Goal: Task Accomplishment & Management: Manage account settings

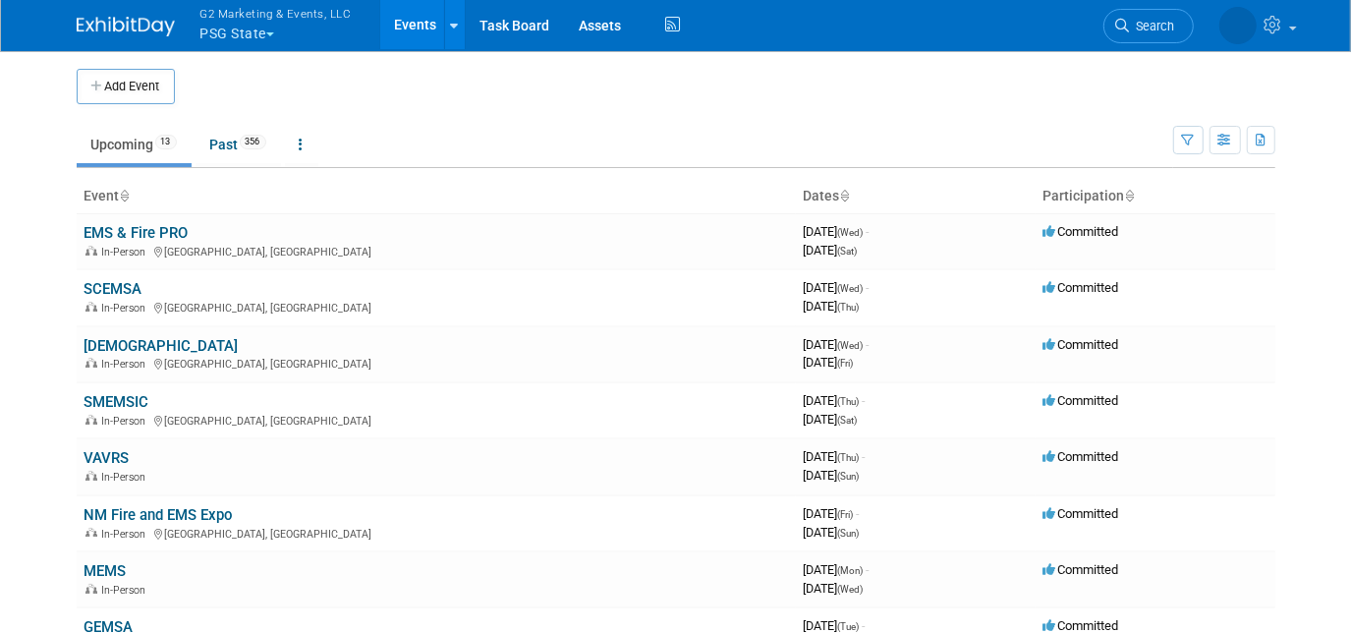
scroll to position [88, 0]
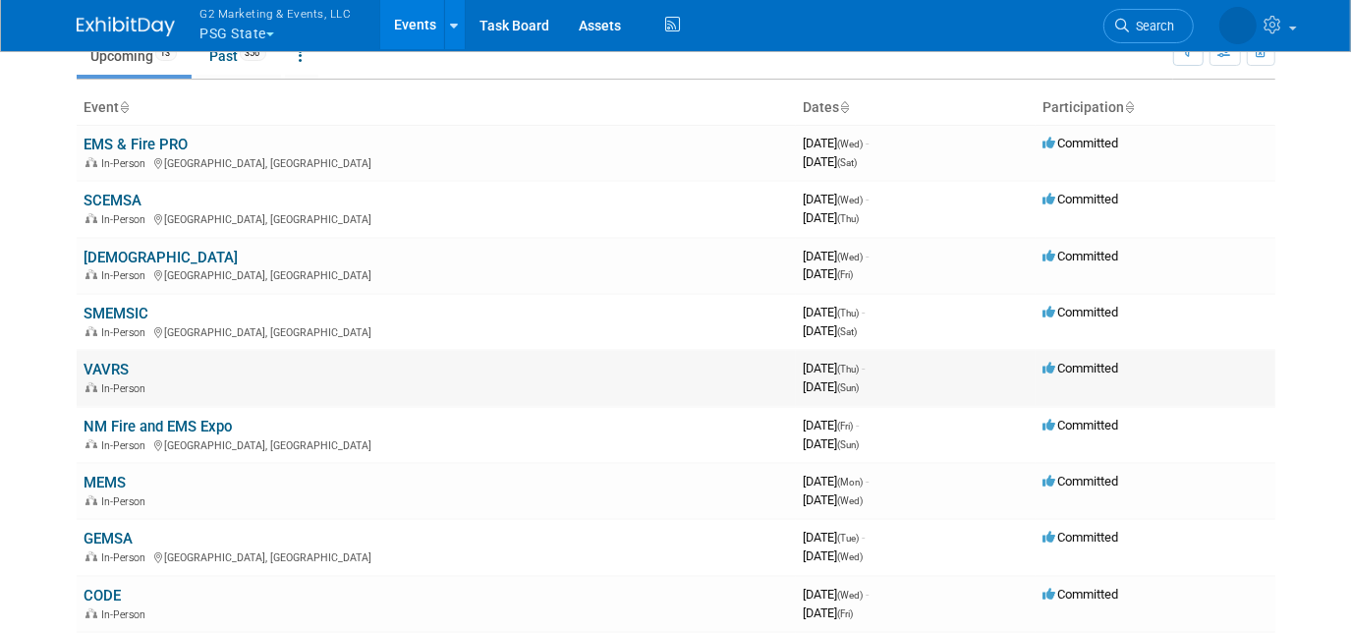
click at [99, 367] on link "VAVRS" at bounding box center [107, 370] width 45 height 18
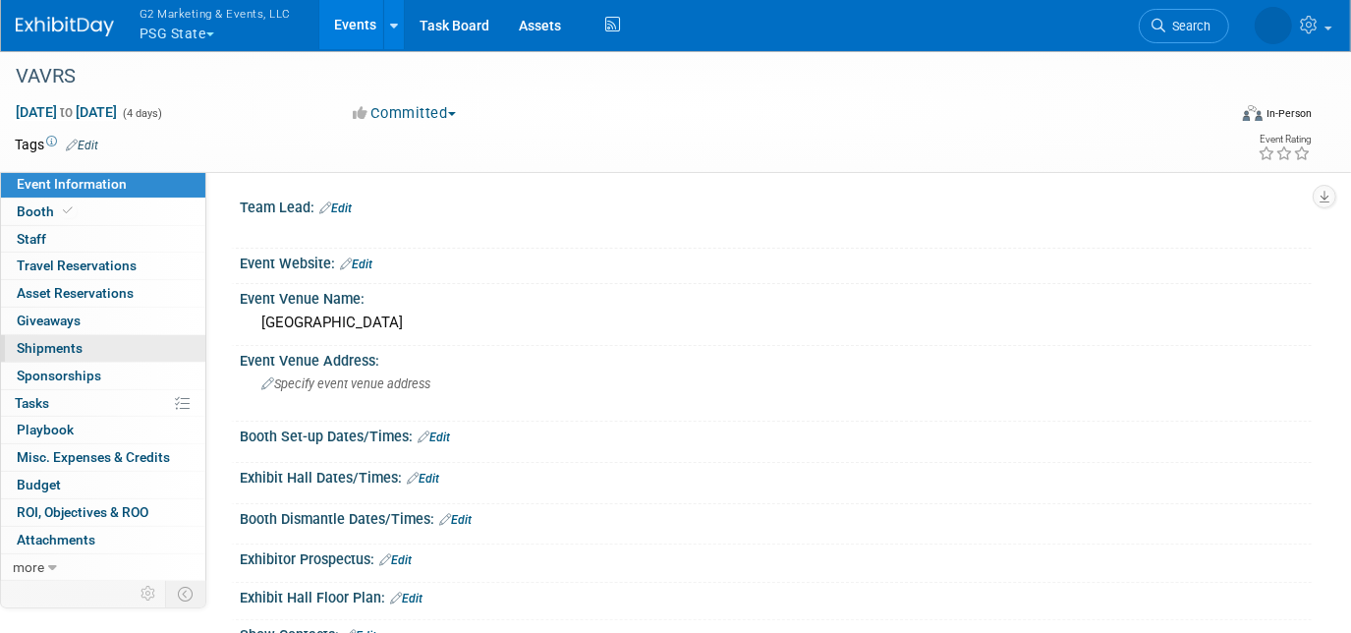
click at [82, 346] on link "0 Shipments 0" at bounding box center [103, 348] width 204 height 27
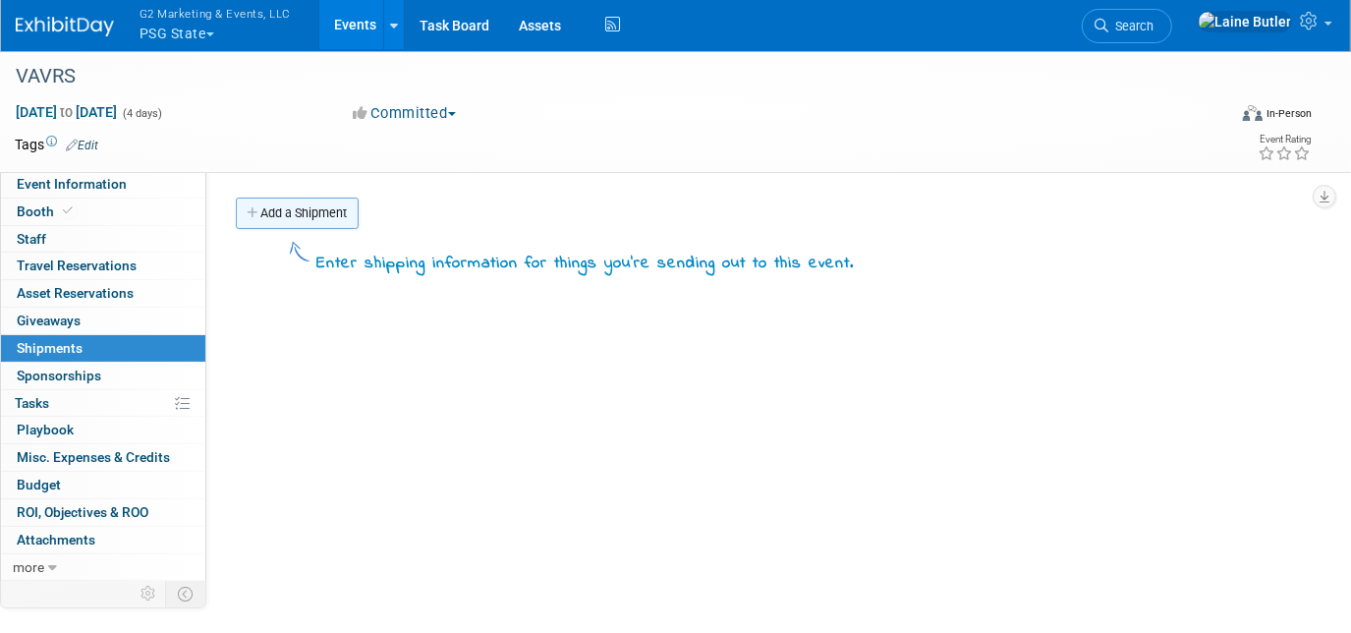
click at [285, 208] on link "Add a Shipment" at bounding box center [297, 213] width 123 height 31
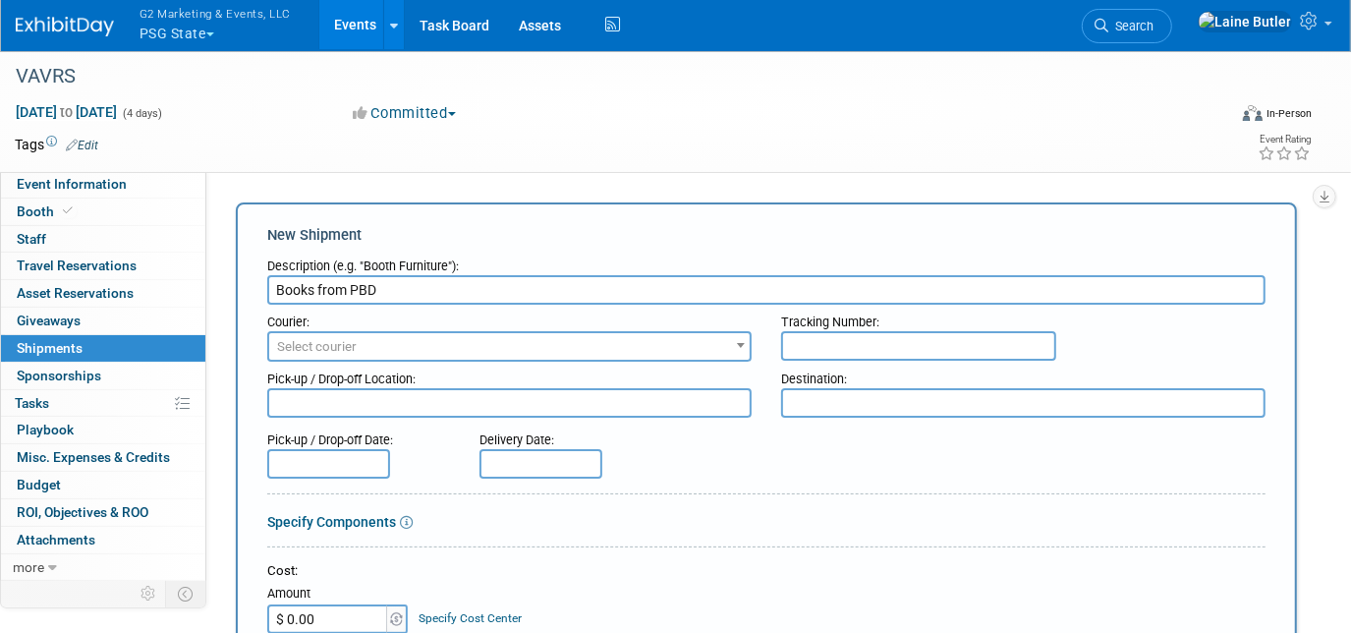
type input "Books from PBD"
click at [822, 349] on input "text" at bounding box center [918, 345] width 275 height 29
paste input "393452685606"
click at [818, 341] on input "393452685606" at bounding box center [918, 345] width 275 height 29
type input "393452685606"
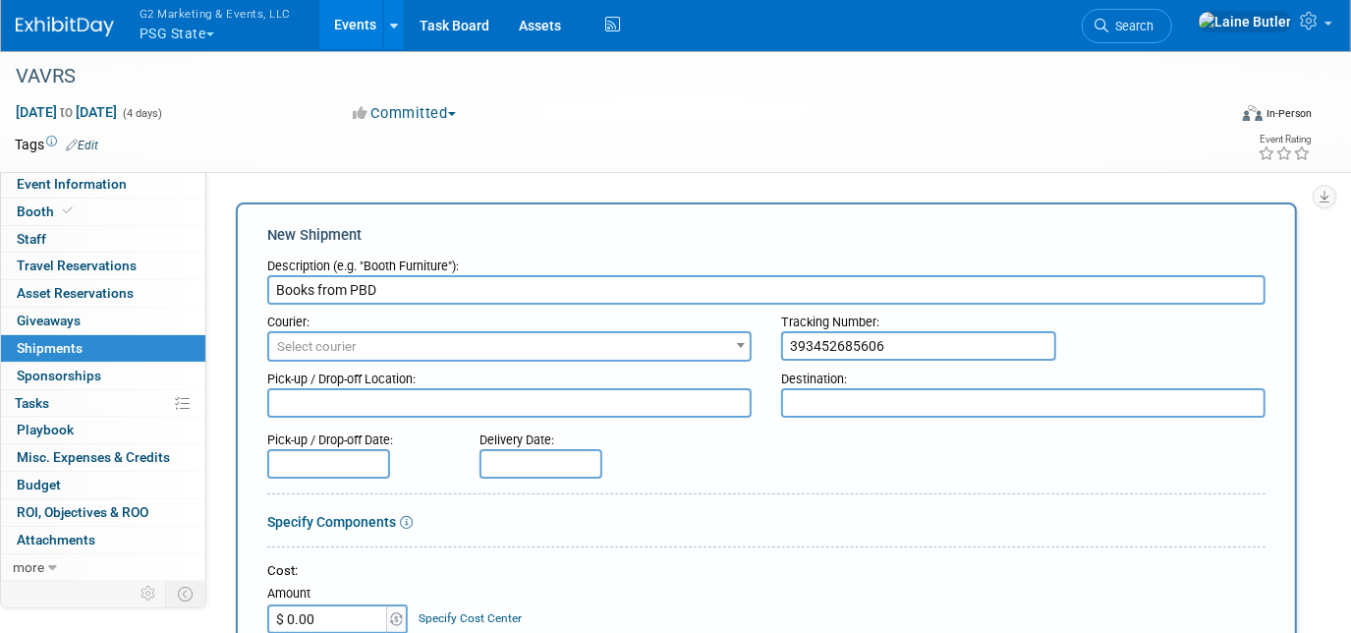
click at [577, 346] on span "Select courier" at bounding box center [509, 347] width 480 height 28
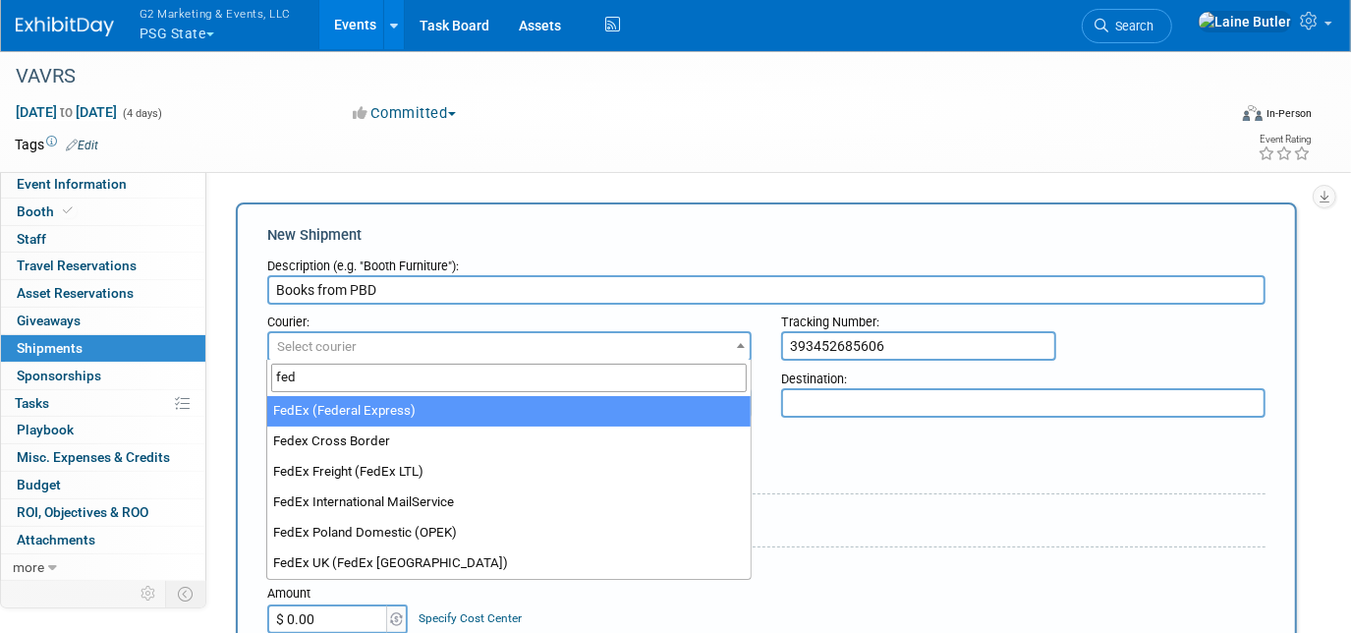
type input "fed"
select select "206"
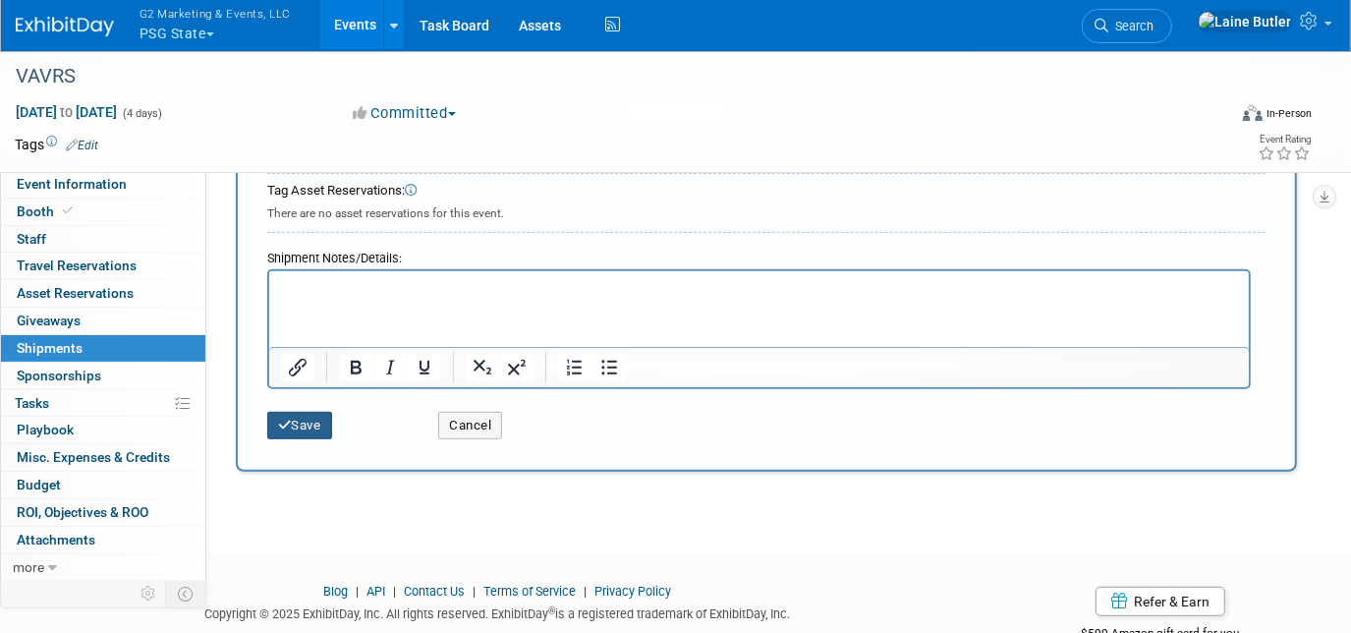
click at [295, 414] on button "Save" at bounding box center [299, 426] width 65 height 28
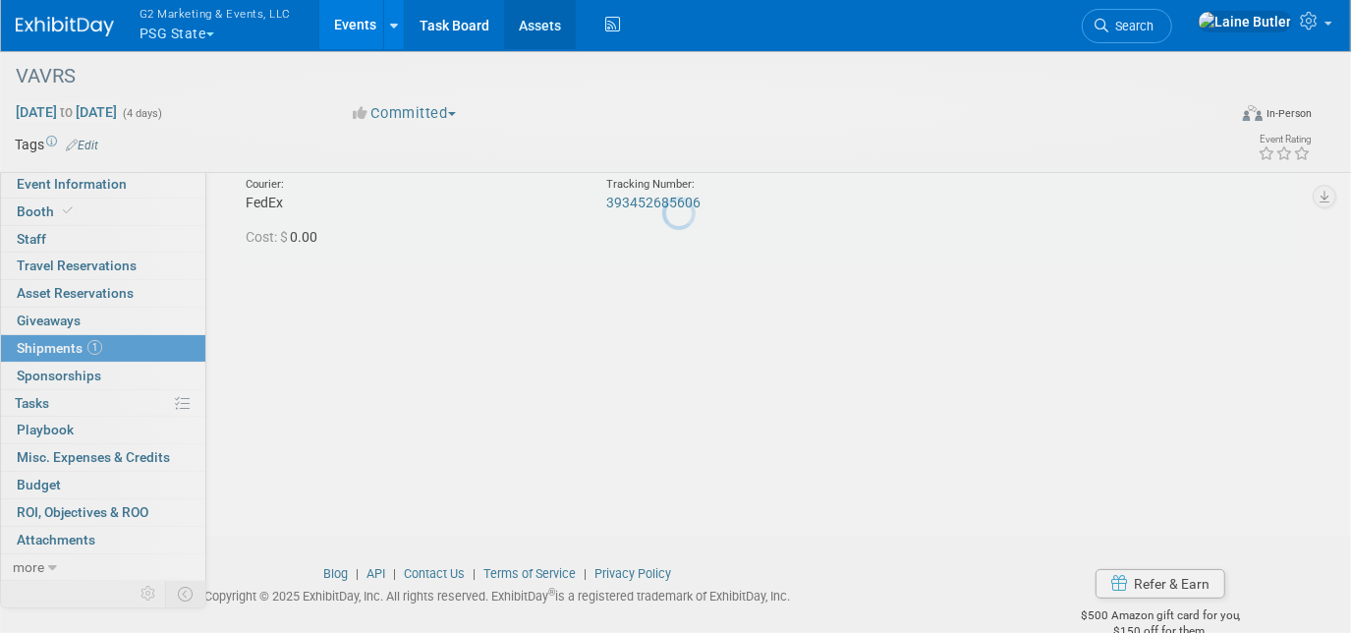
scroll to position [41, 0]
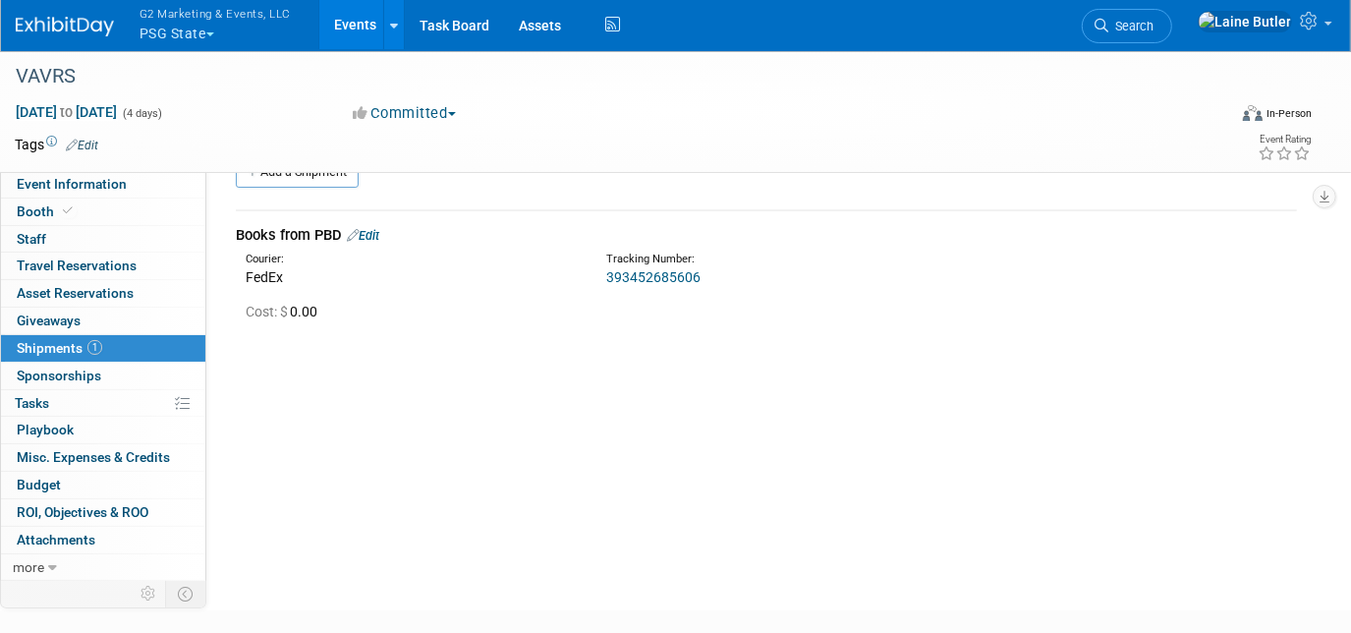
click at [95, 12] on link at bounding box center [77, 17] width 122 height 16
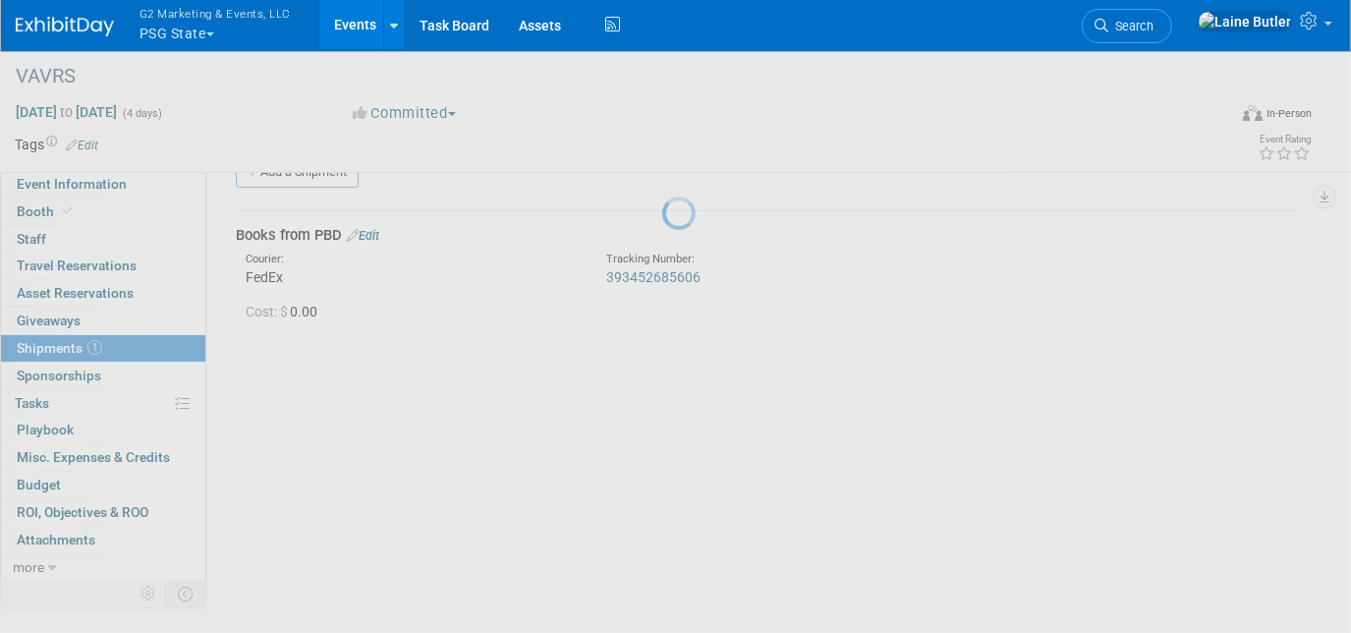
click at [83, 26] on img at bounding box center [65, 27] width 98 height 20
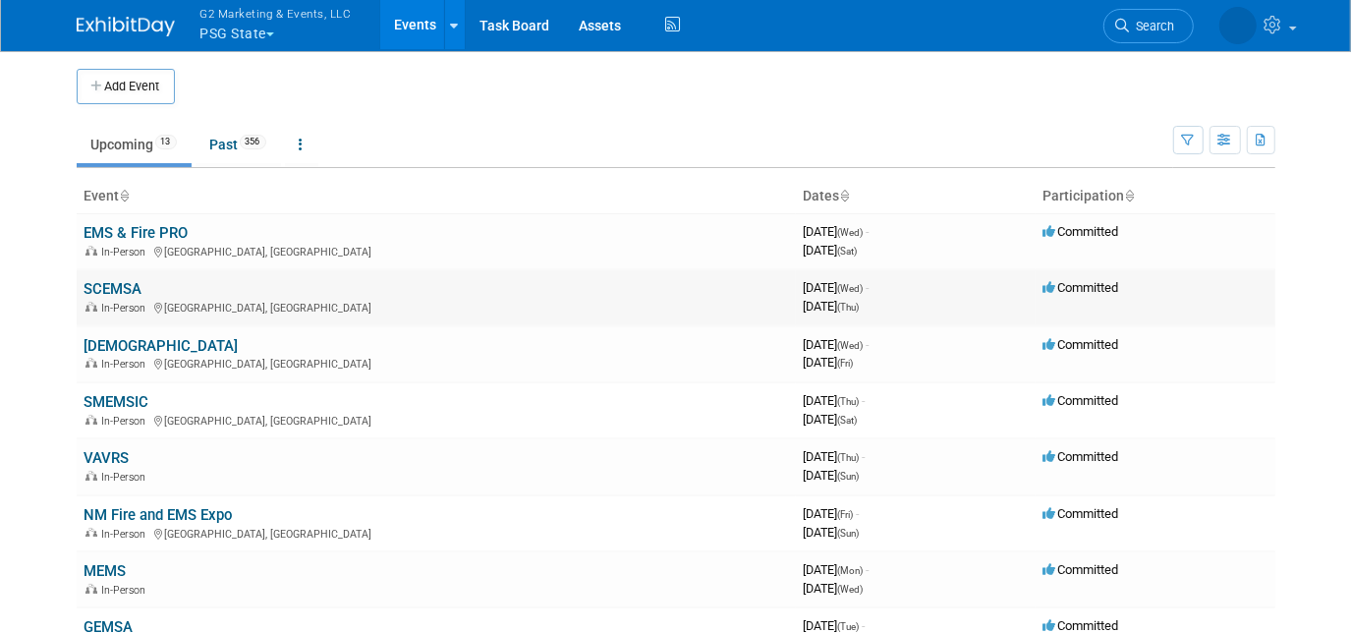
click at [102, 277] on td "SCEMSA In-Person Greenville, SC" at bounding box center [436, 297] width 719 height 56
click at [92, 291] on link "SCEMSA" at bounding box center [114, 289] width 58 height 18
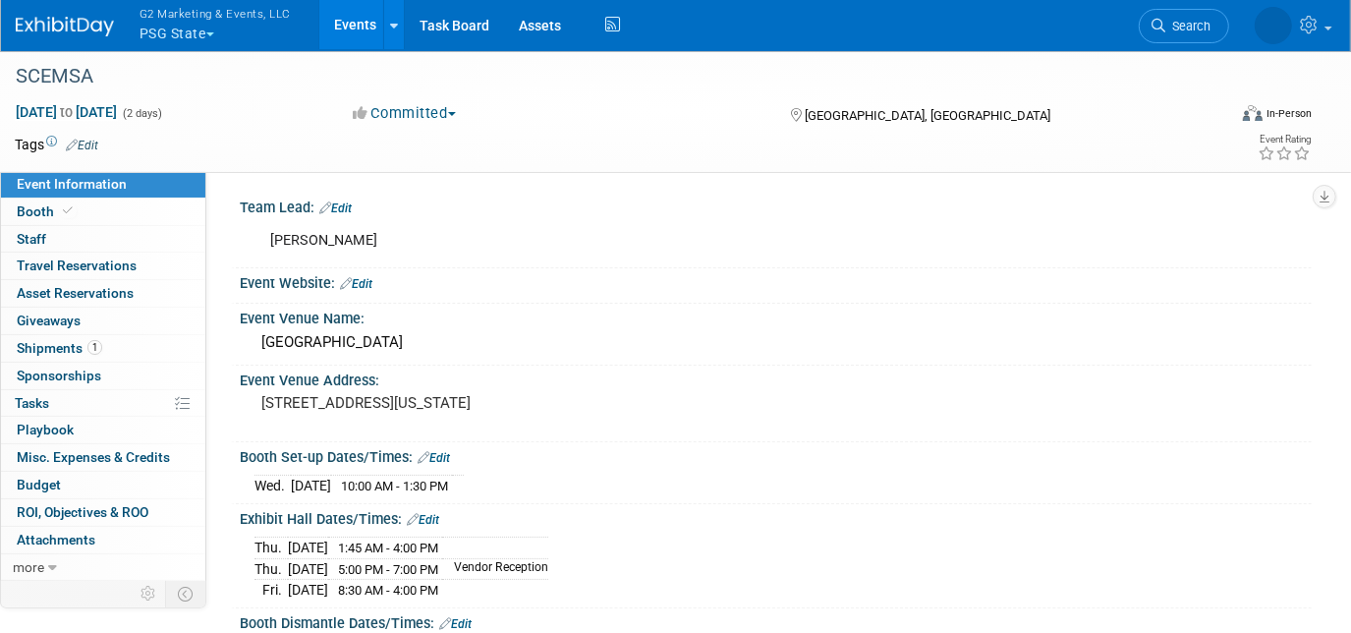
click at [342, 204] on link "Edit" at bounding box center [335, 208] width 32 height 14
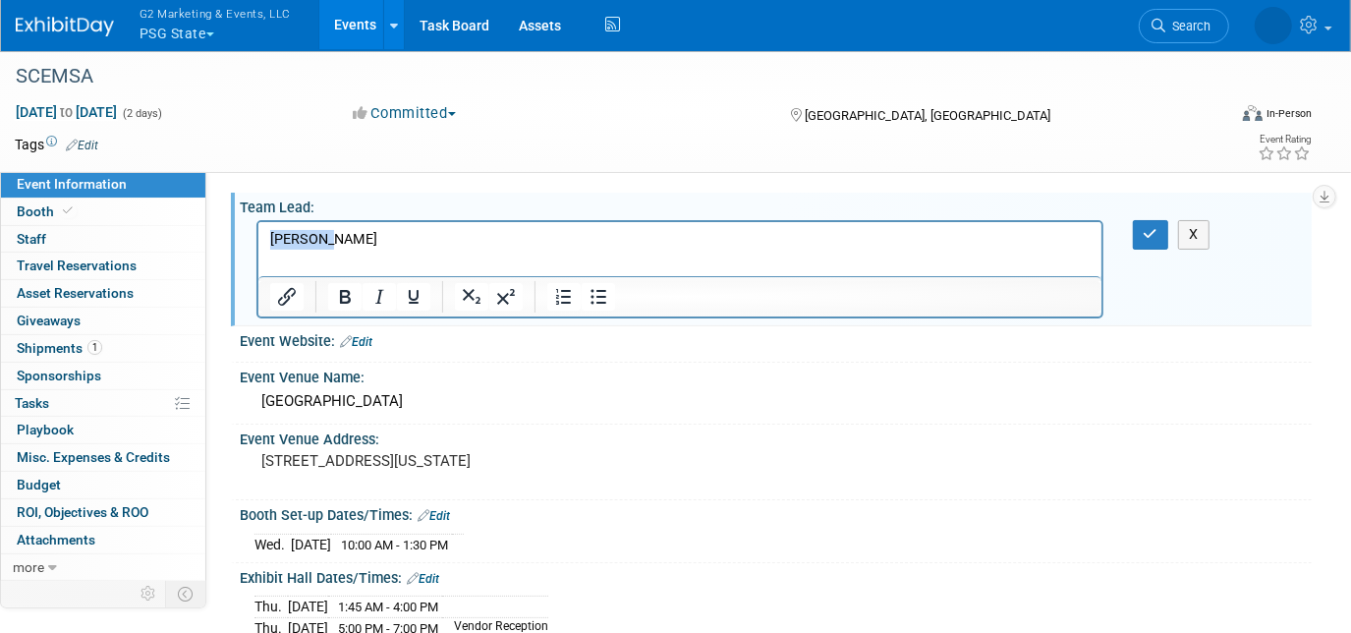
drag, startPoint x: 358, startPoint y: 245, endPoint x: 229, endPoint y: 263, distance: 130.1
click at [257, 250] on html "[PERSON_NAME]" at bounding box center [678, 236] width 843 height 28
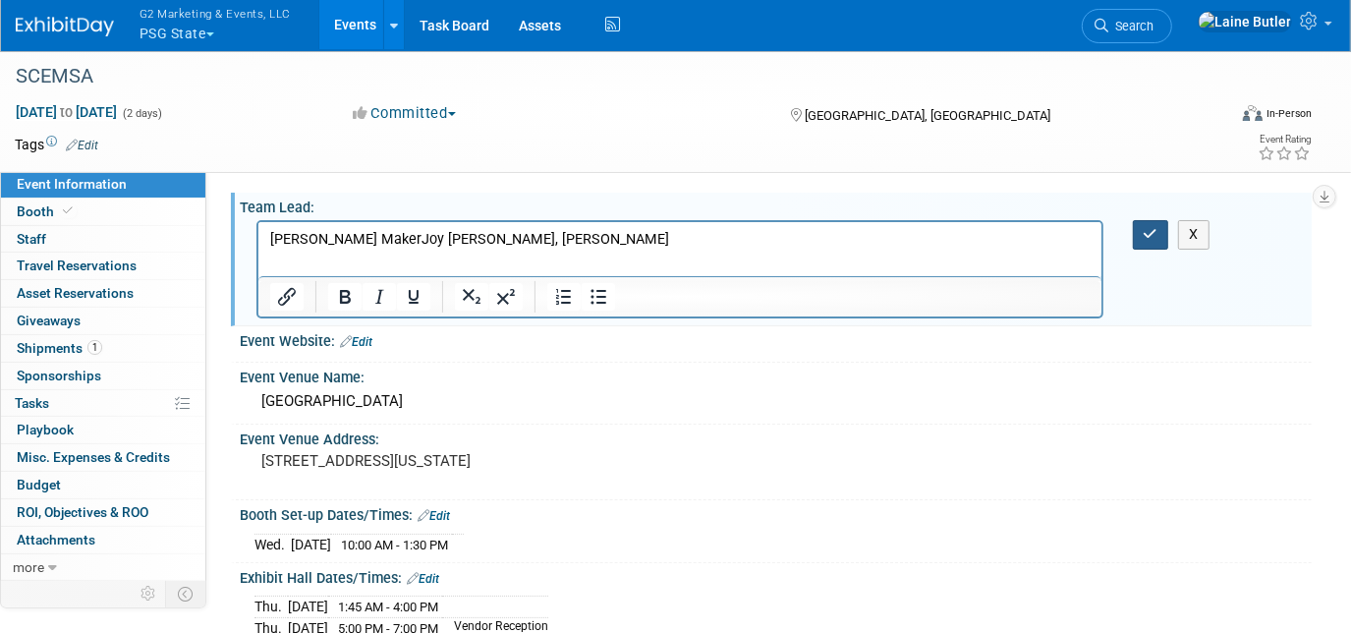
click at [1145, 233] on icon "button" at bounding box center [1151, 234] width 15 height 14
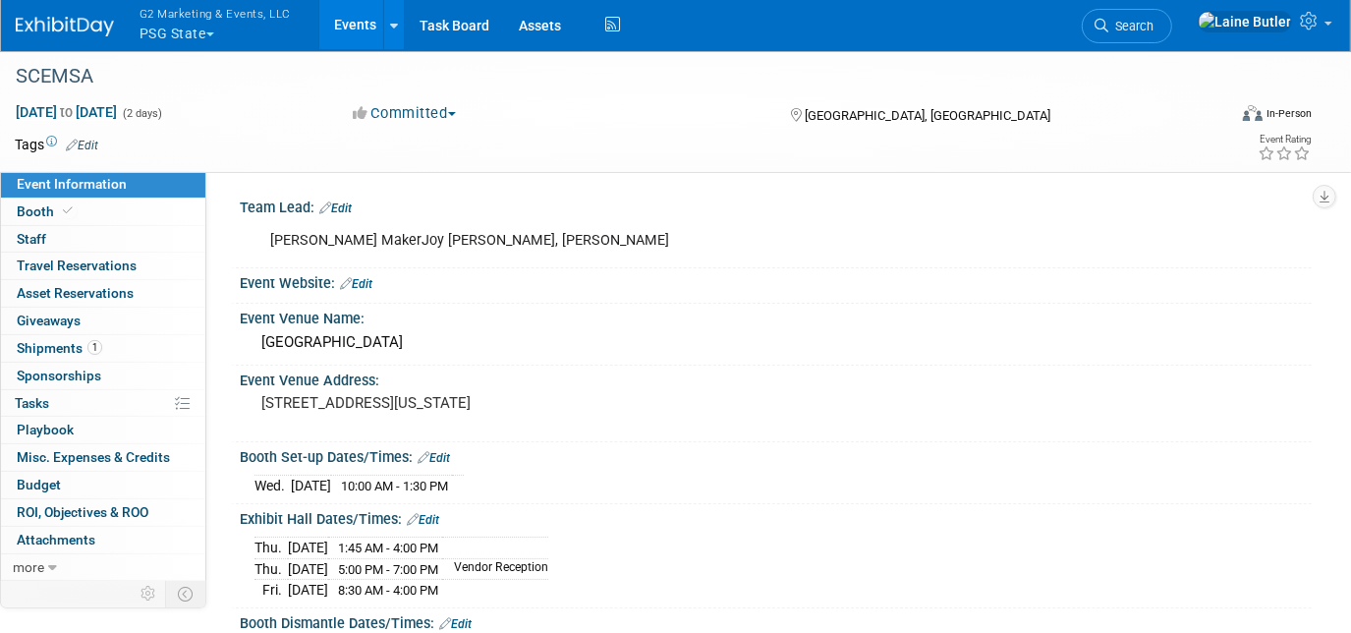
click at [362, 284] on link "Edit" at bounding box center [356, 284] width 32 height 14
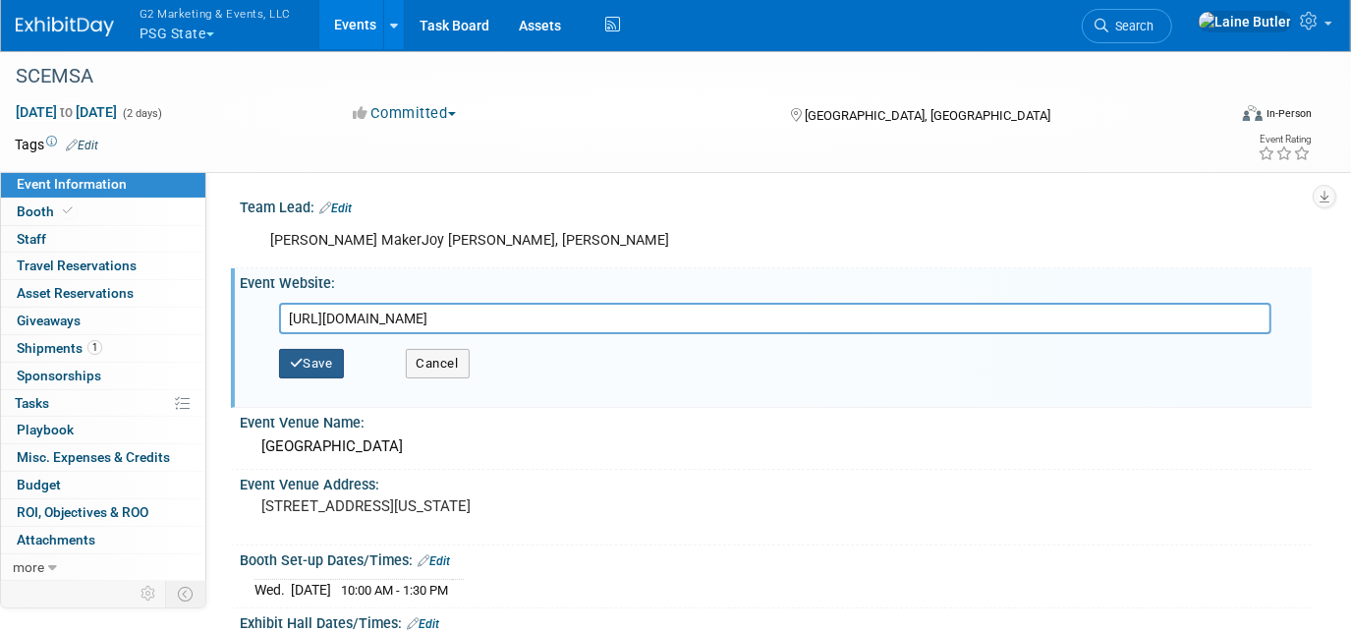
type input "https://scemsa.org/leadership-conference"
click at [330, 368] on button "Save" at bounding box center [311, 363] width 65 height 29
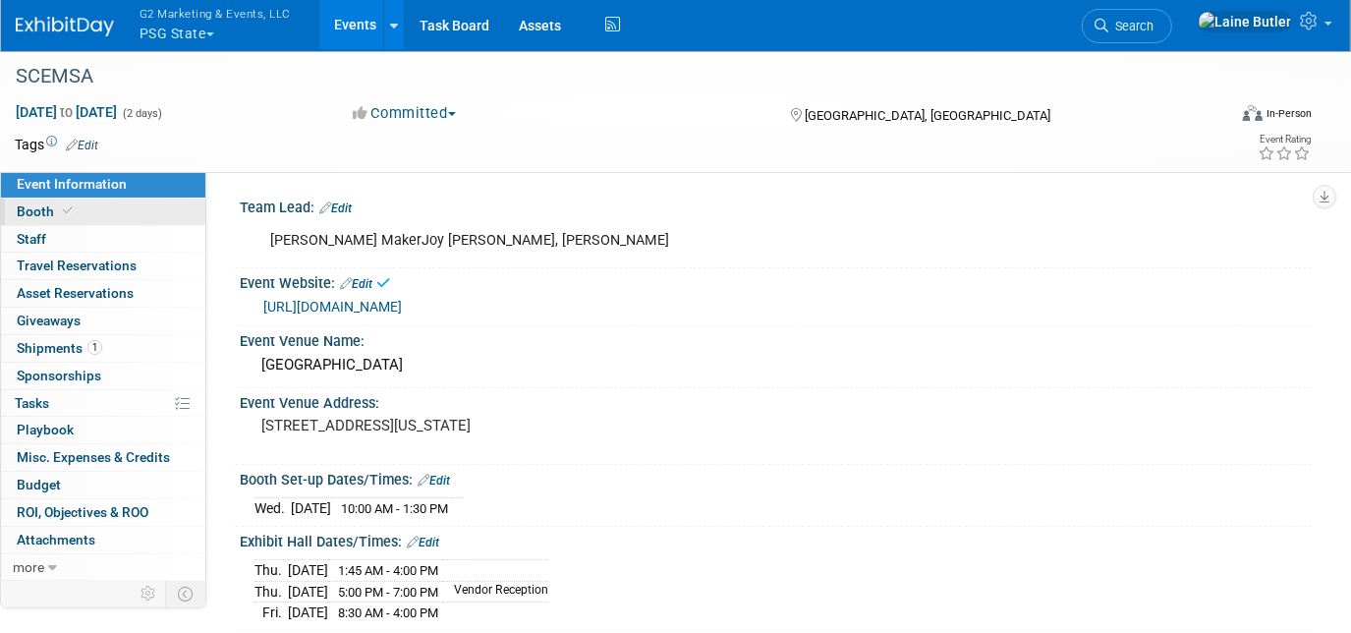
click at [65, 206] on icon at bounding box center [68, 210] width 10 height 11
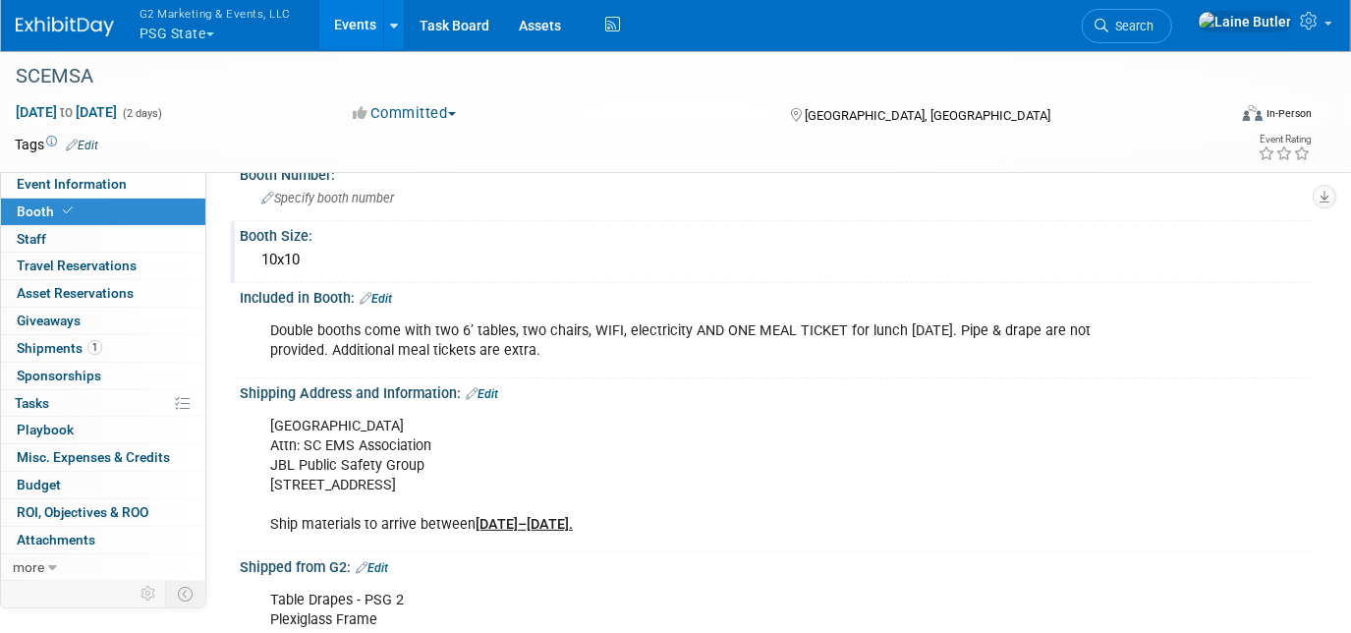
scroll to position [88, 0]
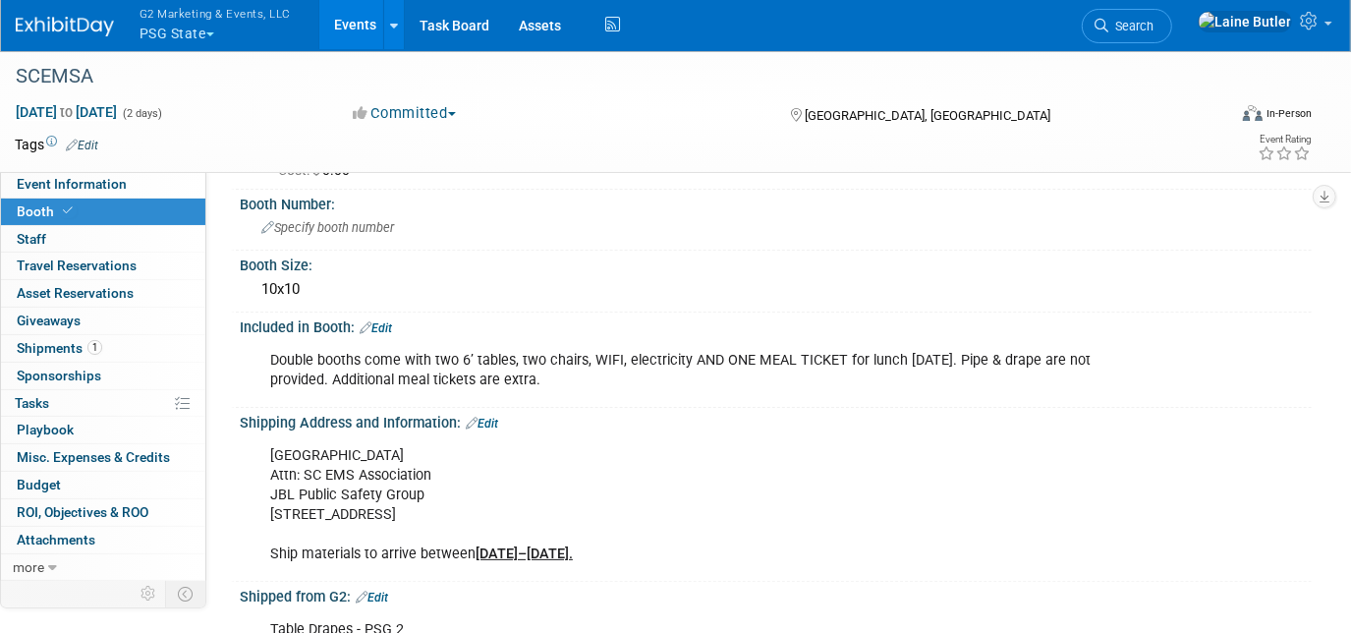
click at [386, 322] on link "Edit" at bounding box center [376, 328] width 32 height 14
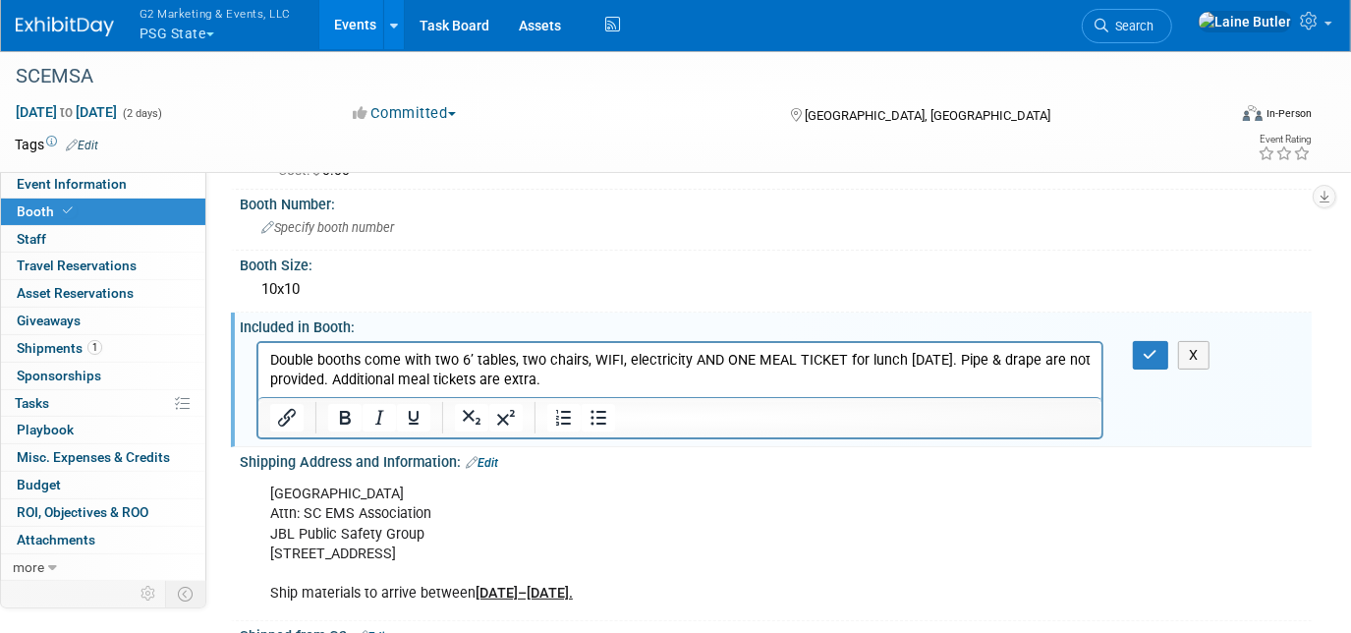
scroll to position [0, 0]
drag, startPoint x: 617, startPoint y: 379, endPoint x: 1004, endPoint y: 364, distance: 387.5
click at [1004, 364] on p "Double booths come with two 6’ tables, two chairs, WIFI, electricity AND ONE ME…" at bounding box center [679, 369] width 820 height 39
click at [1160, 344] on button "button" at bounding box center [1151, 355] width 36 height 28
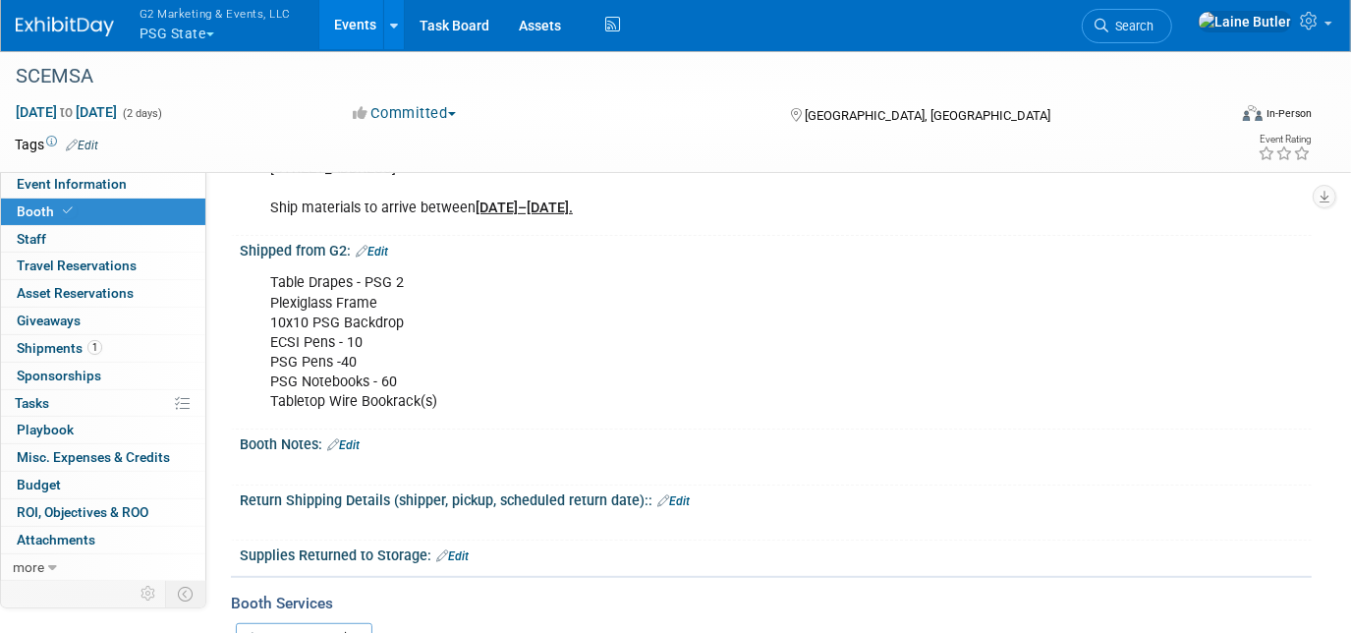
scroll to position [357, 0]
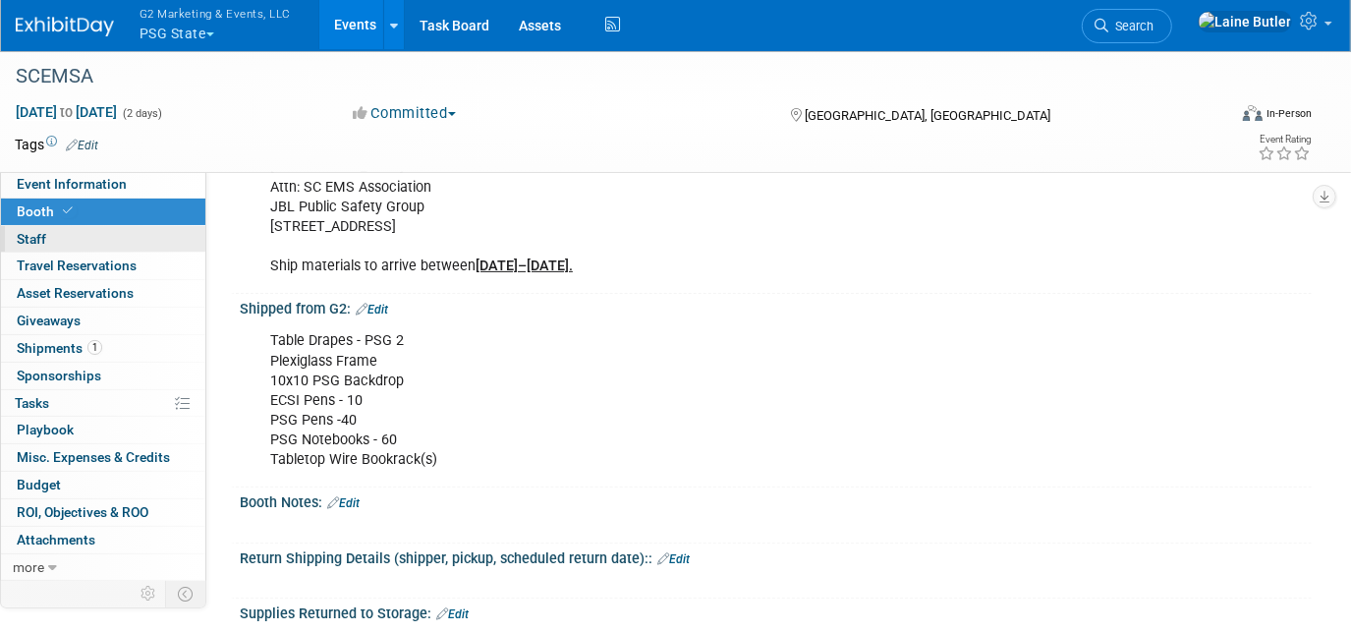
click at [73, 241] on link "0 Staff 0" at bounding box center [103, 239] width 204 height 27
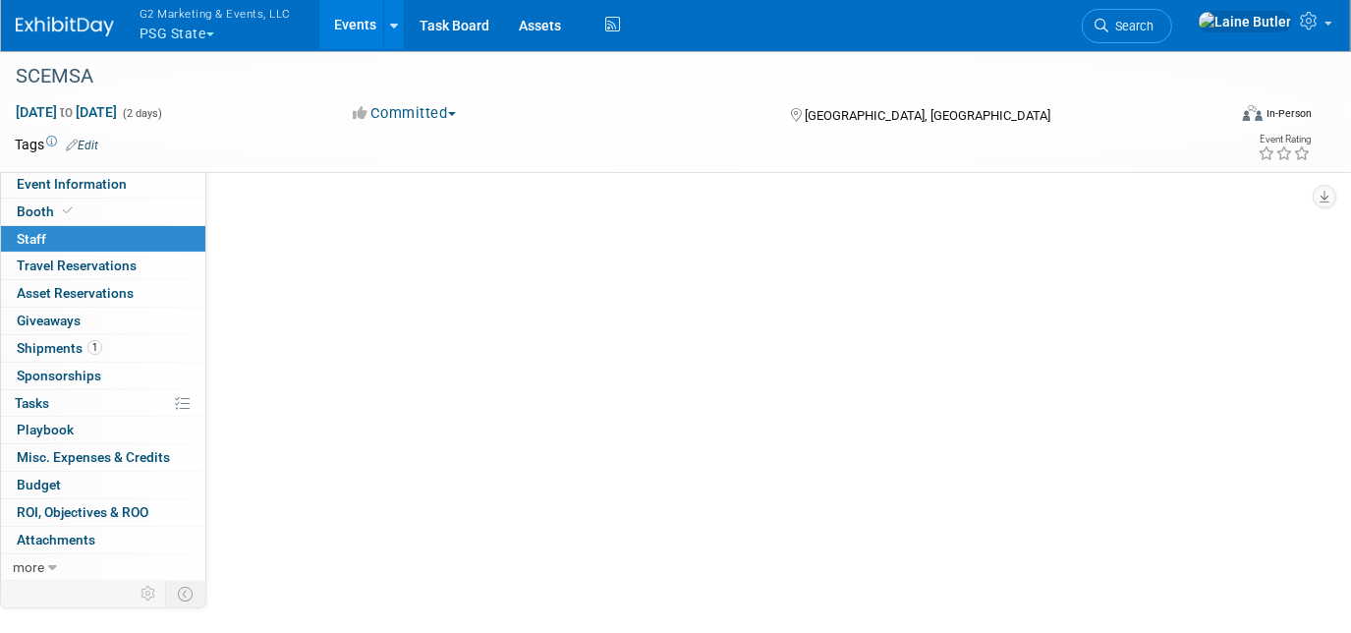
scroll to position [0, 0]
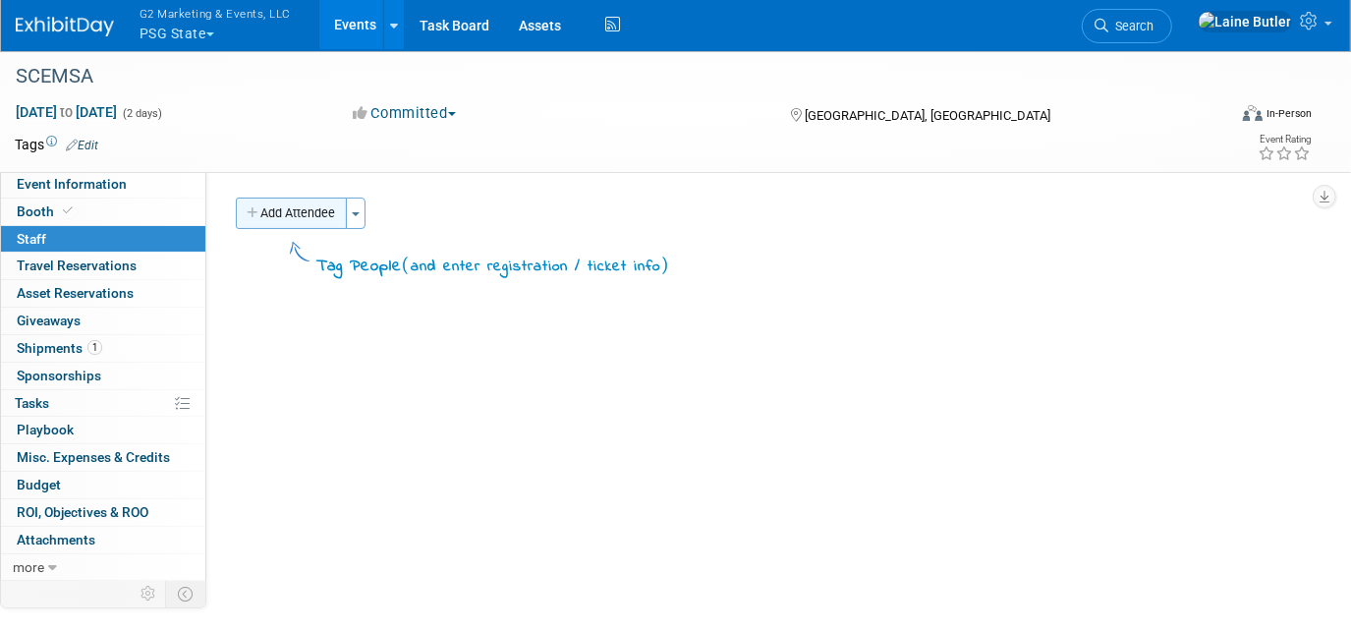
click at [261, 210] on button "Add Attendee" at bounding box center [291, 213] width 111 height 31
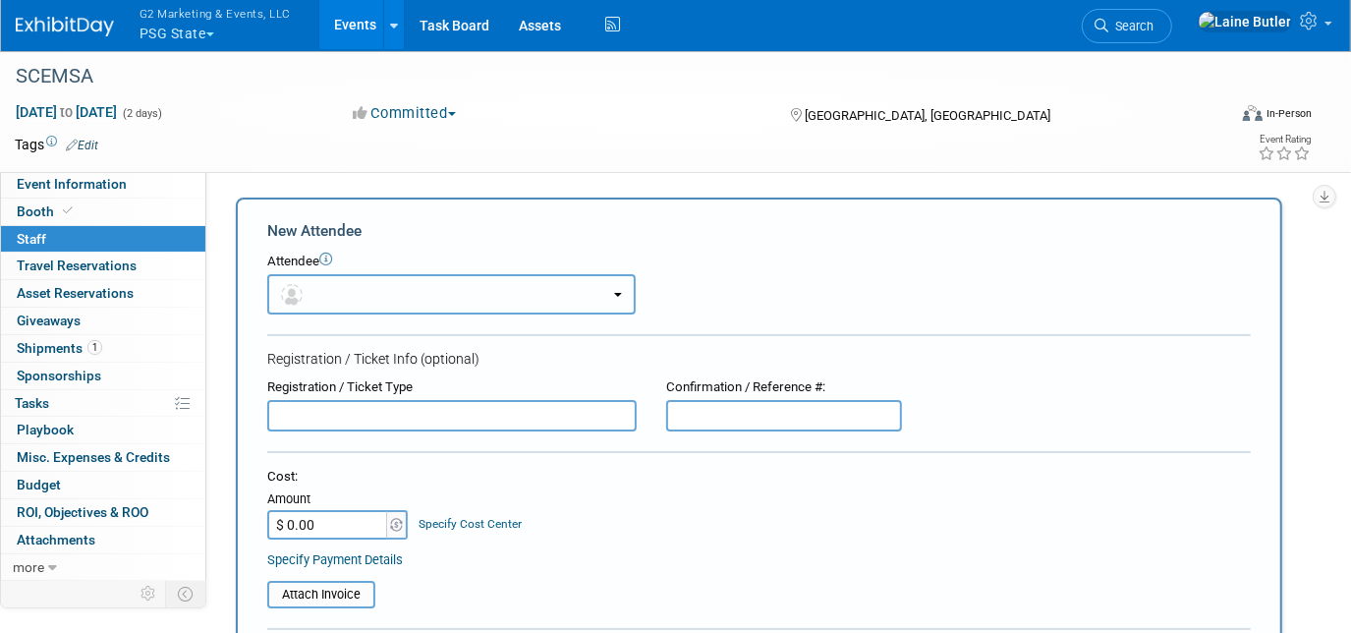
click at [354, 293] on button "button" at bounding box center [451, 294] width 368 height 40
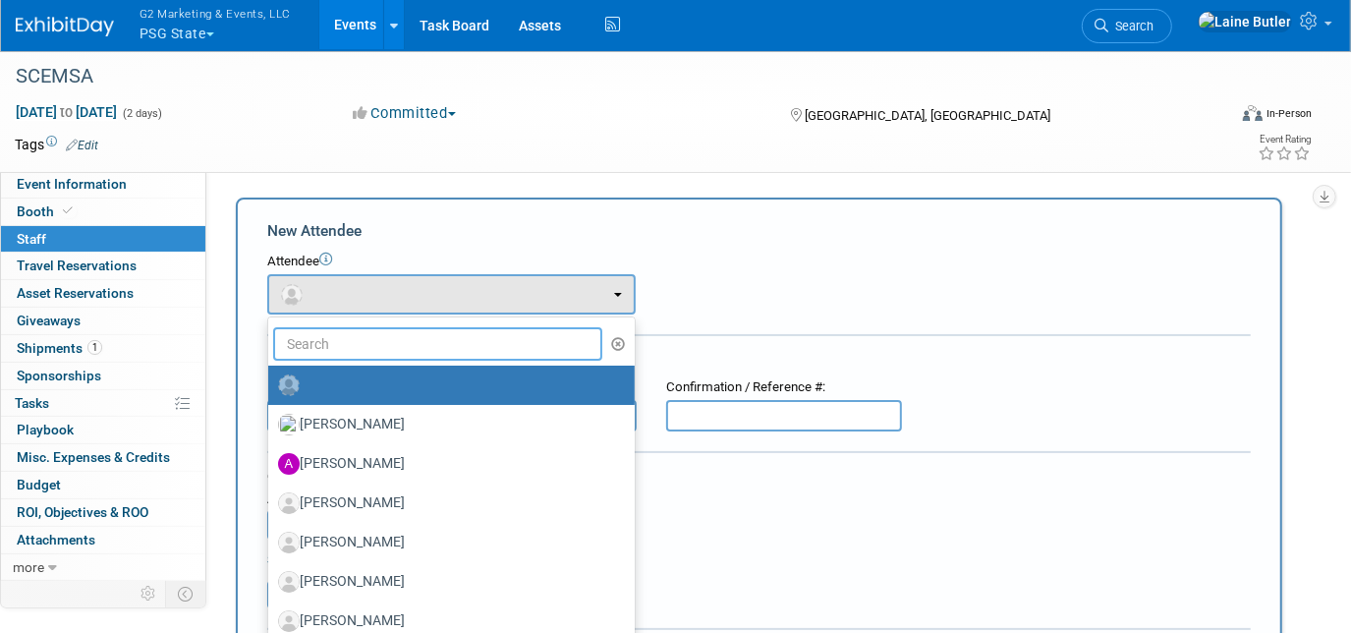
click at [369, 354] on input "text" at bounding box center [437, 343] width 329 height 33
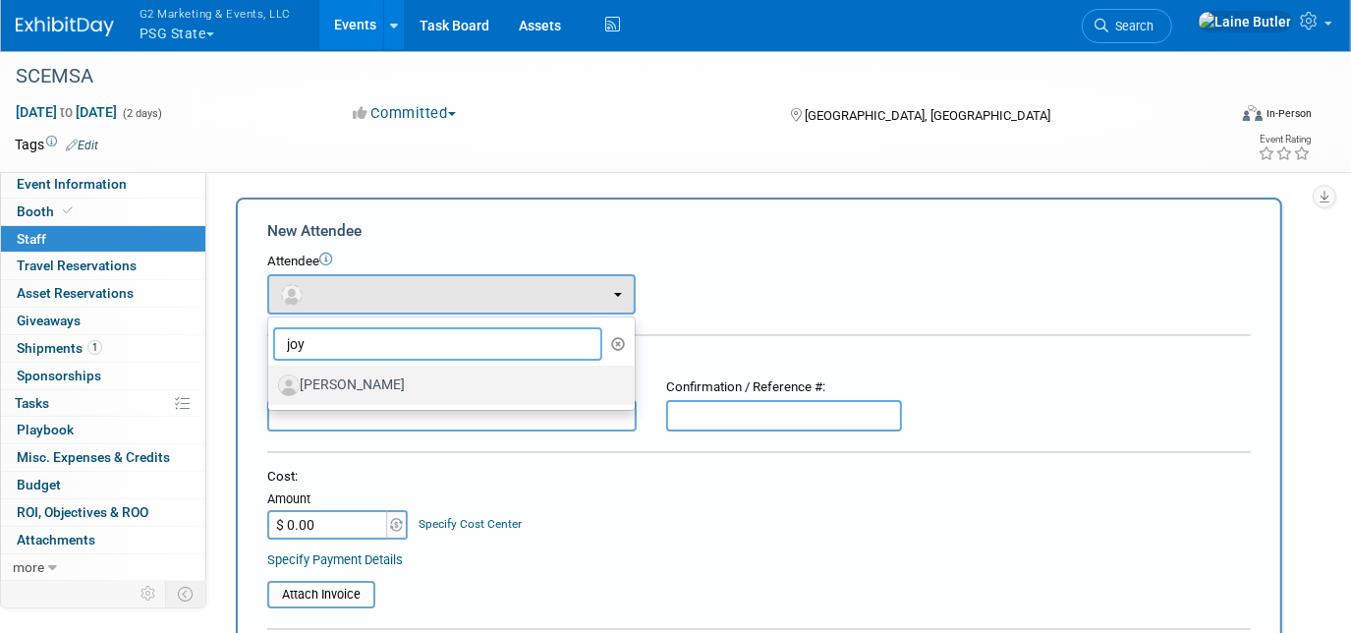
type input "joy"
drag, startPoint x: 380, startPoint y: 385, endPoint x: 400, endPoint y: 389, distance: 20.0
click at [382, 385] on label "[PERSON_NAME]" at bounding box center [446, 384] width 337 height 31
click at [271, 385] on input "[PERSON_NAME]" at bounding box center [264, 382] width 13 height 13
select select "9bd506b5-2bf3-4f49-954f-0c1928c9d0f7"
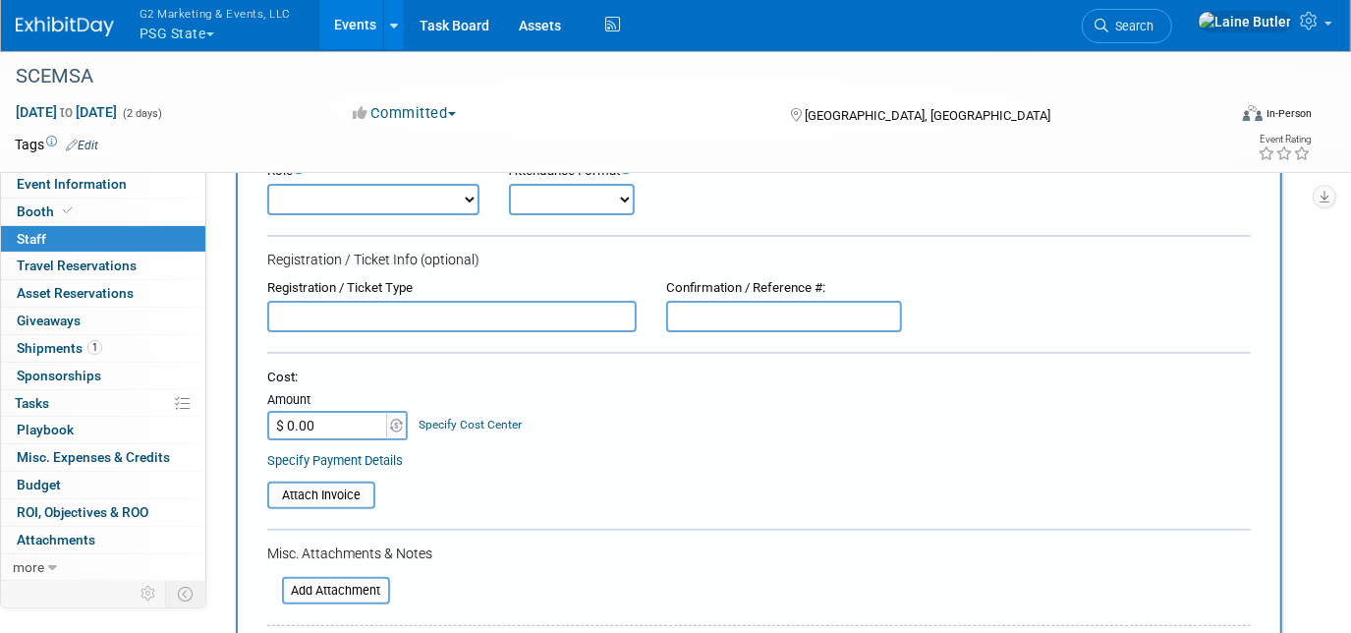
scroll to position [536, 0]
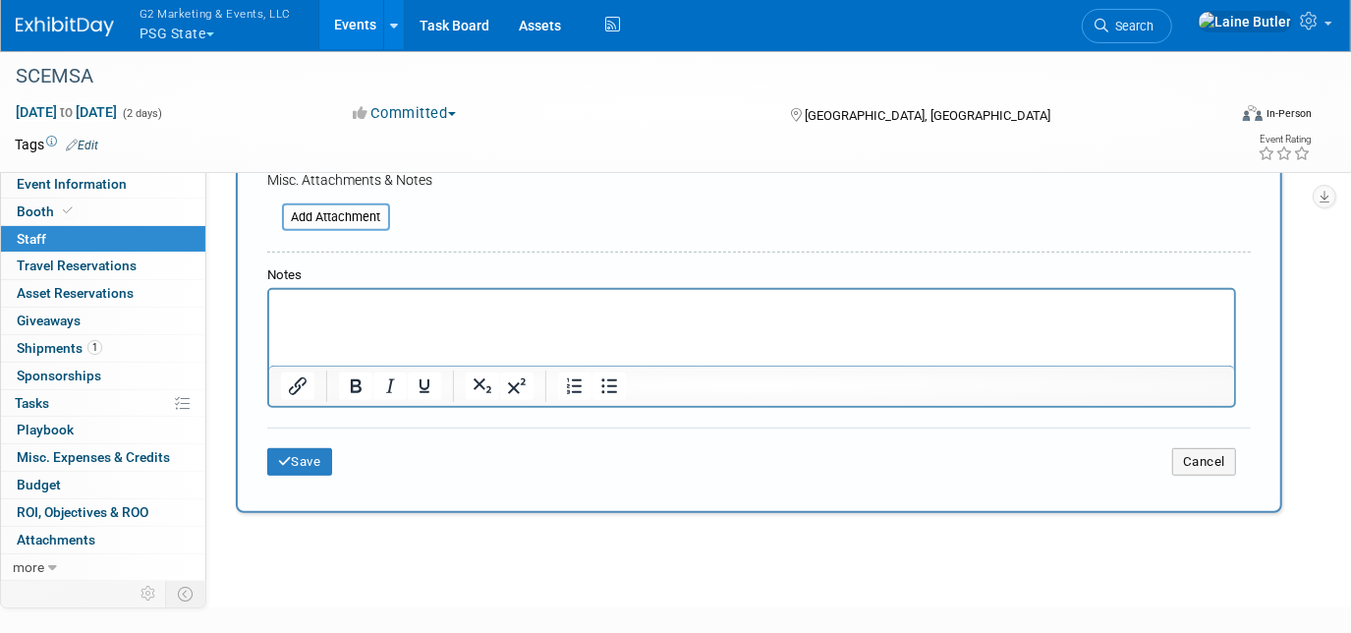
click at [305, 437] on div "Save Cancel" at bounding box center [759, 458] width 984 height 63
click at [316, 450] on button "Save" at bounding box center [299, 462] width 65 height 28
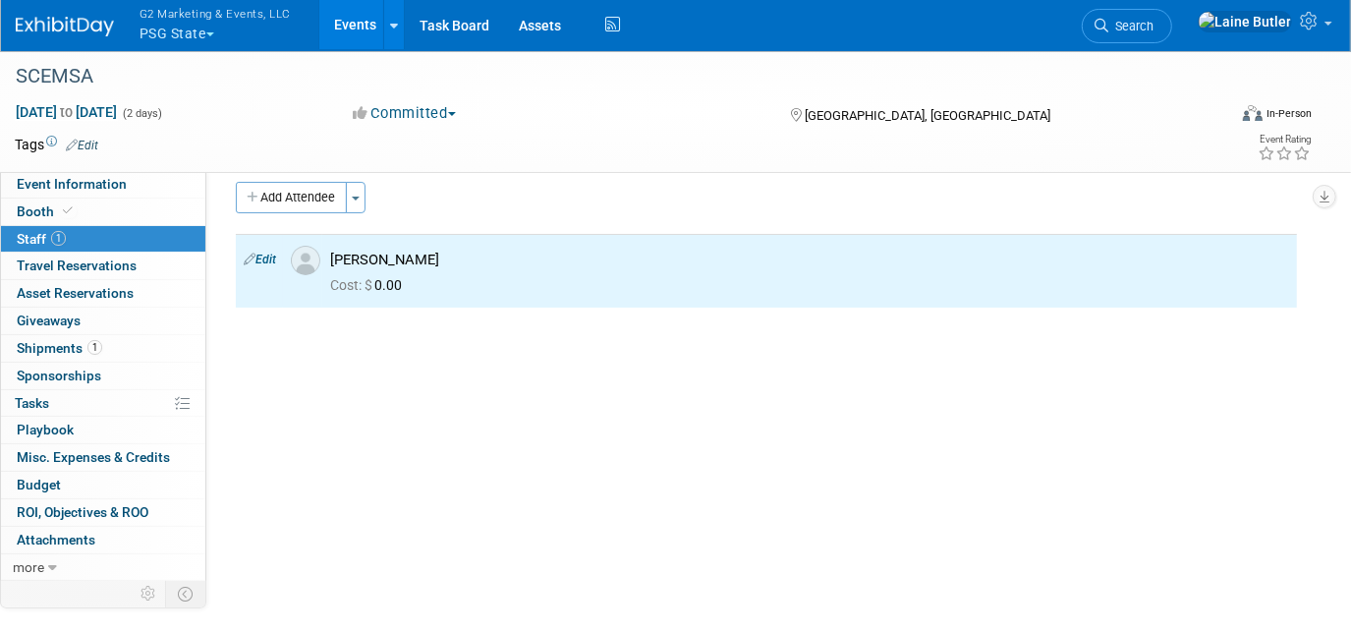
scroll to position [0, 0]
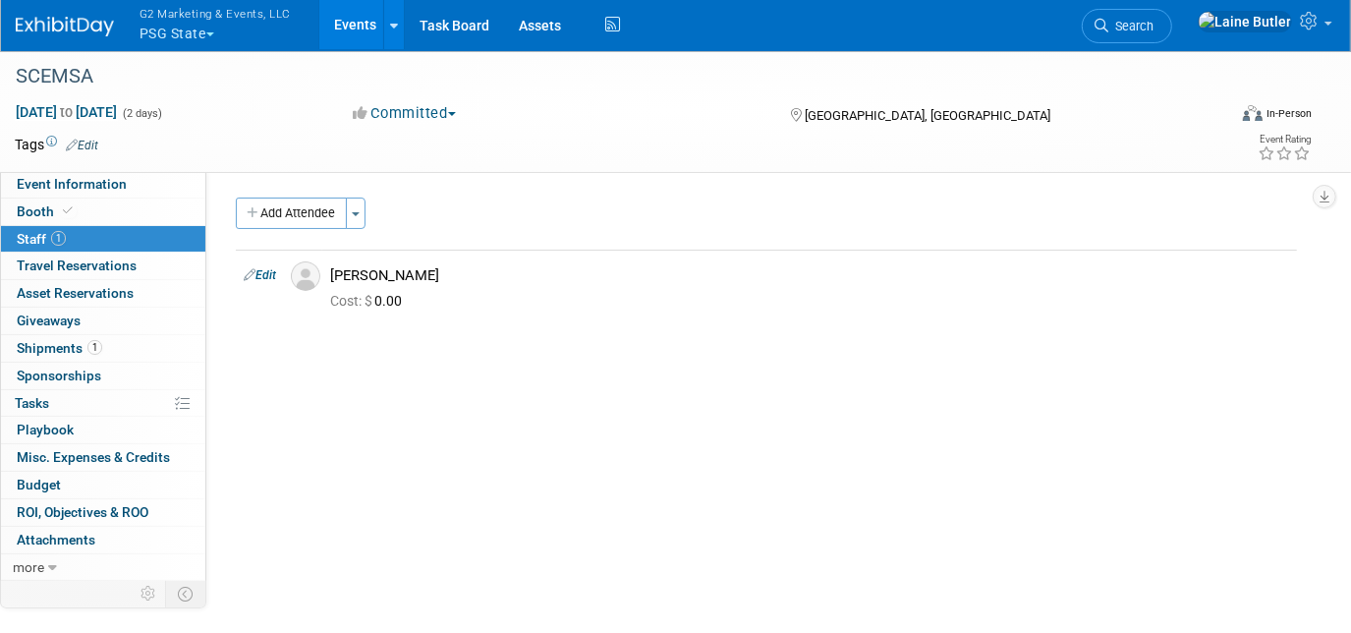
click at [277, 219] on button "Add Attendee" at bounding box center [291, 213] width 111 height 31
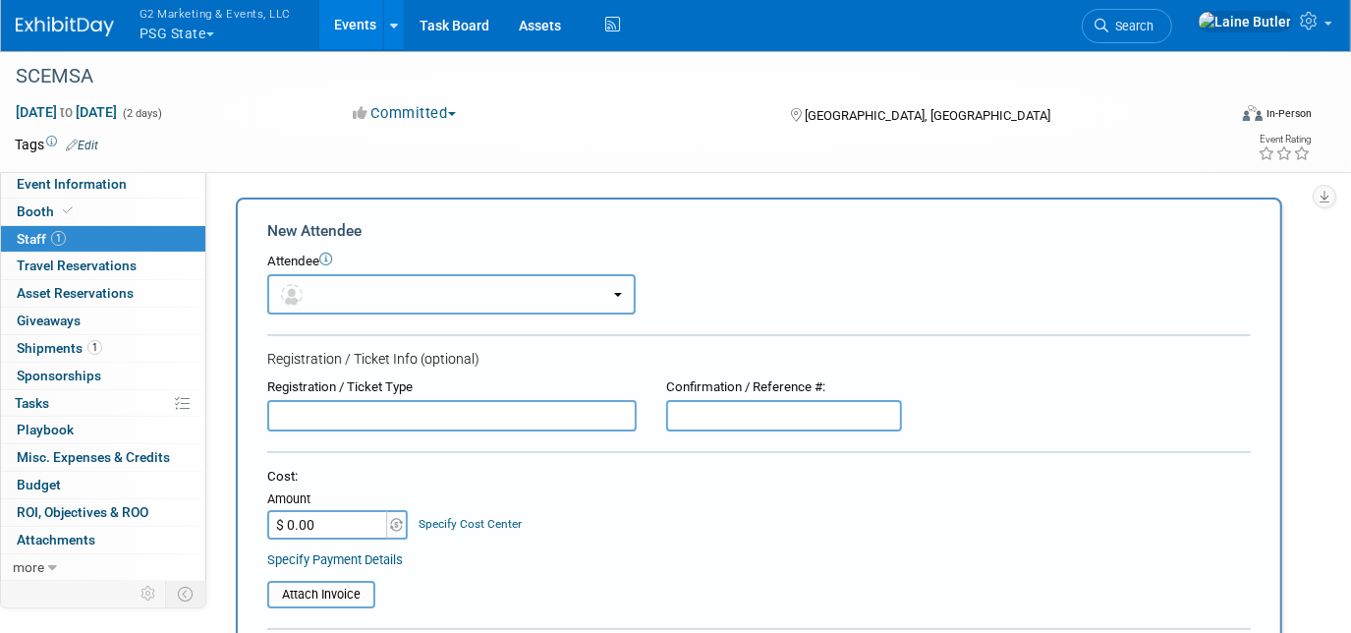
click at [385, 307] on button "button" at bounding box center [451, 294] width 368 height 40
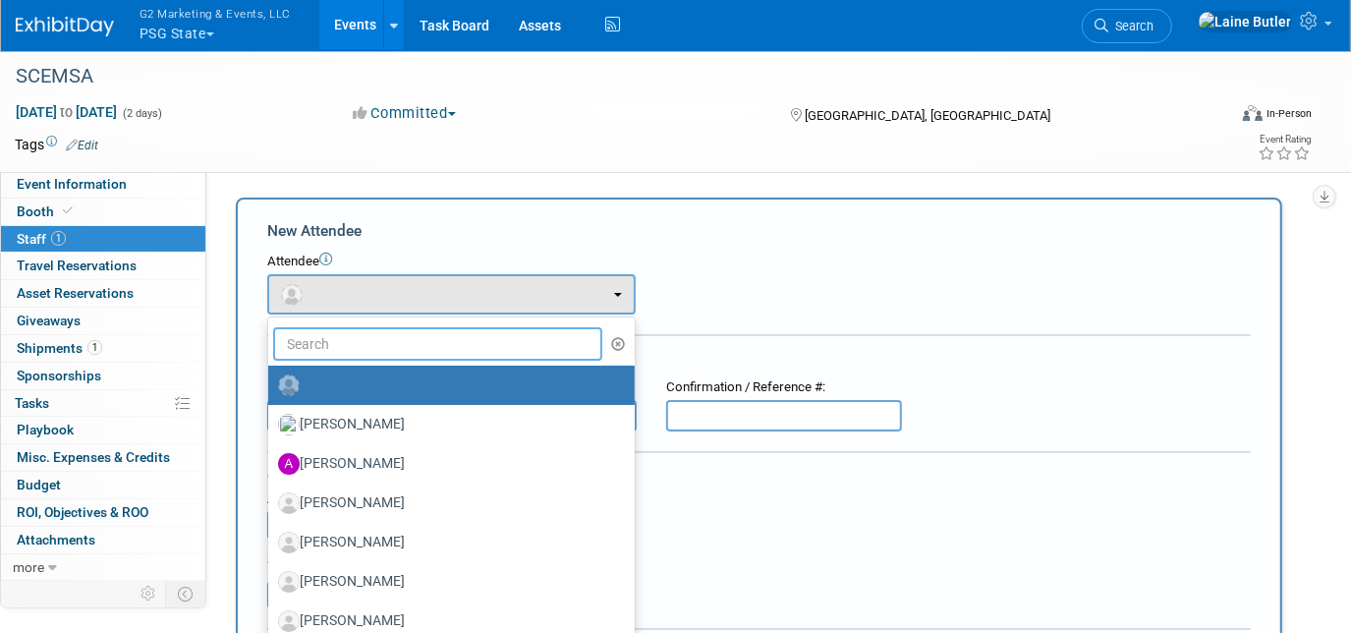
click at [363, 341] on input "text" at bounding box center [437, 343] width 329 height 33
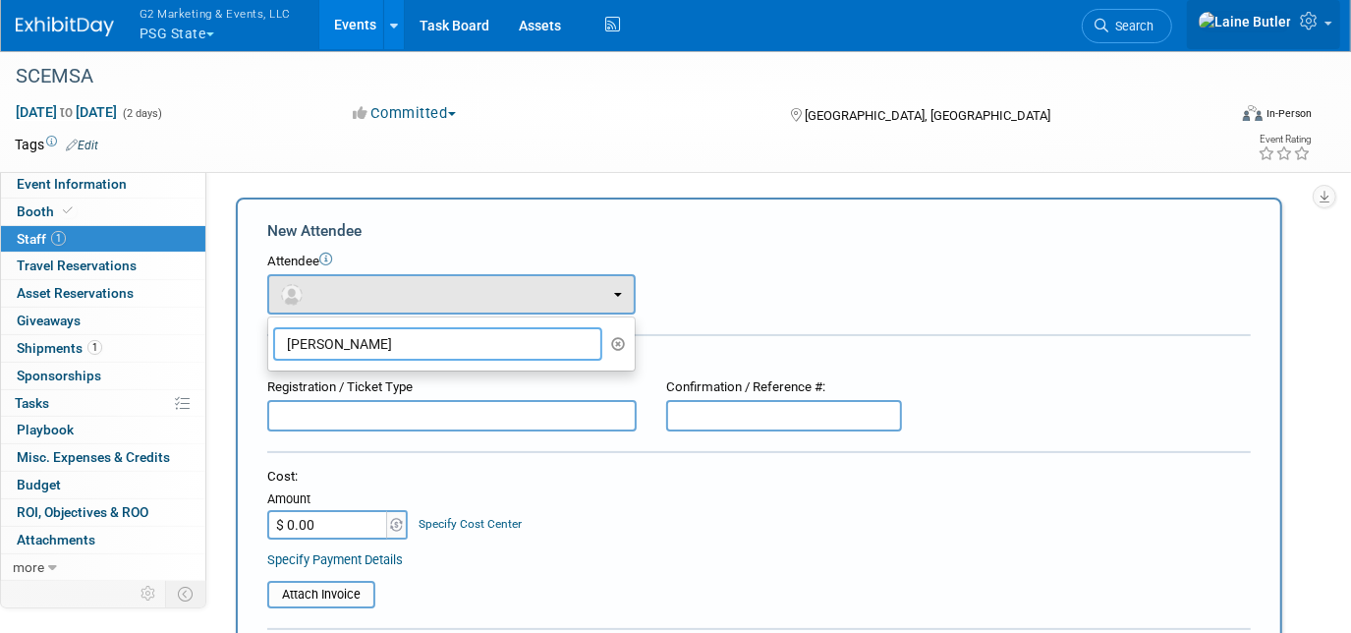
type input "jeff"
click at [1304, 37] on link at bounding box center [1263, 24] width 153 height 49
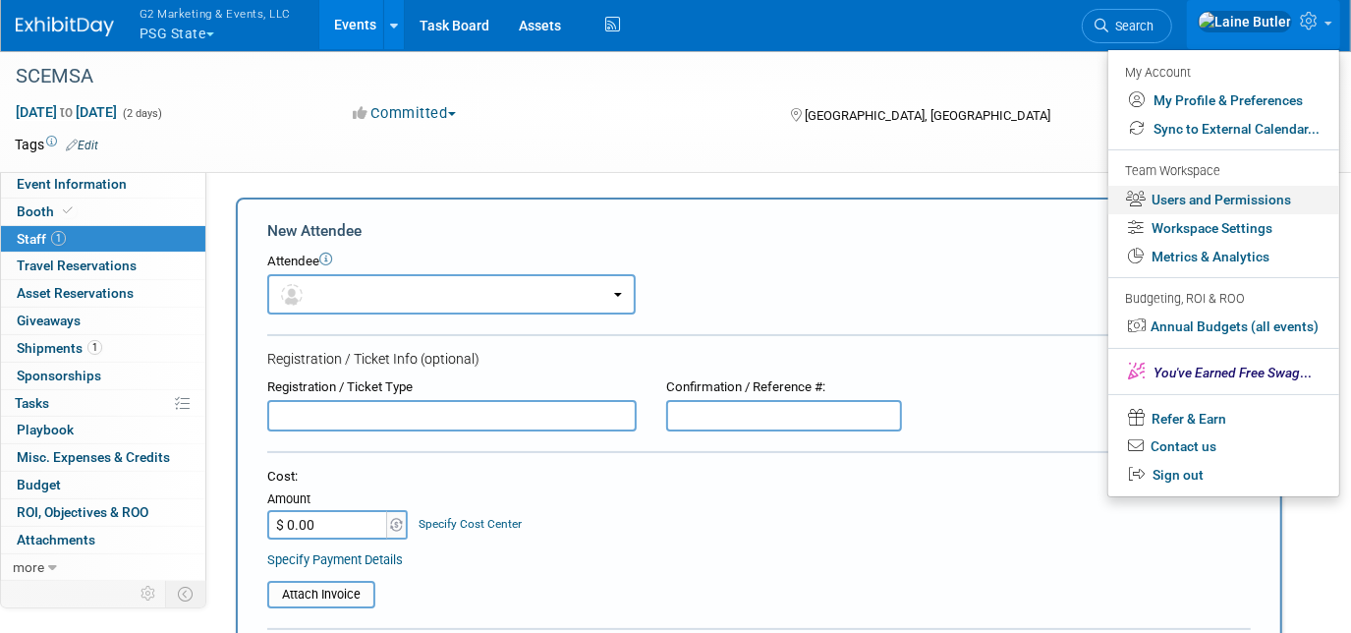
click at [1248, 207] on link "Users and Permissions" at bounding box center [1223, 200] width 231 height 28
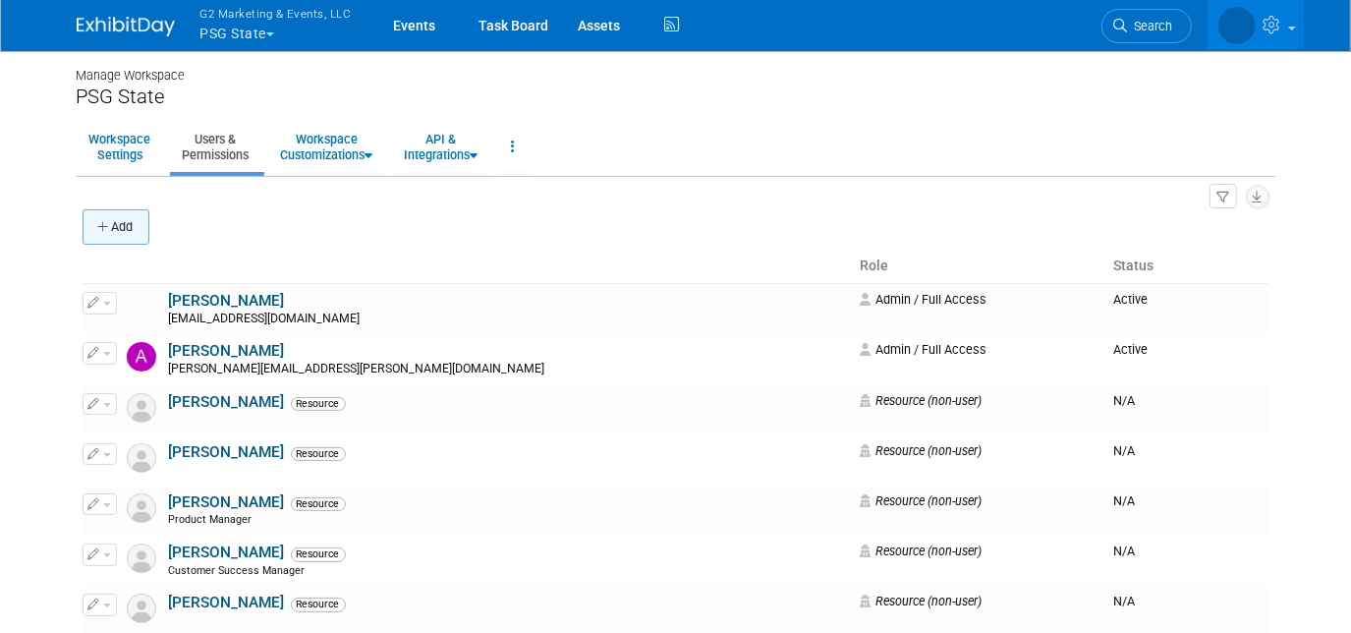
click at [131, 233] on button "Add" at bounding box center [116, 226] width 67 height 35
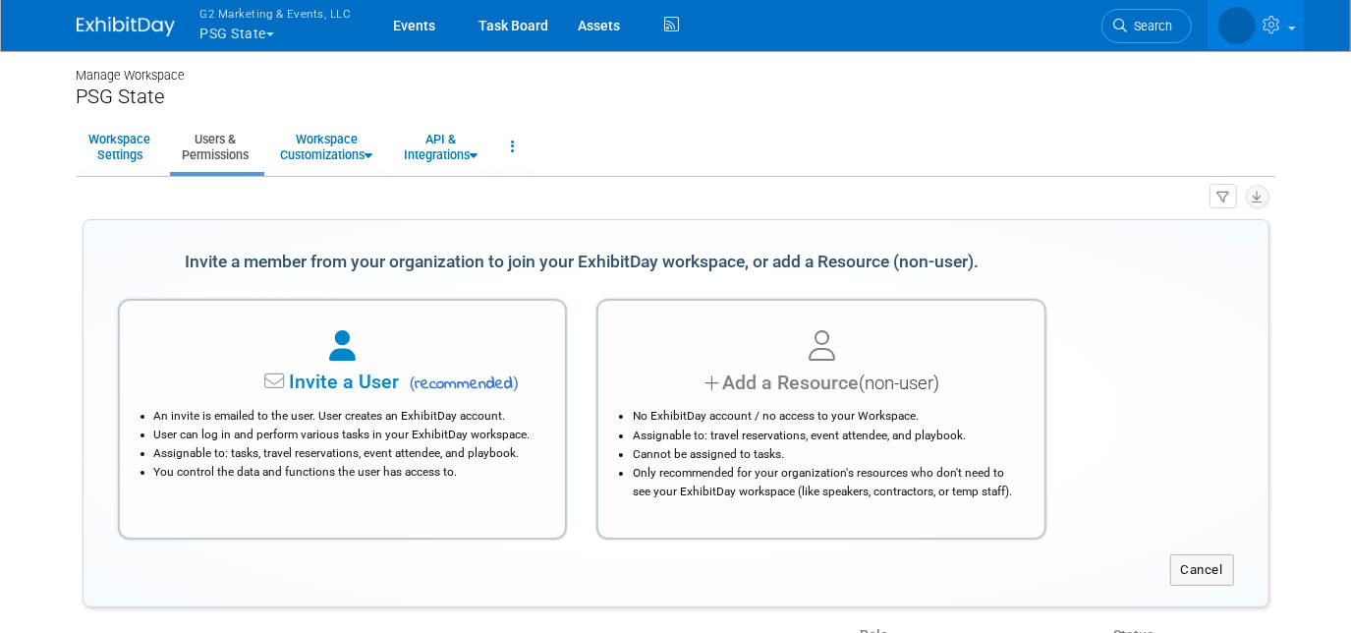
drag, startPoint x: 743, startPoint y: 403, endPoint x: 711, endPoint y: 403, distance: 31.4
click at [744, 403] on div "No ExhibitDay account / no access to your Workspace. Assignable to: travel rese…" at bounding box center [821, 448] width 397 height 103
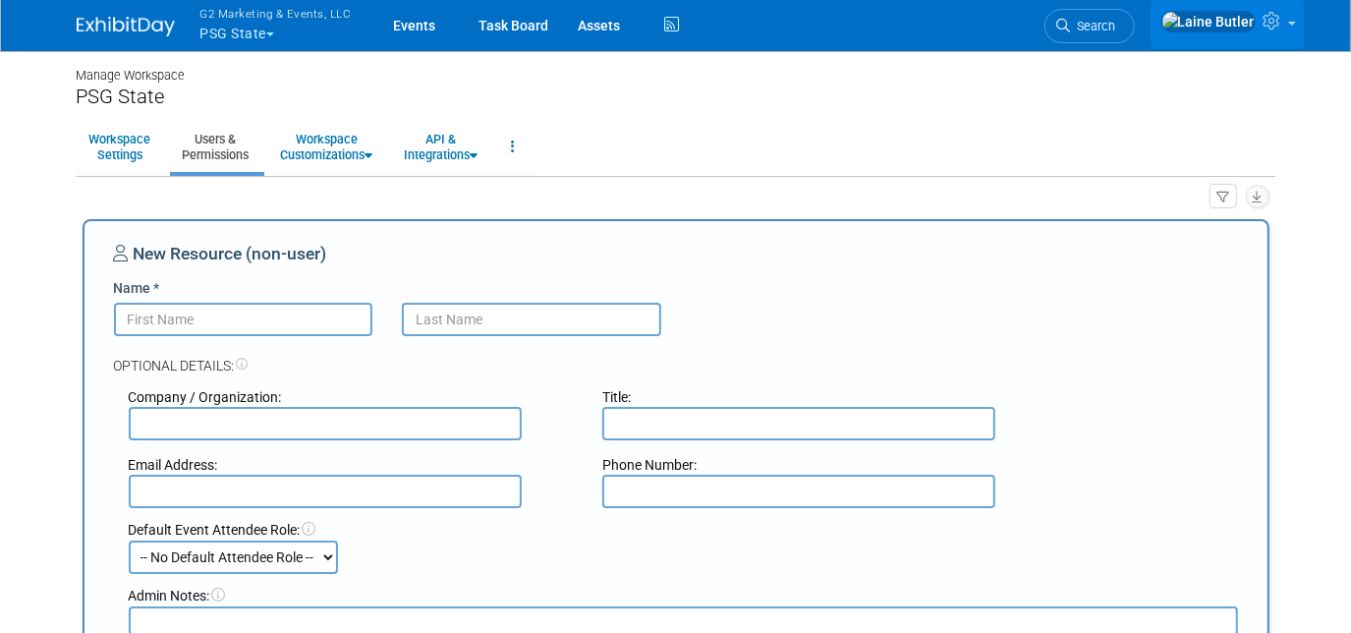
paste input "[PERSON_NAME]"
drag, startPoint x: 217, startPoint y: 320, endPoint x: 158, endPoint y: 324, distance: 59.1
click at [158, 324] on input "[PERSON_NAME]" at bounding box center [243, 319] width 259 height 33
type input "Jeff McGovern"
click at [524, 324] on input "text" at bounding box center [531, 319] width 259 height 33
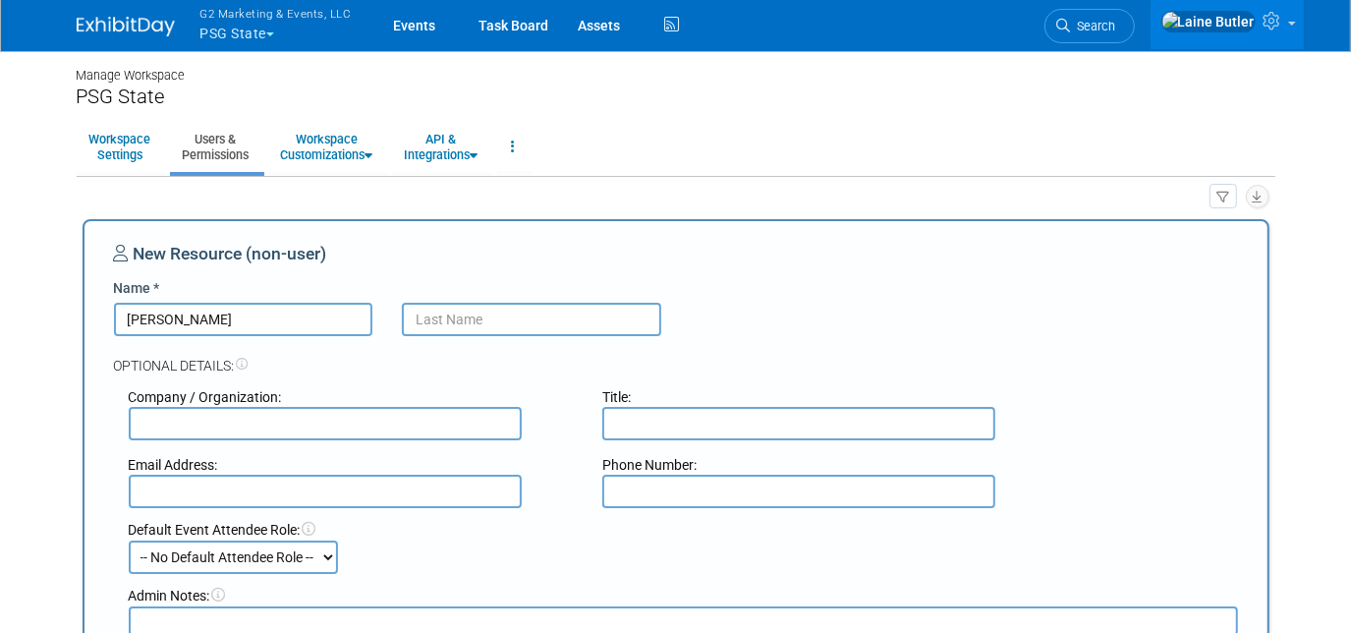
paste input "McGovern"
type input "McGovern"
click at [275, 318] on input "Jeff McGovern" at bounding box center [243, 319] width 259 height 33
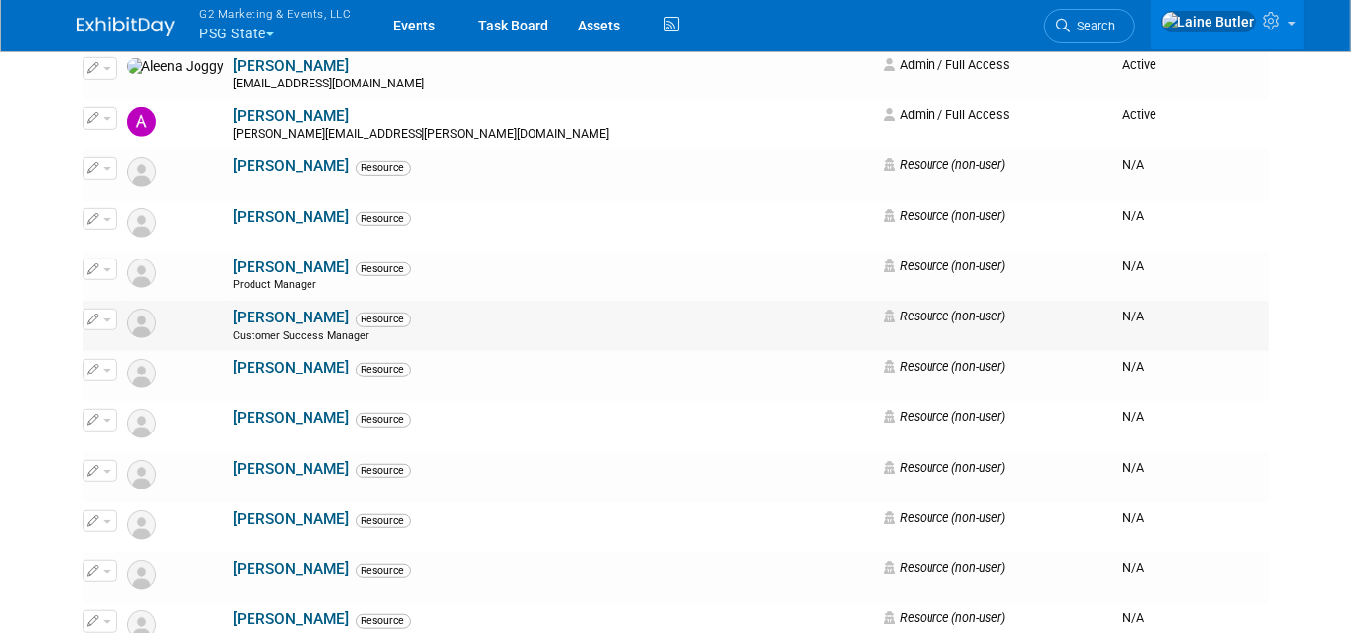
scroll to position [267, 0]
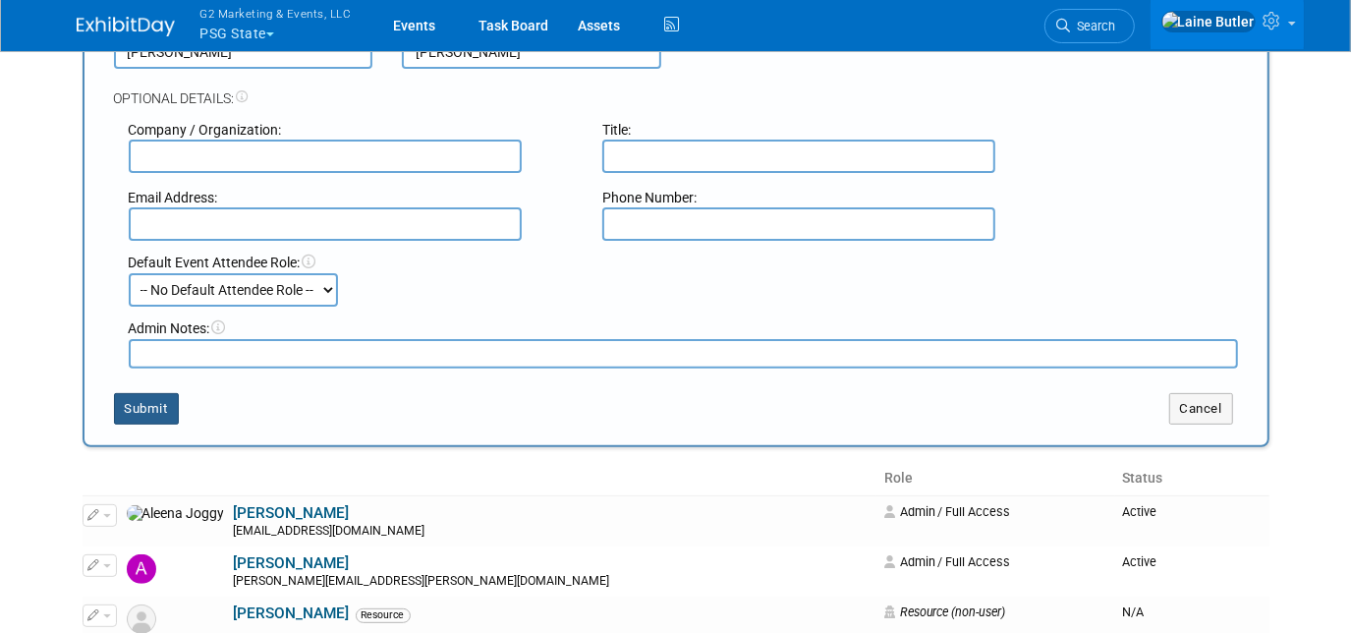
type input "Jeff"
drag, startPoint x: 161, startPoint y: 398, endPoint x: 192, endPoint y: 343, distance: 62.9
click at [162, 398] on button "Submit" at bounding box center [146, 408] width 65 height 31
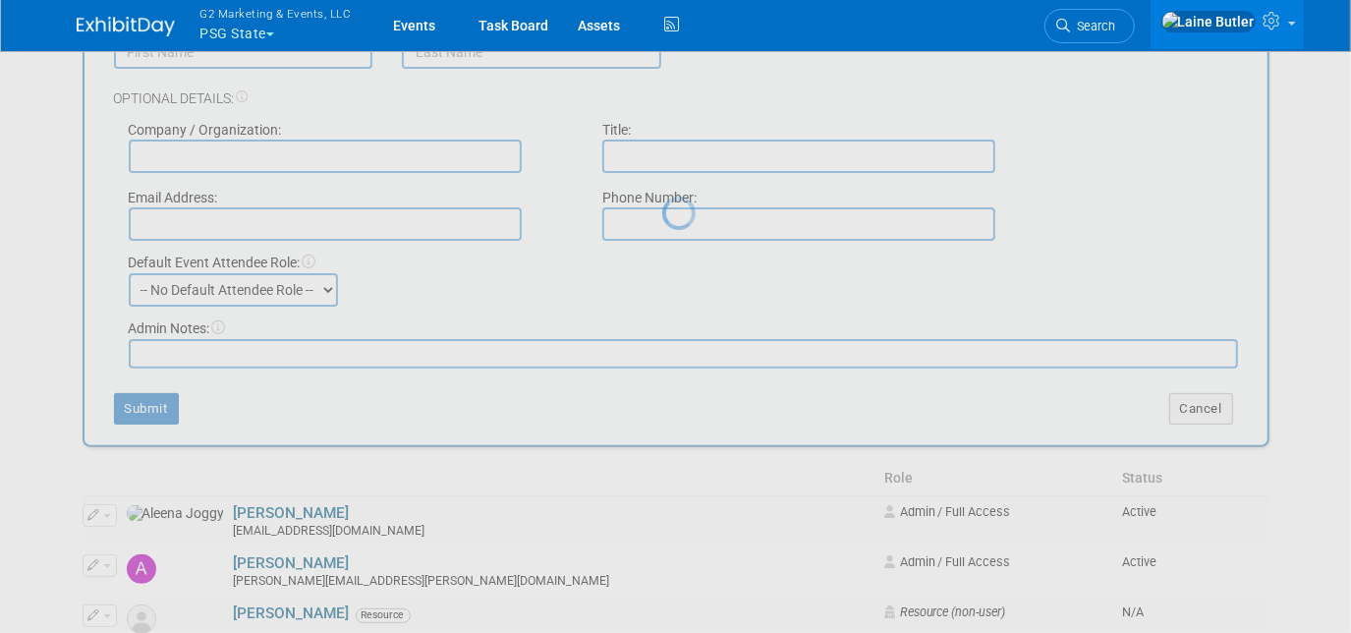
scroll to position [0, 0]
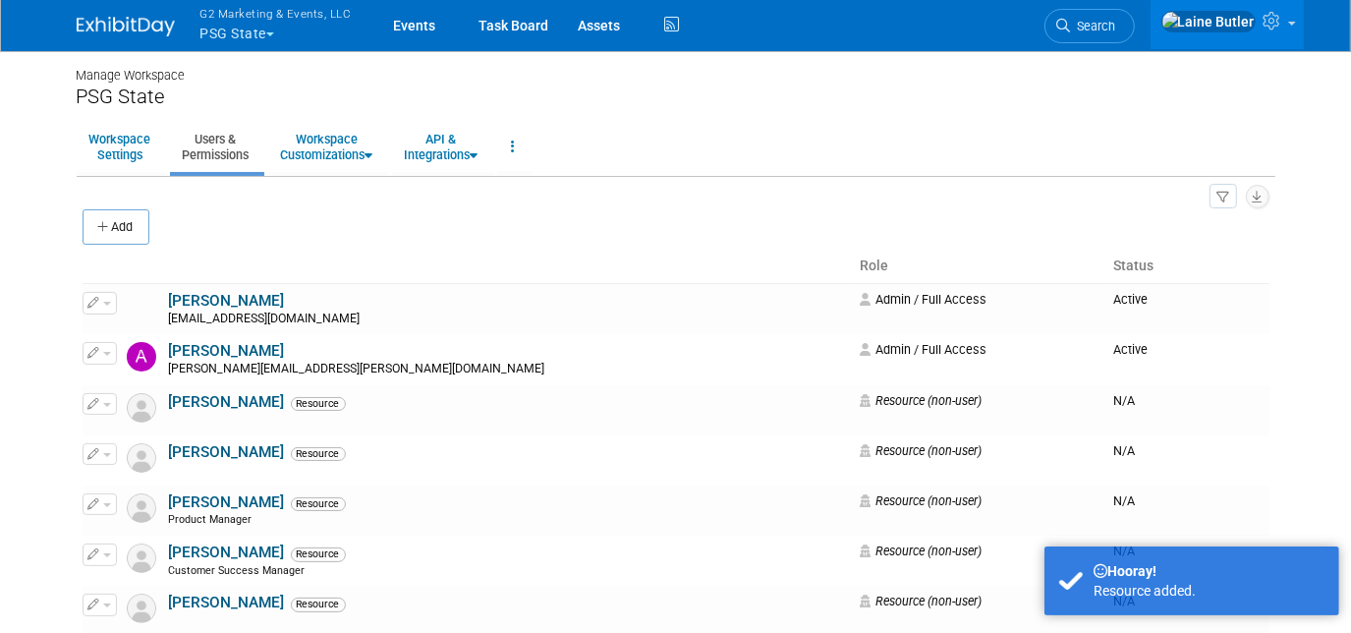
click at [155, 30] on img at bounding box center [126, 27] width 98 height 20
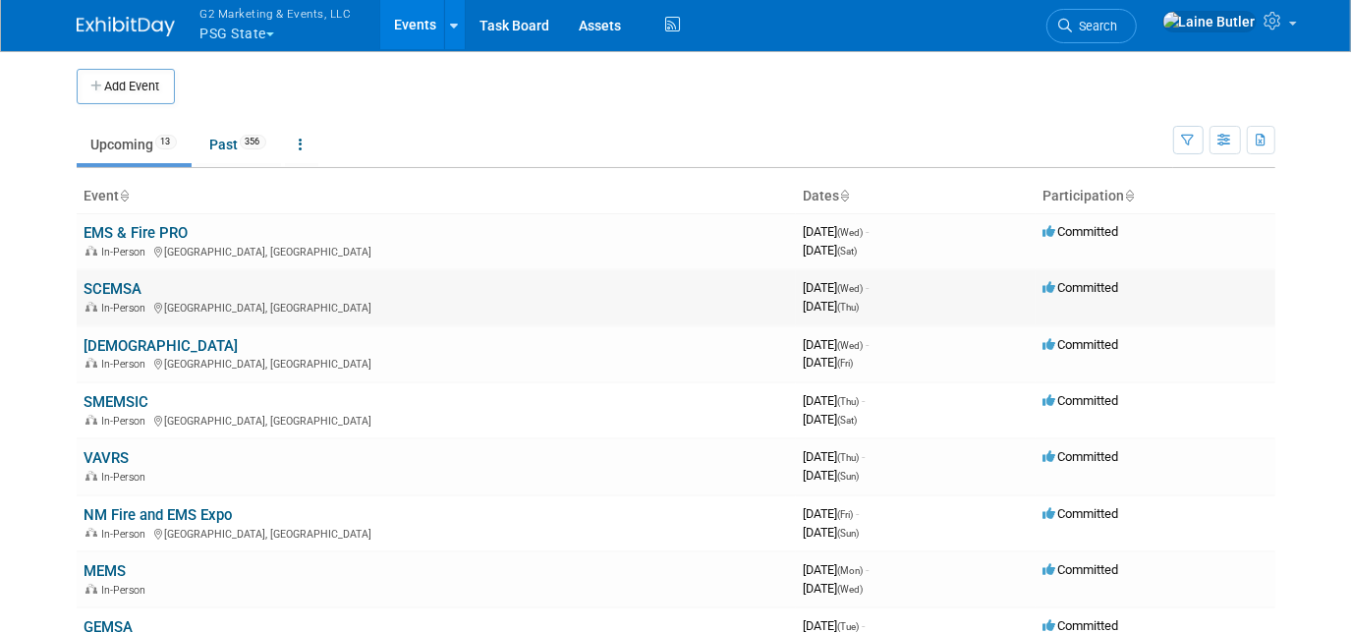
click at [128, 283] on link "SCEMSA" at bounding box center [114, 289] width 58 height 18
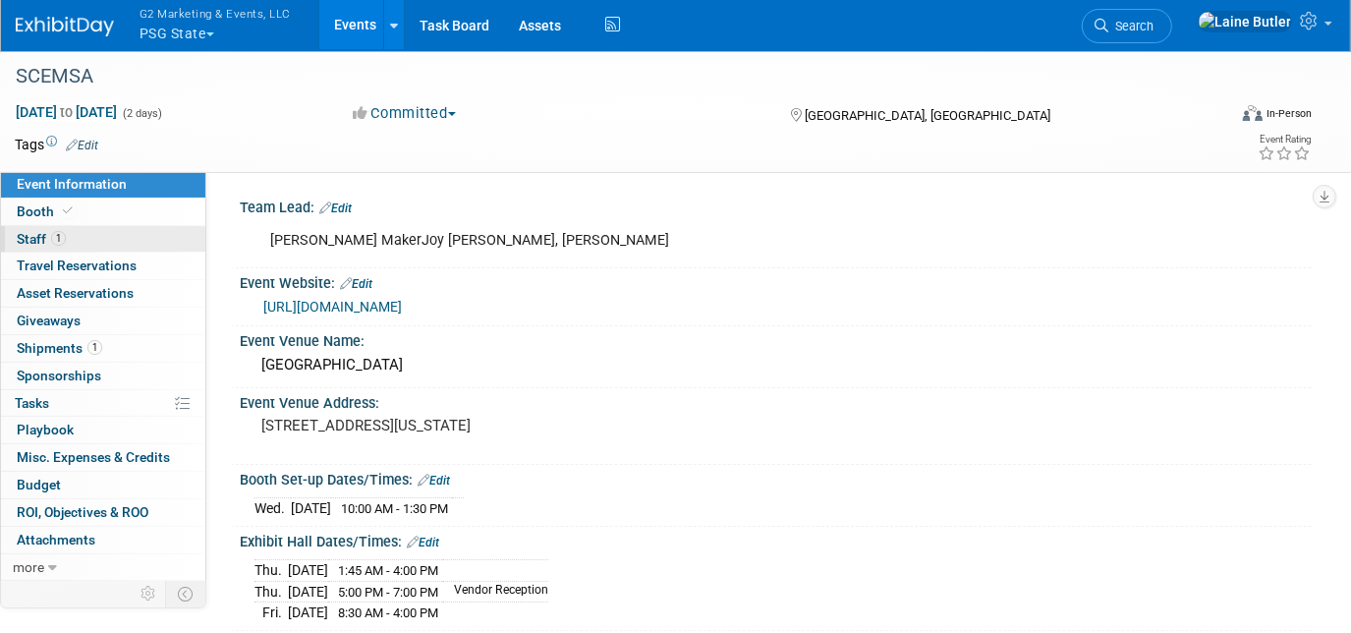
click at [23, 238] on span "Staff 1" at bounding box center [41, 239] width 49 height 16
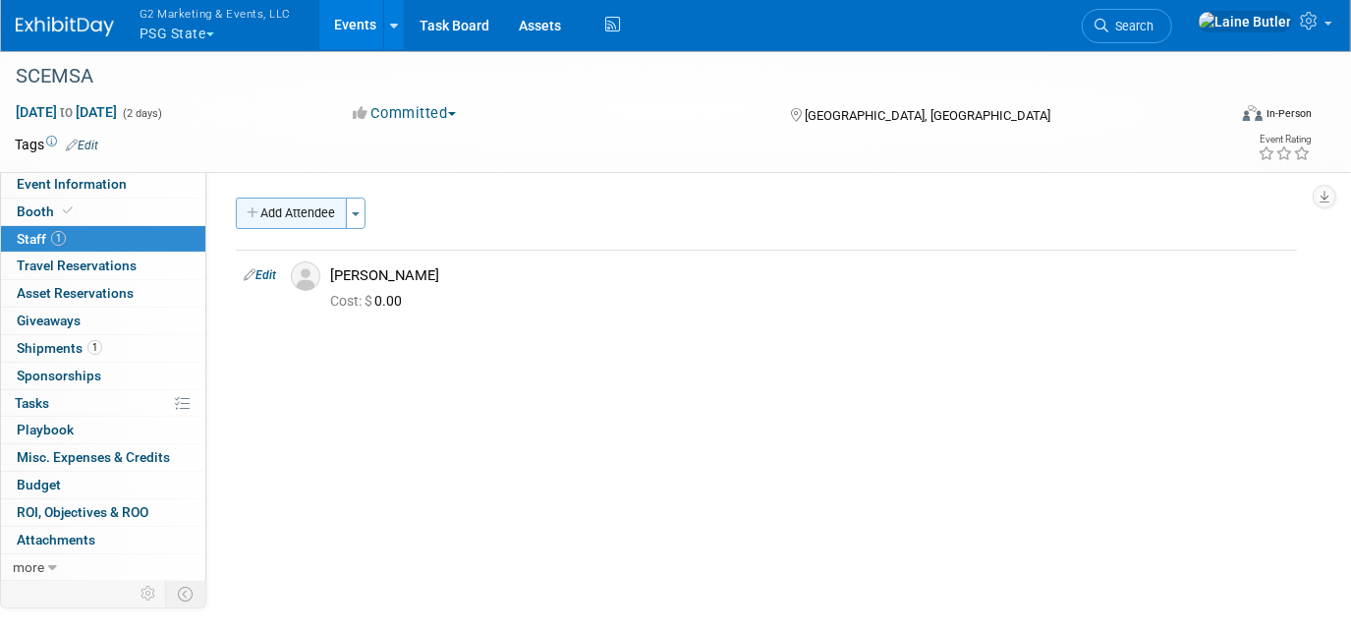
click at [263, 217] on button "Add Attendee" at bounding box center [291, 213] width 111 height 31
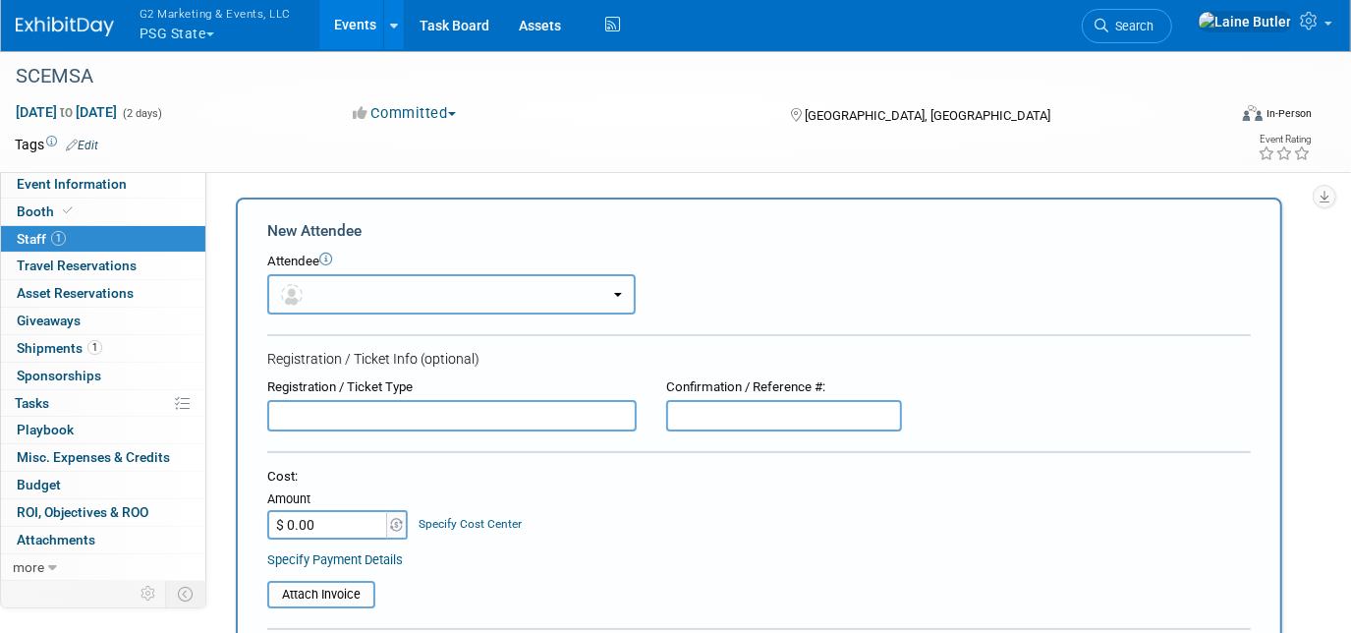
click at [368, 283] on button "button" at bounding box center [451, 294] width 368 height 40
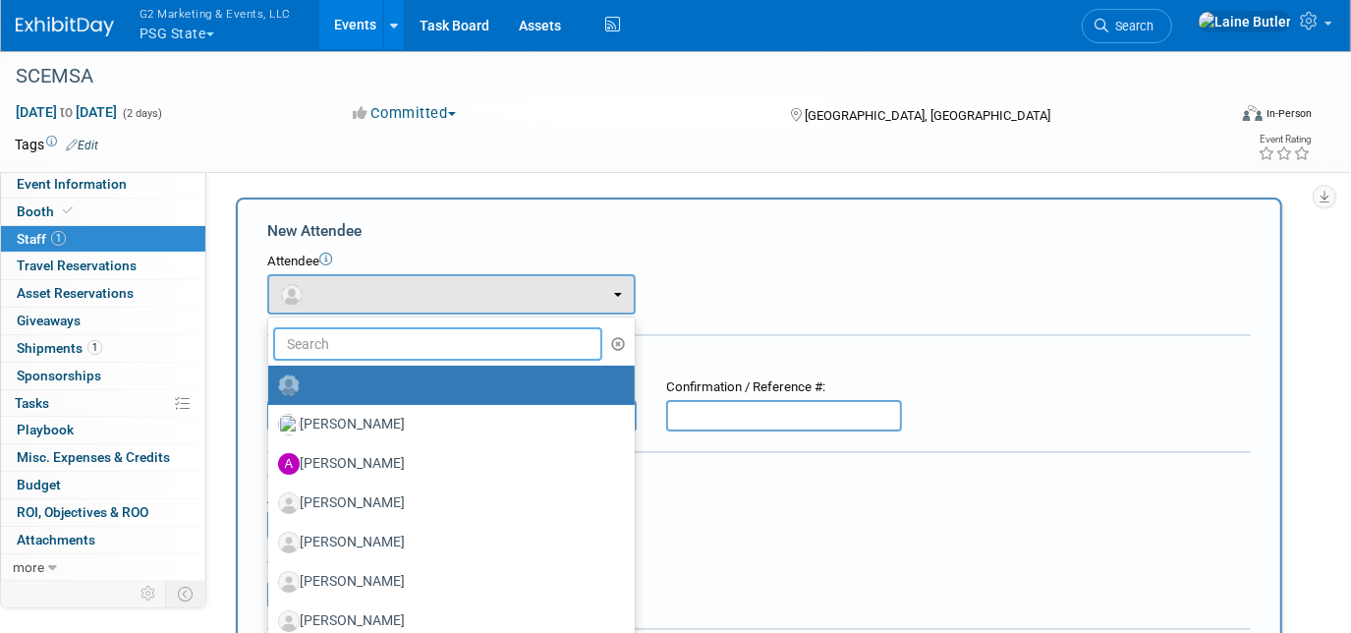
click at [361, 338] on input "text" at bounding box center [437, 343] width 329 height 33
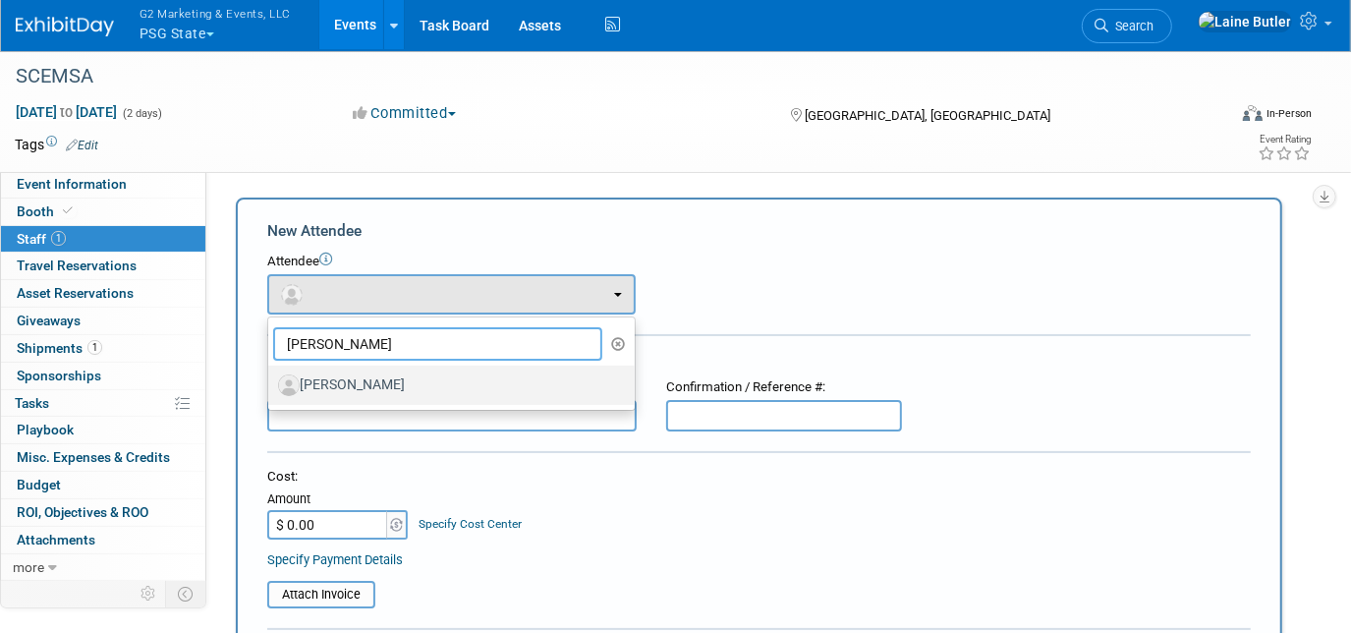
type input "jeff"
drag, startPoint x: 465, startPoint y: 397, endPoint x: 450, endPoint y: 384, distance: 19.5
click at [466, 395] on label "Jeff McGovern" at bounding box center [446, 384] width 337 height 31
click at [271, 389] on input "Jeff McGovern" at bounding box center [264, 382] width 13 height 13
select select "317d72b6-261a-43dd-aa2e-73059366ed5c"
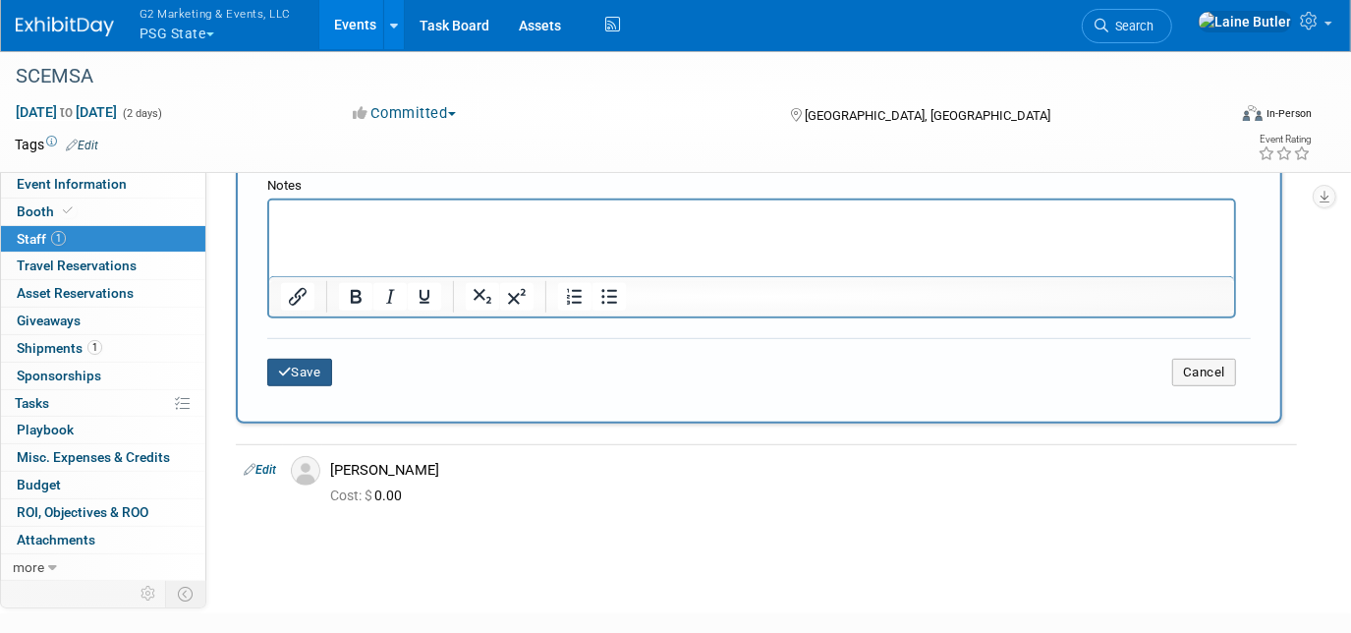
click at [283, 369] on button "Save" at bounding box center [299, 373] width 65 height 28
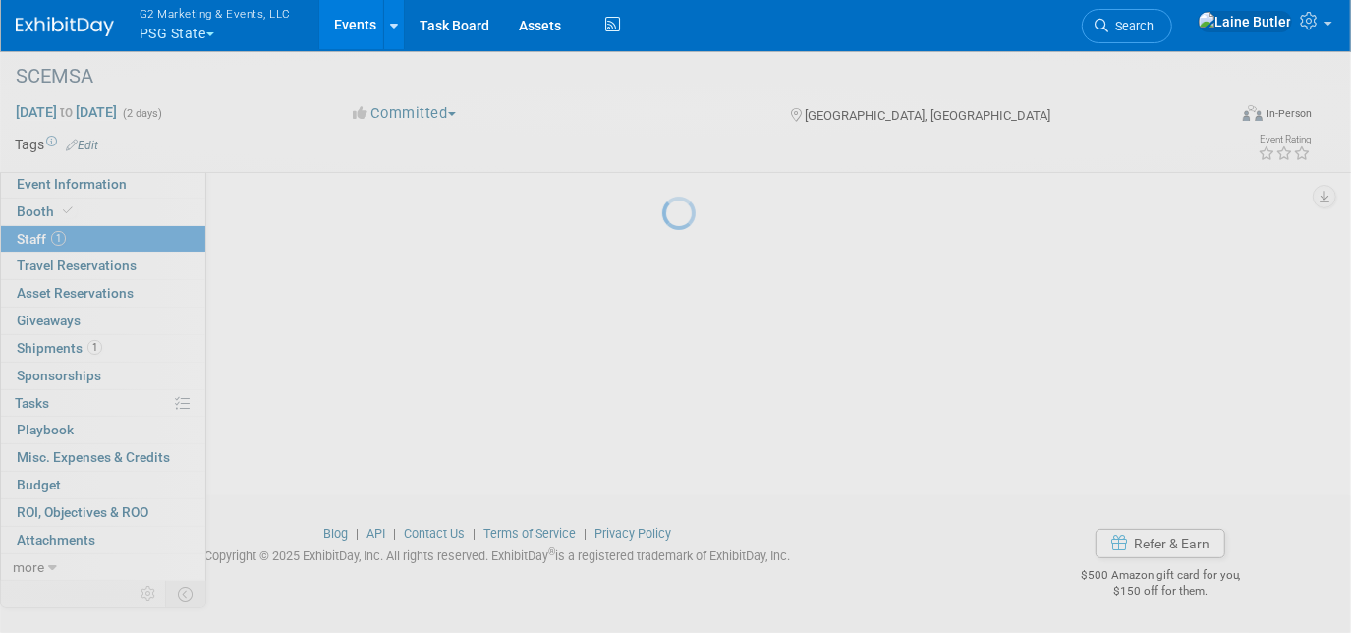
scroll to position [156, 0]
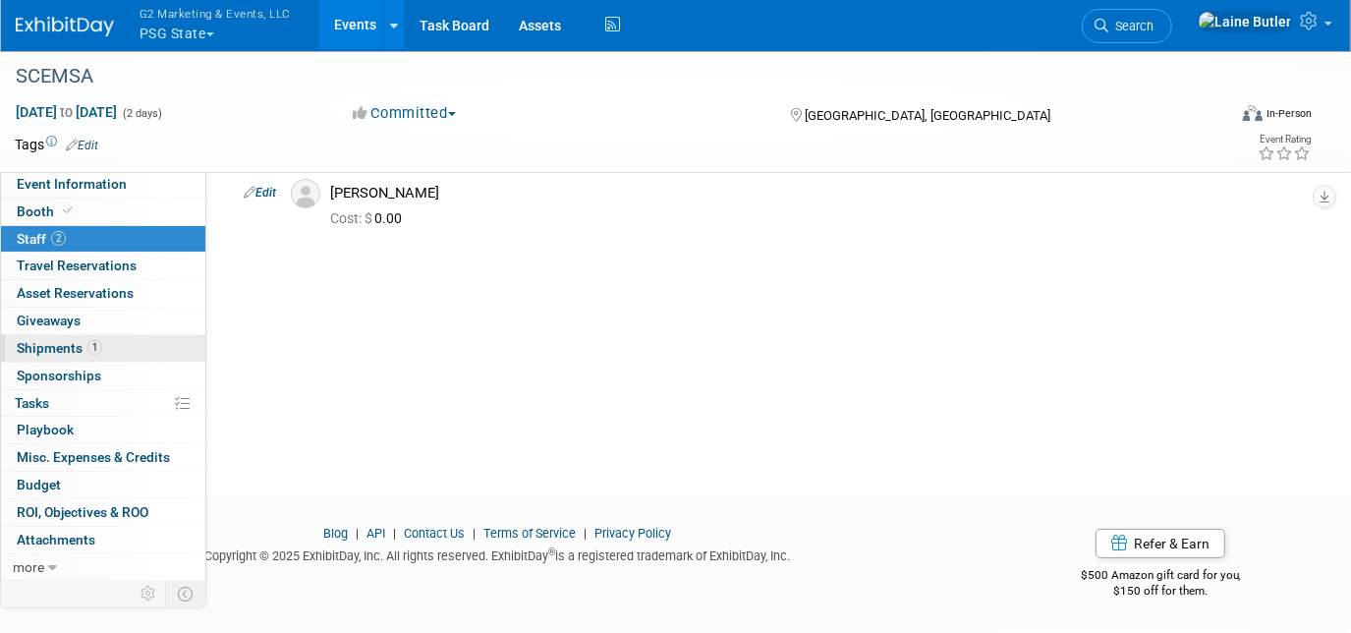
click at [22, 348] on span "Shipments 1" at bounding box center [59, 348] width 85 height 16
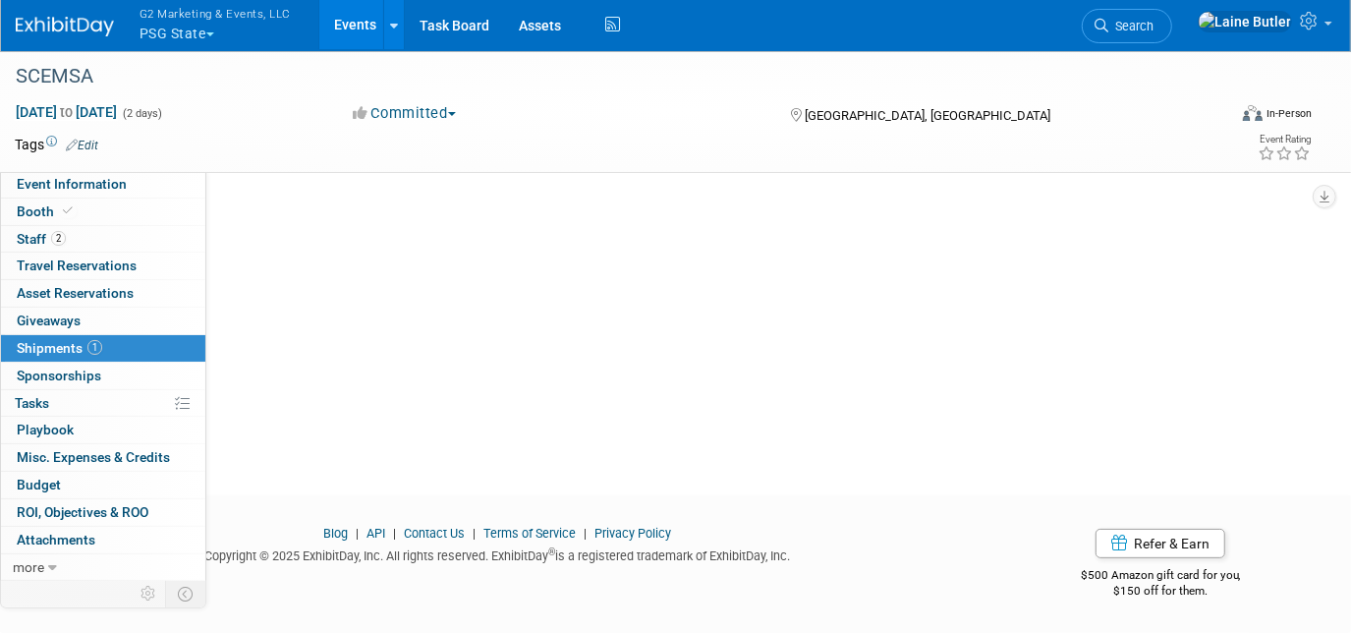
scroll to position [0, 0]
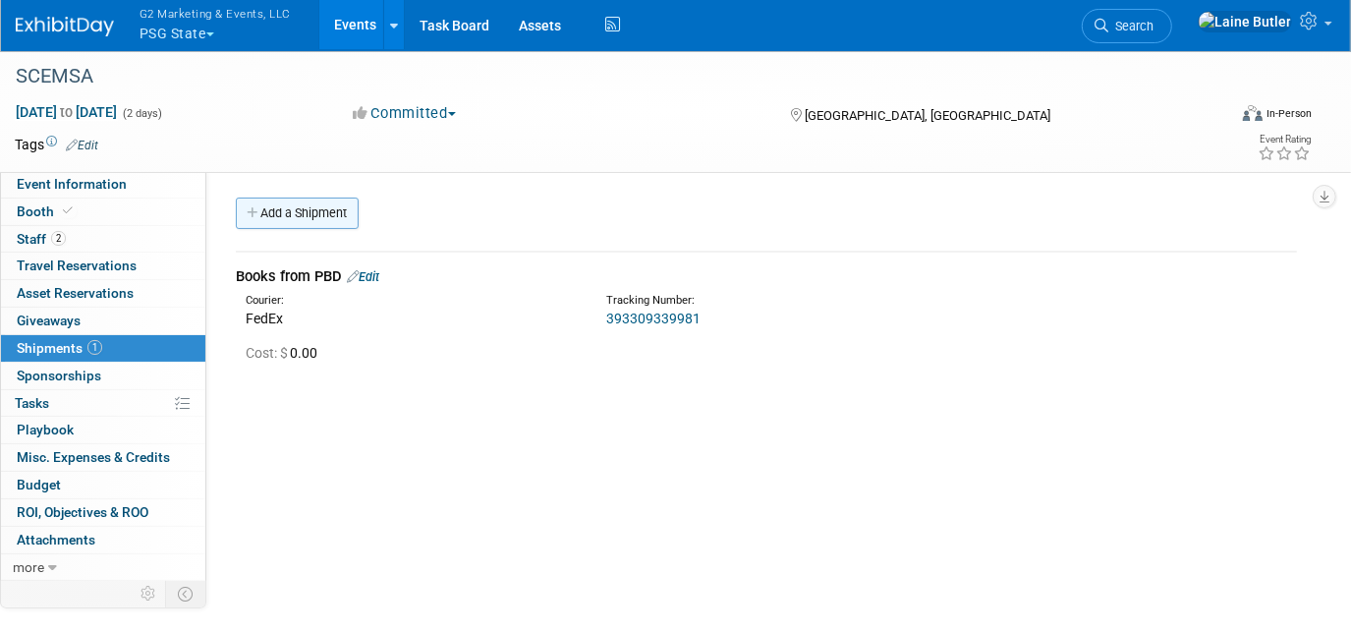
click at [316, 204] on link "Add a Shipment" at bounding box center [297, 213] width 123 height 31
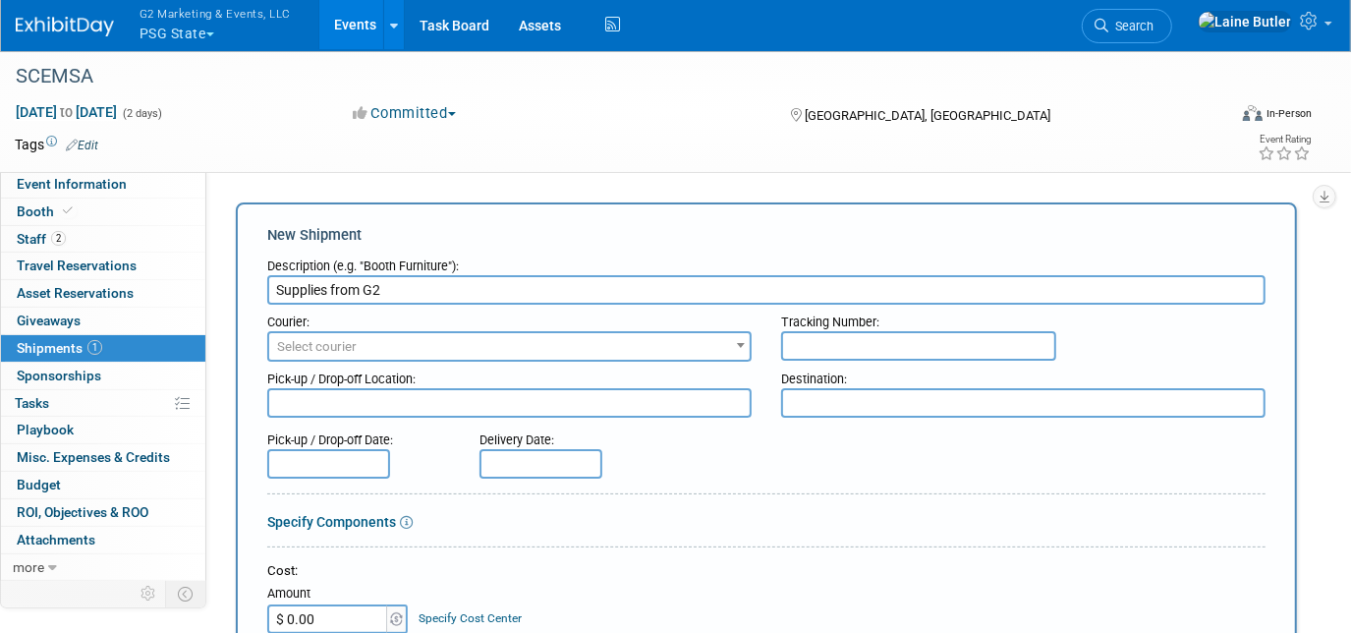
type input "Supplies from G2"
click at [331, 333] on span "Select courier" at bounding box center [509, 347] width 480 height 28
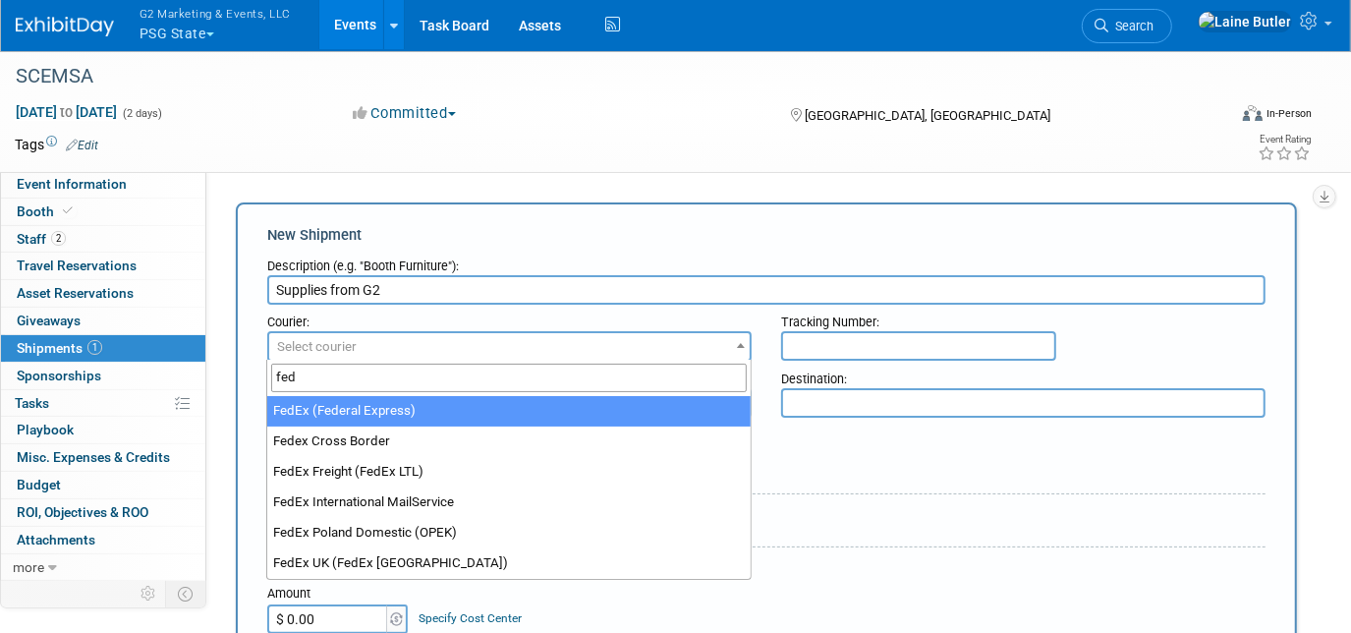
type input "fed"
select select "206"
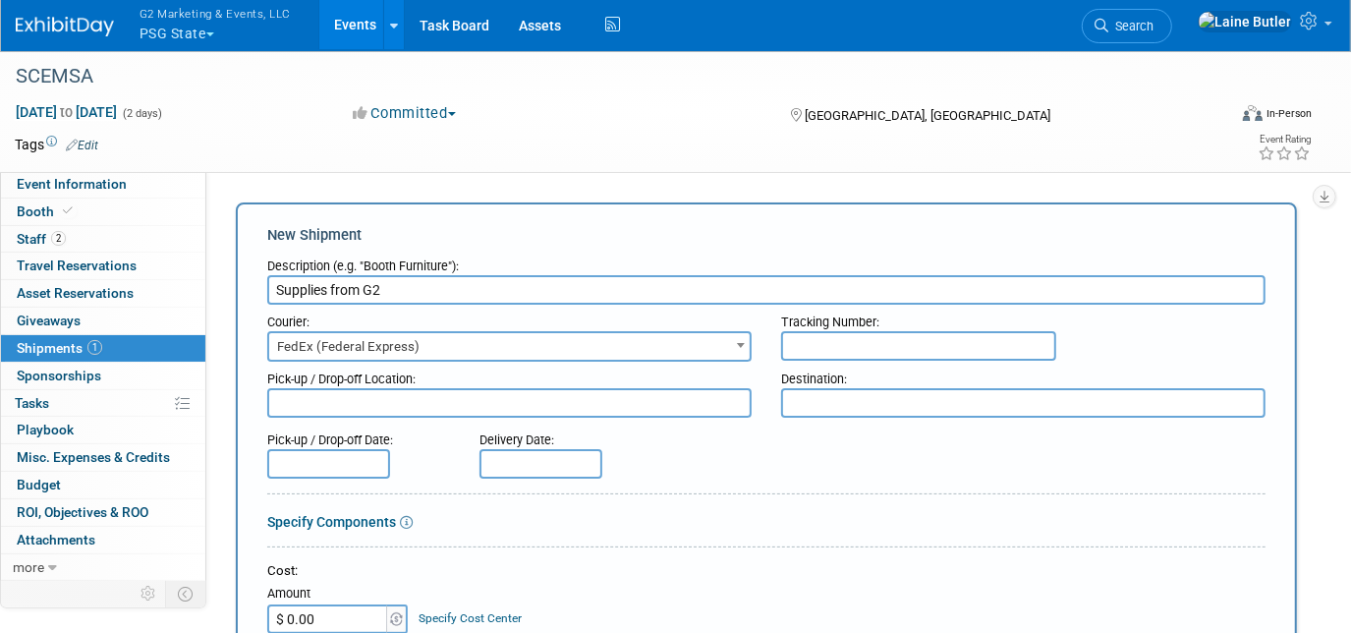
click at [903, 346] on input "text" at bounding box center [918, 345] width 275 height 29
paste input "884213709923"
type input "884213709923"
click at [892, 392] on textarea at bounding box center [1023, 402] width 484 height 29
paste textarea ""Embassy Suites Greenville Golf Resort & Conference Center Attn: SC EMS Associa…"
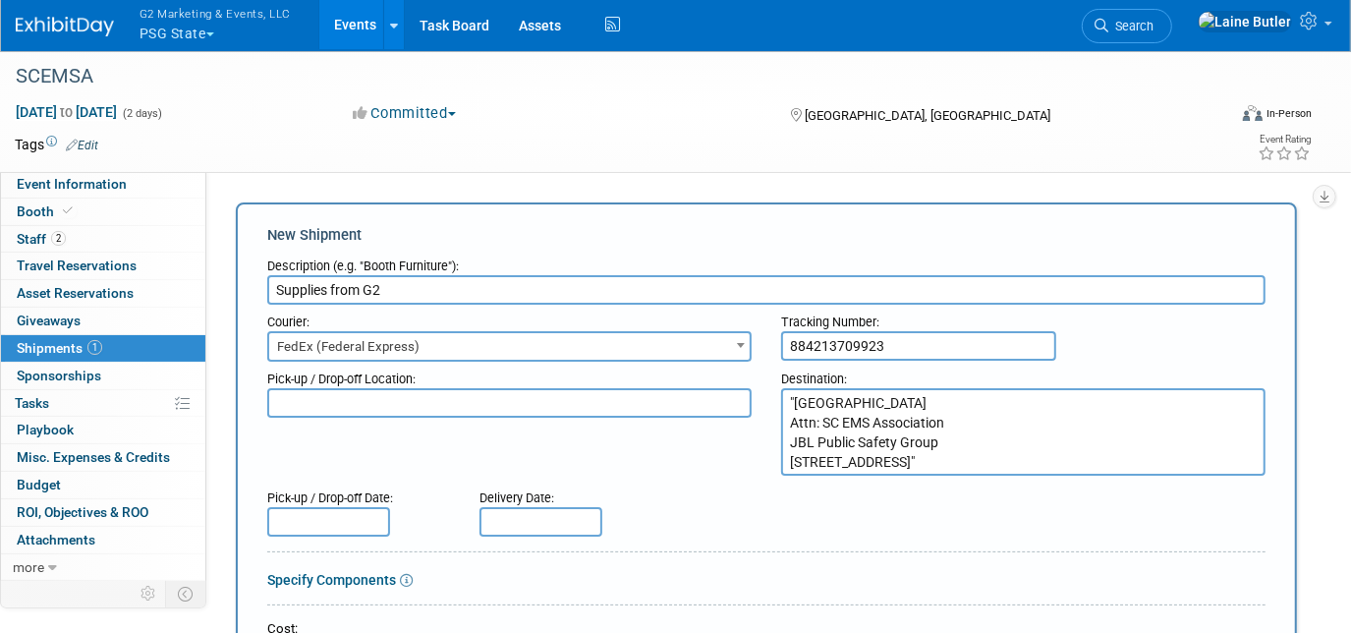
click at [794, 398] on textarea ""Embassy Suites Greenville Golf Resort & Conference Center Attn: SC EMS Associa…" at bounding box center [1023, 431] width 484 height 87
click at [1095, 455] on textarea "Embassy Suites Greenville Golf Resort & Conference Center Attn: SC EMS Associat…" at bounding box center [1023, 431] width 484 height 87
drag, startPoint x: 1078, startPoint y: 455, endPoint x: 753, endPoint y: 398, distance: 330.2
click at [753, 398] on div "Pick-up / Drop-off Location: Destination: Embassy Suites Greenville Golf Resort…" at bounding box center [767, 419] width 1028 height 114
type textarea "Embassy Suites Greenville Golf Resort & Conference Center Attn: SC EMS Associat…"
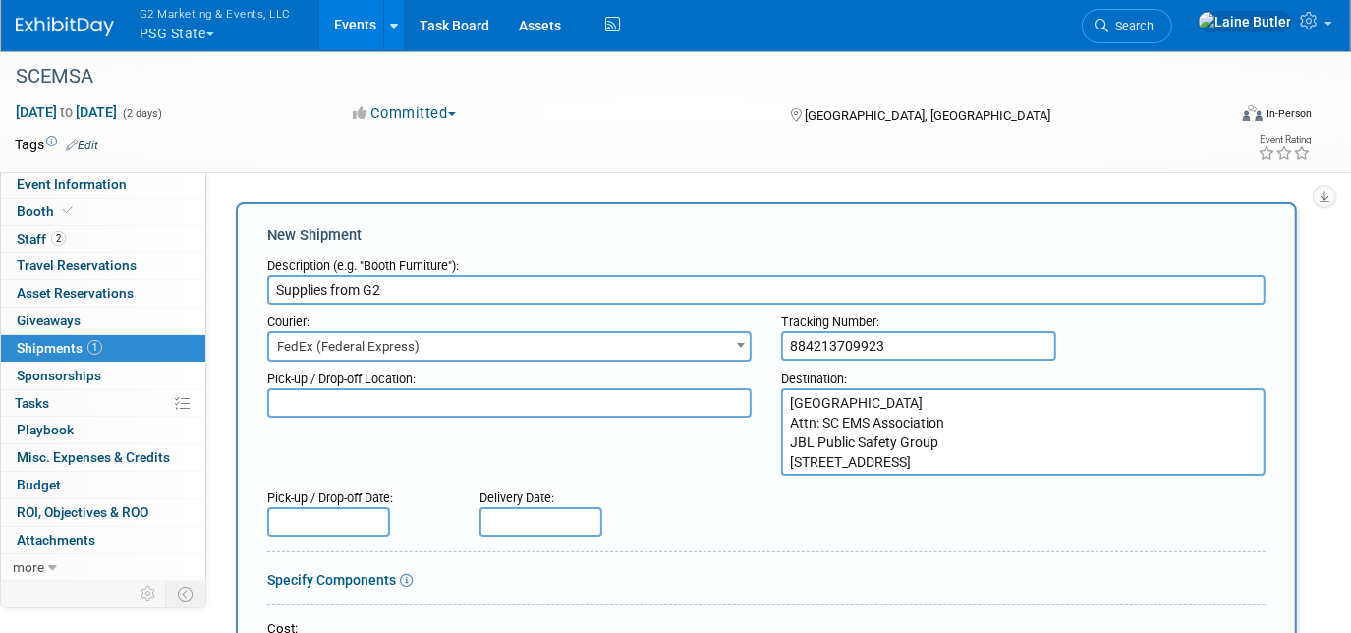
click at [697, 438] on div "Pick-up / Drop-off Location: Destination: Embassy Suites Greenville Golf Resort…" at bounding box center [767, 419] width 1028 height 114
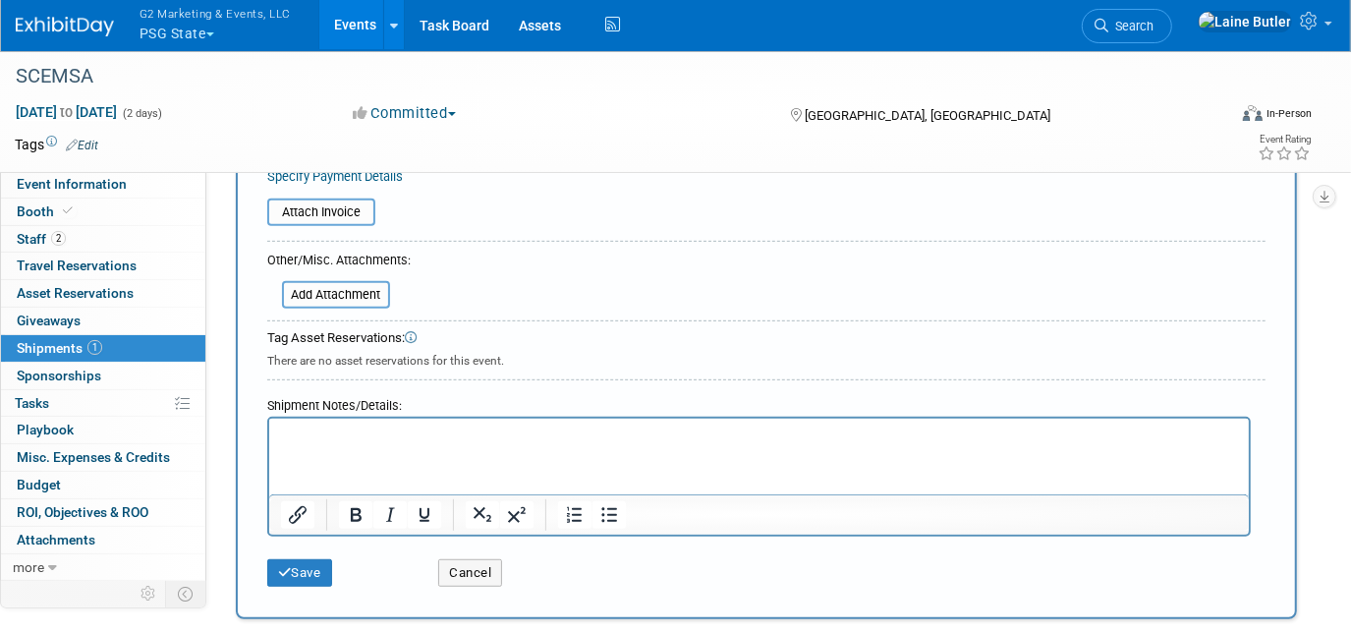
click at [298, 582] on div "Save Cancel" at bounding box center [766, 567] width 998 height 60
click at [297, 559] on button "Save" at bounding box center [299, 573] width 65 height 28
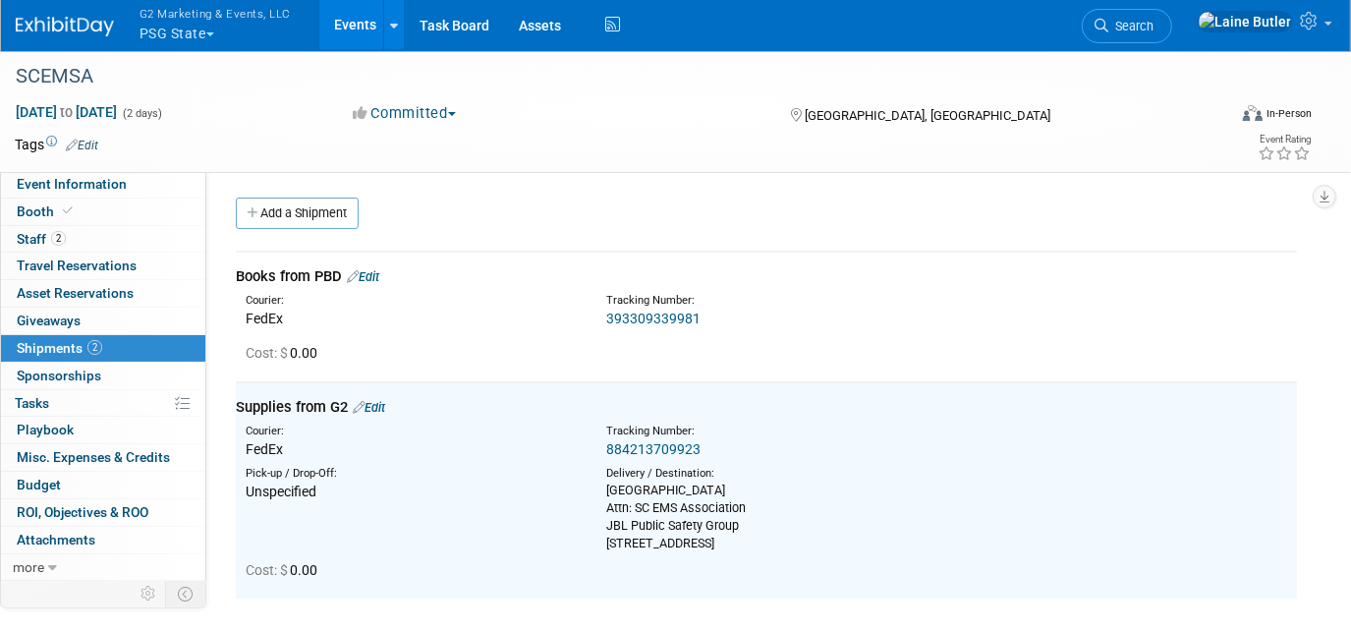
click at [379, 273] on link "Edit" at bounding box center [363, 276] width 32 height 15
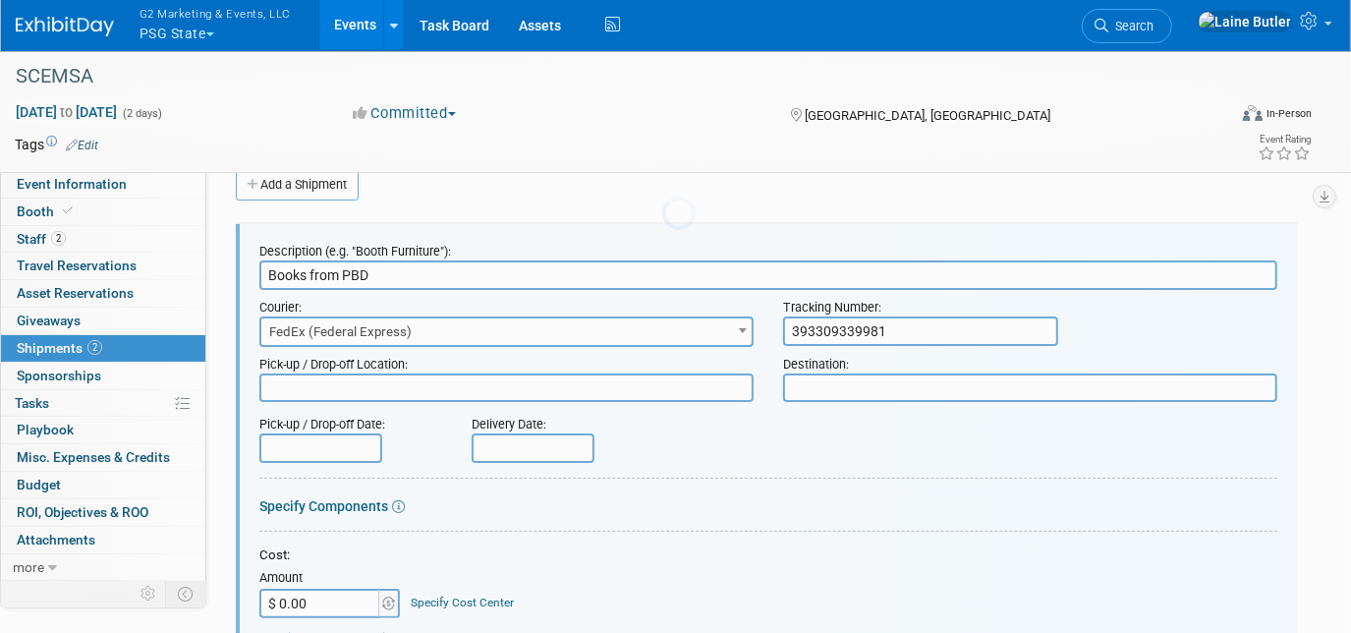
click at [898, 385] on textarea at bounding box center [1030, 387] width 494 height 28
paste textarea "Embassy Suites Greenville Golf Resort & Conference Center Attn: SC EMS Associat…"
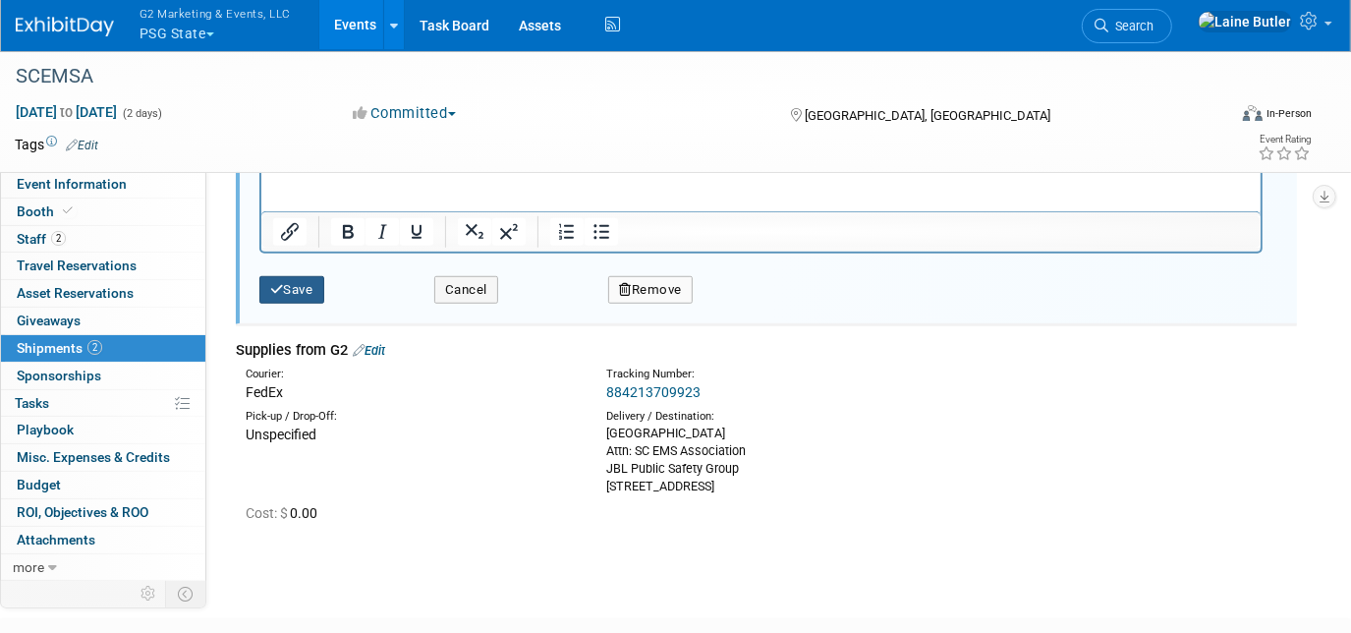
type textarea "Embassy Suites Greenville Golf Resort & Conference Center Attn: SC EMS Associat…"
click at [299, 293] on button "Save" at bounding box center [291, 290] width 65 height 28
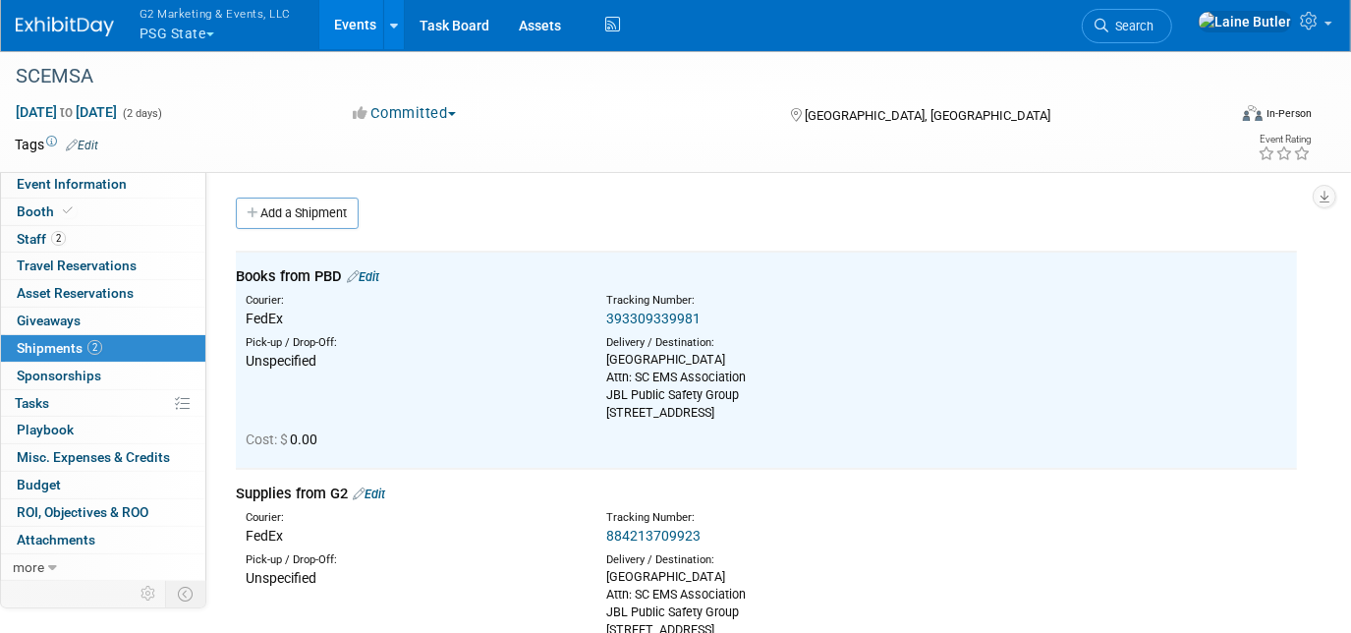
click at [316, 214] on link "Add a Shipment" at bounding box center [297, 213] width 123 height 31
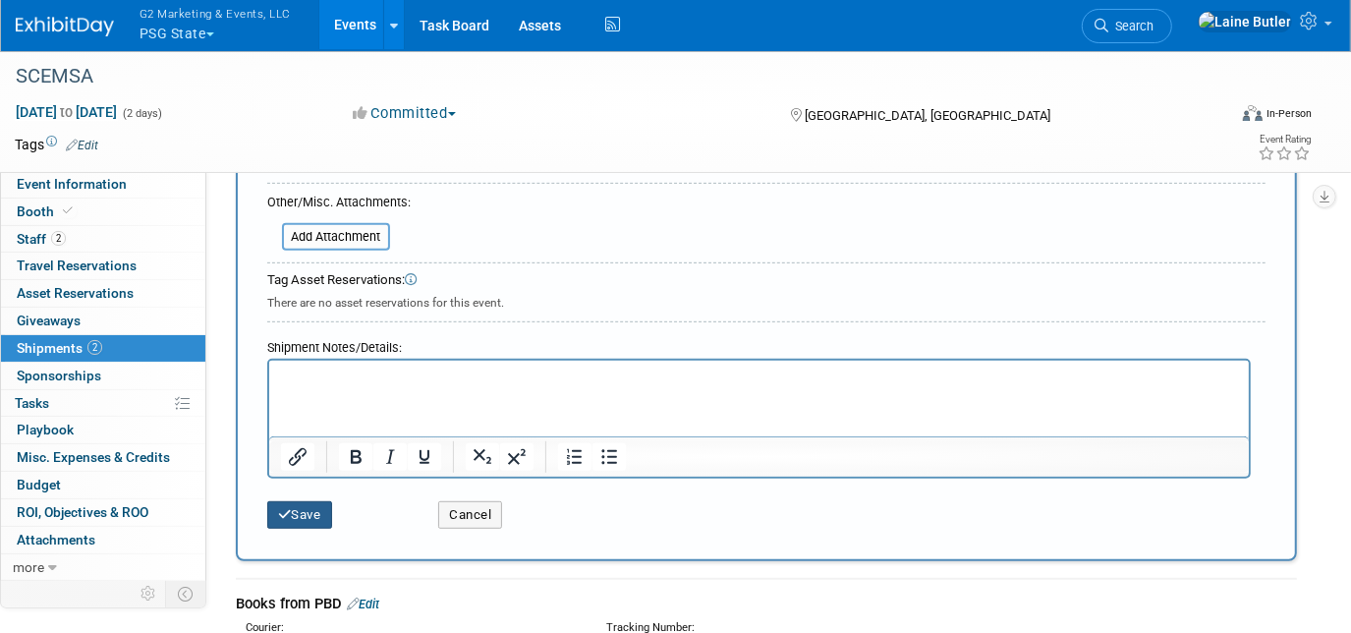
type input "Outbound Through Fedex"
click at [268, 501] on button "Save" at bounding box center [299, 515] width 65 height 28
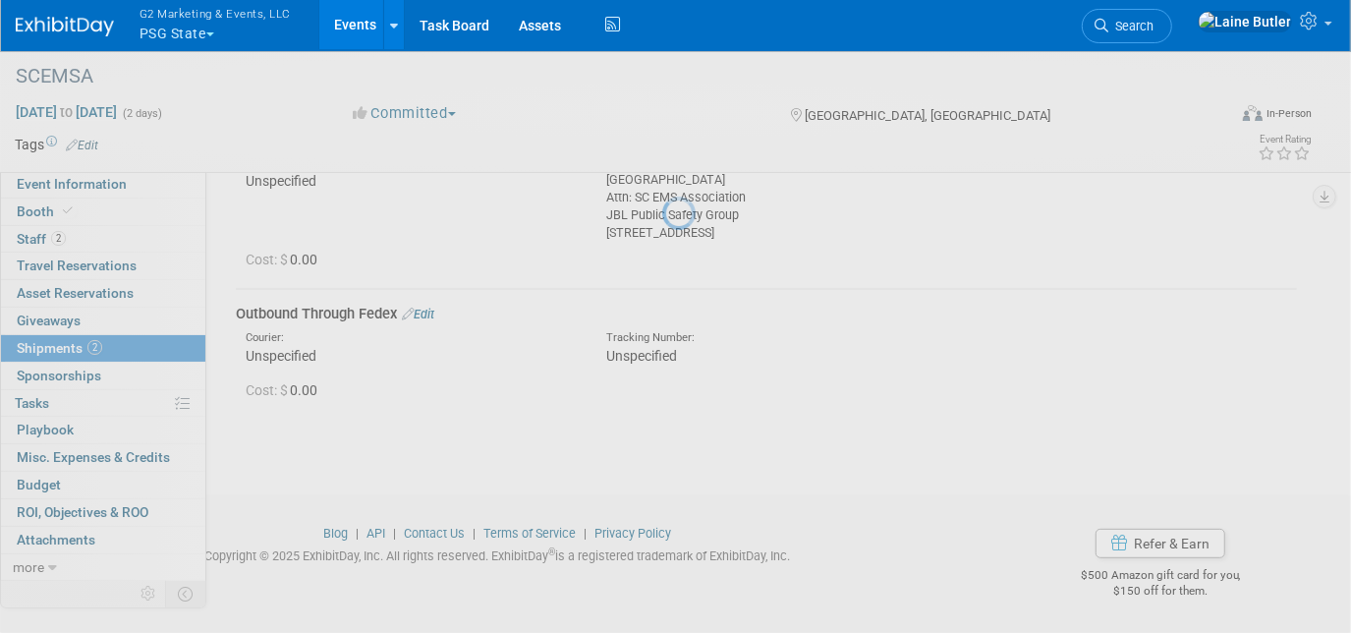
scroll to position [395, 0]
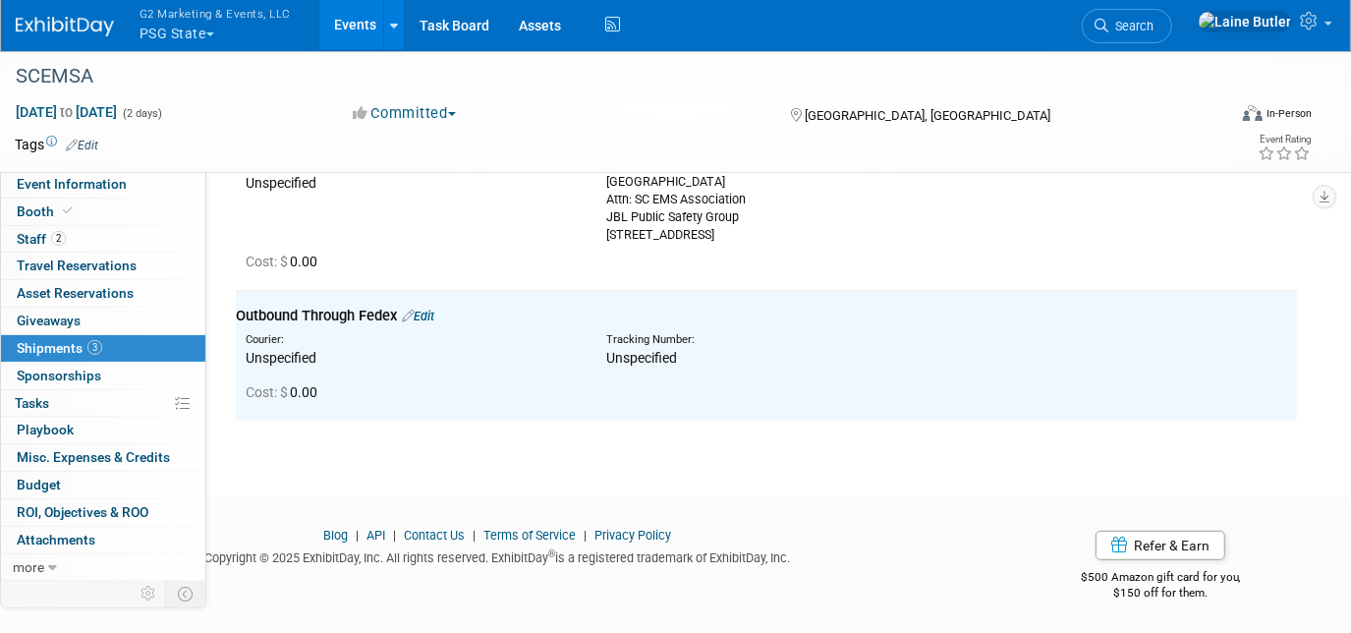
click at [47, 18] on img at bounding box center [65, 27] width 98 height 20
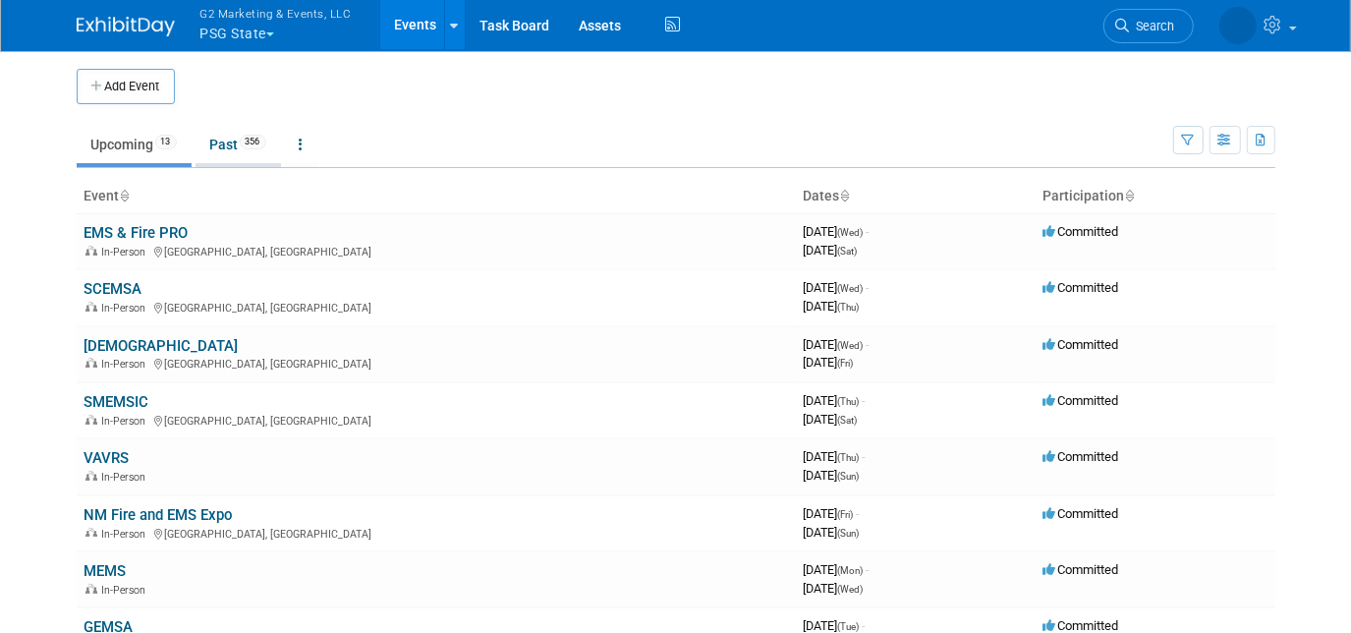
click at [201, 150] on link "Past 356" at bounding box center [238, 144] width 85 height 37
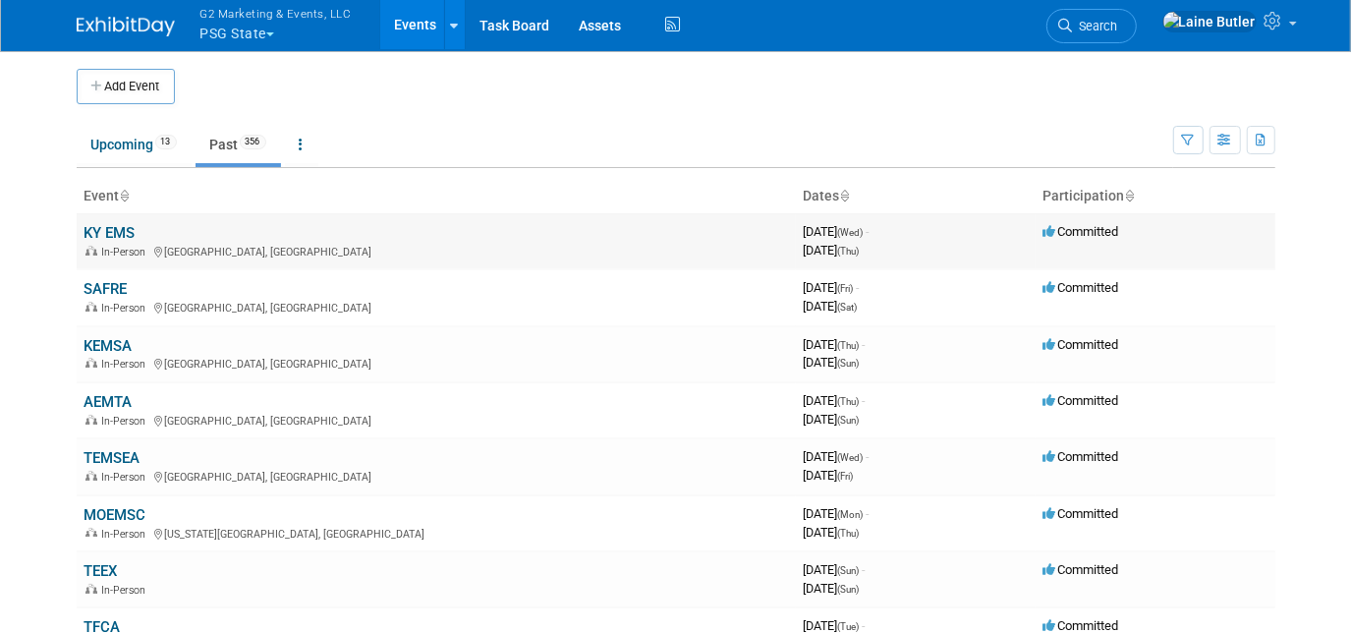
click at [112, 224] on link "KY EMS" at bounding box center [110, 233] width 51 height 18
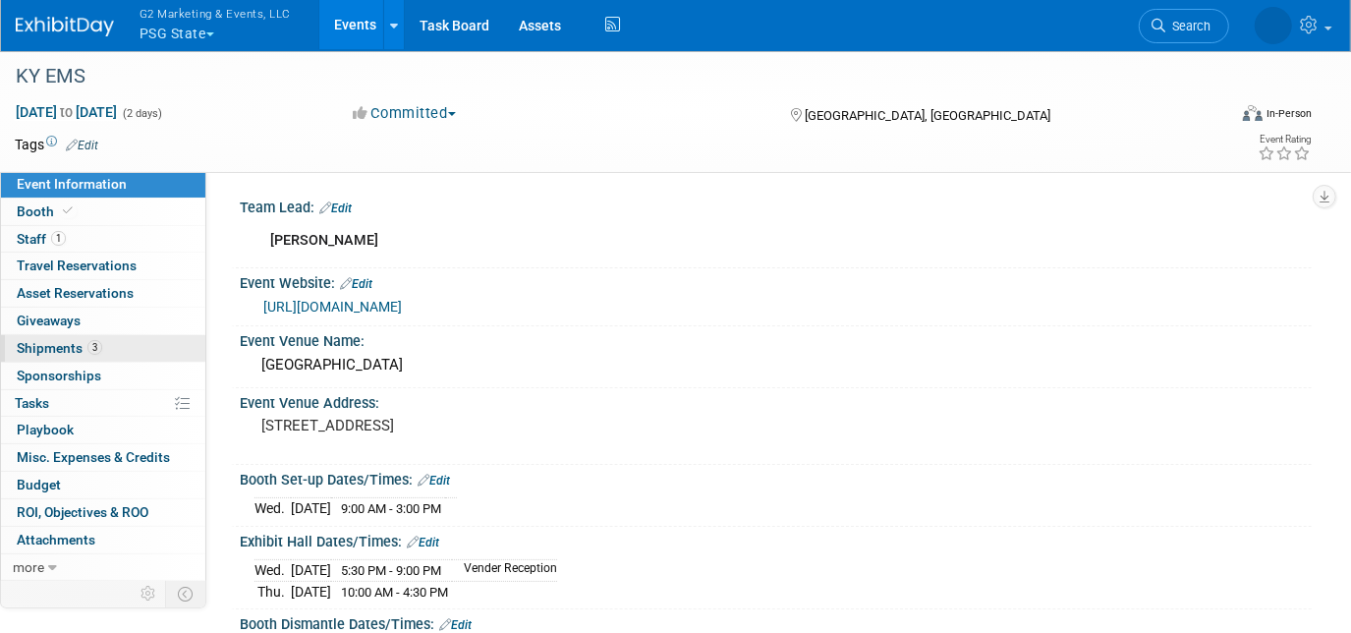
click at [64, 340] on span "Shipments 3" at bounding box center [59, 348] width 85 height 16
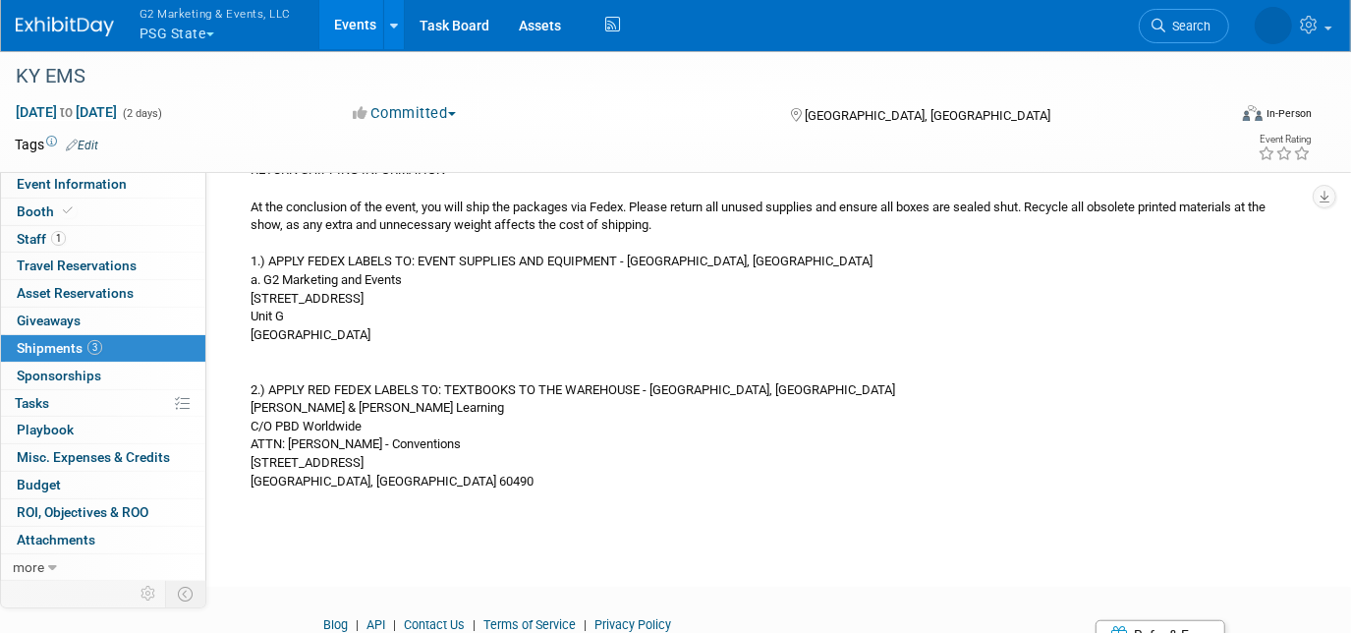
scroll to position [673, 0]
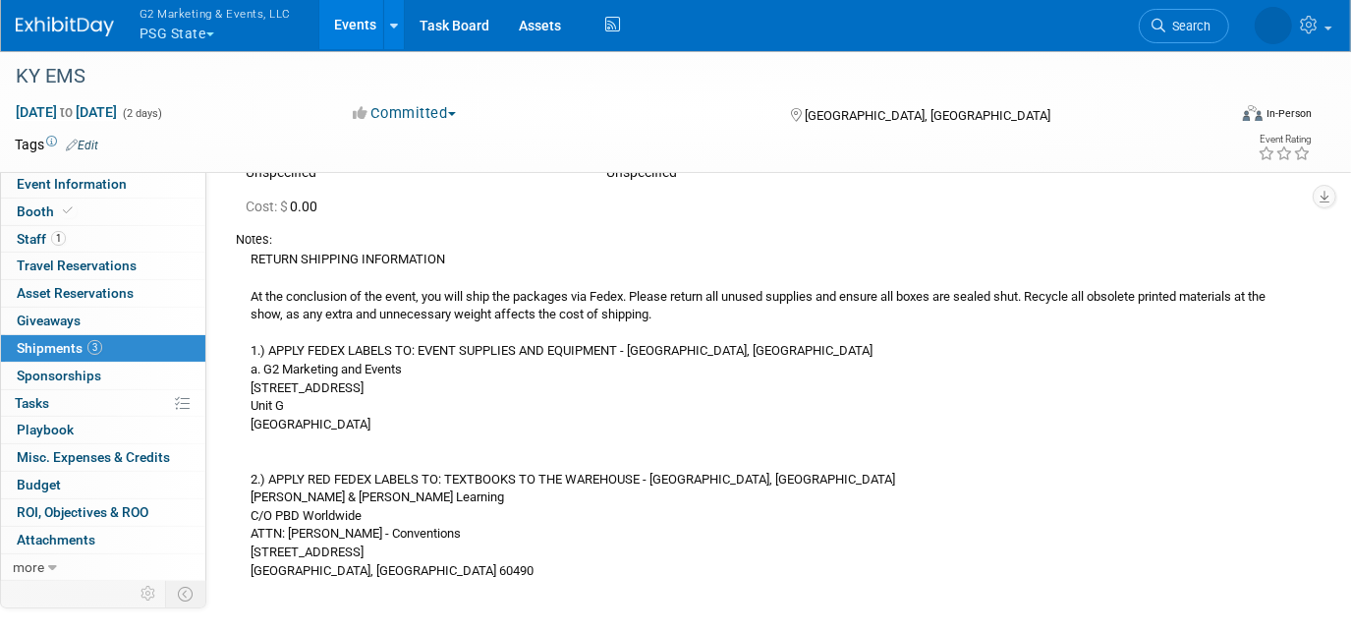
drag, startPoint x: 243, startPoint y: 253, endPoint x: 420, endPoint y: 563, distance: 357.3
click at [420, 563] on div "RETURN SHIPPING INFORMATION At the conclusion of the event, you will ship the p…" at bounding box center [766, 414] width 1061 height 331
copy div "RETURN SHIPPING INFORMATION At the conclusion of the event, you will ship the p…"
click at [51, 29] on img at bounding box center [65, 27] width 98 height 20
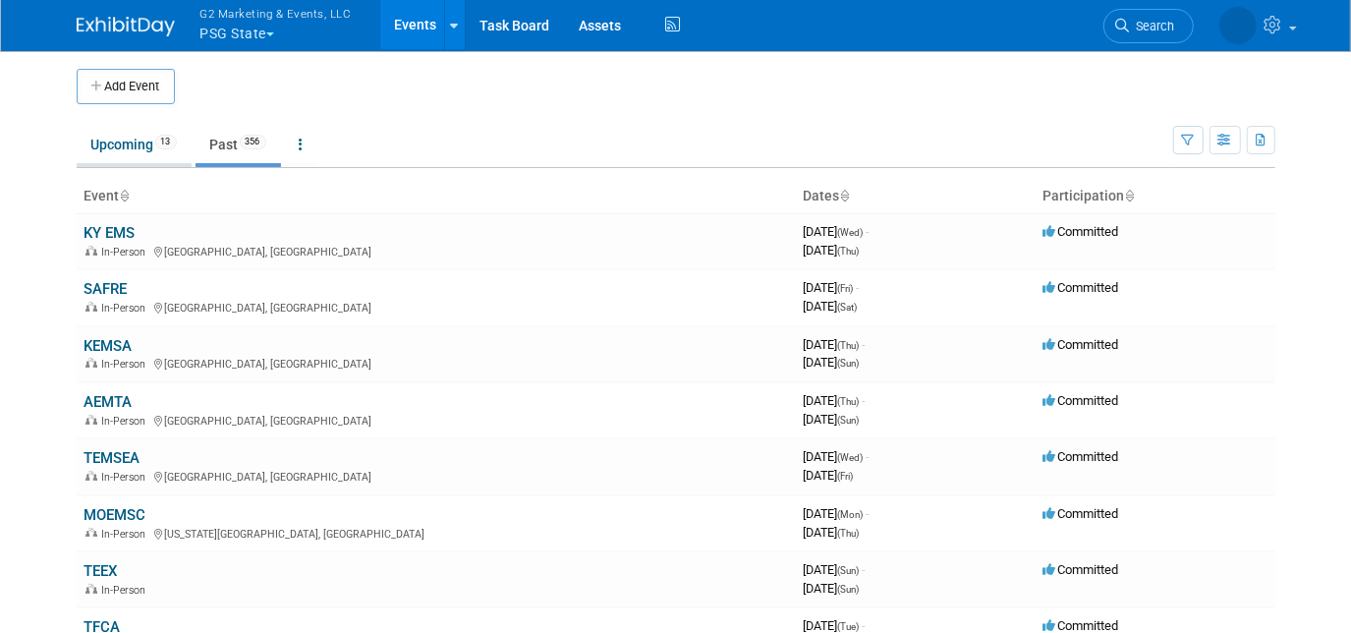
click at [121, 143] on link "Upcoming 13" at bounding box center [134, 144] width 115 height 37
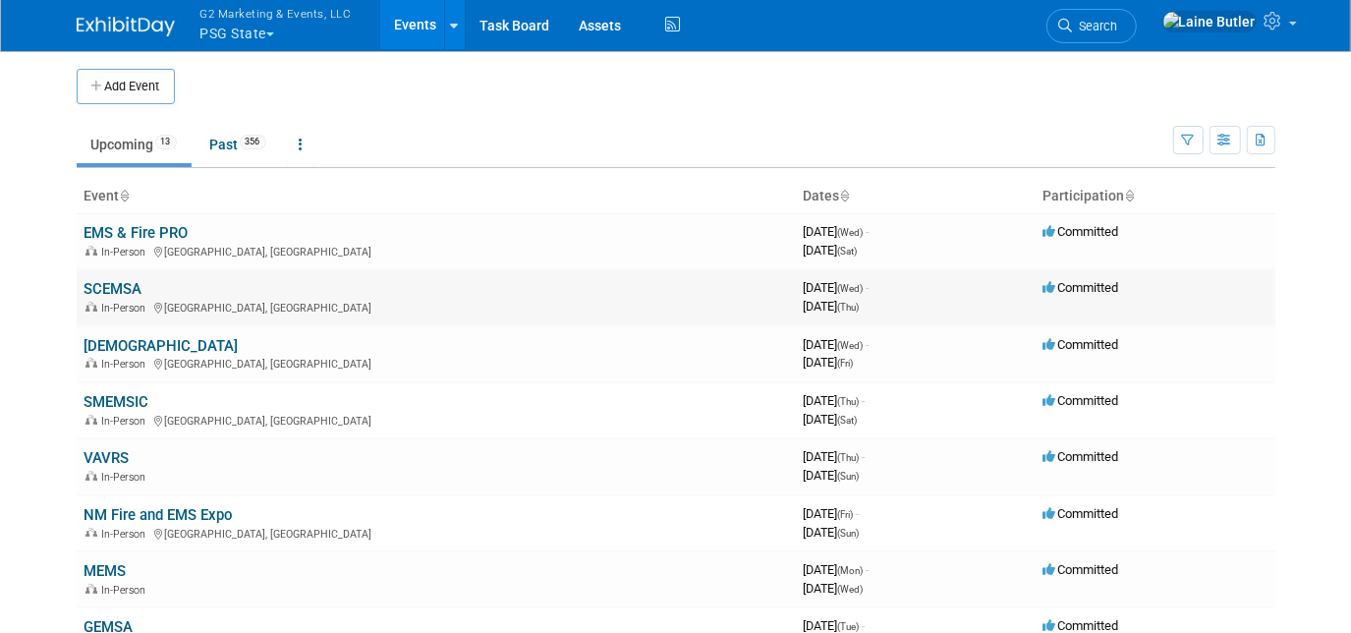
click at [112, 283] on link "SCEMSA" at bounding box center [114, 289] width 58 height 18
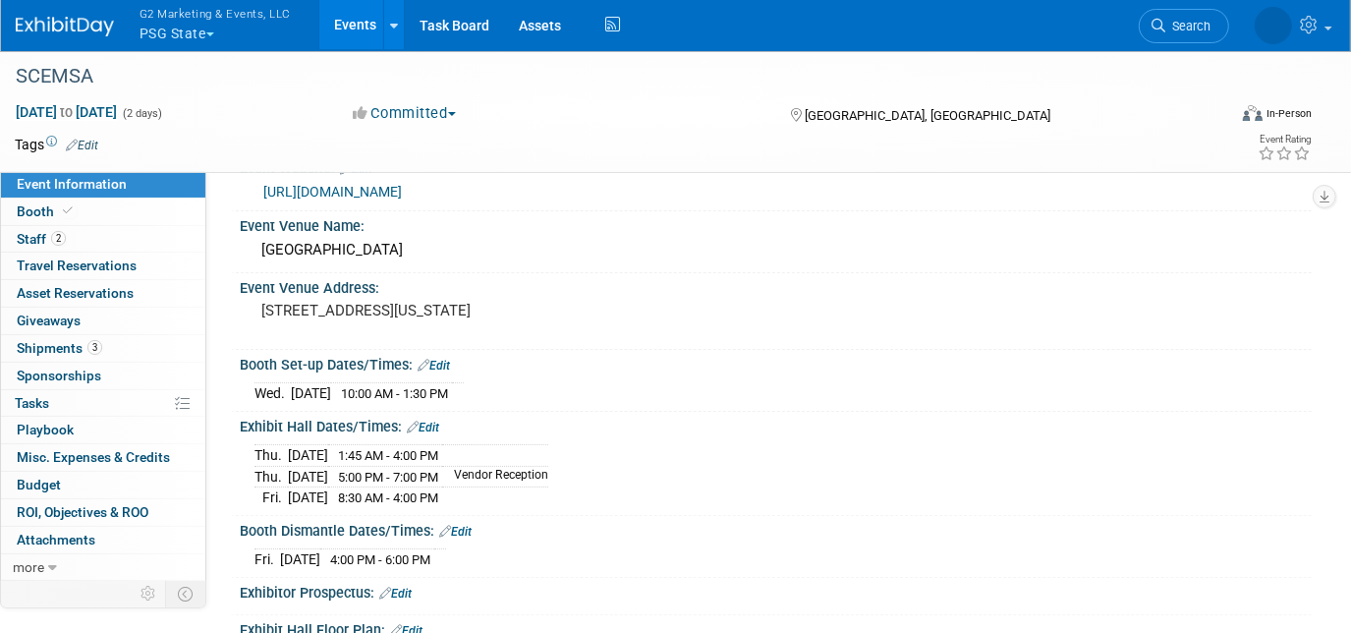
scroll to position [536, 0]
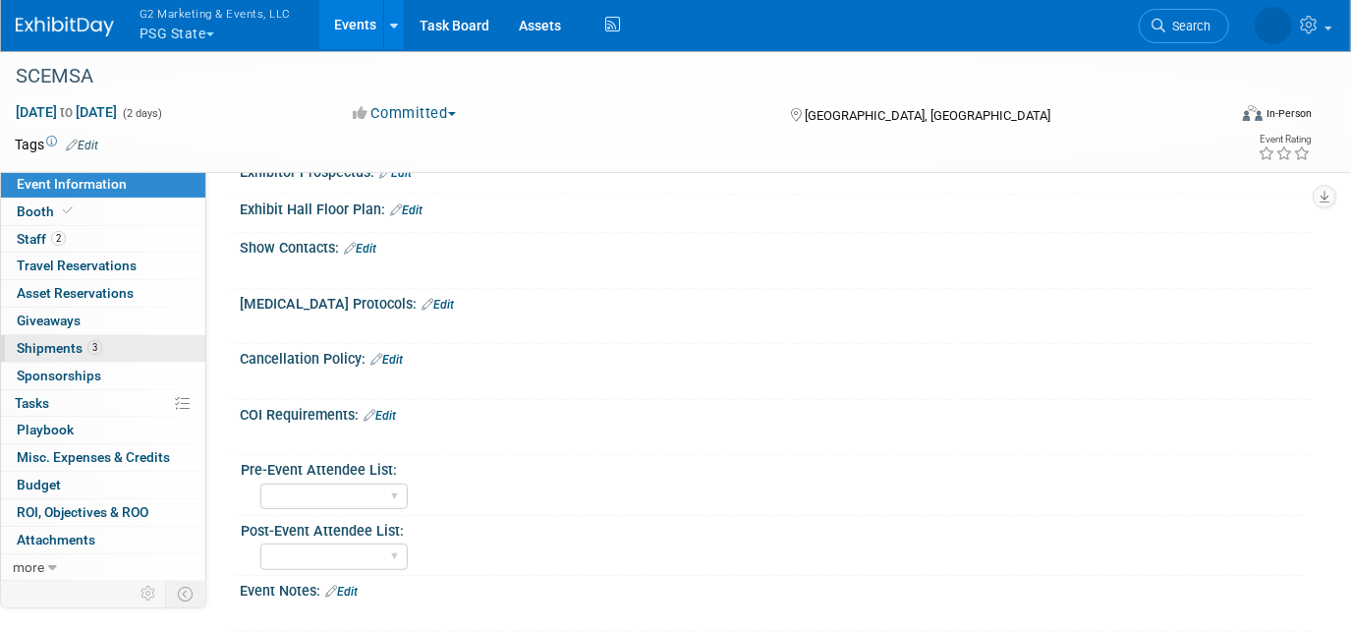
click at [55, 346] on span "Shipments 3" at bounding box center [59, 348] width 85 height 16
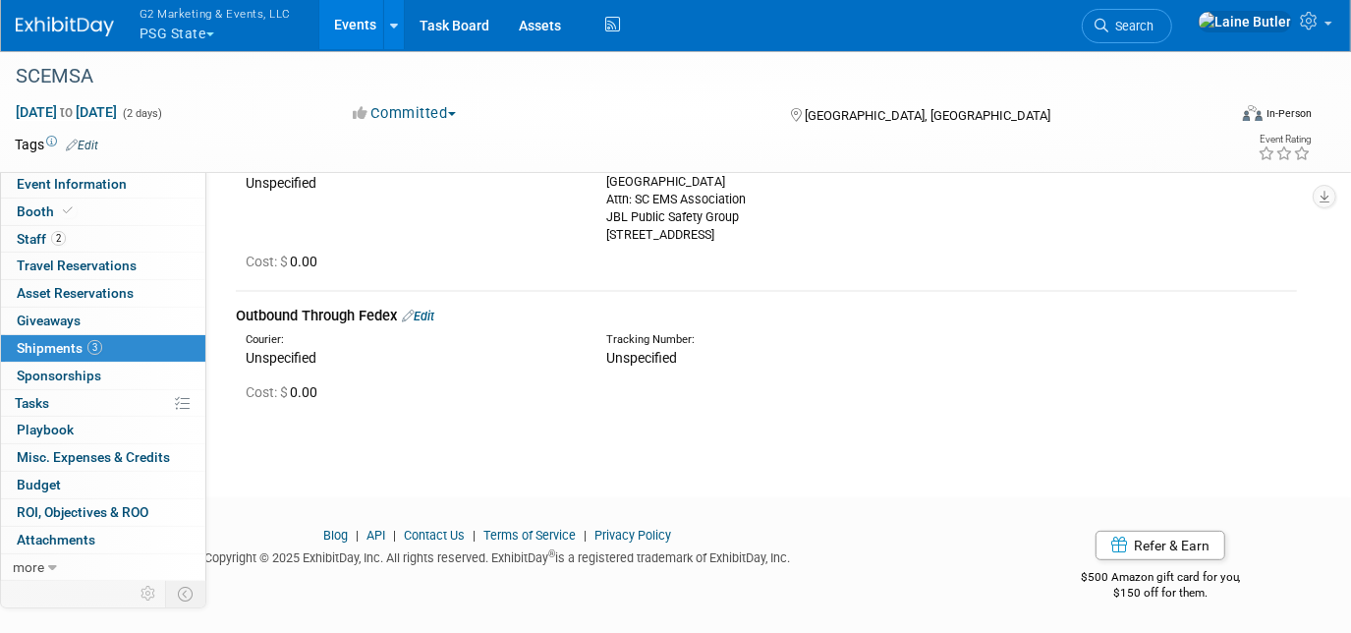
click at [434, 311] on link "Edit" at bounding box center [418, 316] width 32 height 15
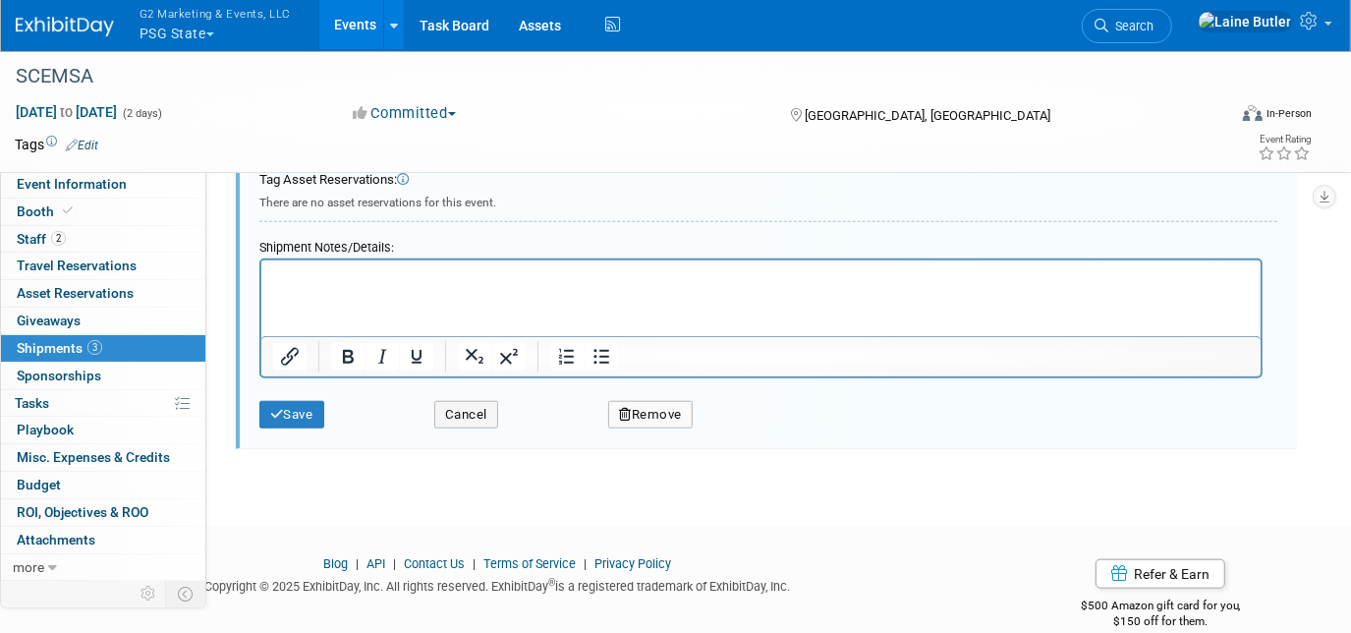
click at [307, 288] on html at bounding box center [759, 274] width 999 height 28
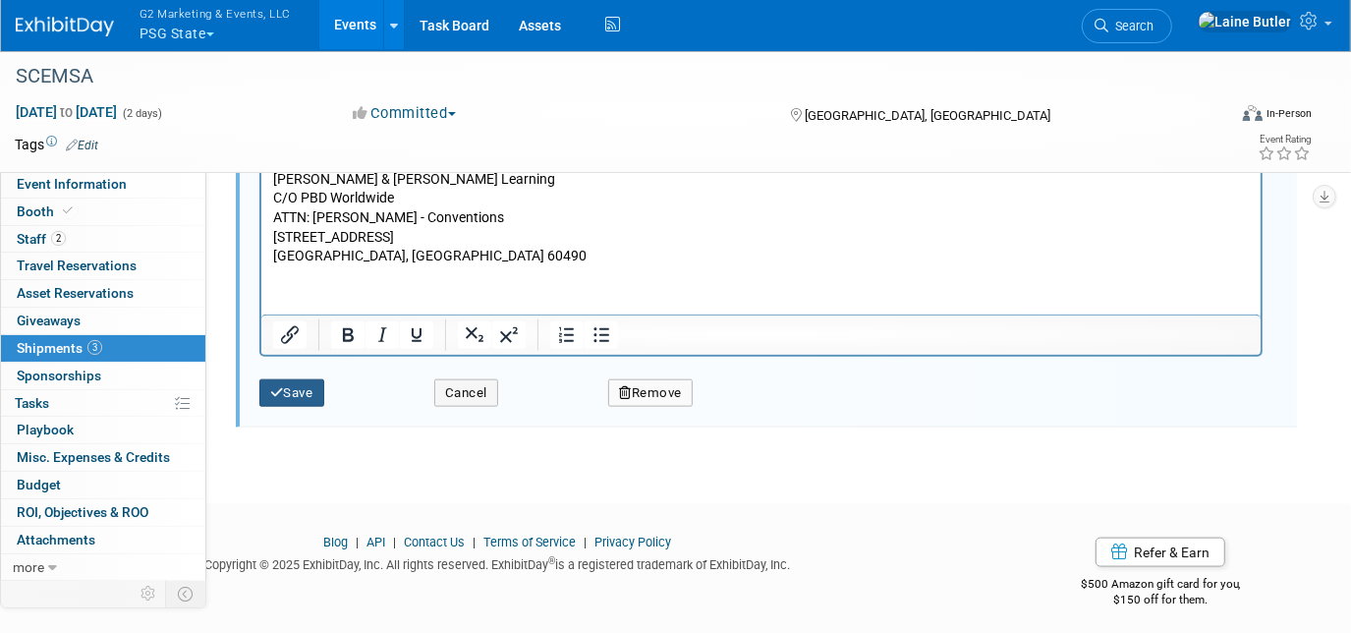
click at [299, 379] on button "Save" at bounding box center [291, 393] width 65 height 28
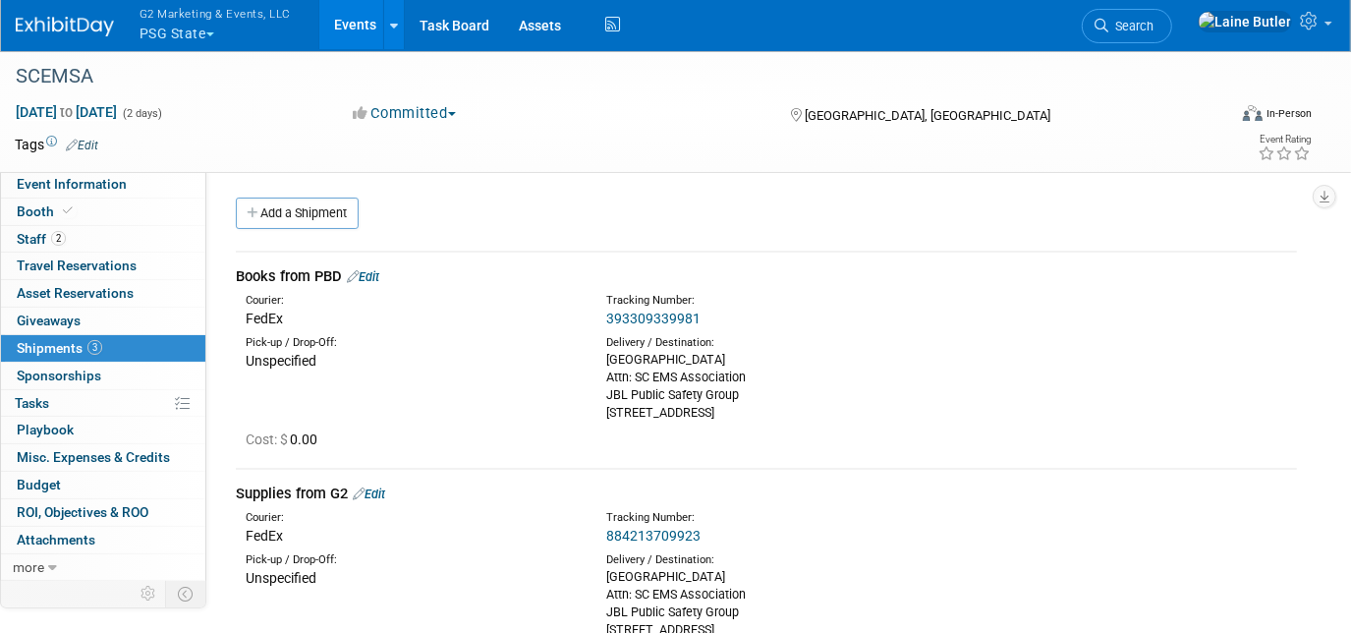
click at [665, 316] on link "393309339981" at bounding box center [653, 319] width 94 height 16
click at [374, 266] on div "Books from PBD Edit" at bounding box center [766, 276] width 1061 height 21
click at [374, 271] on link "Edit" at bounding box center [363, 276] width 32 height 15
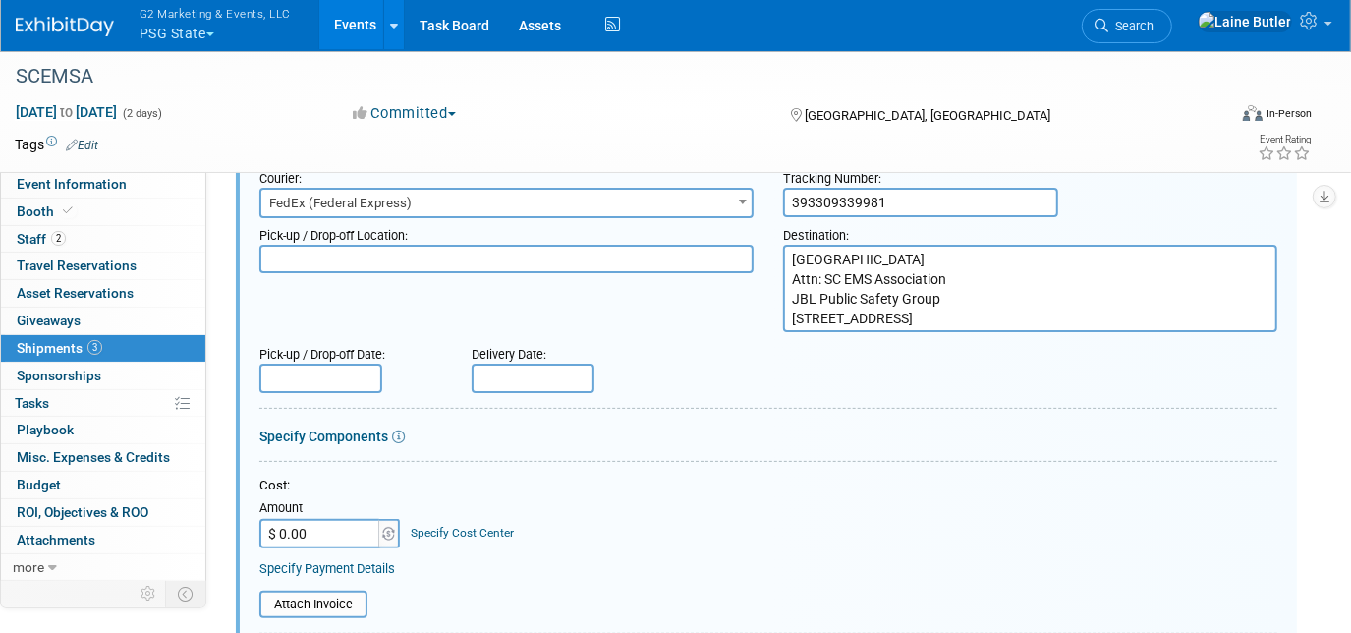
scroll to position [206, 0]
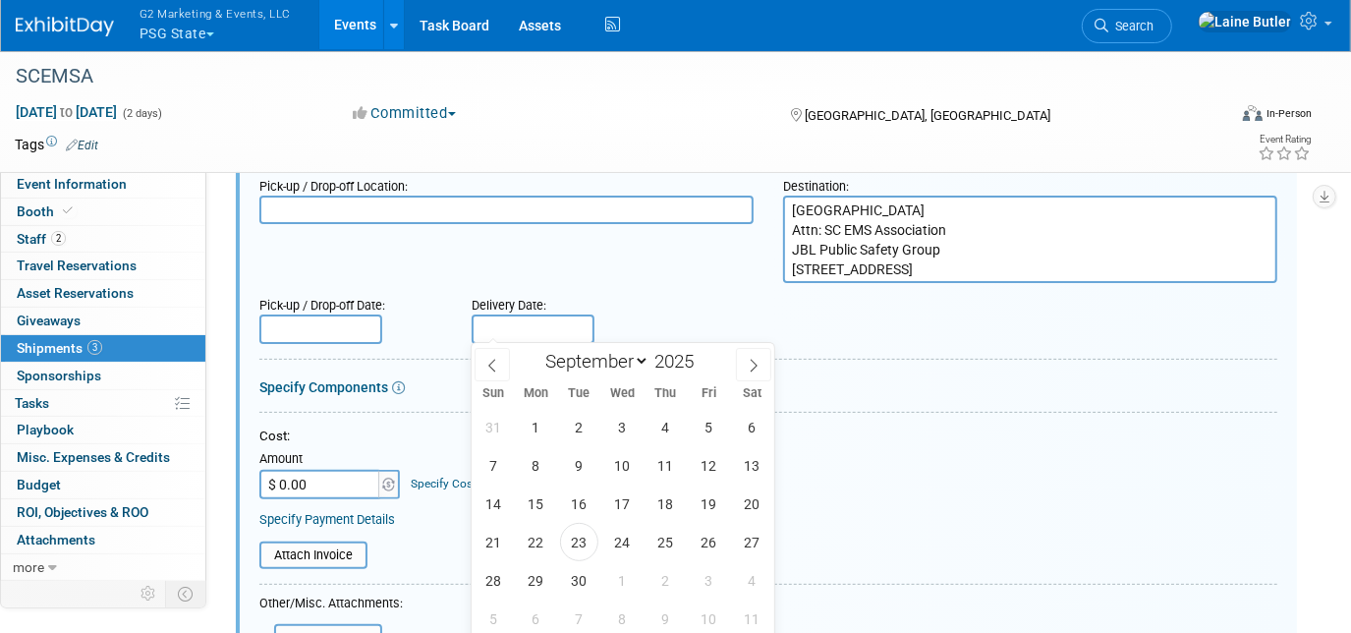
click at [515, 316] on input "text" at bounding box center [533, 328] width 123 height 29
click at [544, 534] on span "22" at bounding box center [536, 542] width 38 height 38
type input "Sep 22, 2025"
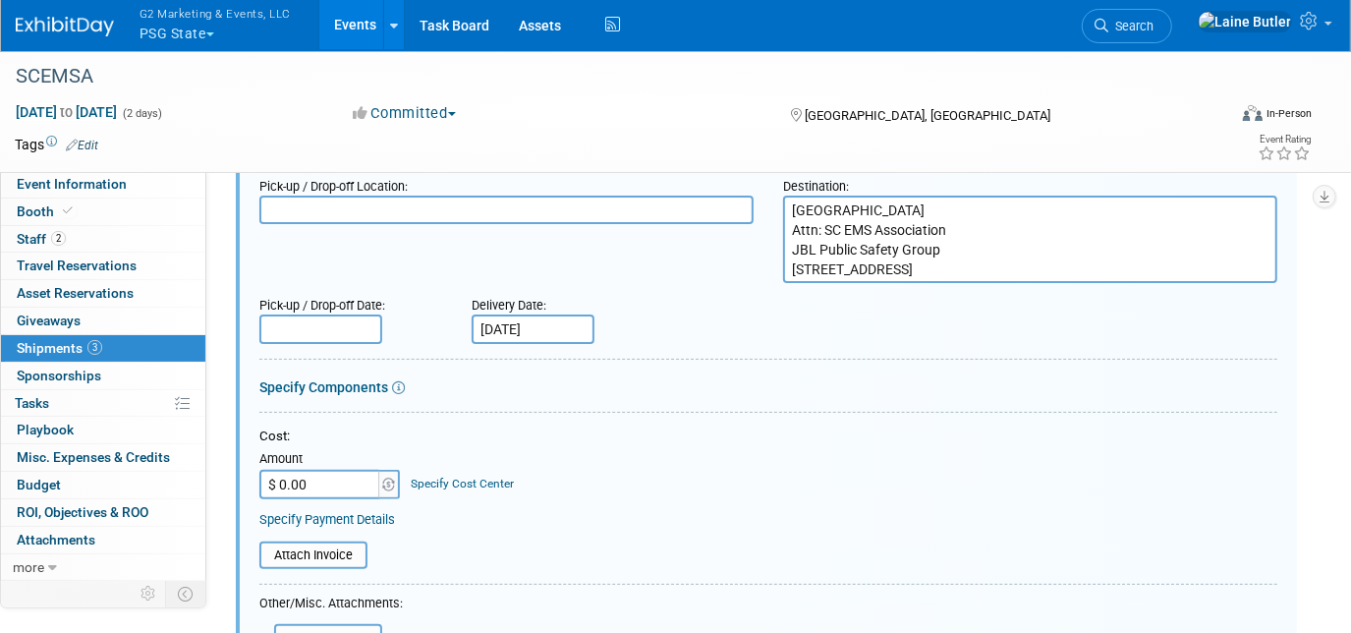
scroll to position [564, 0]
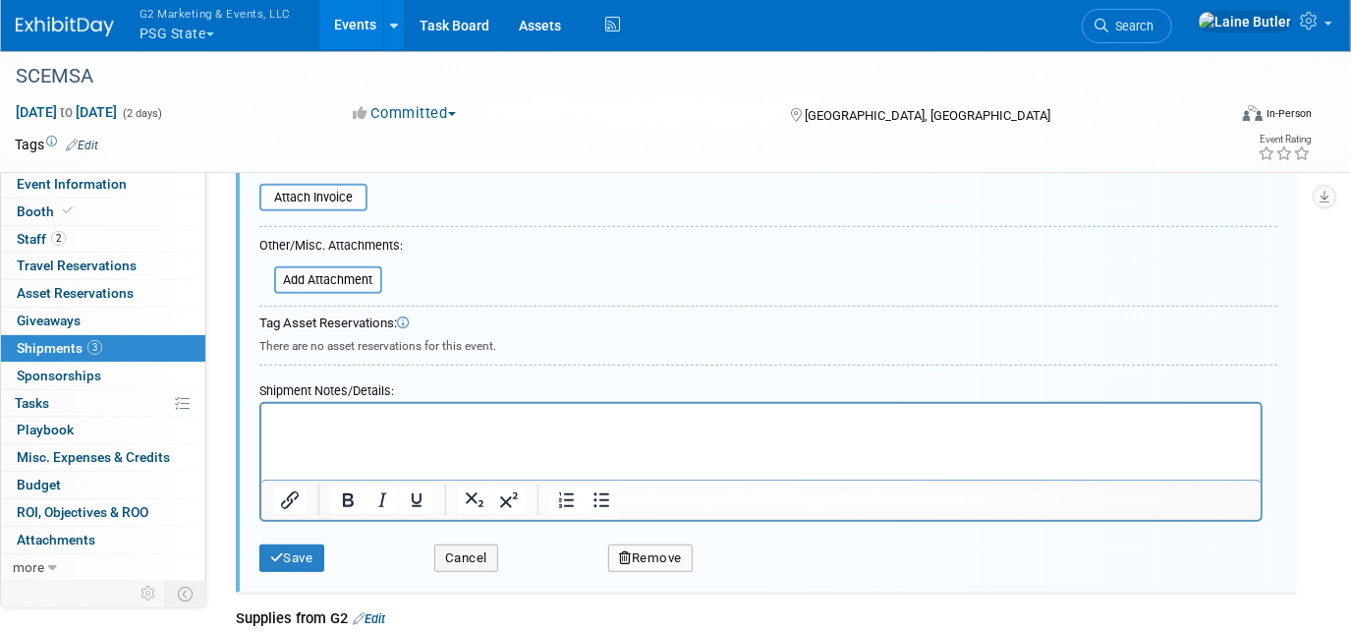
click at [370, 431] on html at bounding box center [759, 418] width 999 height 28
click at [315, 550] on button "Save" at bounding box center [291, 558] width 65 height 28
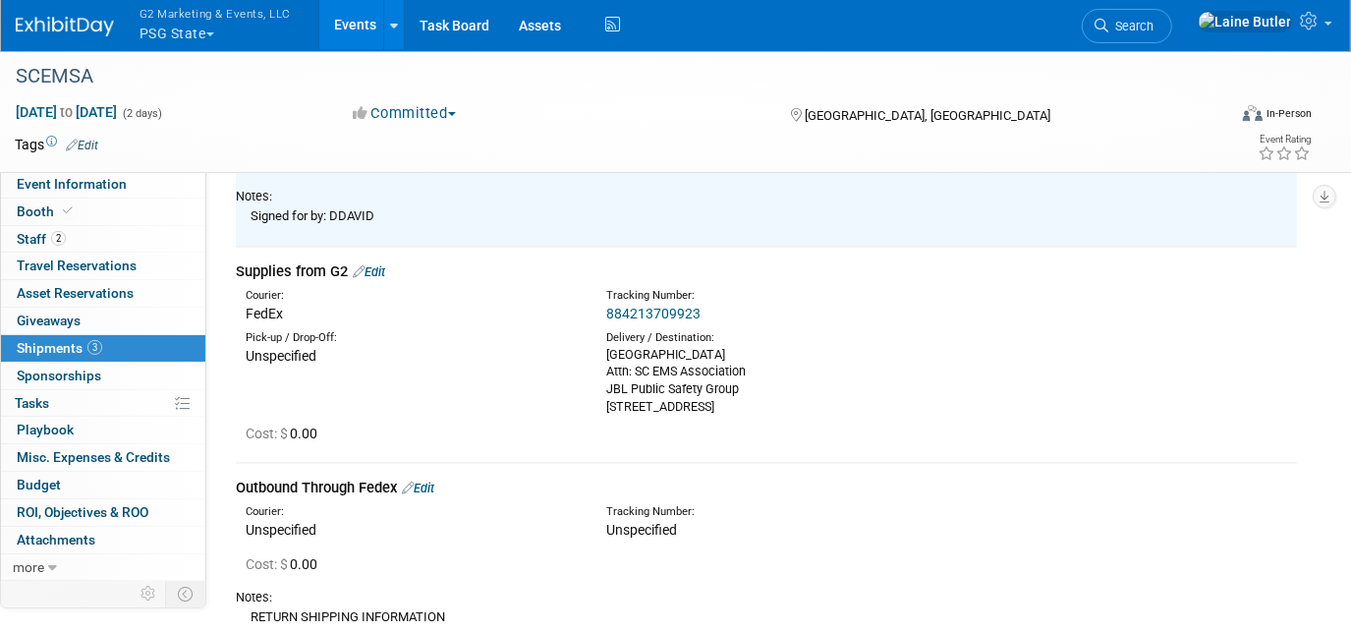
scroll to position [296, 0]
click at [621, 314] on link "884213709923" at bounding box center [653, 314] width 94 height 16
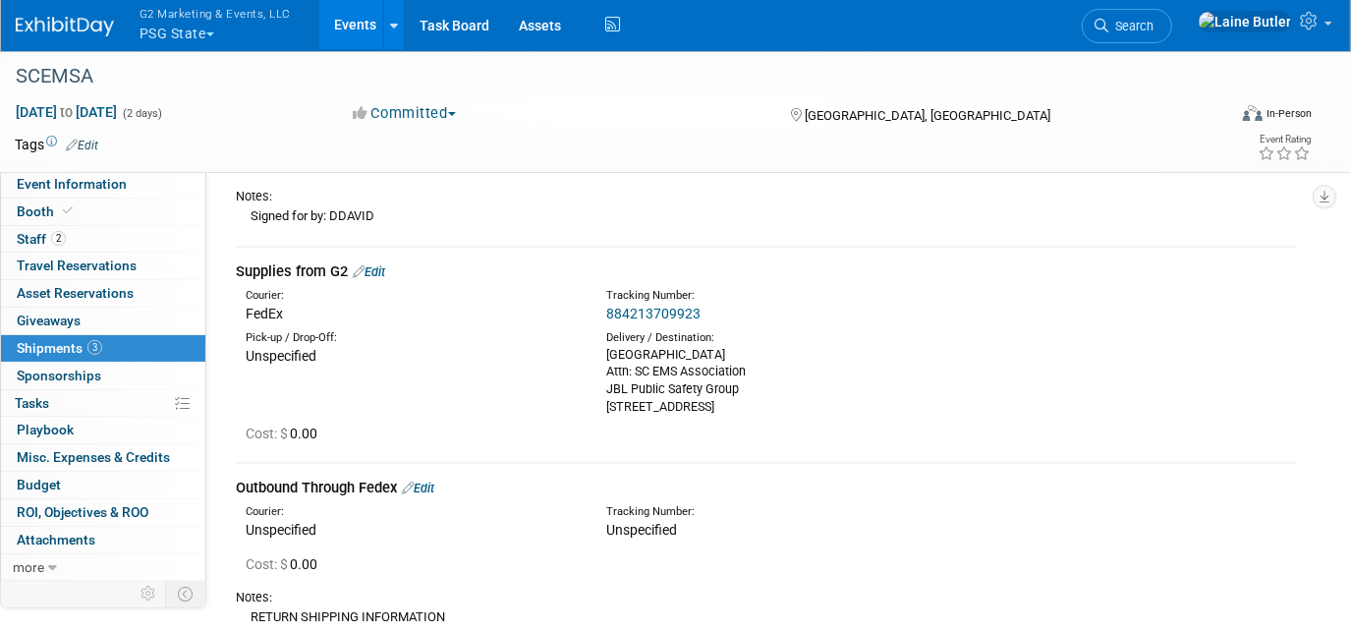
click at [382, 264] on link "Edit" at bounding box center [369, 271] width 32 height 15
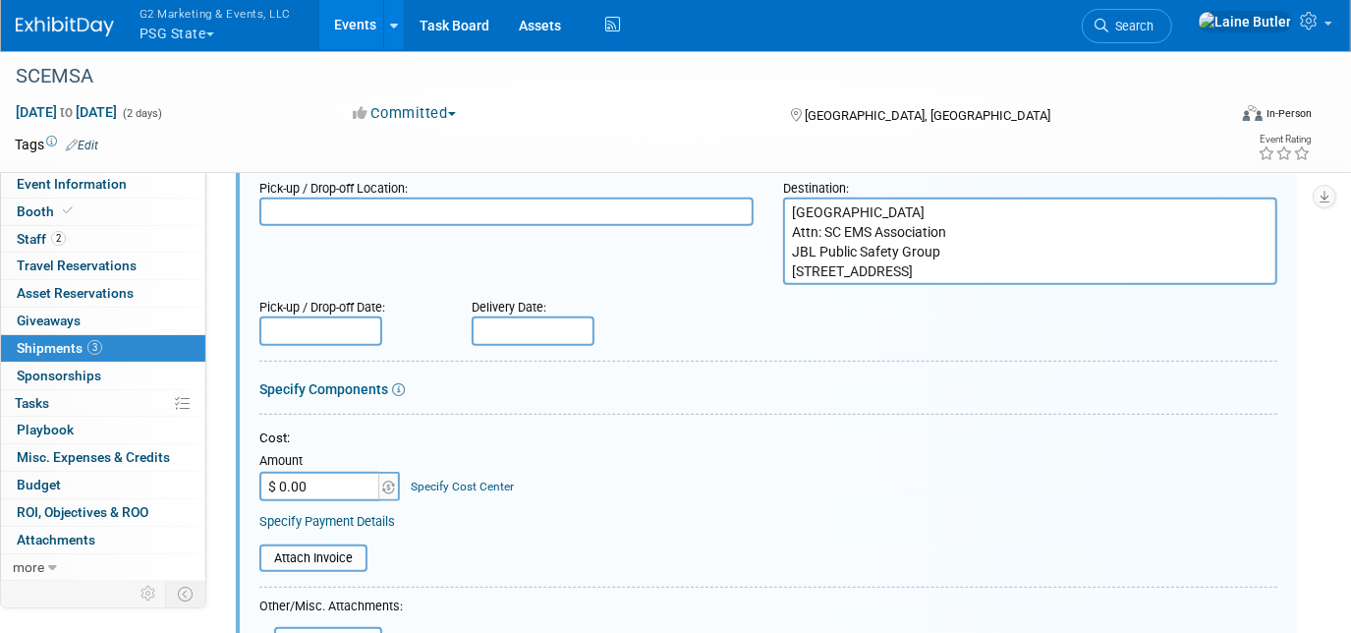
scroll to position [497, 0]
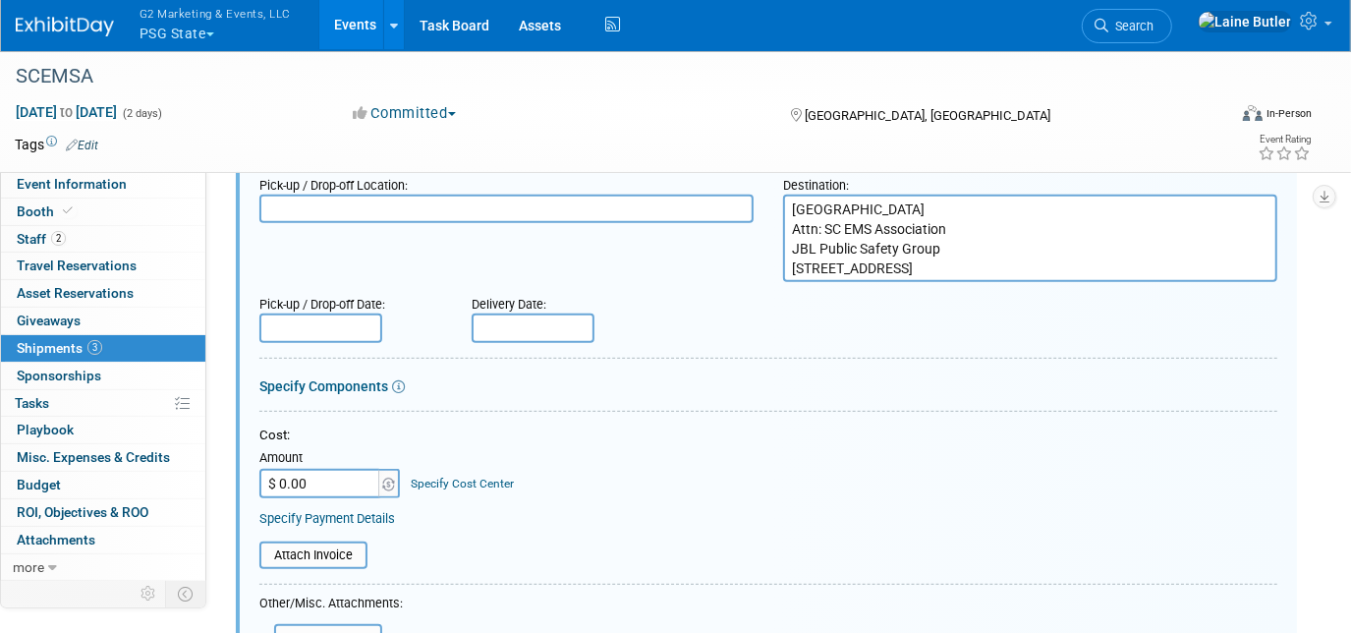
click at [530, 322] on input "text" at bounding box center [533, 327] width 123 height 29
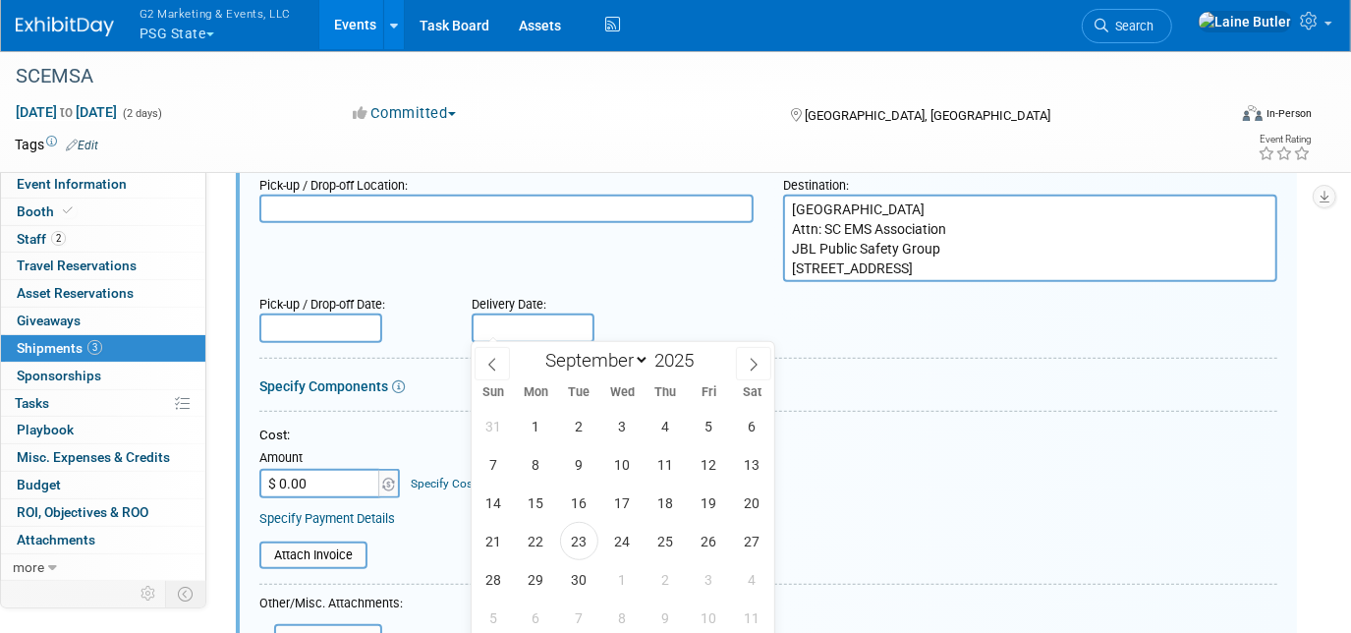
click at [531, 321] on input "text" at bounding box center [533, 327] width 123 height 29
click at [539, 539] on span "22" at bounding box center [536, 541] width 38 height 38
type input "Sep 22, 2025"
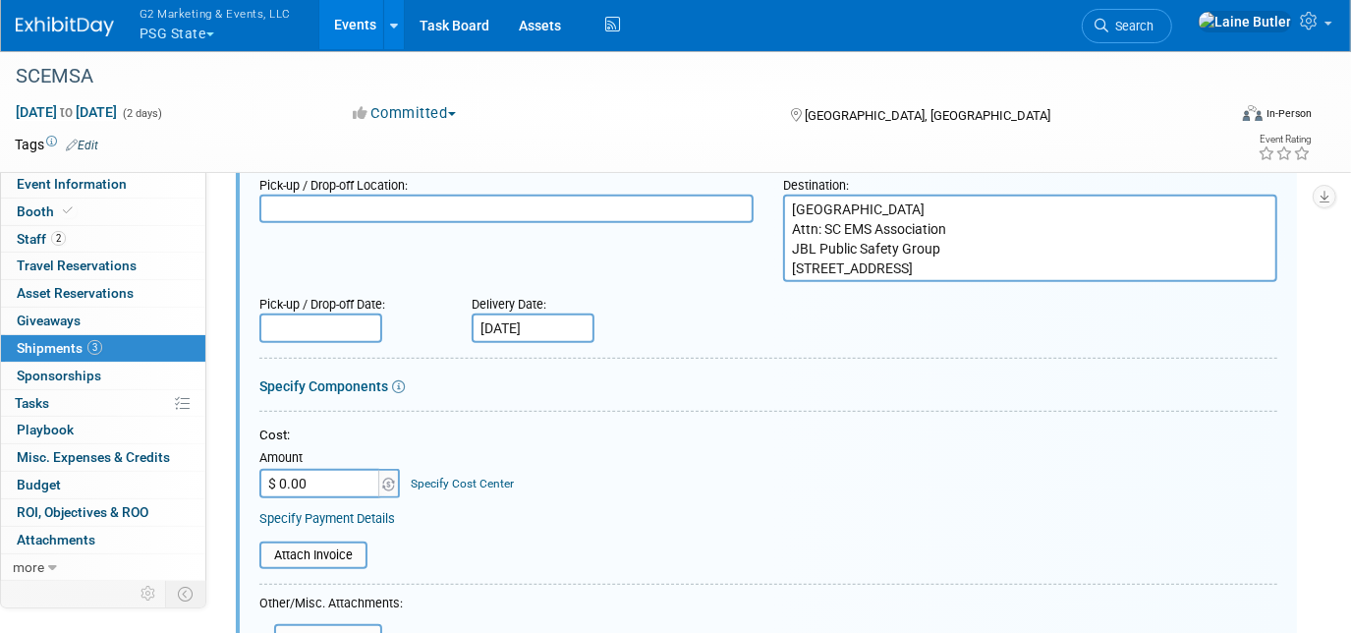
scroll to position [943, 0]
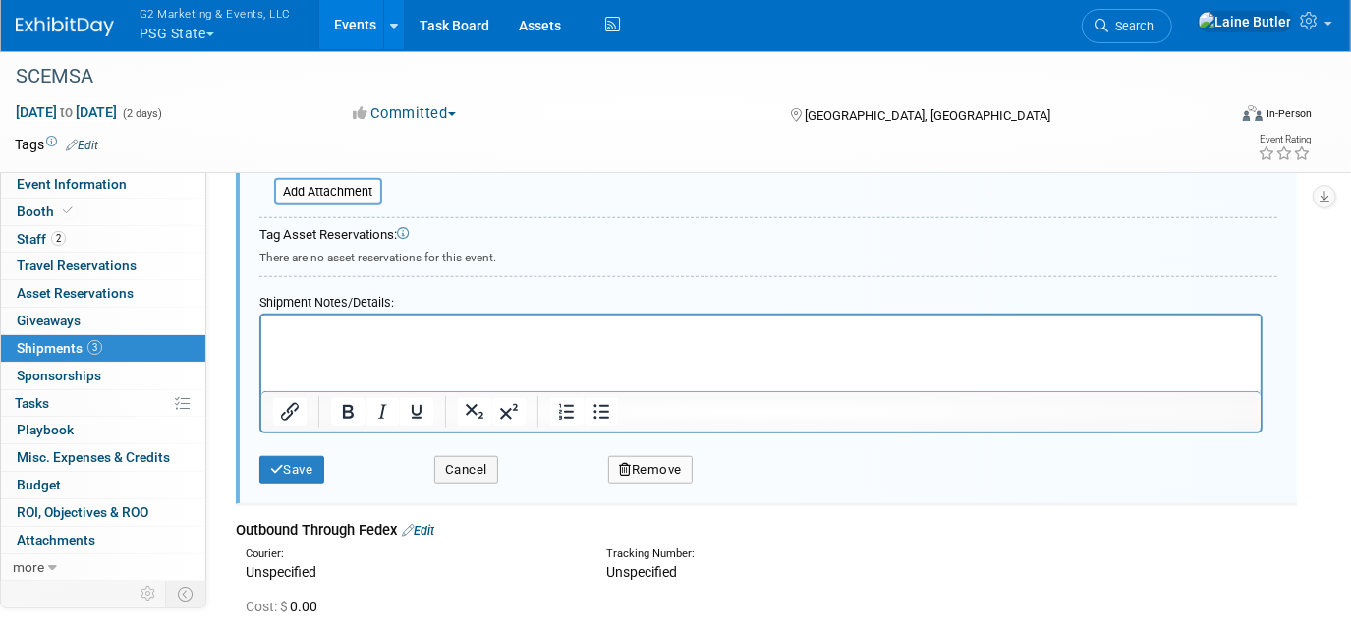
click at [384, 342] on html at bounding box center [759, 328] width 999 height 28
click at [328, 460] on div "Save" at bounding box center [332, 463] width 175 height 40
click at [320, 472] on button "Save" at bounding box center [291, 470] width 65 height 28
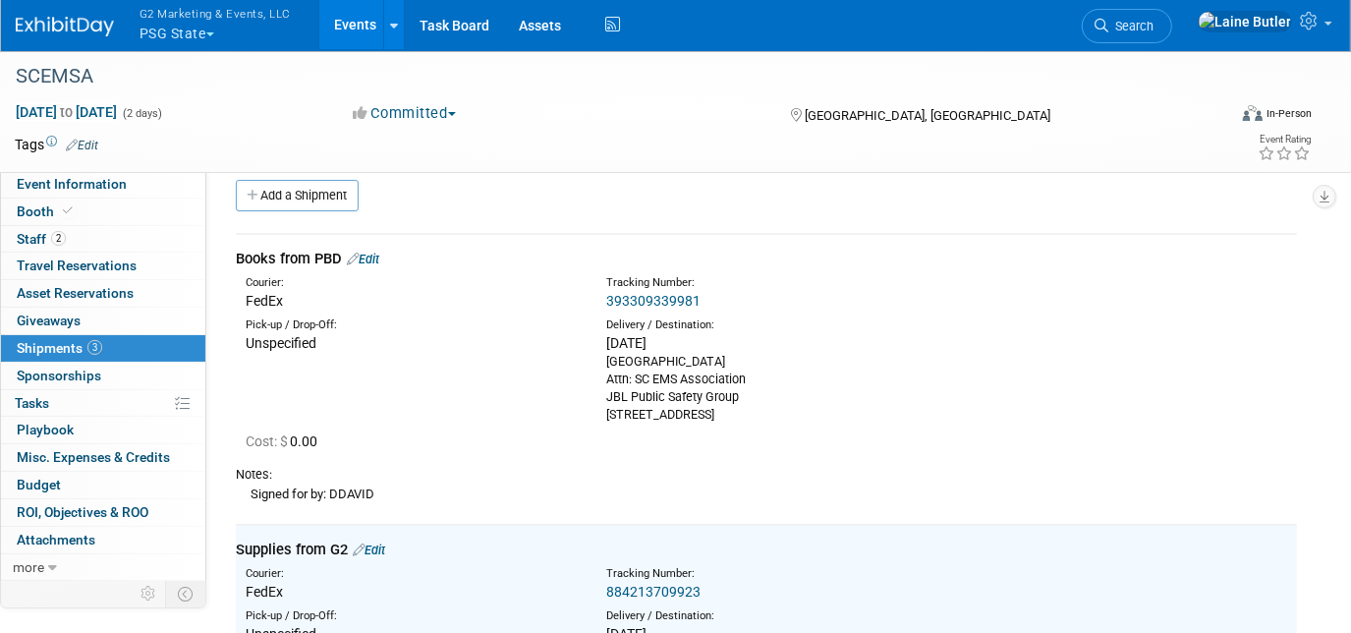
scroll to position [0, 0]
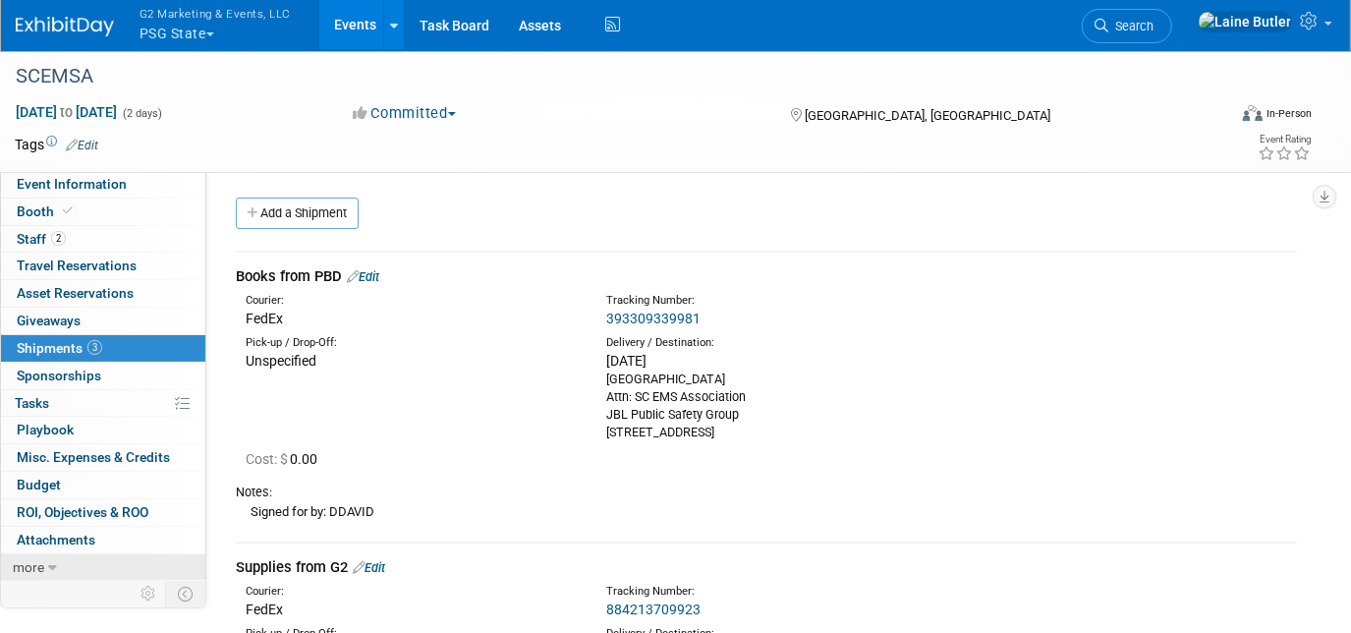
click at [126, 563] on link "more" at bounding box center [103, 567] width 204 height 27
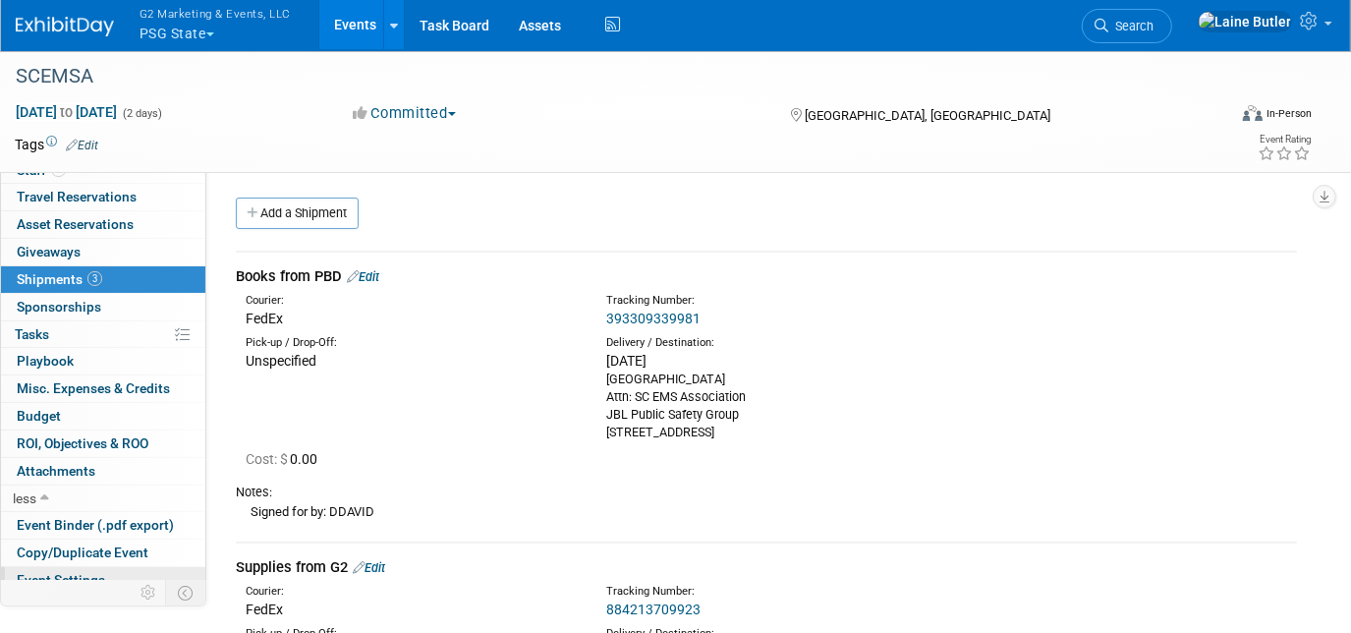
scroll to position [133, 0]
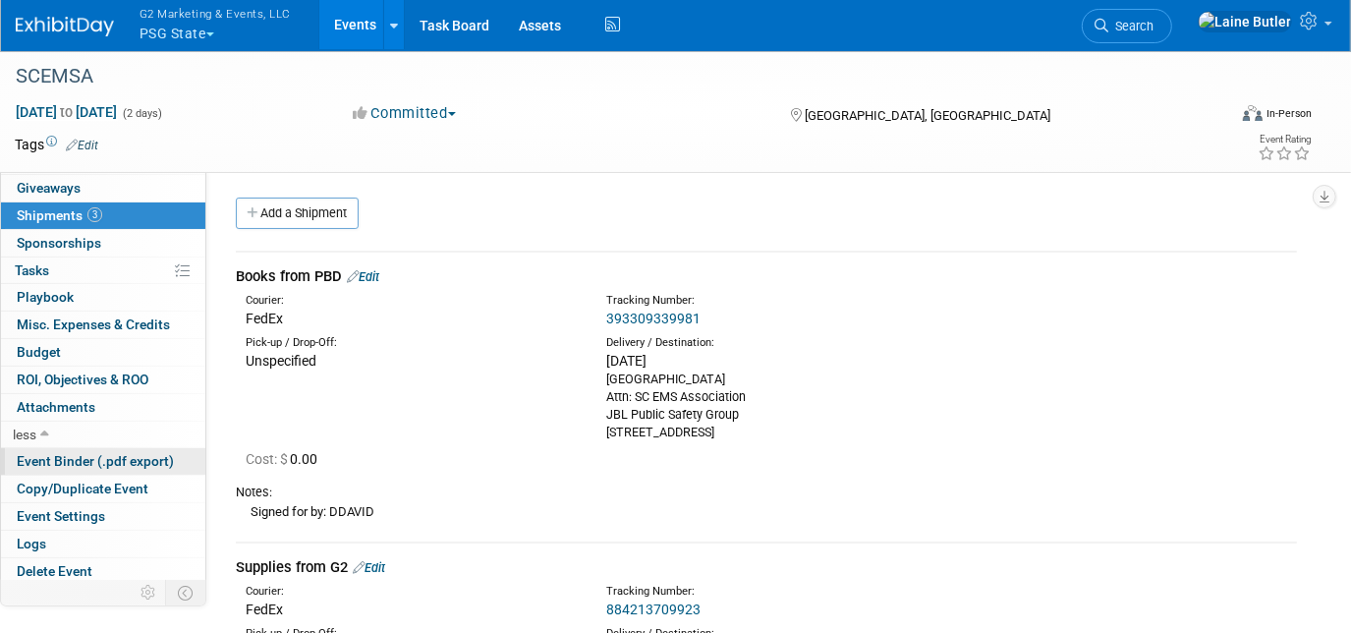
click at [56, 458] on span "Event Binder (.pdf export)" at bounding box center [95, 461] width 157 height 16
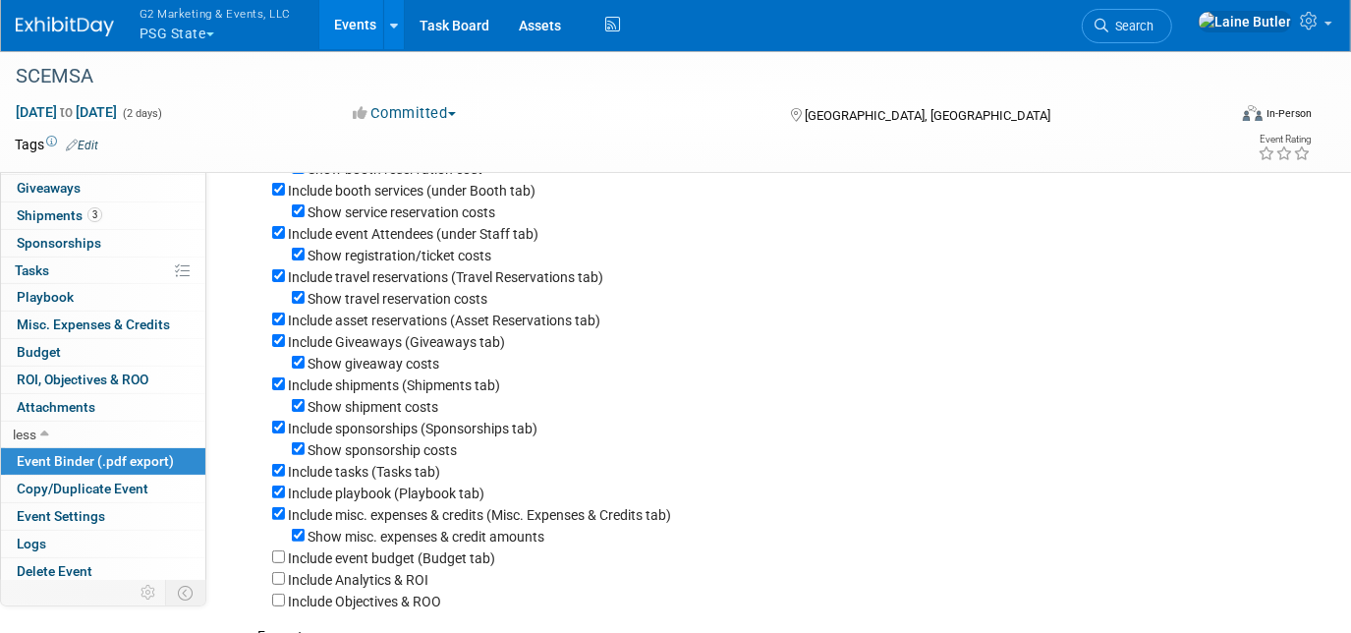
scroll to position [178, 0]
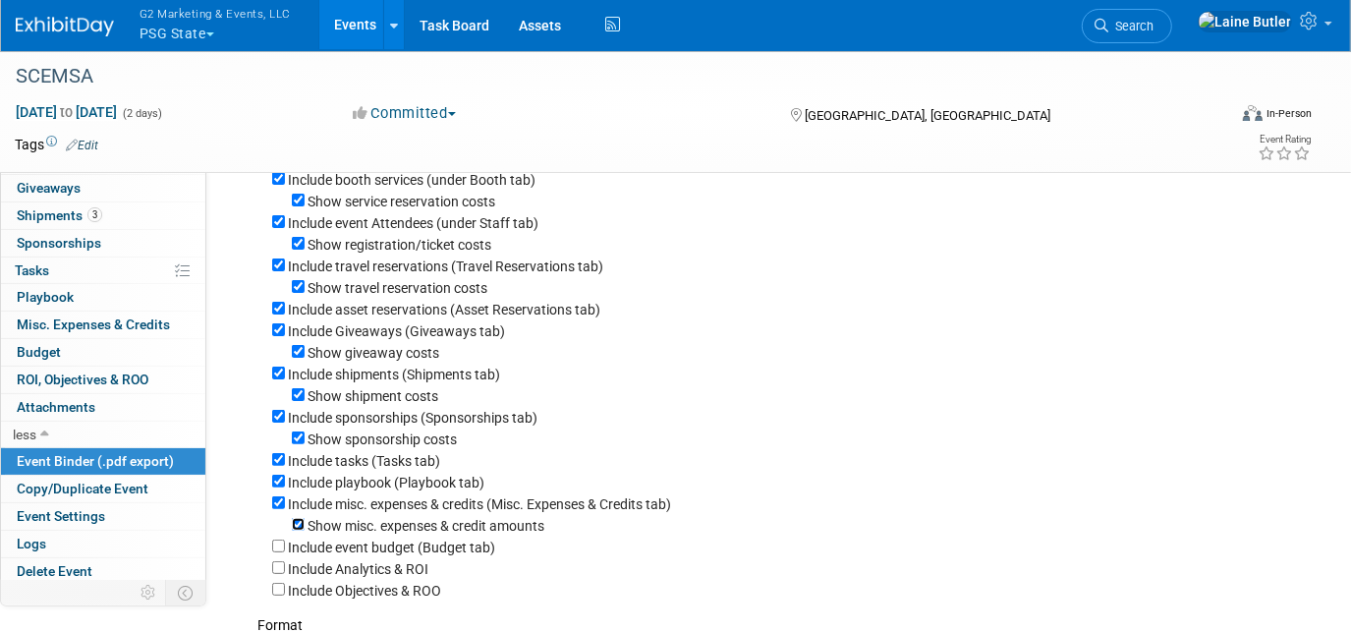
click at [292, 531] on input "Show misc. expenses & credit amounts" at bounding box center [298, 524] width 13 height 13
checkbox input "false"
click at [283, 509] on input "Include misc. expenses & credits (Misc. Expenses & Credits tab)" at bounding box center [278, 502] width 13 height 13
checkbox input "false"
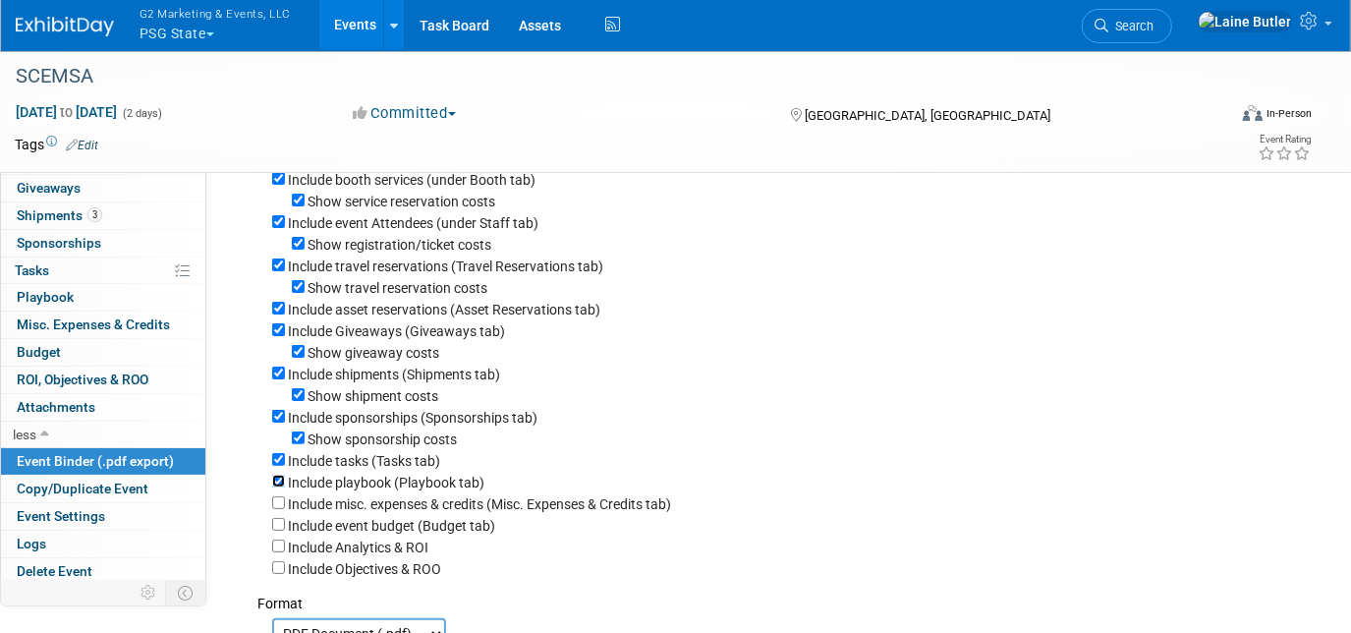
click at [276, 487] on input "Include playbook (Playbook tab)" at bounding box center [278, 481] width 13 height 13
checkbox input "false"
click at [275, 471] on div "Include tasks (Tasks tab)" at bounding box center [784, 460] width 1025 height 22
click at [300, 449] on div "Show sponsorship costs" at bounding box center [784, 438] width 1025 height 22
click at [300, 441] on input "Show sponsorship costs" at bounding box center [298, 437] width 13 height 13
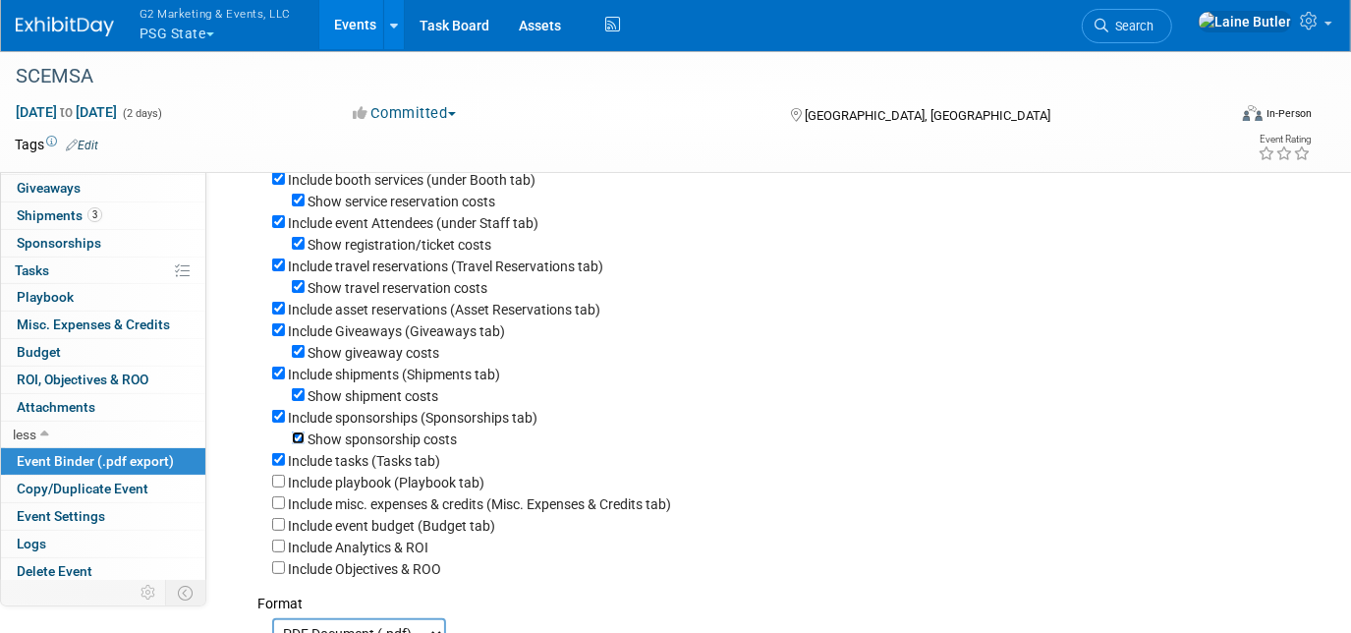
checkbox input "false"
click at [272, 466] on input "Include tasks (Tasks tab)" at bounding box center [278, 459] width 13 height 13
checkbox input "false"
click at [278, 423] on input "Include sponsorships (Sponsorships tab)" at bounding box center [278, 416] width 13 height 13
checkbox input "false"
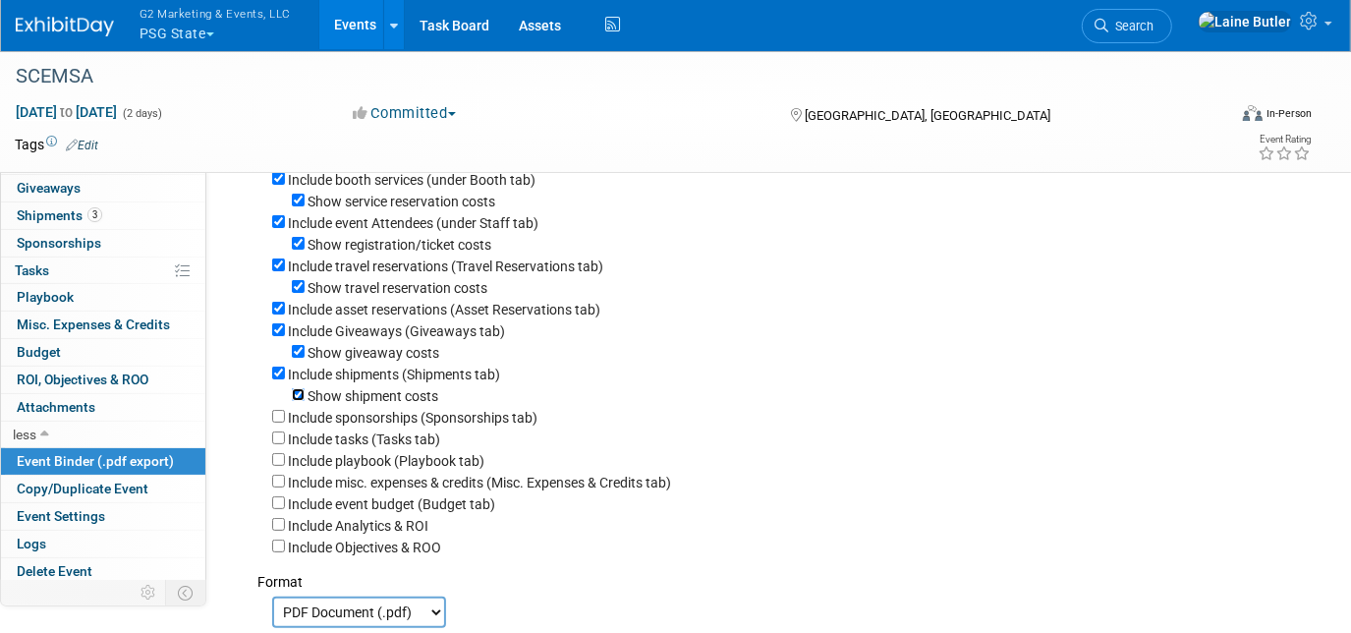
click at [299, 401] on input "Show shipment costs" at bounding box center [298, 394] width 13 height 13
checkbox input "false"
click at [298, 358] on input "Show giveaway costs" at bounding box center [298, 351] width 13 height 13
checkbox input "false"
click at [276, 336] on input "Include Giveaways (Giveaways tab)" at bounding box center [278, 329] width 13 height 13
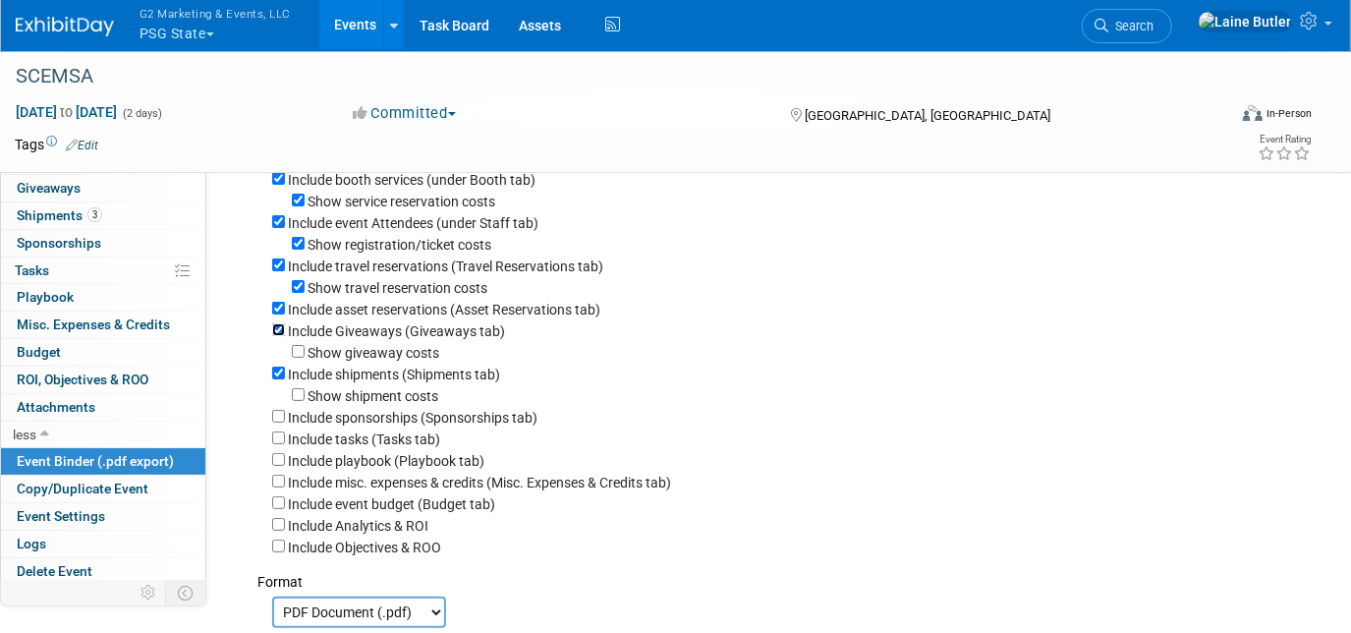
checkbox input "false"
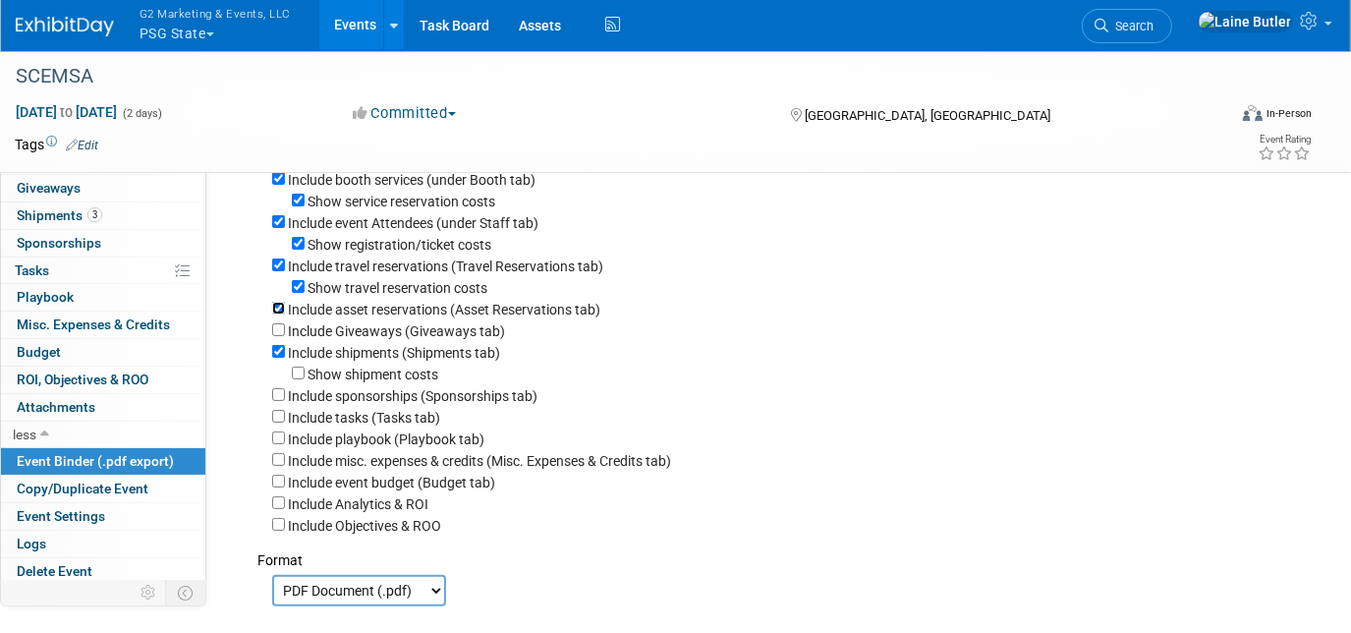
click at [280, 311] on input "Include asset reservations (Asset Reservations tab)" at bounding box center [278, 308] width 13 height 13
checkbox input "false"
click at [299, 287] on input "Show travel reservation costs" at bounding box center [298, 286] width 13 height 13
checkbox input "false"
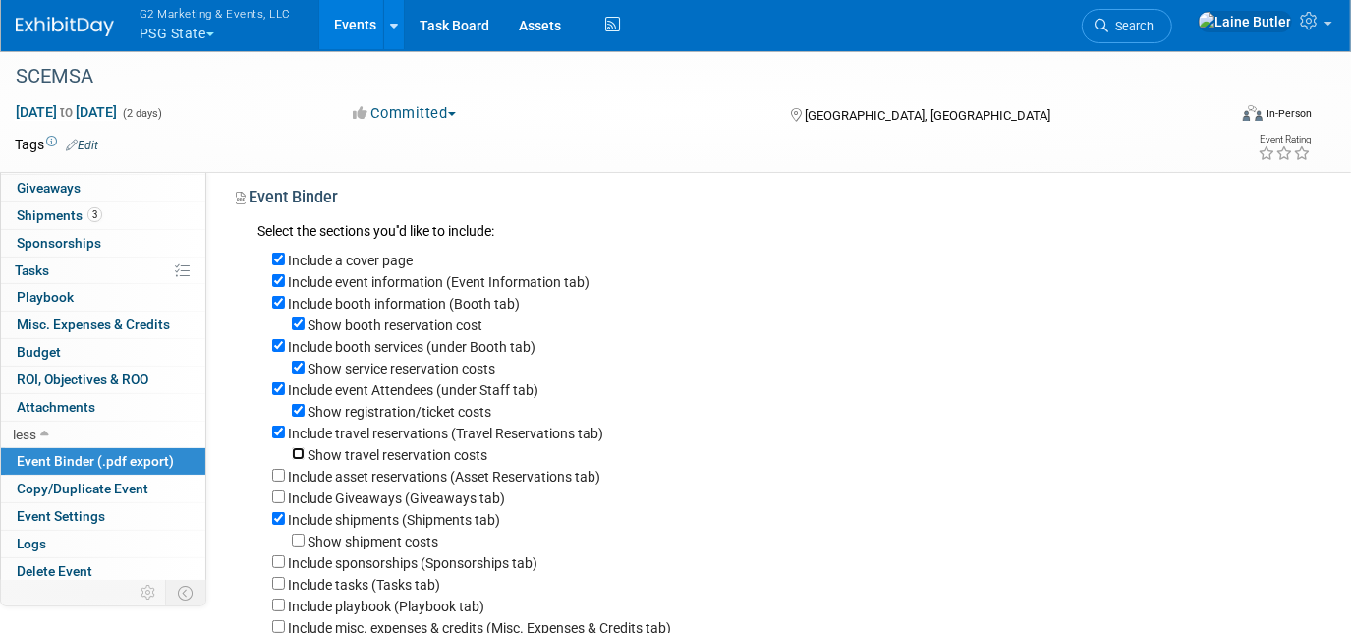
scroll to position [0, 0]
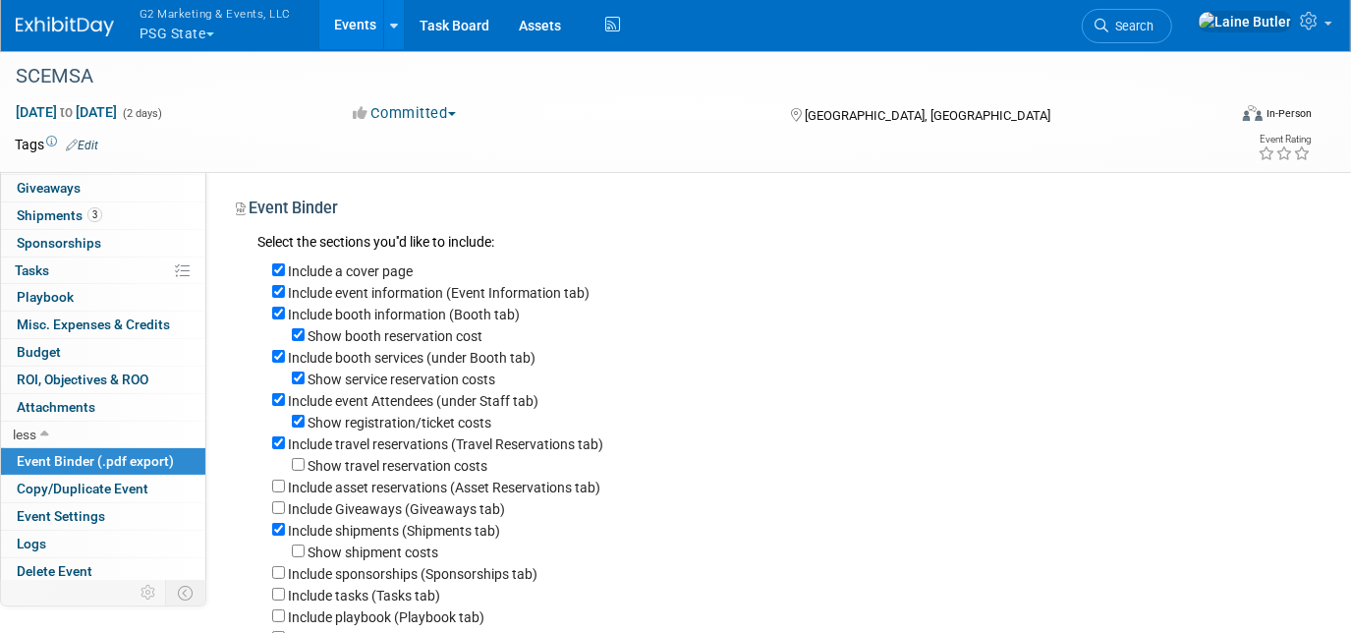
click at [306, 431] on div "Show registration/ticket costs" at bounding box center [784, 422] width 1025 height 22
click at [295, 424] on input "Show registration/ticket costs" at bounding box center [298, 421] width 13 height 13
checkbox input "false"
click at [280, 452] on div "Include travel reservations (Travel Reservations tab)" at bounding box center [784, 443] width 1025 height 22
click at [282, 445] on input "Include travel reservations (Travel Reservations tab)" at bounding box center [278, 442] width 13 height 13
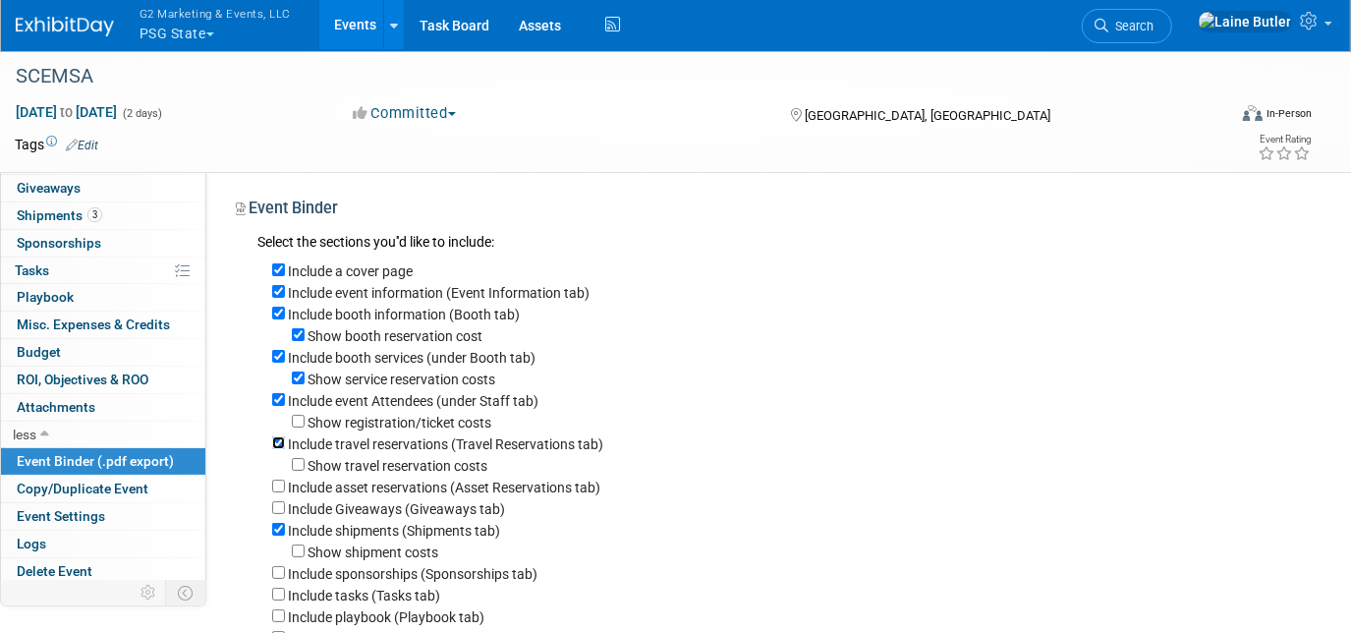
checkbox input "false"
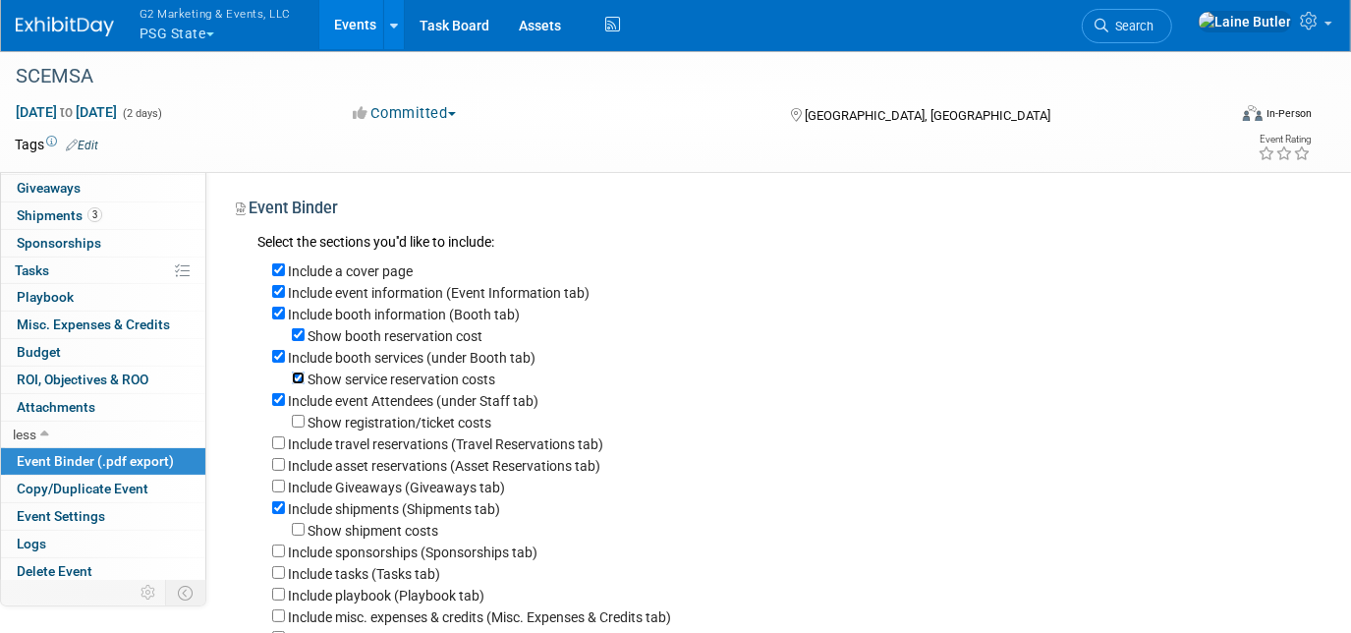
click at [299, 382] on input "Show service reservation costs" at bounding box center [298, 377] width 13 height 13
checkbox input "false"
click at [275, 359] on input "Include booth services (under Booth tab)" at bounding box center [278, 356] width 13 height 13
checkbox input "false"
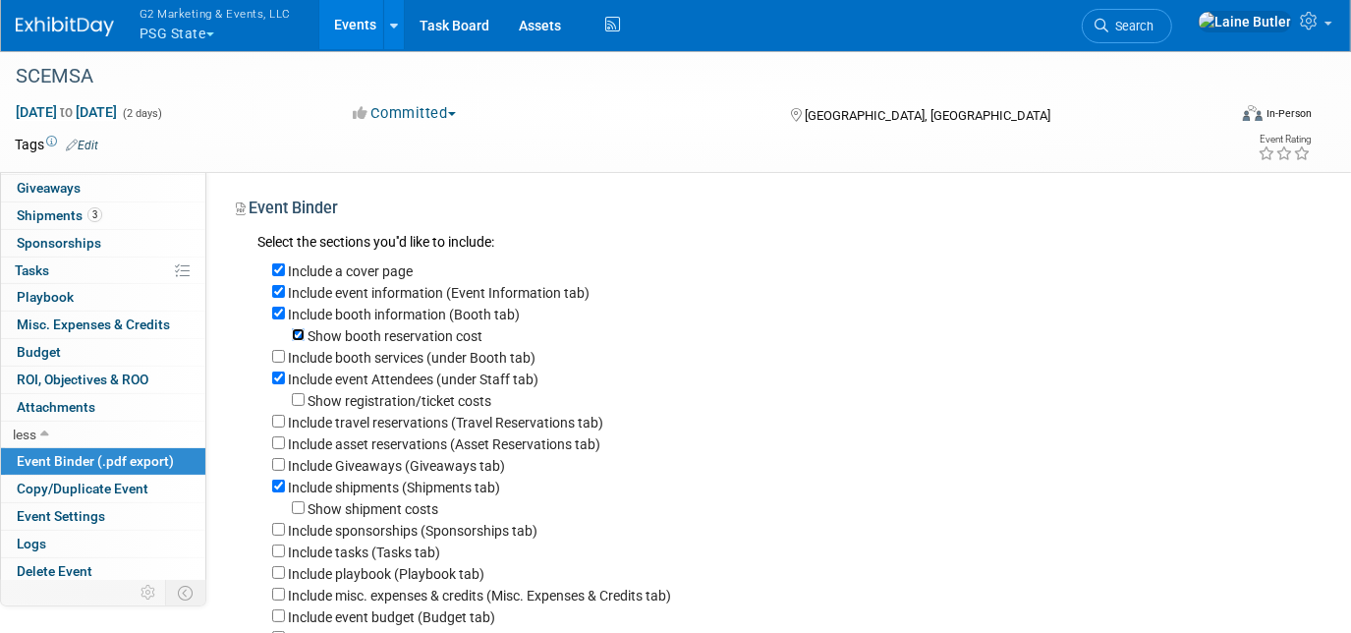
click at [296, 339] on input "Show booth reservation cost" at bounding box center [298, 334] width 13 height 13
checkbox input "false"
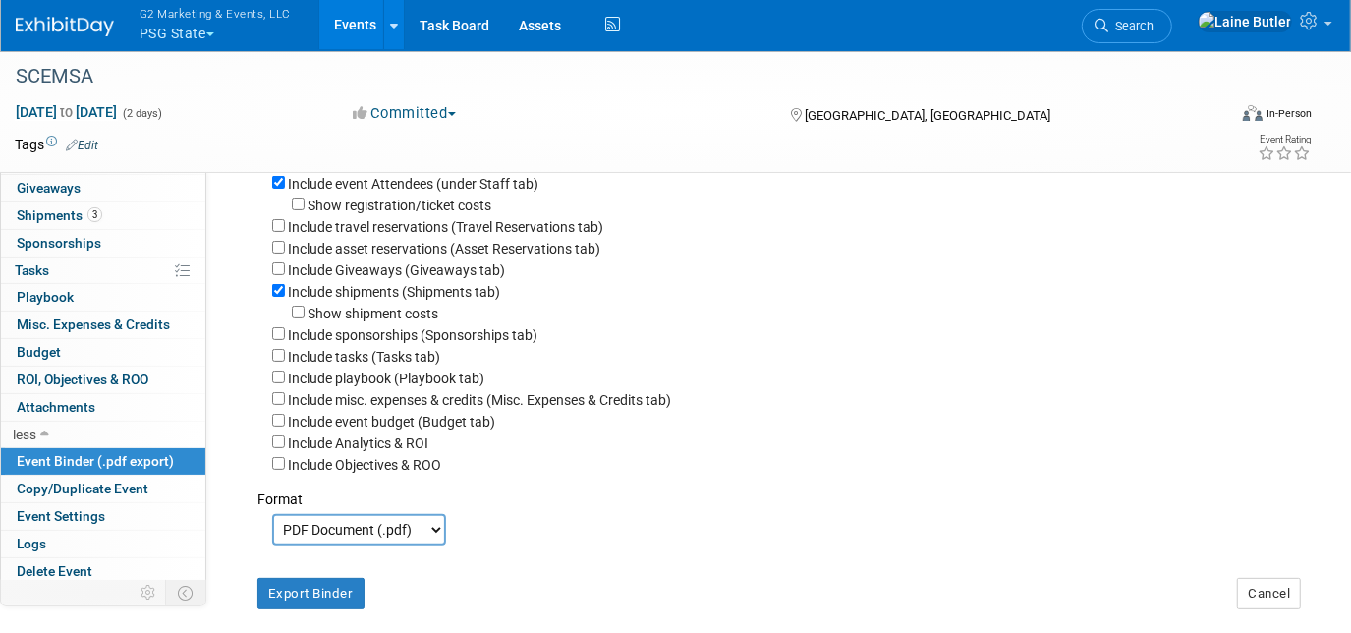
scroll to position [357, 0]
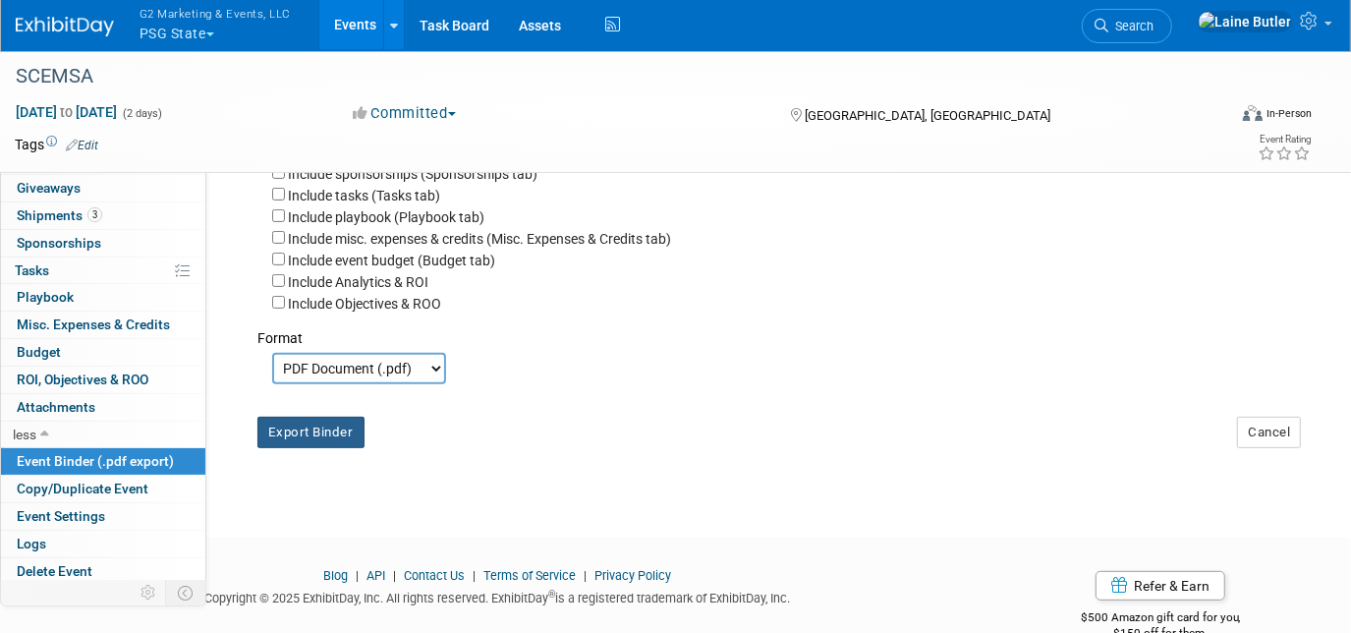
click at [319, 453] on div "Export Binder Cancel" at bounding box center [777, 423] width 1069 height 79
click at [316, 439] on button "Export Binder" at bounding box center [310, 432] width 107 height 31
click at [98, 65] on div "SCEMSA" at bounding box center [605, 76] width 1193 height 35
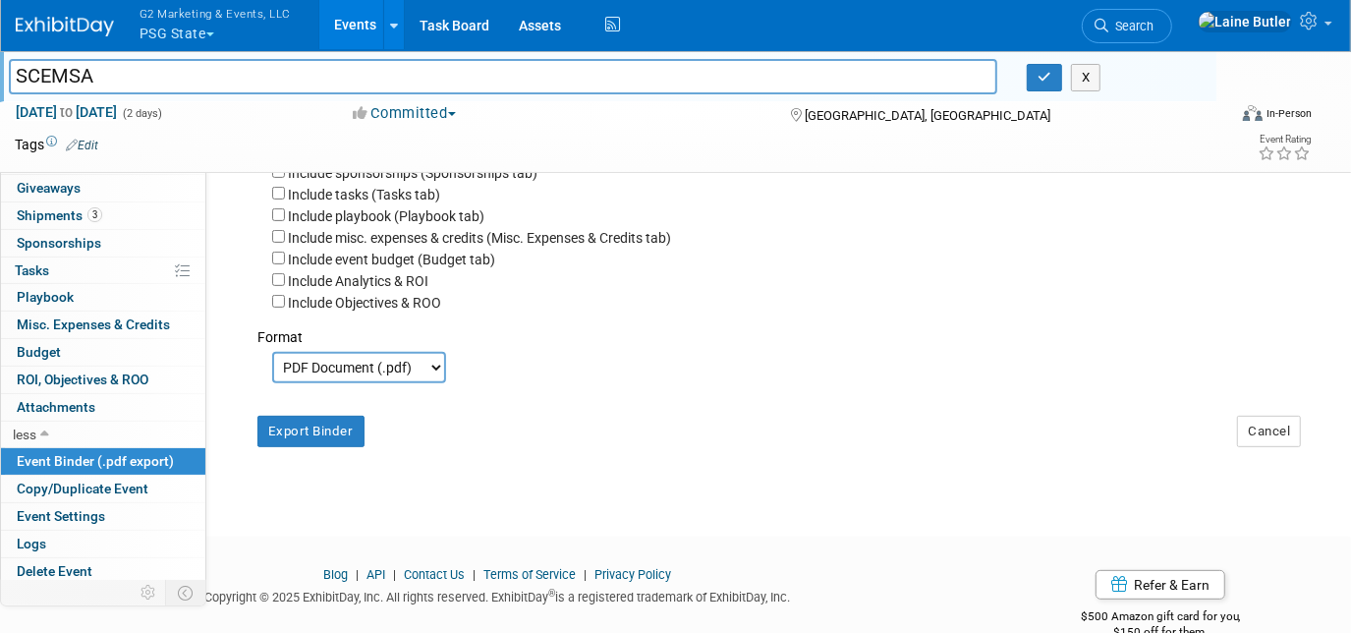
drag, startPoint x: 142, startPoint y: 81, endPoint x: 13, endPoint y: 76, distance: 129.8
click at [13, 76] on input "SCEMSA" at bounding box center [503, 76] width 988 height 34
click at [77, 19] on img at bounding box center [65, 27] width 98 height 20
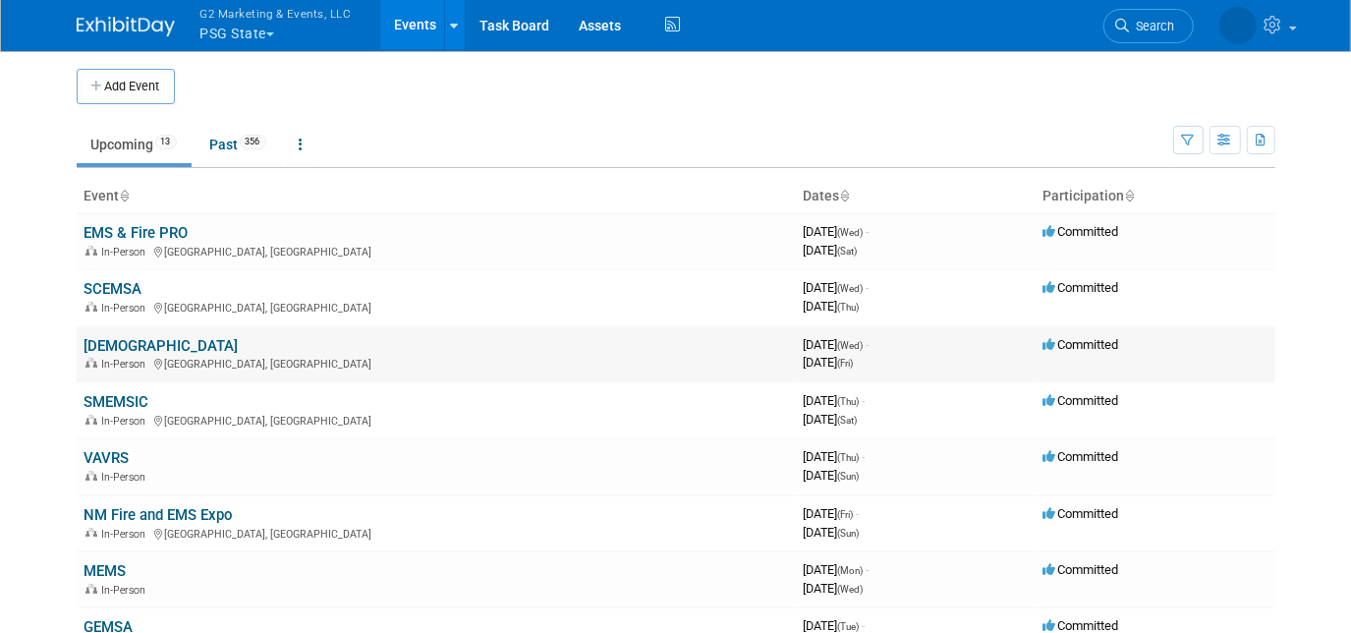
click at [110, 340] on link "[DEMOGRAPHIC_DATA]" at bounding box center [162, 346] width 154 height 18
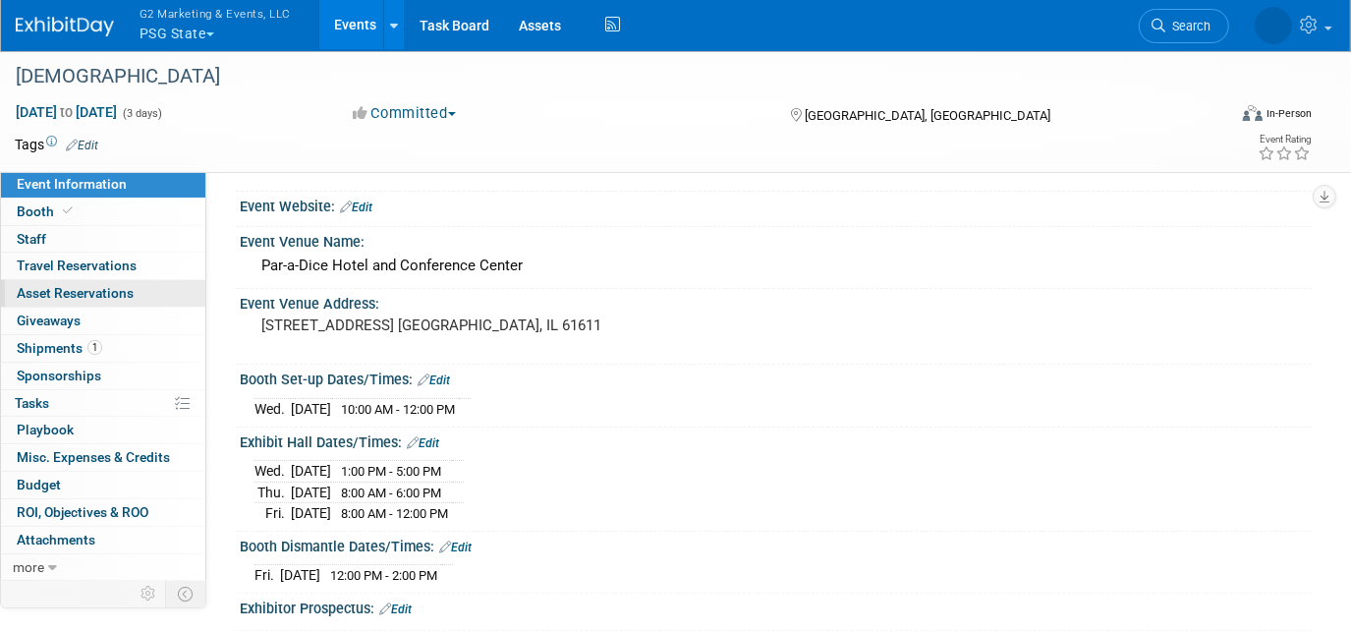
scroll to position [88, 0]
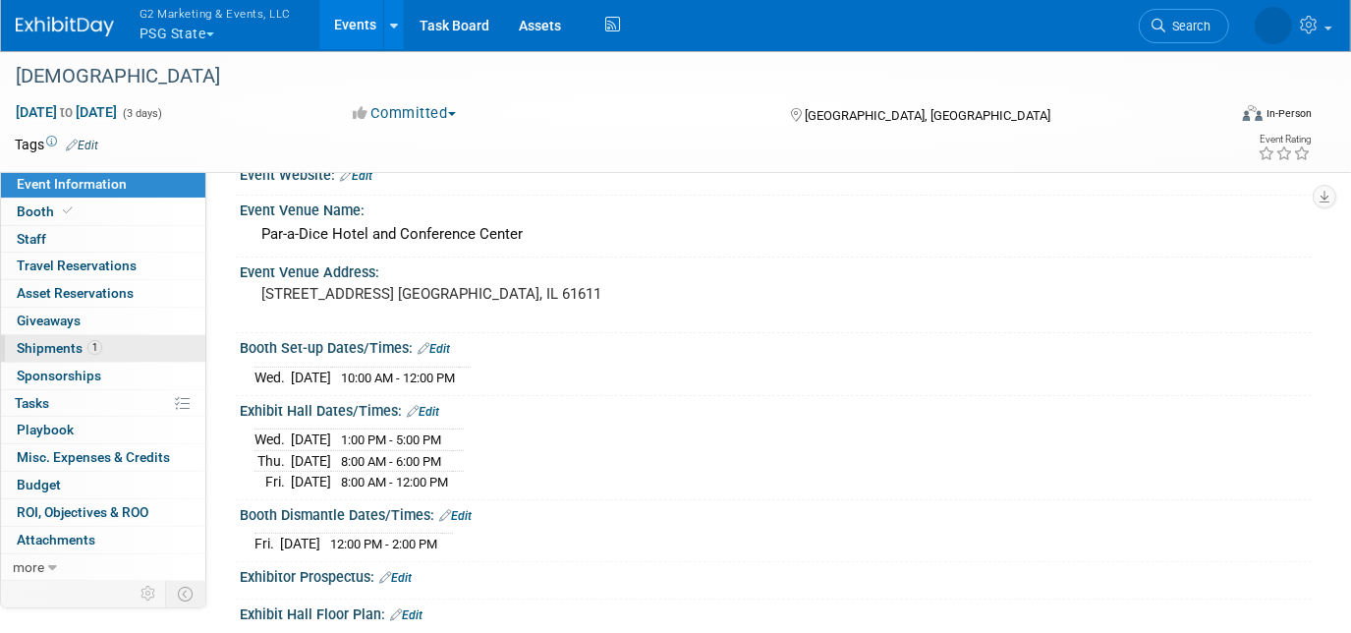
click at [25, 335] on link "1 Shipments 1" at bounding box center [103, 348] width 204 height 27
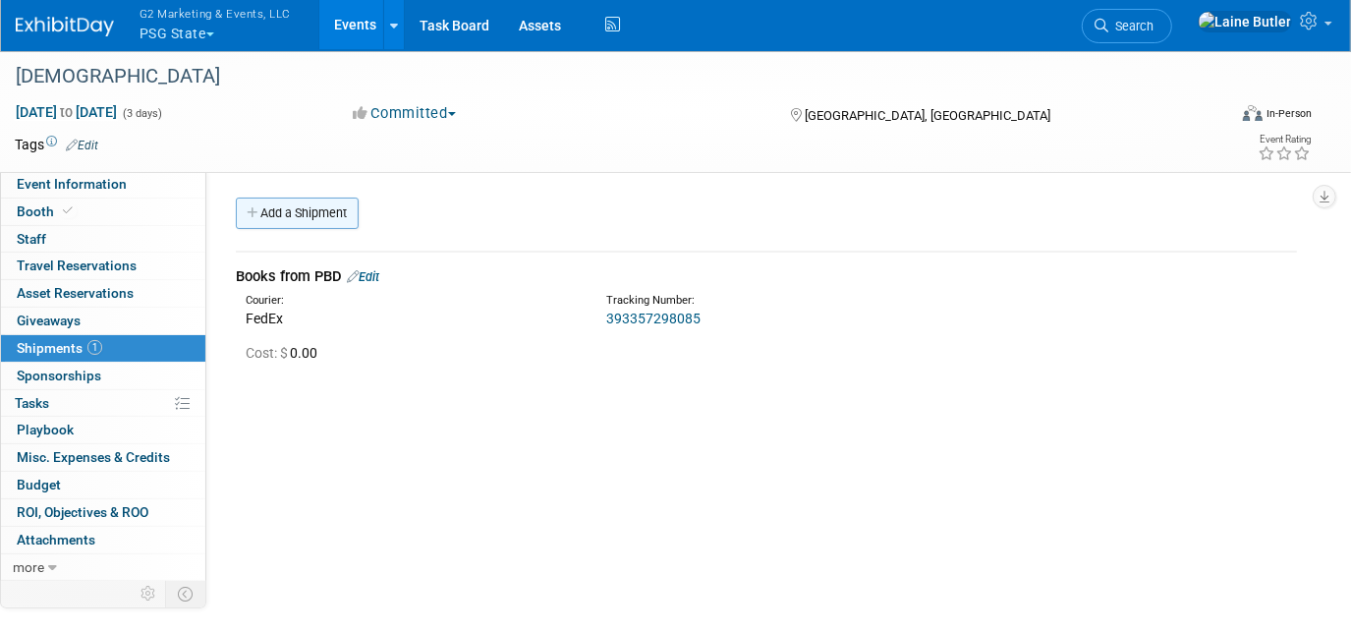
click at [267, 202] on link "Add a Shipment" at bounding box center [297, 213] width 123 height 31
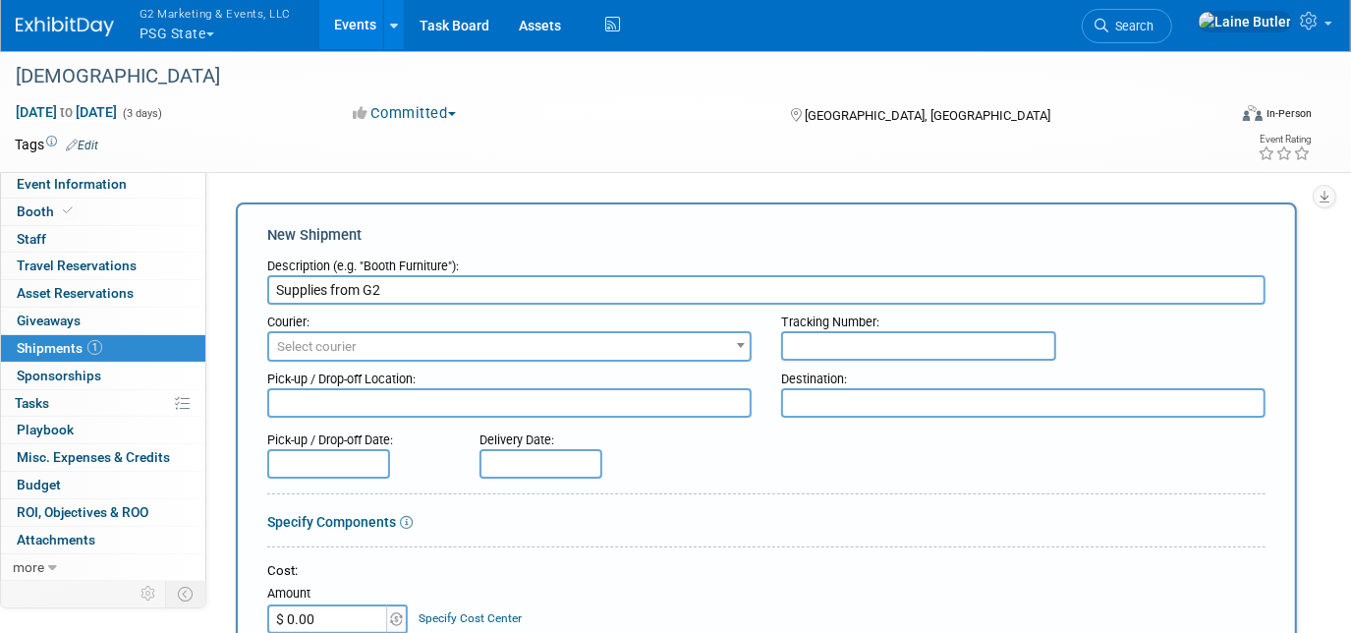
type input "Supplies from G2"
click at [443, 362] on div "Pick-up / Drop-off Location:" at bounding box center [509, 375] width 484 height 27
click at [452, 351] on span "Select courier" at bounding box center [509, 347] width 480 height 28
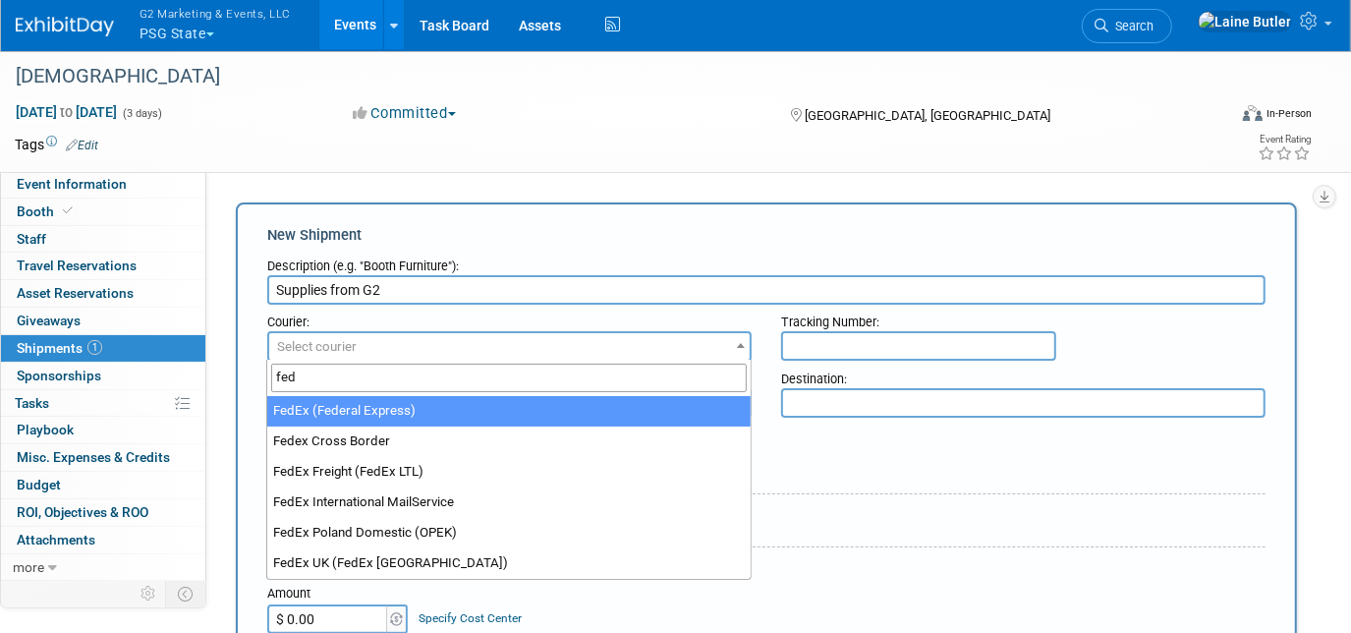
click at [427, 390] on input "fed" at bounding box center [509, 378] width 476 height 28
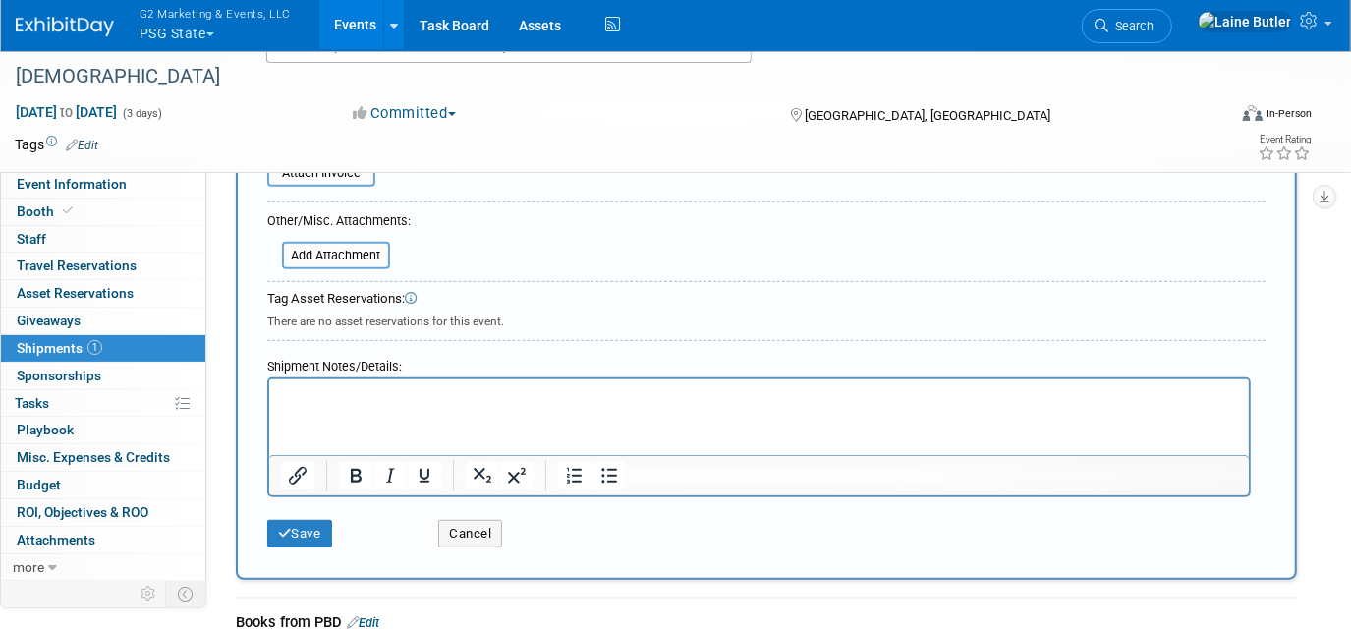
scroll to position [178, 0]
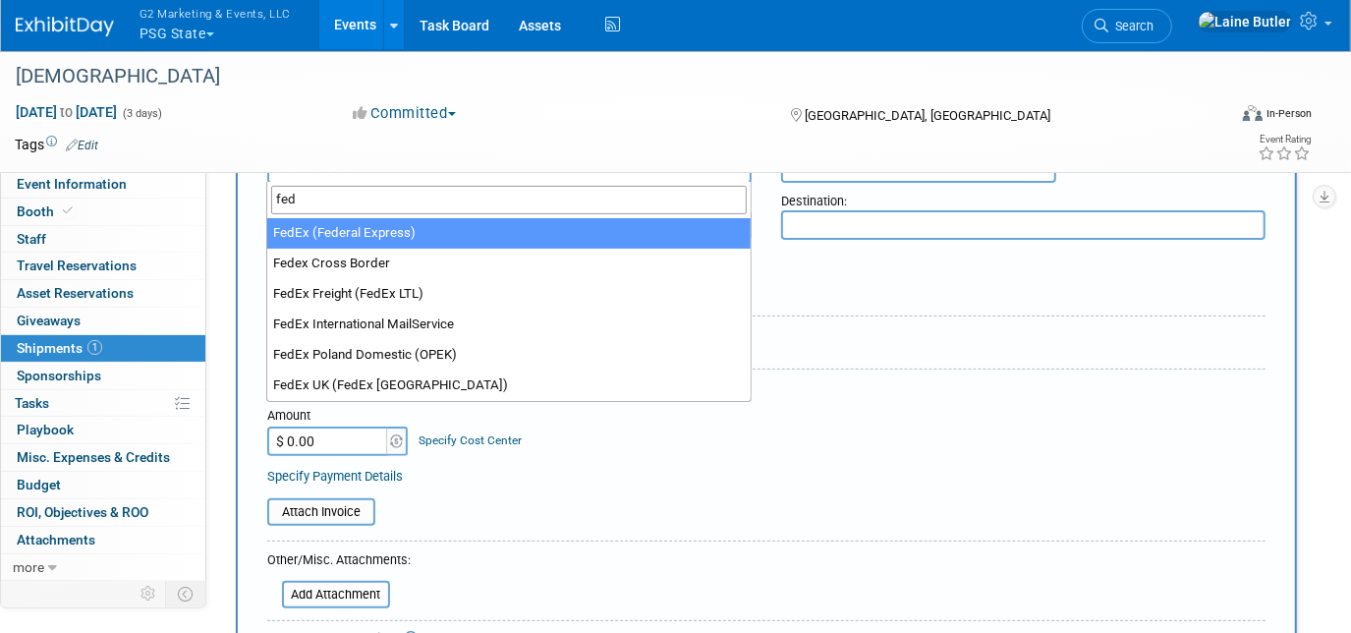
type input "fed"
select select "206"
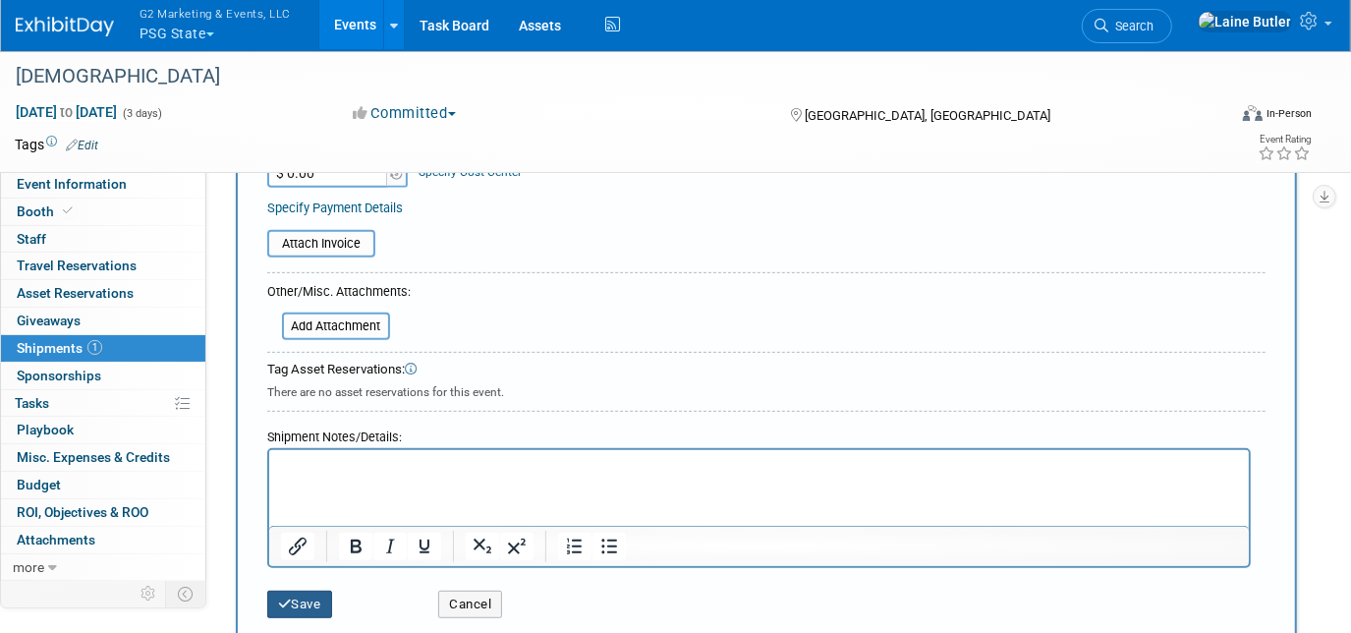
click at [299, 596] on button "Save" at bounding box center [299, 605] width 65 height 28
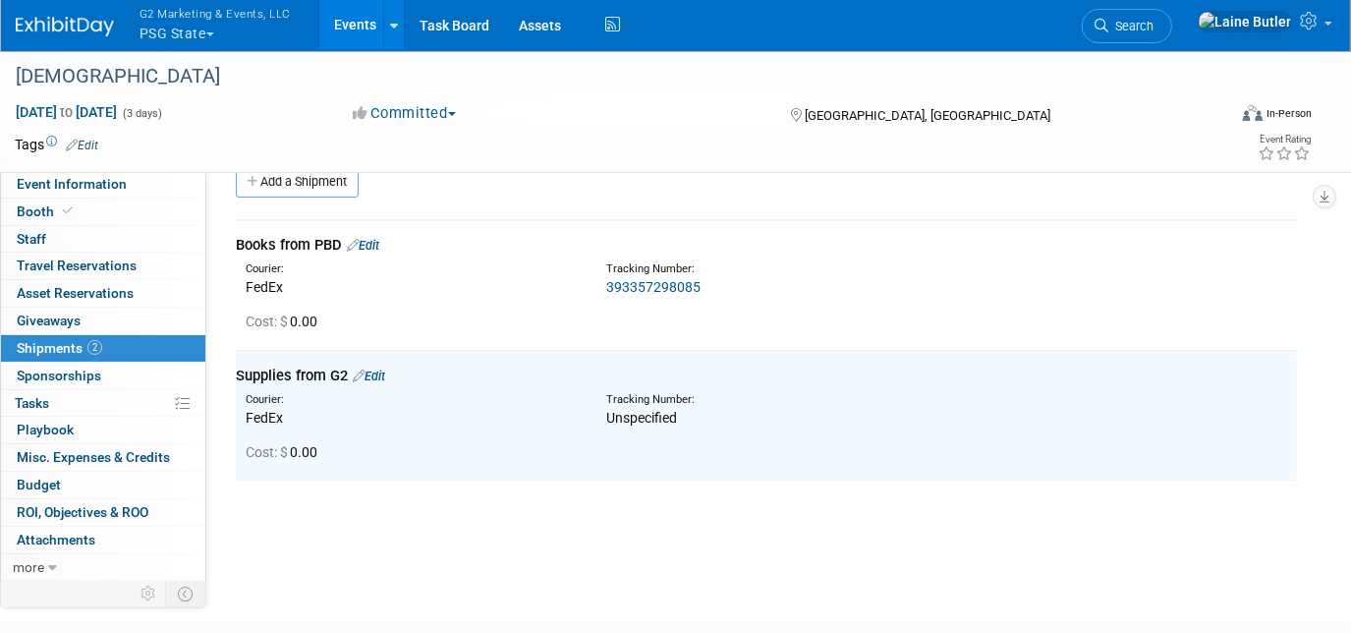
scroll to position [0, 0]
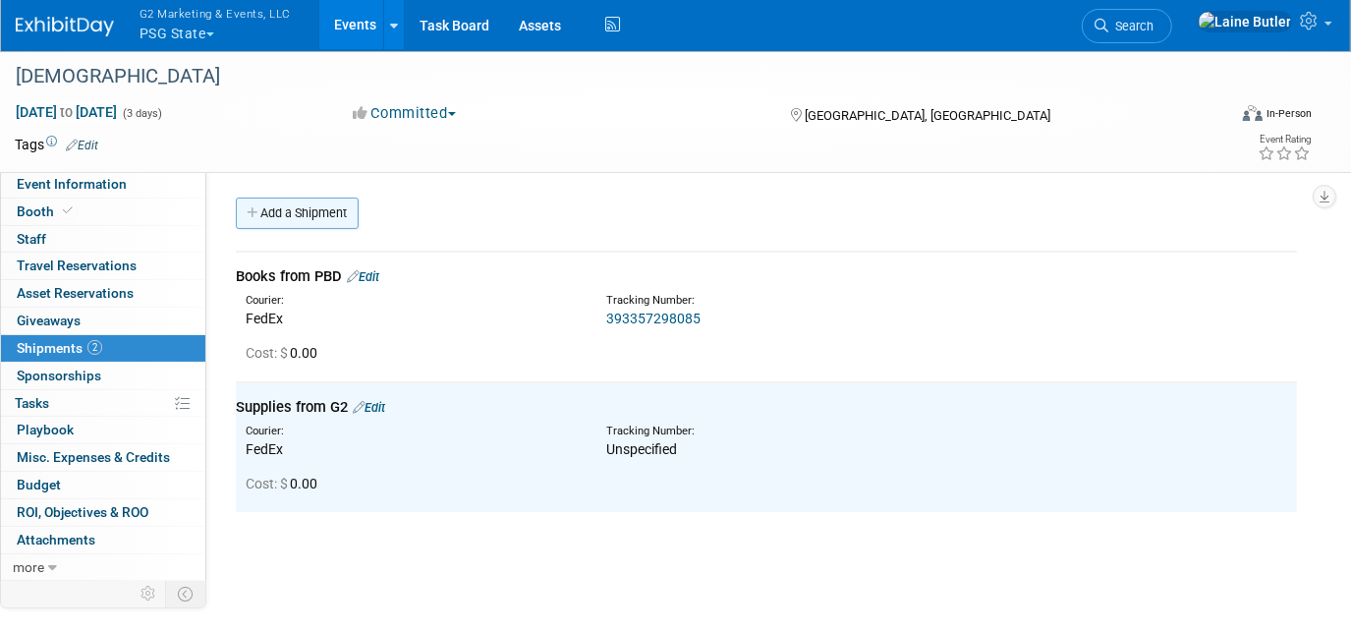
click at [293, 215] on link "Add a Shipment" at bounding box center [297, 213] width 123 height 31
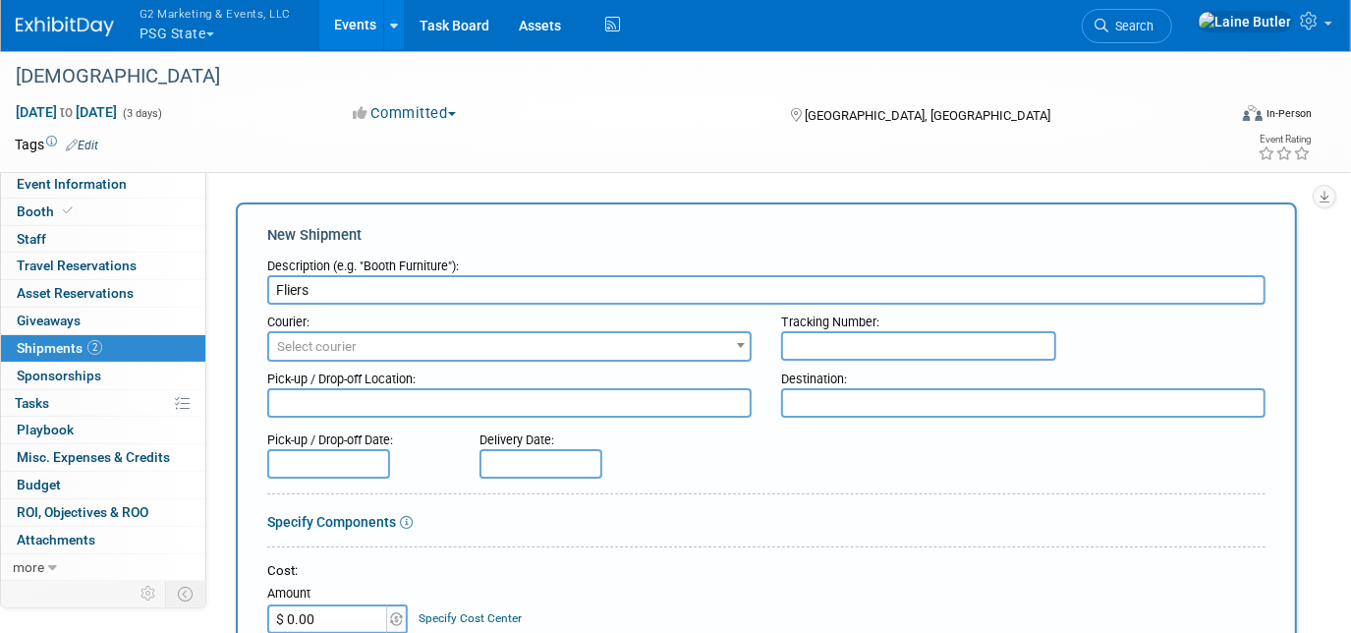
type input "Fliers"
click at [477, 351] on span "Select courier" at bounding box center [509, 347] width 480 height 28
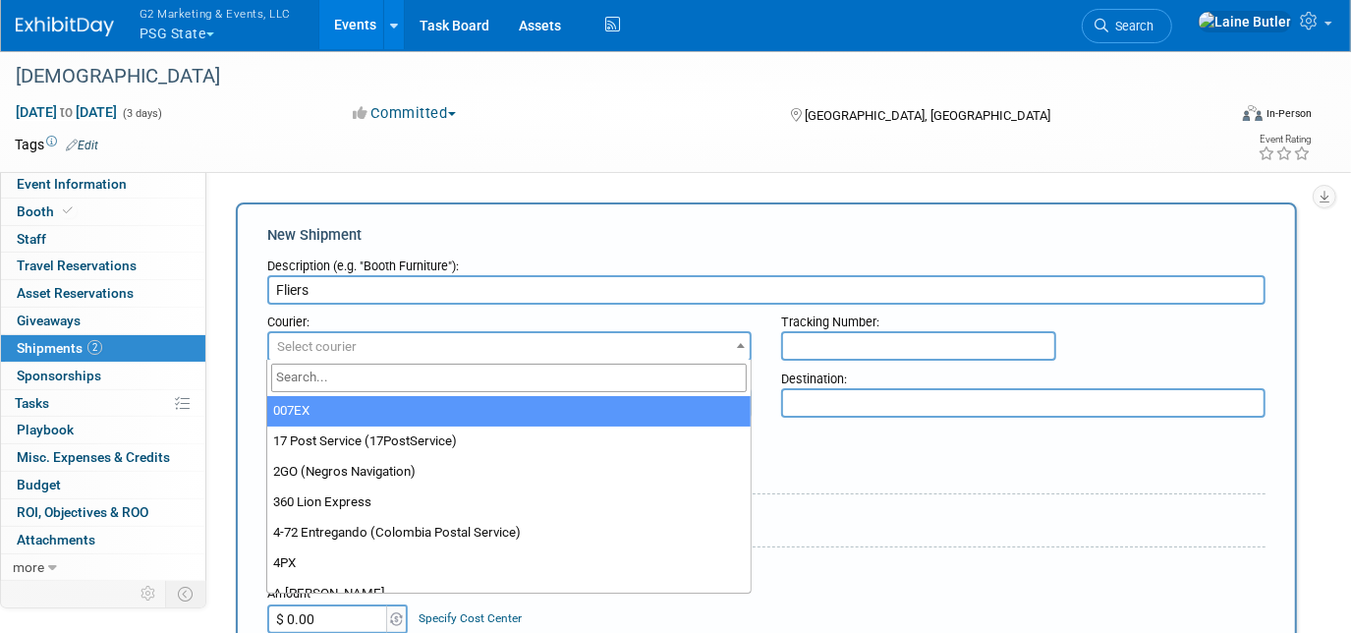
type input "f"
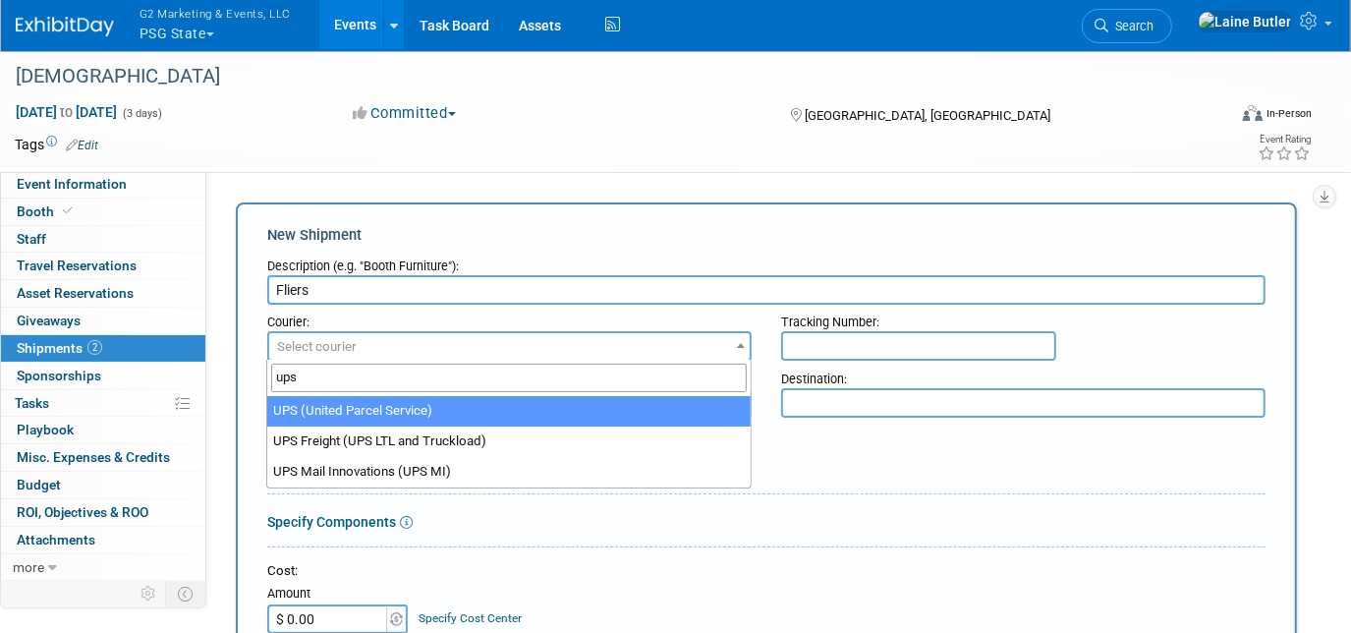
type input "ups"
select select "508"
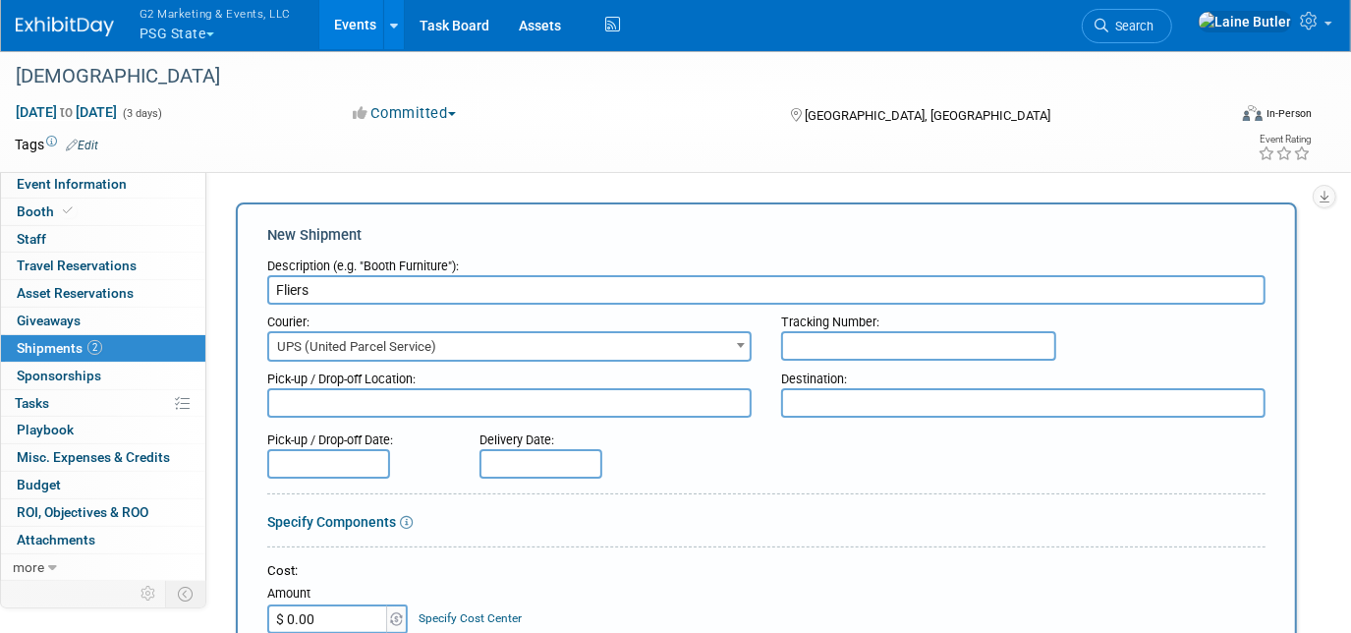
click at [923, 336] on input "text" at bounding box center [918, 345] width 275 height 29
paste input "1ZGA41010304546696"
type input "1ZGA41010304546696"
click at [844, 379] on div "Destination:" at bounding box center [1023, 375] width 484 height 27
click at [842, 388] on textarea at bounding box center [1023, 402] width 484 height 29
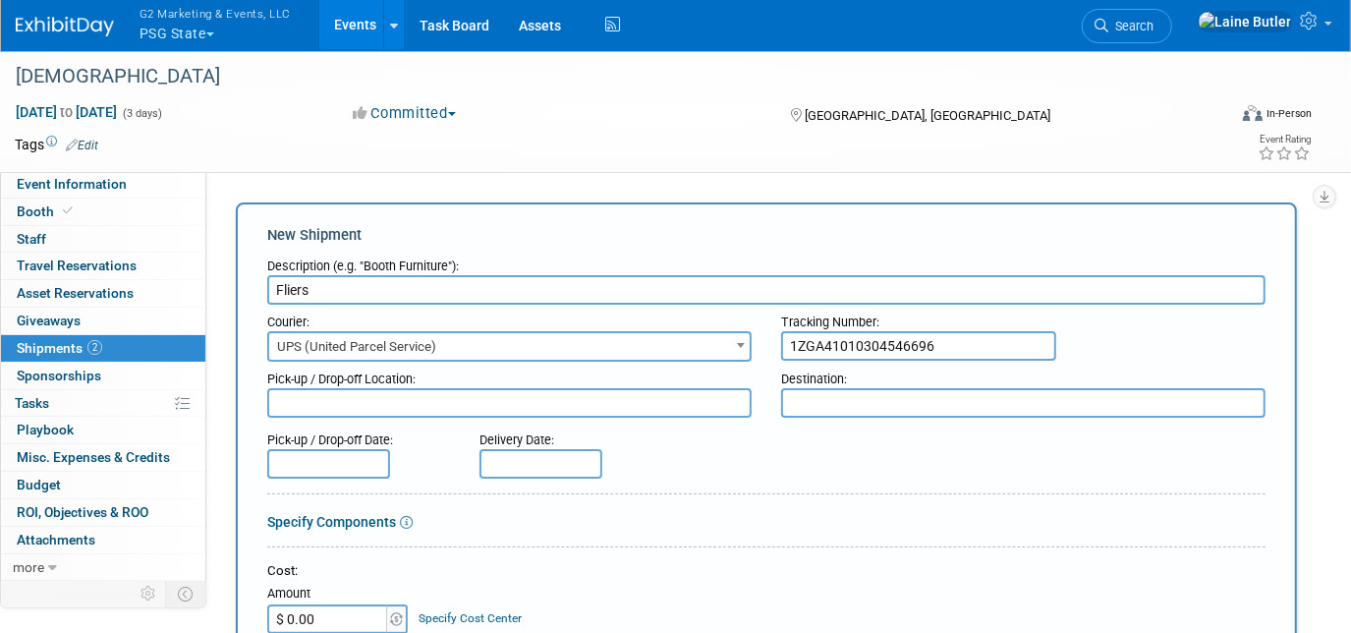
paste textarea ""ISFSI Sept 24th / Public Safety Group 21 Blackjack Blvd, East Peoria, IL 61611""
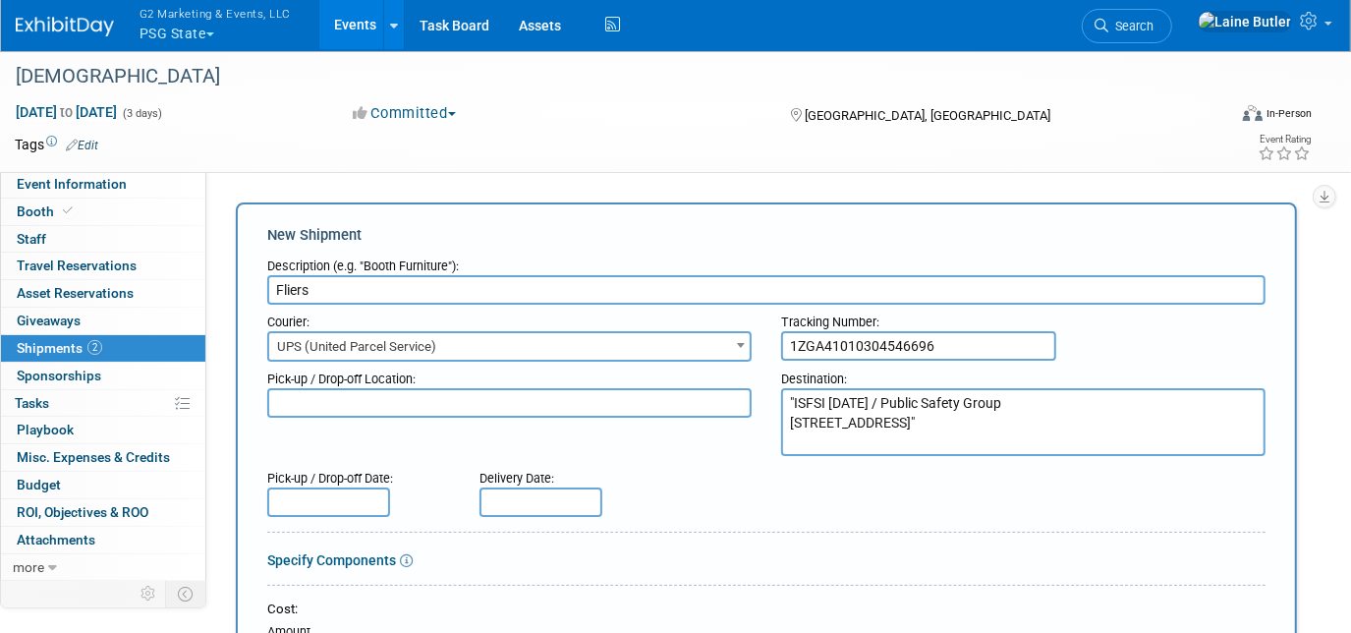
click at [799, 398] on textarea ""ISFSI Sept 24th / Public Safety Group 21 Blackjack Blvd, East Peoria, IL 61611"" at bounding box center [1023, 422] width 484 height 68
click at [964, 434] on textarea "ISFSI Sept 24th / Public Safety Group 21 Blackjack Blvd, East Peoria, IL 61611"" at bounding box center [1023, 422] width 484 height 68
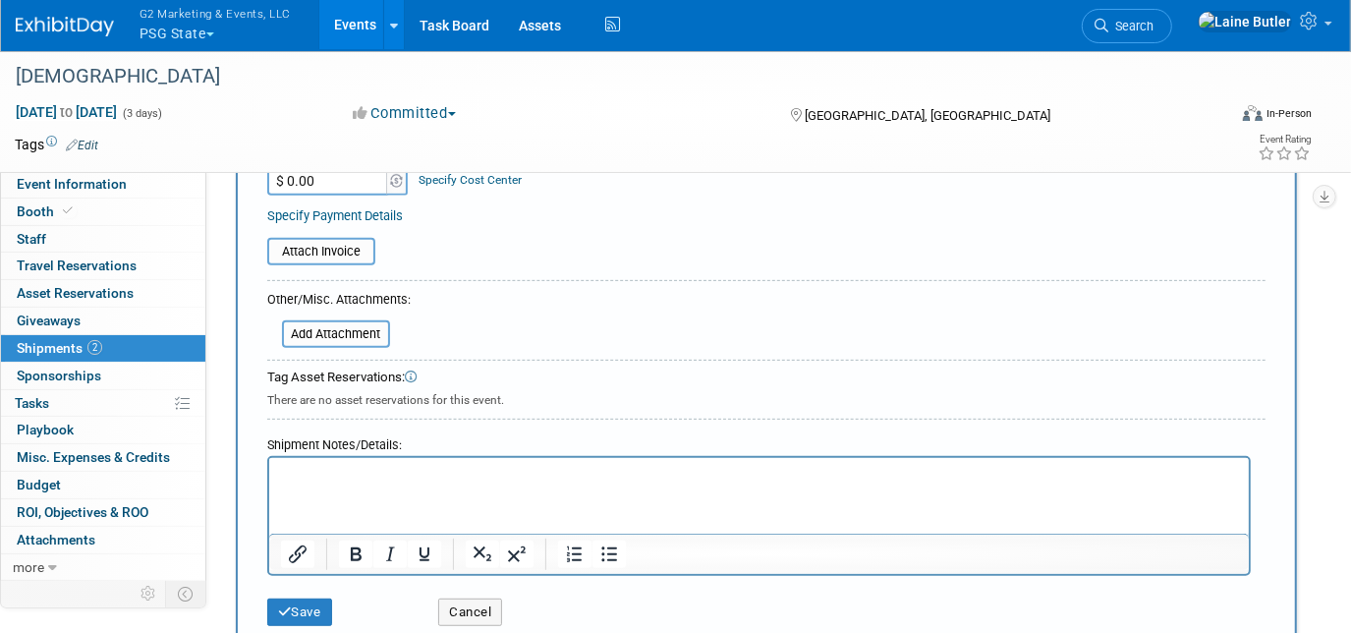
scroll to position [536, 0]
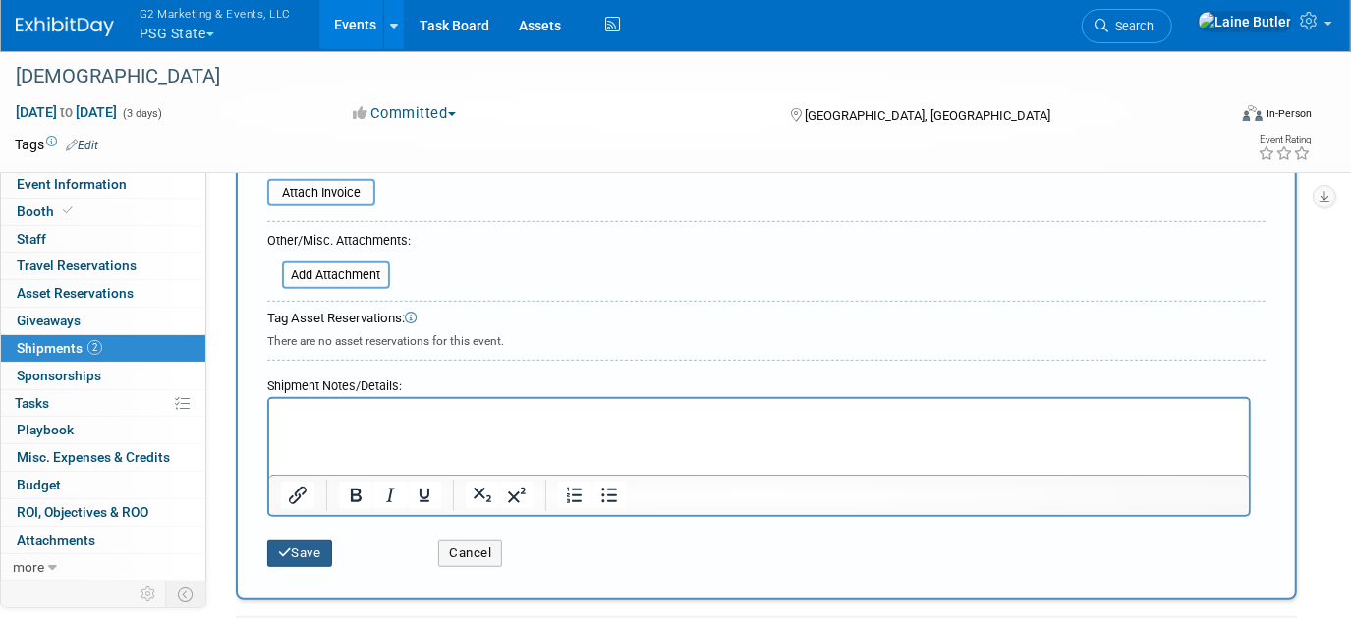
type textarea "ISFSI Sept 24th / Public Safety Group 21 Blackjack Blvd, East Peoria, IL 61611"
click at [311, 539] on button "Save" at bounding box center [299, 553] width 65 height 28
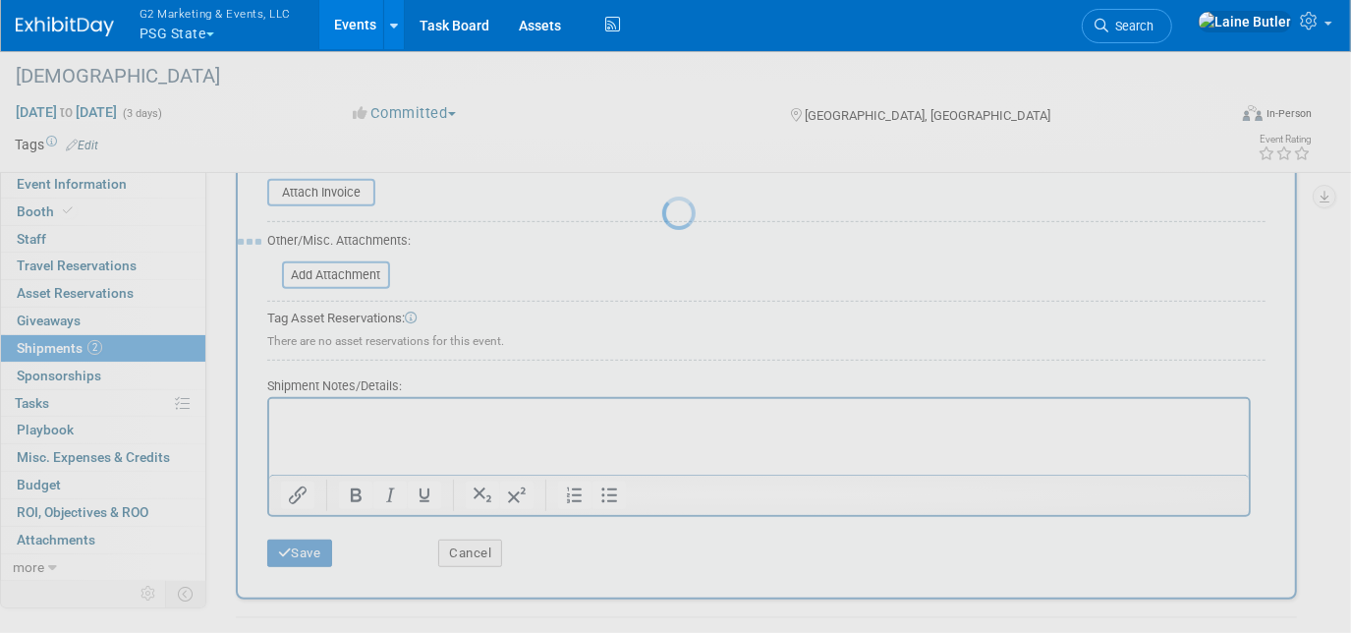
scroll to position [291, 0]
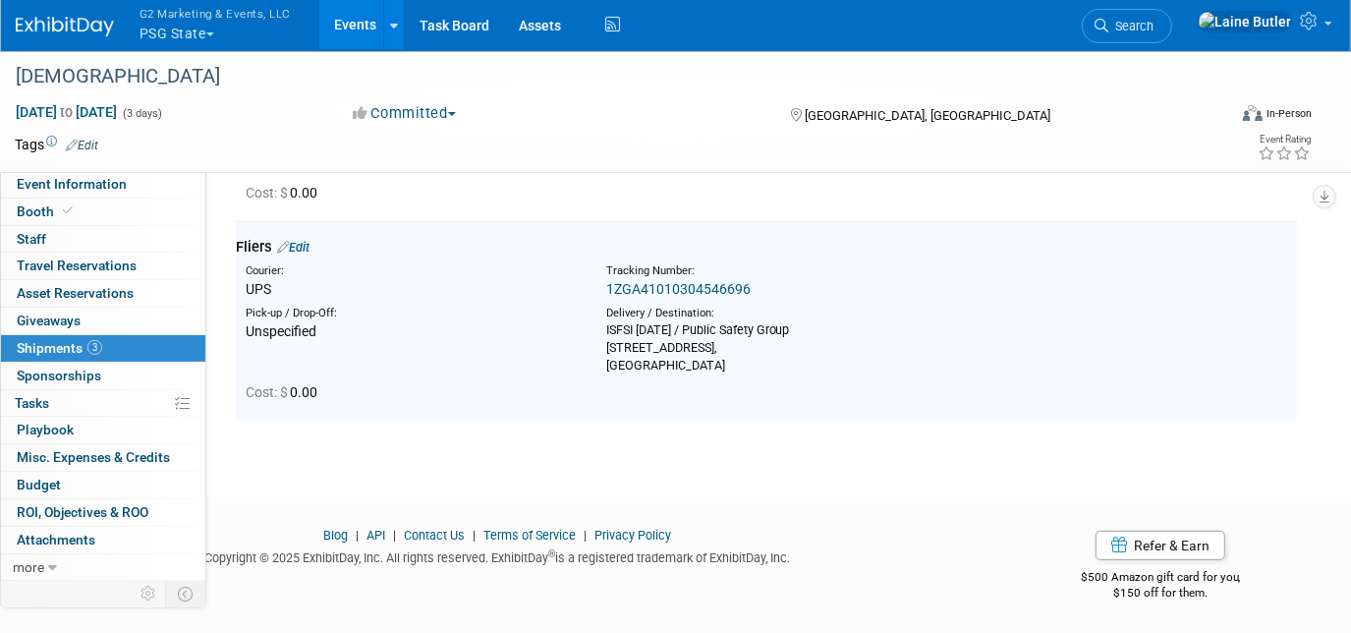
drag, startPoint x: 728, startPoint y: 376, endPoint x: 593, endPoint y: 330, distance: 142.3
click at [593, 330] on td "Fliers Edit Courier: UPS Tracking Number: 1ZGA41010304546696 Unspecified 21 Bla…" at bounding box center [766, 321] width 1061 height 198
drag, startPoint x: 593, startPoint y: 330, endPoint x: 575, endPoint y: 360, distance: 34.9
click at [507, 359] on div "Pick-up / Drop-Off: Unspecified Delivery / Destination: ISFSI Sept 24th / Publi…" at bounding box center [766, 337] width 1091 height 75
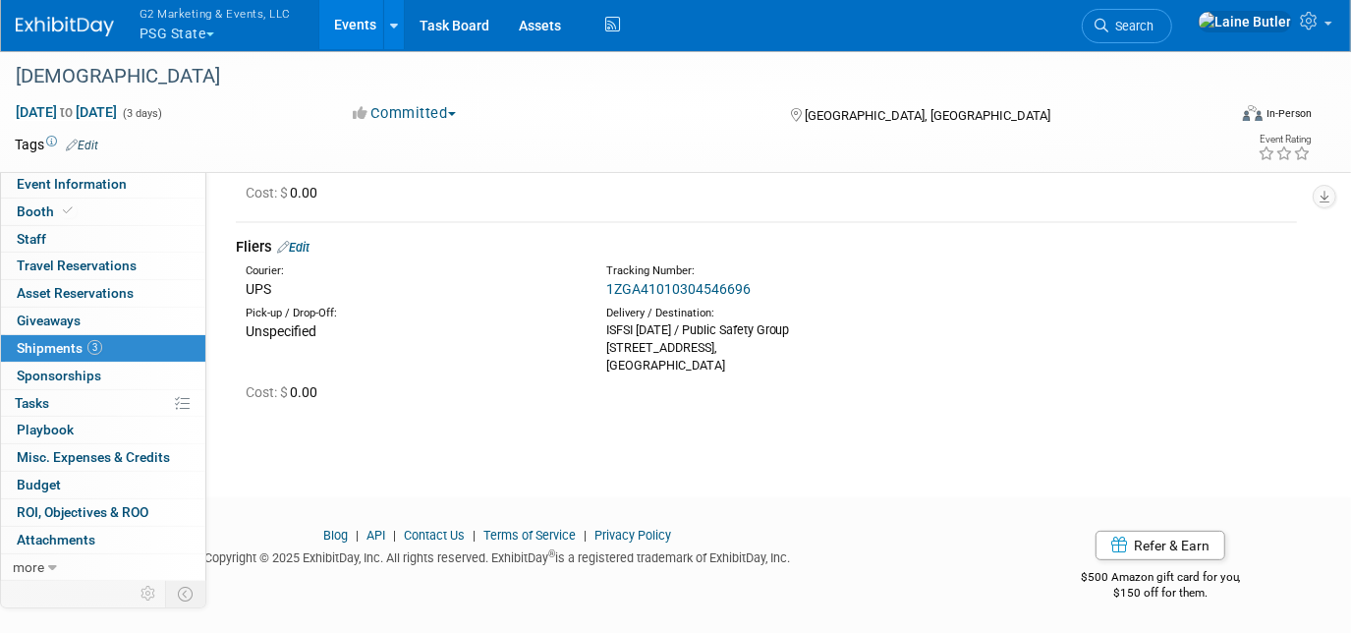
drag, startPoint x: 718, startPoint y: 364, endPoint x: 605, endPoint y: 329, distance: 118.1
click at [606, 329] on div "ISFSI Sept 24th / Public Safety Group 21 Blackjack Blvd, East Peoria, IL 61611" at bounding box center [771, 347] width 331 height 53
copy div "ISFSI Sept 24th / Public Safety Group 21 Blackjack Blvd, East Peoria, IL 61611"
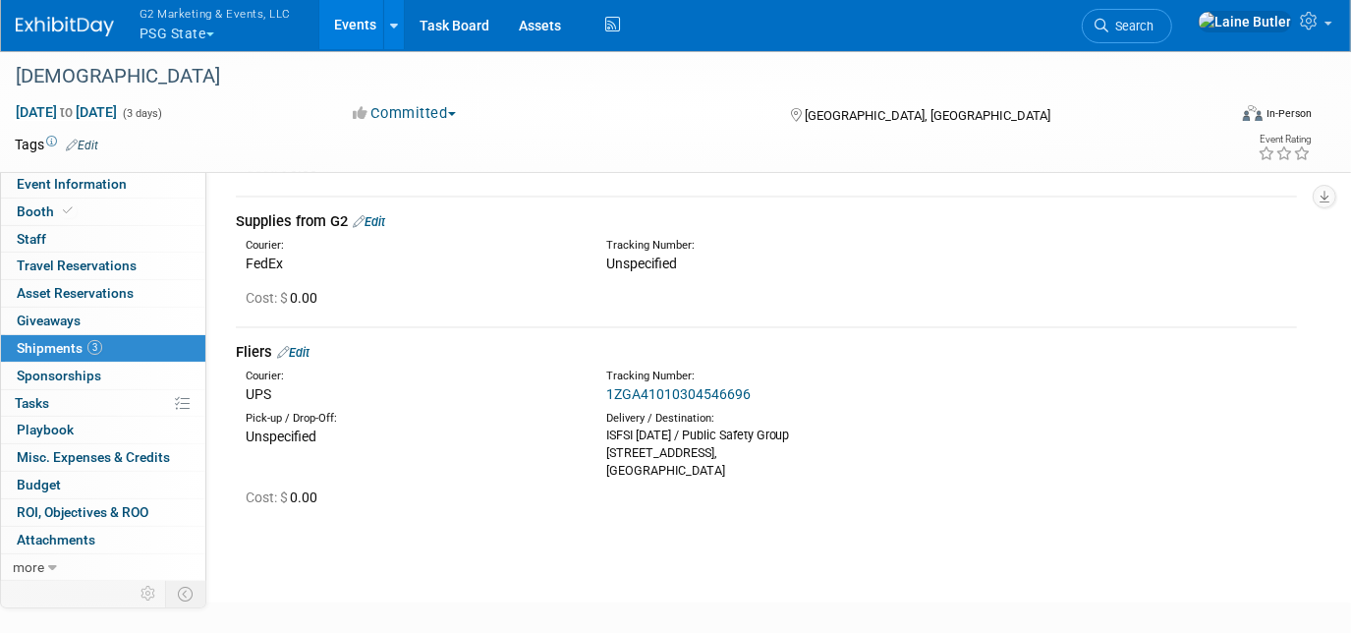
scroll to position [23, 0]
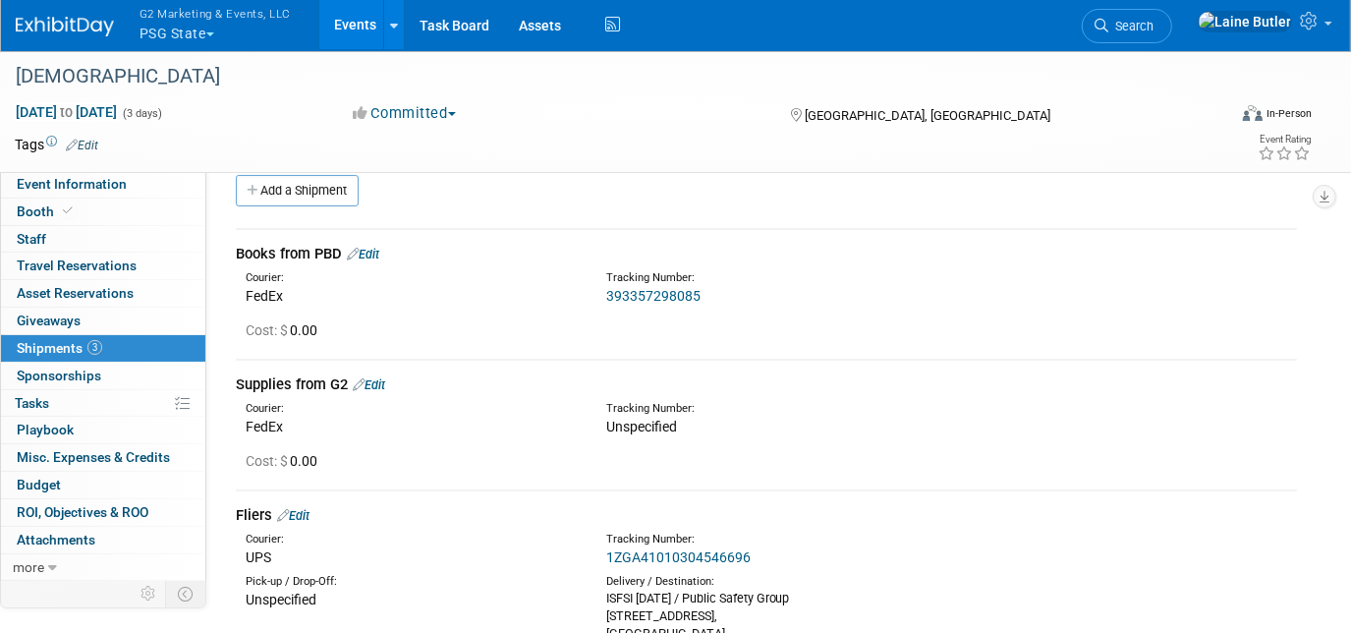
click at [381, 378] on link "Edit" at bounding box center [369, 384] width 32 height 15
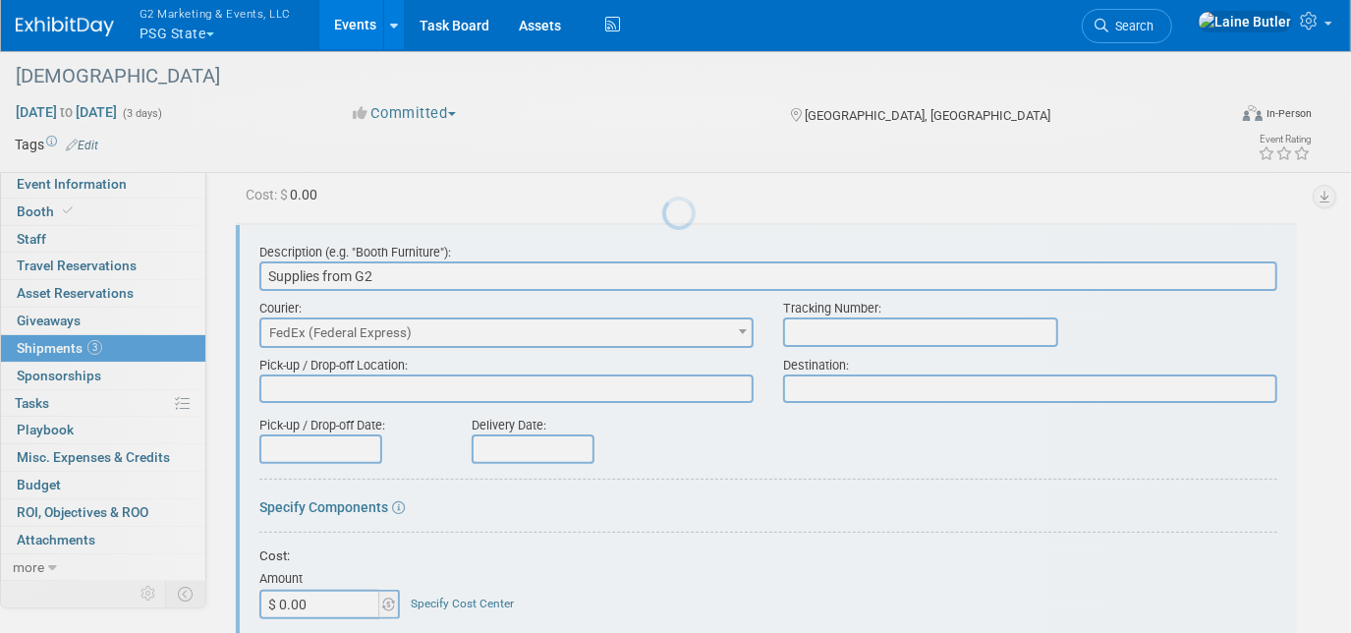
scroll to position [0, 0]
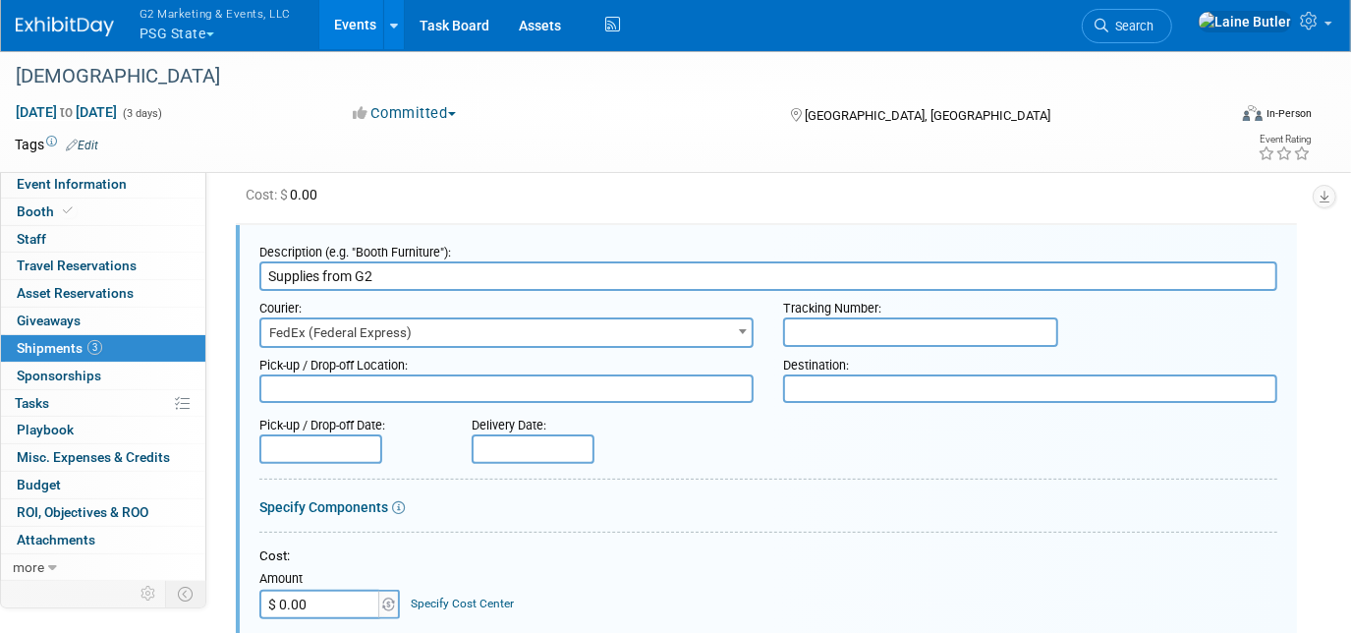
click at [870, 382] on textarea at bounding box center [1030, 388] width 494 height 28
paste textarea "ISFSI Sept 24th / Public Safety Group 21 Blackjack Blvd, East Peoria, IL 61611"
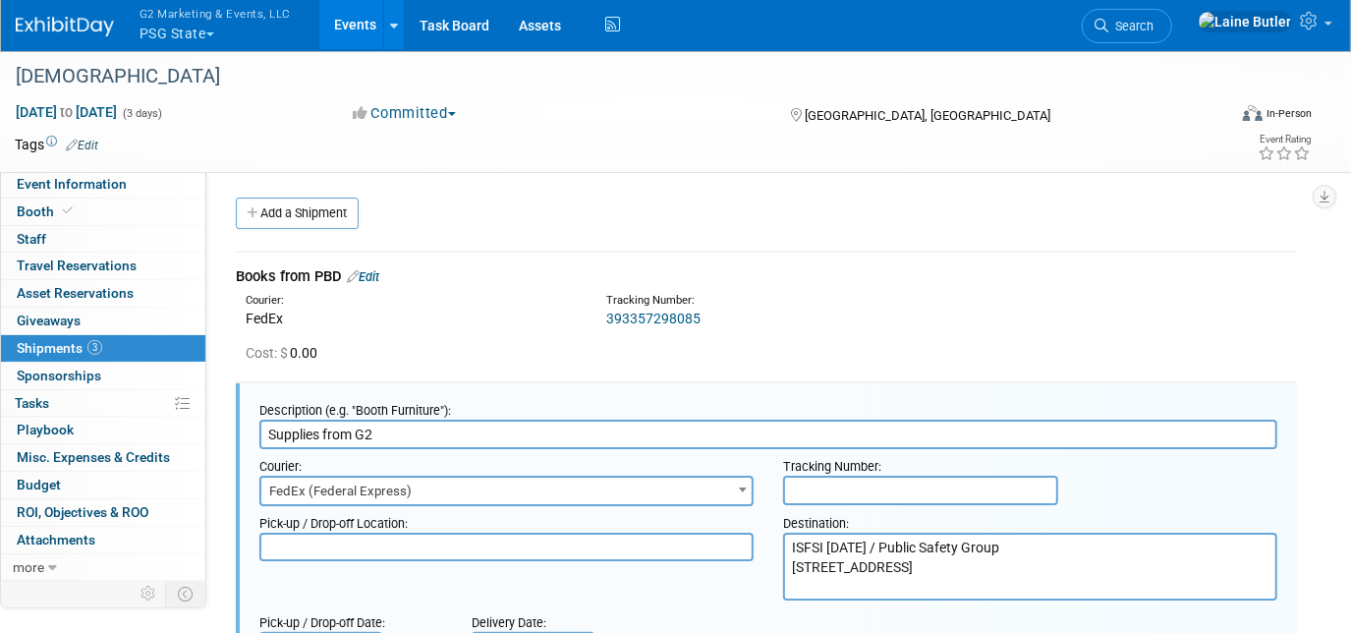
type textarea "ISFSI Sept 24th / Public Safety Group 21 Blackjack Blvd, East Peoria, IL 61611"
click at [376, 280] on link "Edit" at bounding box center [363, 276] width 32 height 15
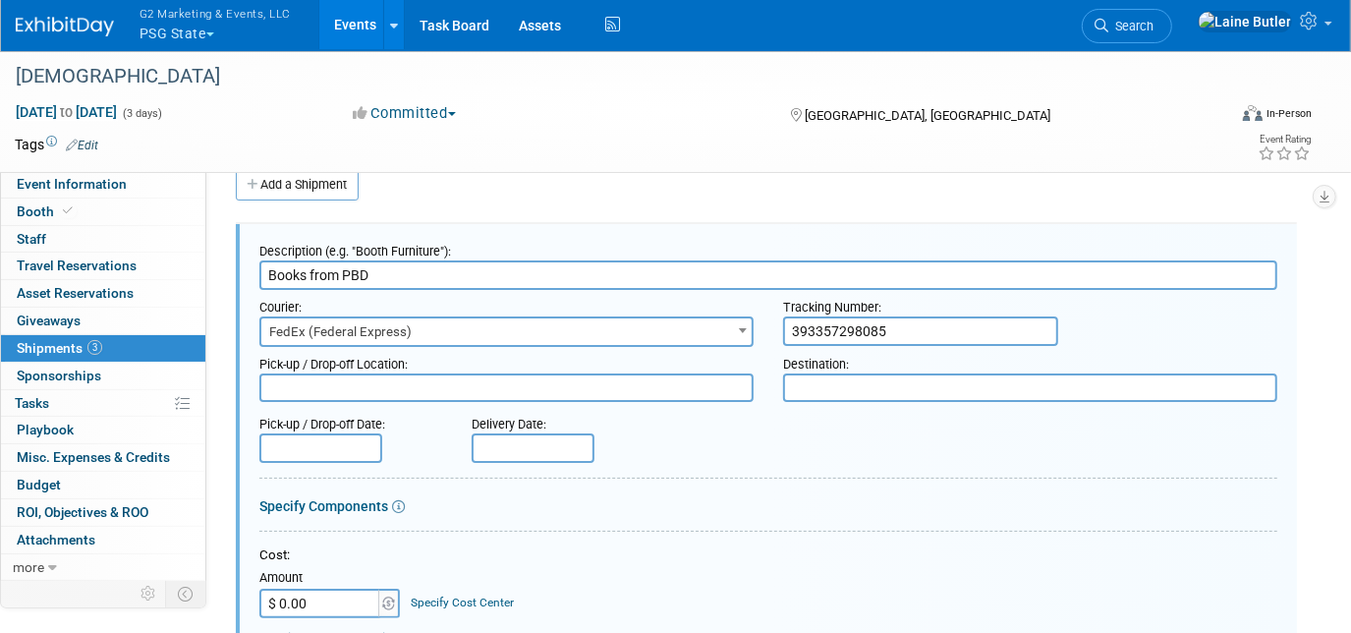
click at [850, 380] on textarea at bounding box center [1030, 387] width 494 height 28
paste textarea "ISFSI Sept 24th / Public Safety Group 21 Blackjack Blvd, East Peoria, IL 61611"
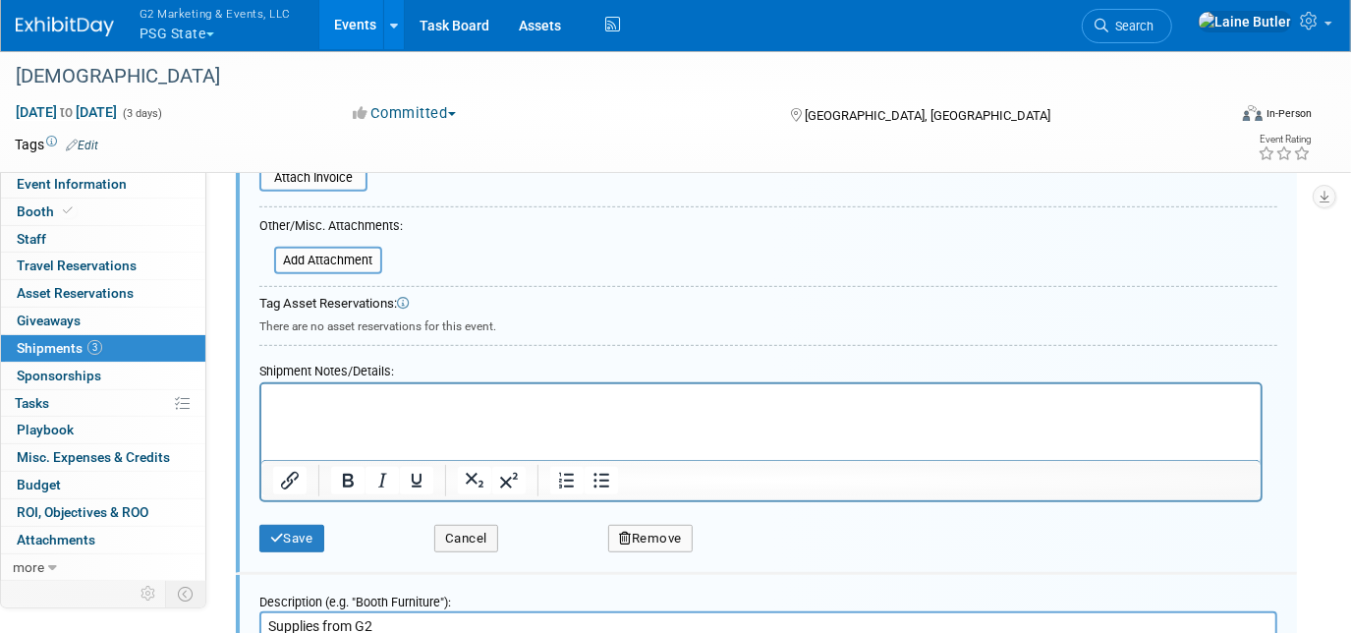
type textarea "ISFSI Sept 24th / Public Safety Group 21 Blackjack Blvd, East Peoria, IL 61611"
click at [270, 532] on icon "submit" at bounding box center [277, 538] width 14 height 13
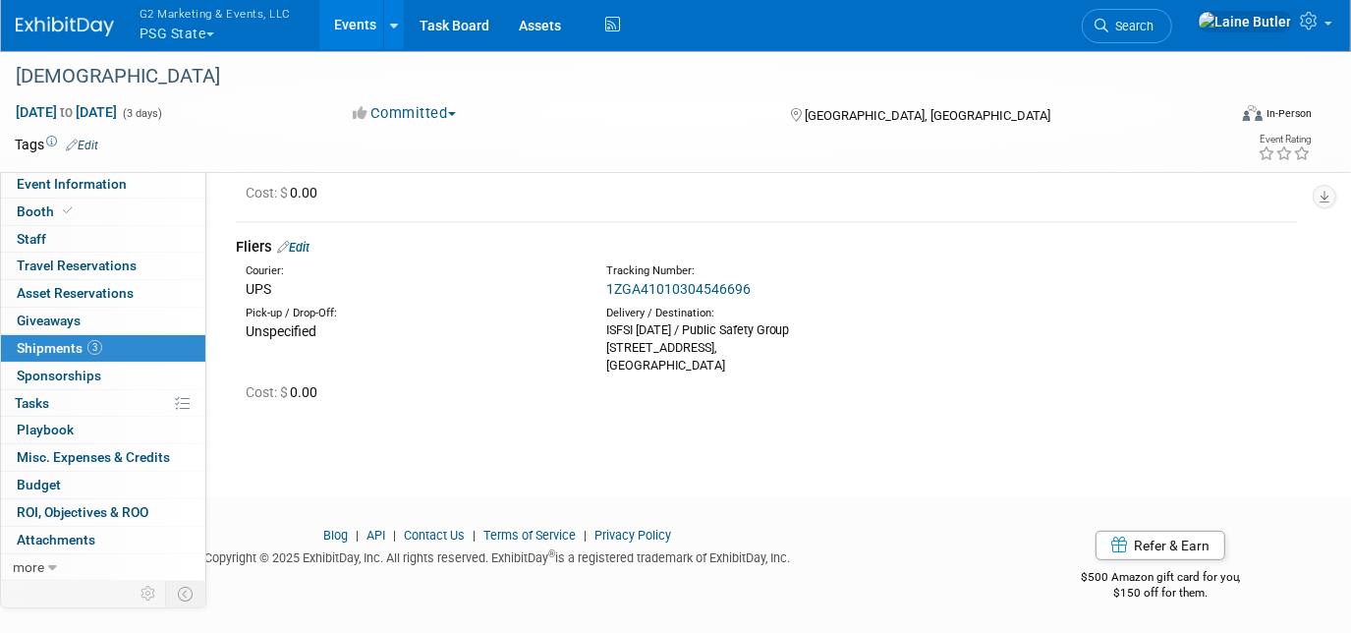
scroll to position [2, 0]
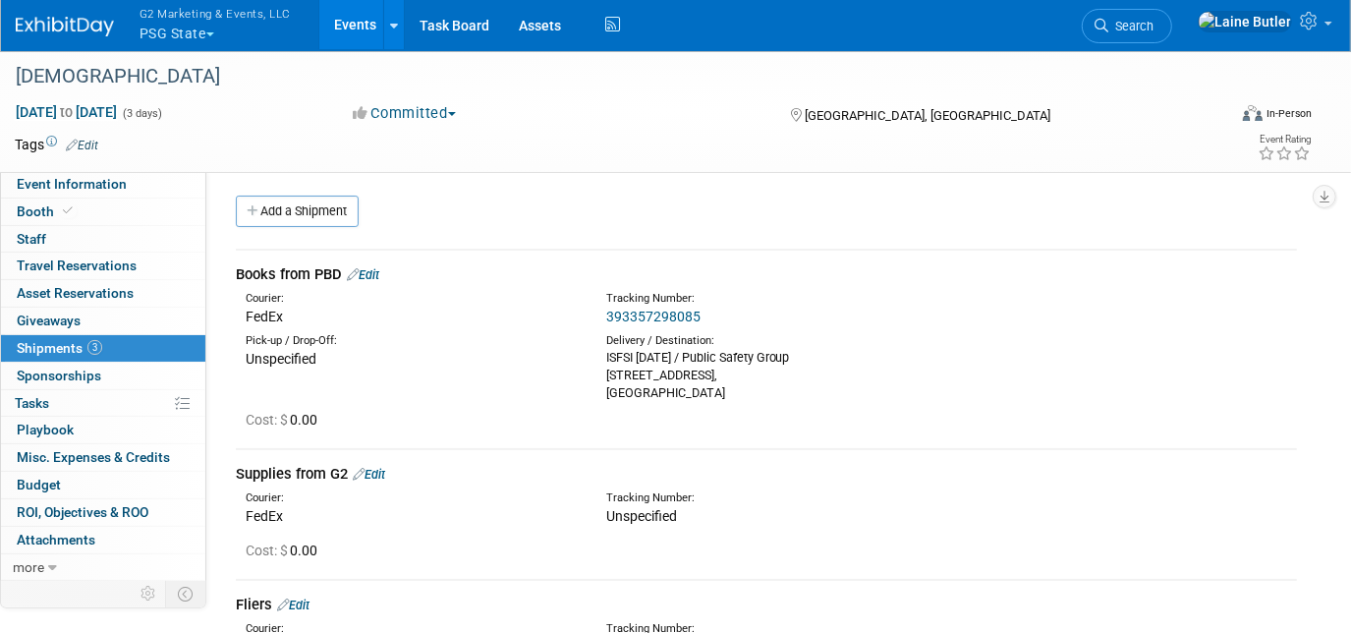
click at [381, 467] on link "Edit" at bounding box center [369, 474] width 32 height 15
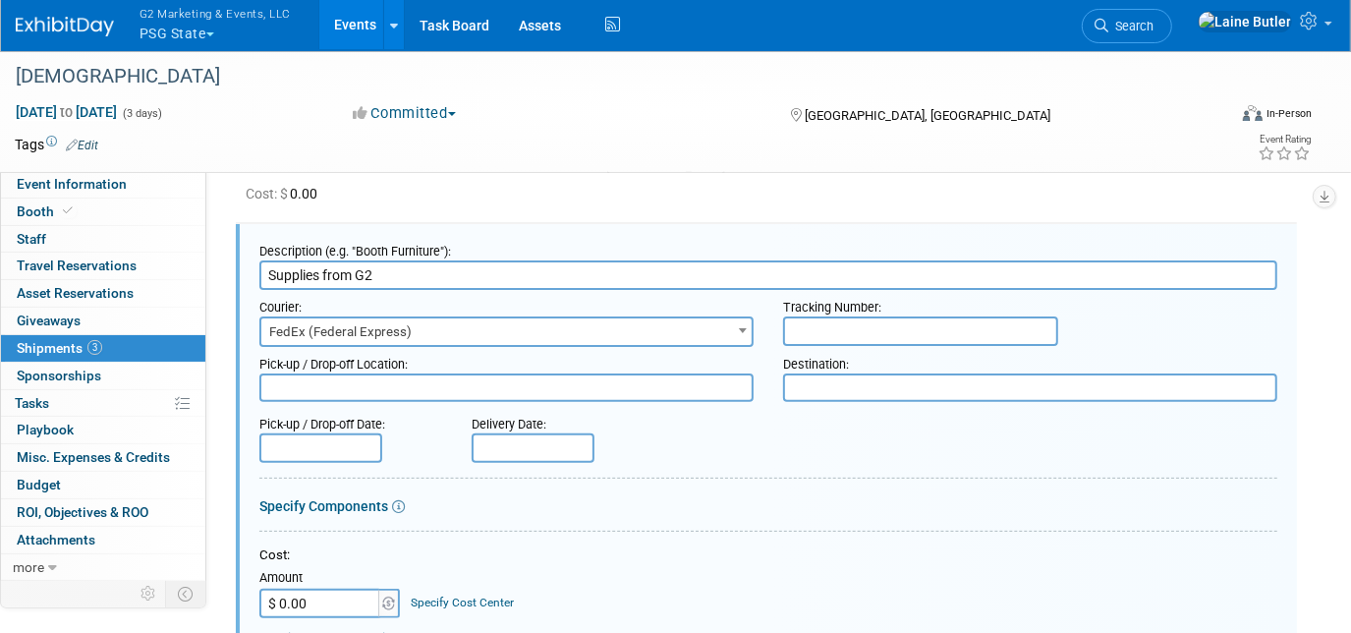
scroll to position [0, 0]
click at [991, 316] on input "text" at bounding box center [920, 330] width 275 height 29
paste input "884214117748"
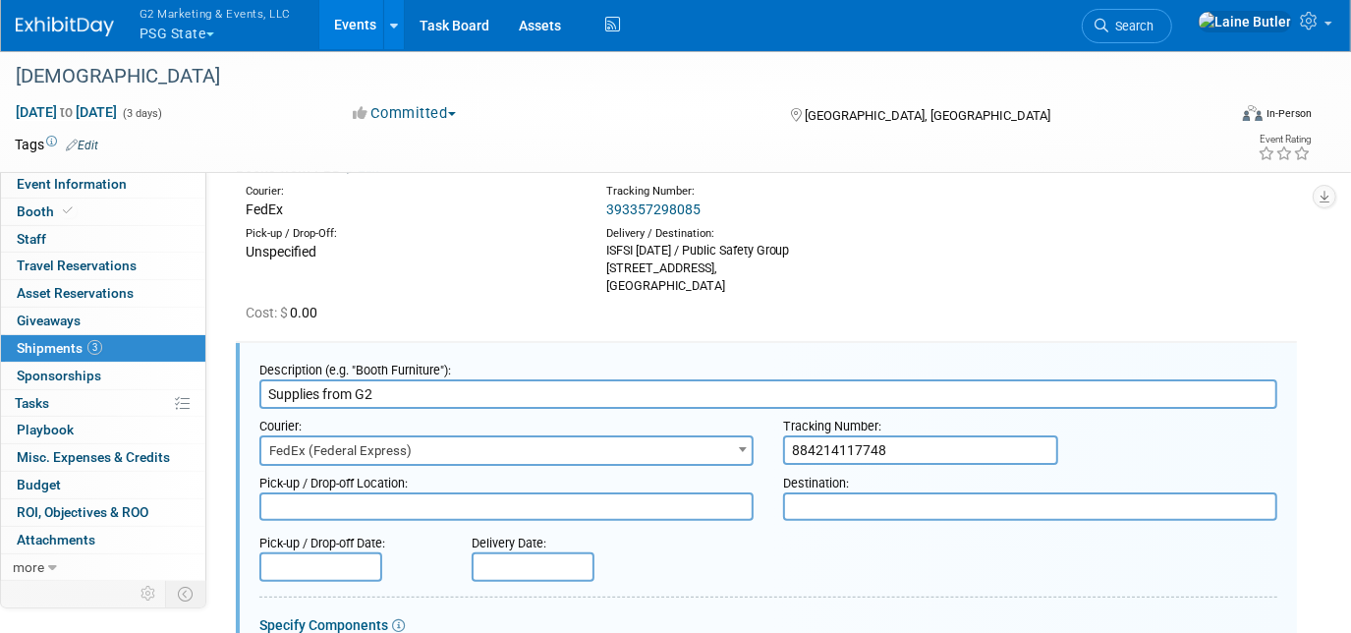
scroll to position [49, 0]
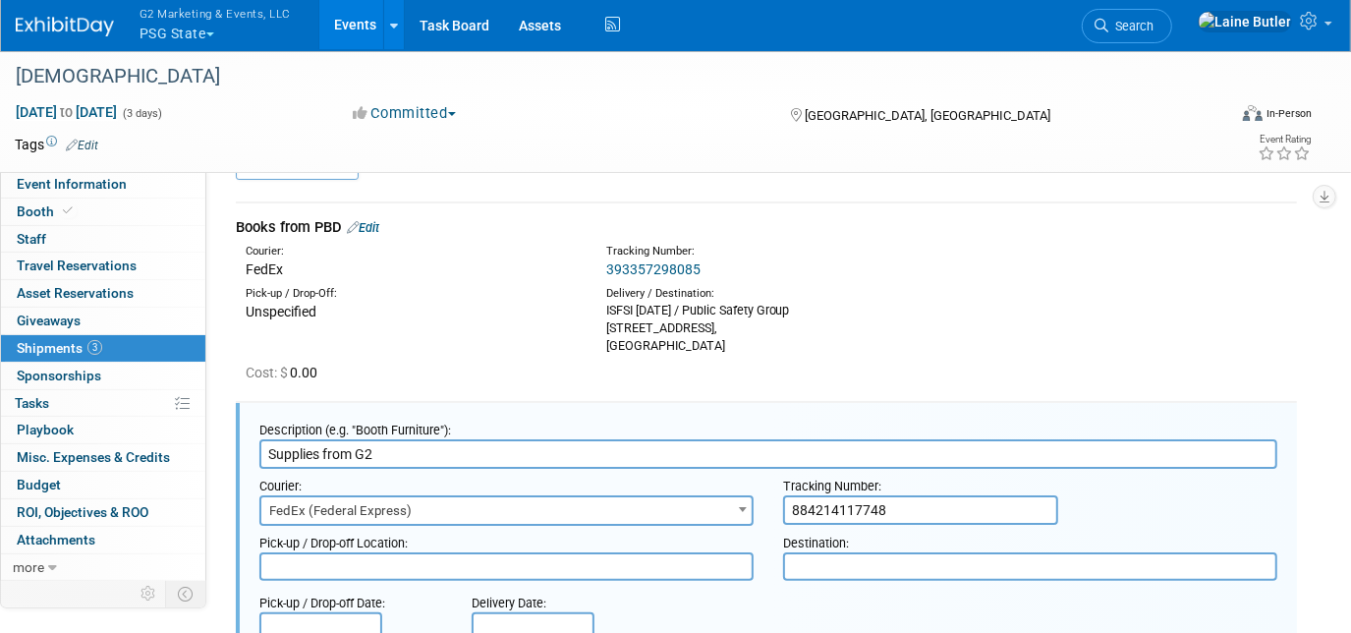
click at [827, 517] on input "884214117748" at bounding box center [920, 509] width 275 height 29
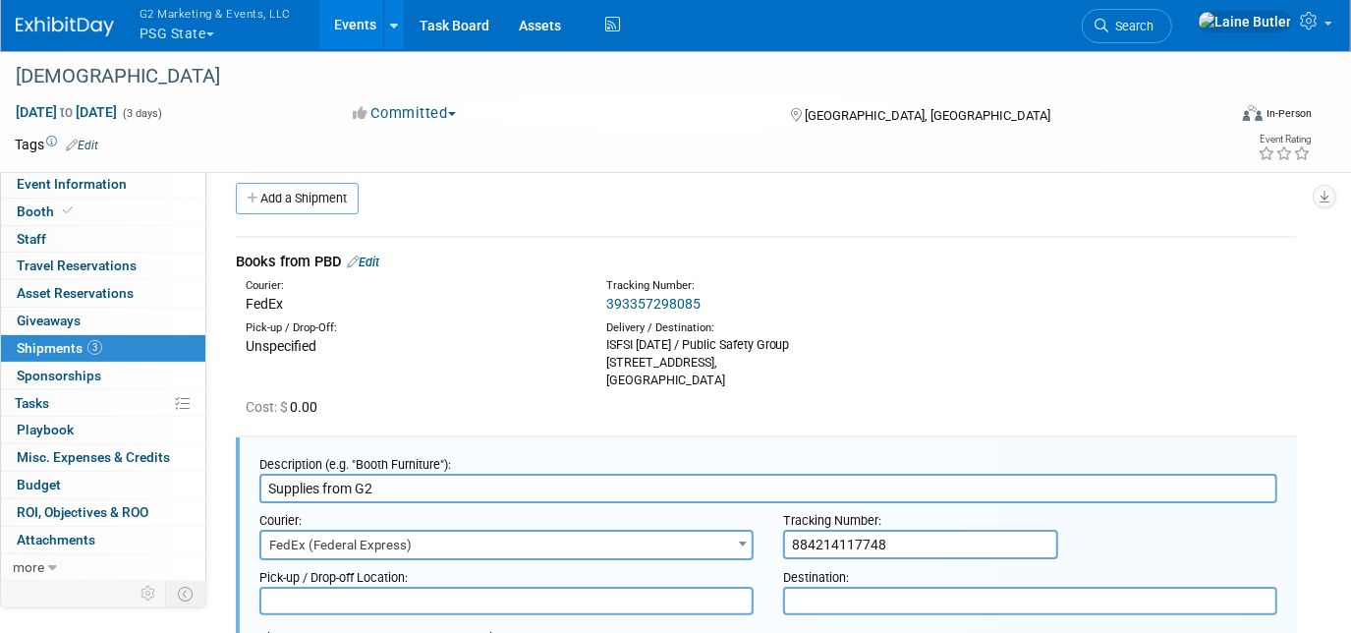
scroll to position [0, 0]
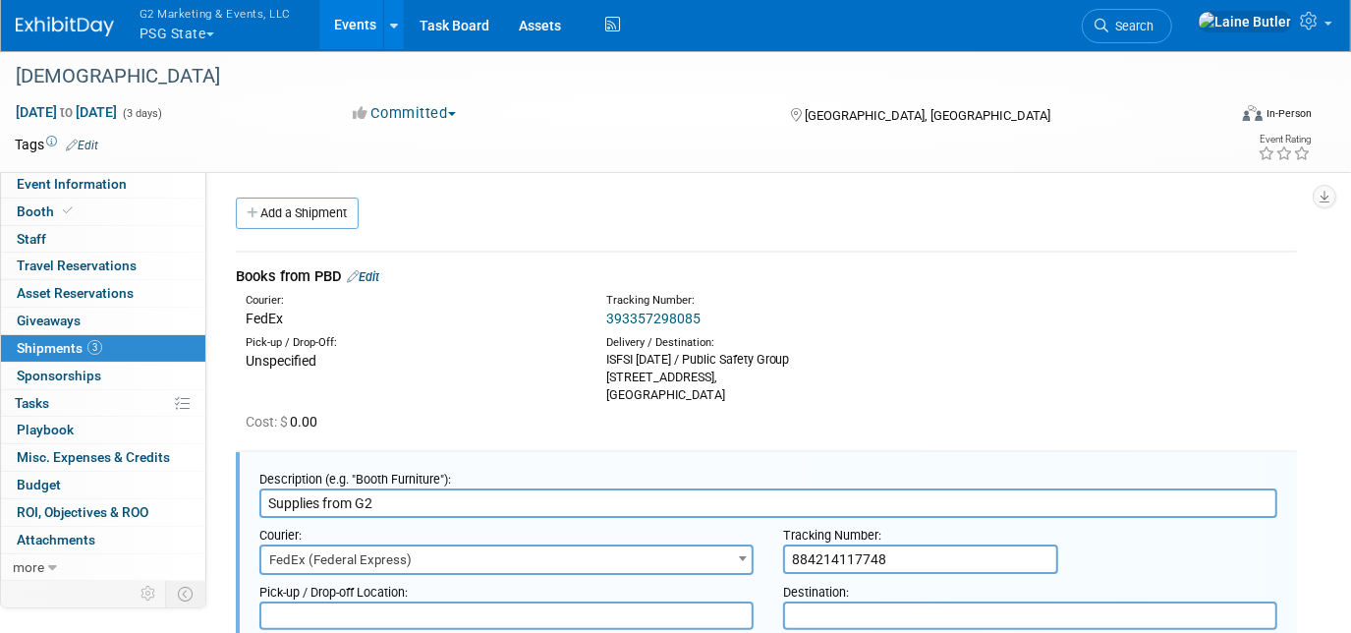
type input "884214117748"
drag, startPoint x: 760, startPoint y: 389, endPoint x: 593, endPoint y: 364, distance: 168.0
click at [593, 364] on div "Delivery / Destination: ISFSI Sept 24th / Public Safety Group 21 Blackjack Blvd…" at bounding box center [772, 369] width 361 height 69
copy div "ISFSI Sept 24th / Public Safety Group 21 Blackjack Blvd, East Peoria, IL 61611"
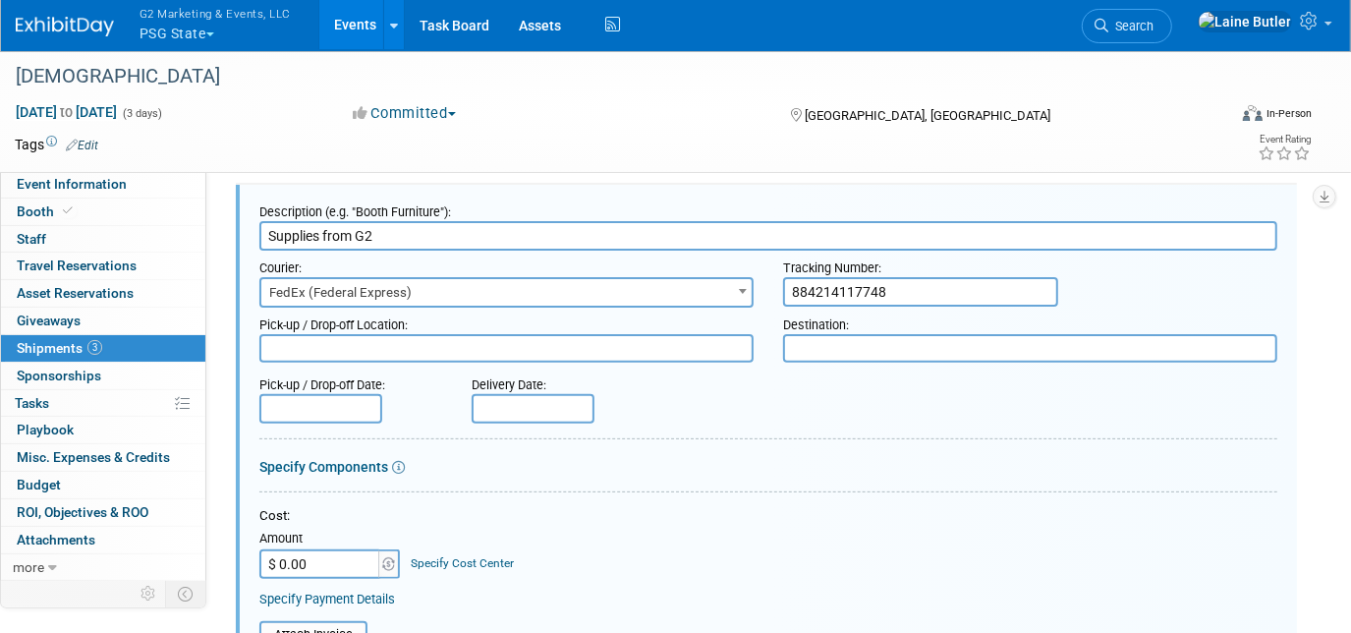
click at [838, 363] on div at bounding box center [768, 365] width 1018 height 5
click at [835, 354] on textarea at bounding box center [1030, 348] width 494 height 28
paste textarea "ISFSI [DATE] / Public Safety Group [STREET_ADDRESS]"
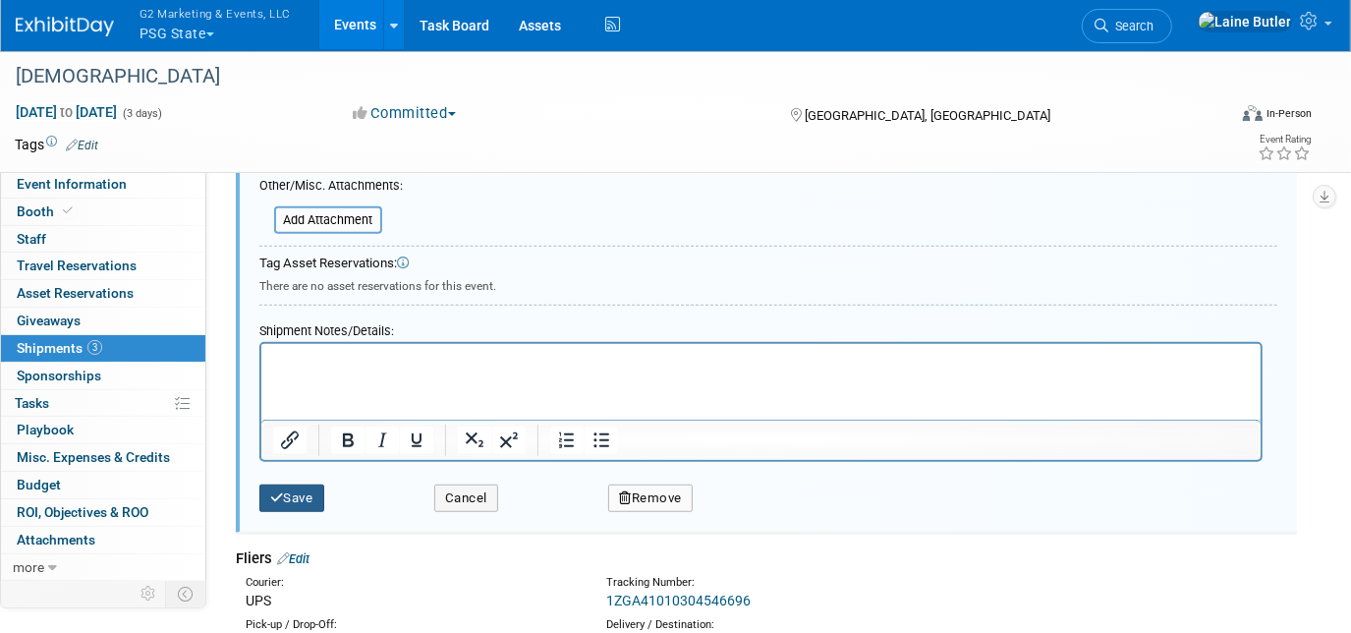
type textarea "ISFSI [DATE] / Public Safety Group [STREET_ADDRESS]"
drag, startPoint x: 301, startPoint y: 494, endPoint x: 311, endPoint y: 494, distance: 10.8
click at [301, 493] on button "Save" at bounding box center [291, 498] width 65 height 28
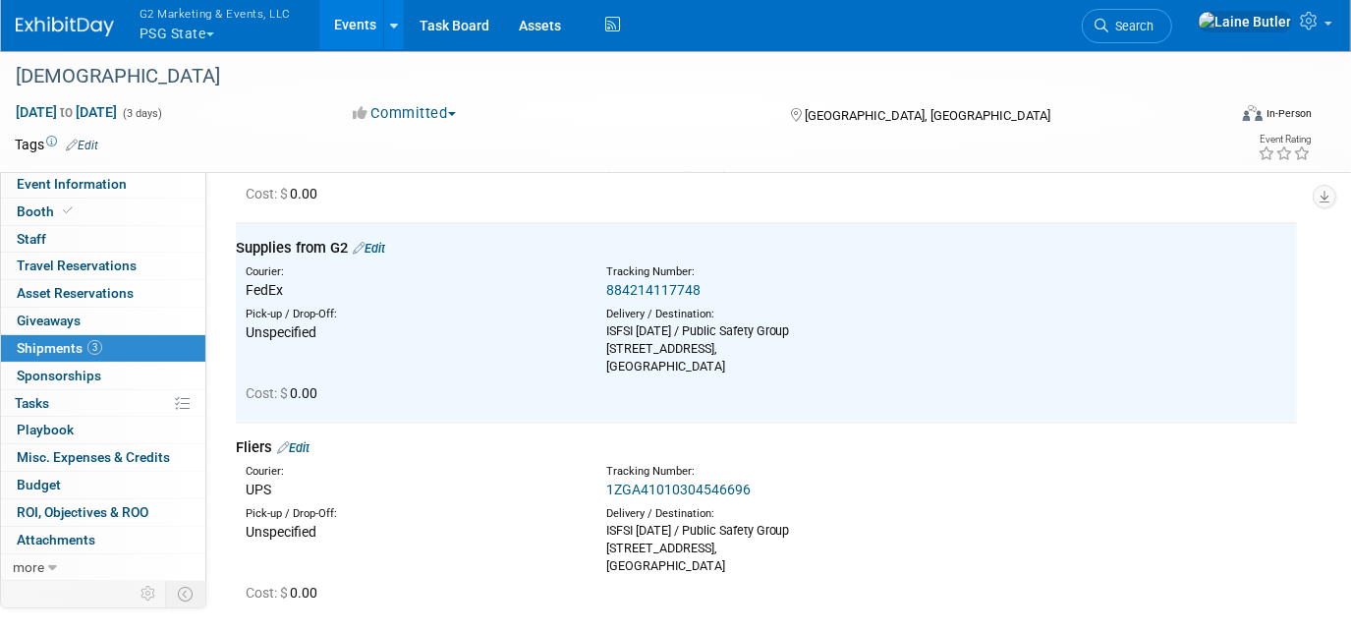
scroll to position [0, 0]
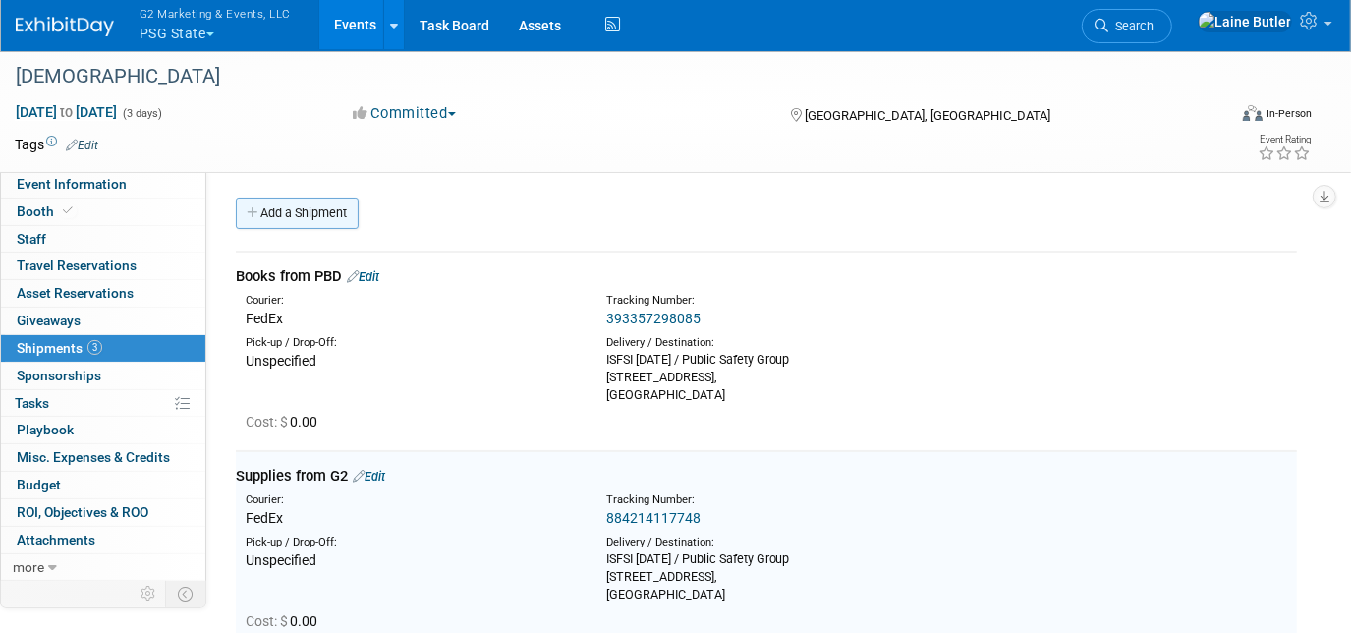
click at [330, 201] on link "Add a Shipment" at bounding box center [297, 213] width 123 height 31
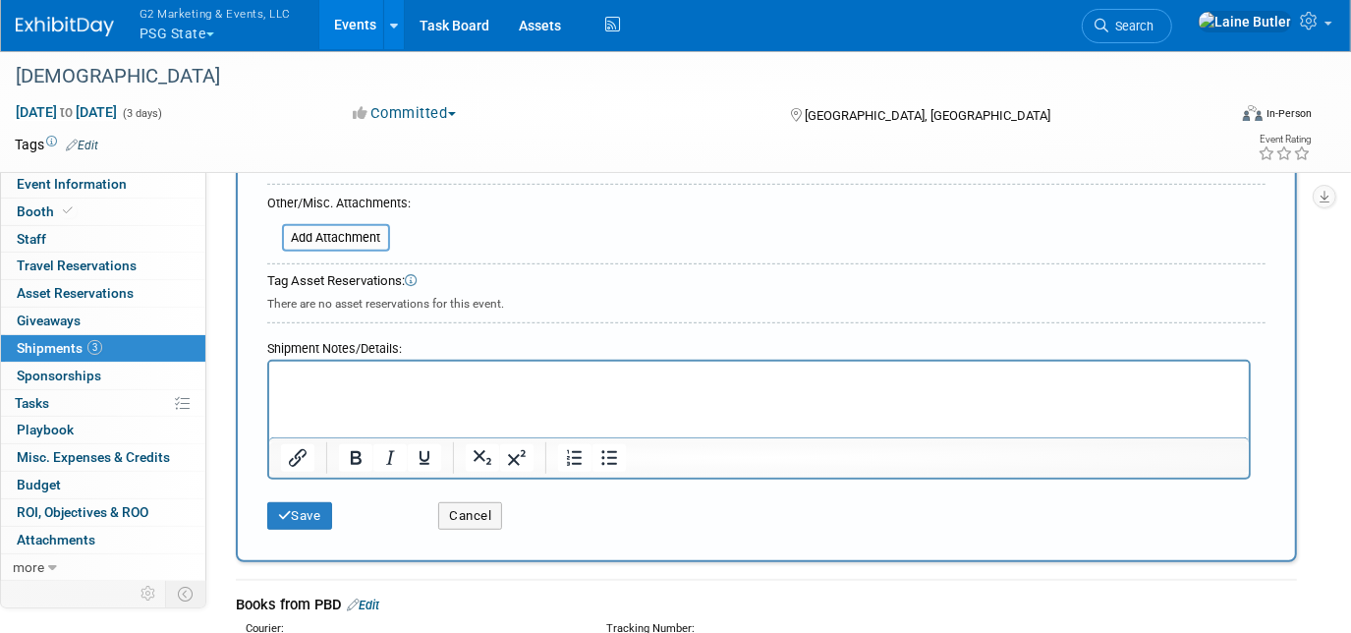
scroll to position [536, 0]
type input "Outbound Through Fedex"
click at [321, 506] on button "Save" at bounding box center [299, 515] width 65 height 28
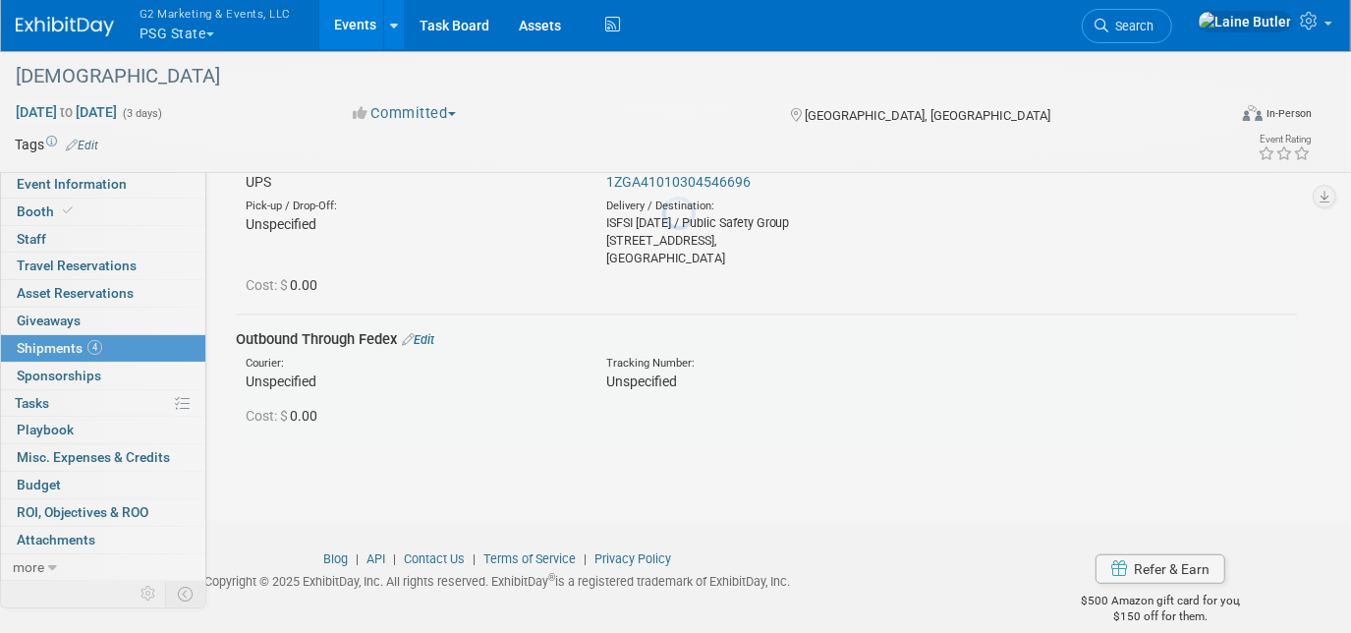
scroll to position [558, 0]
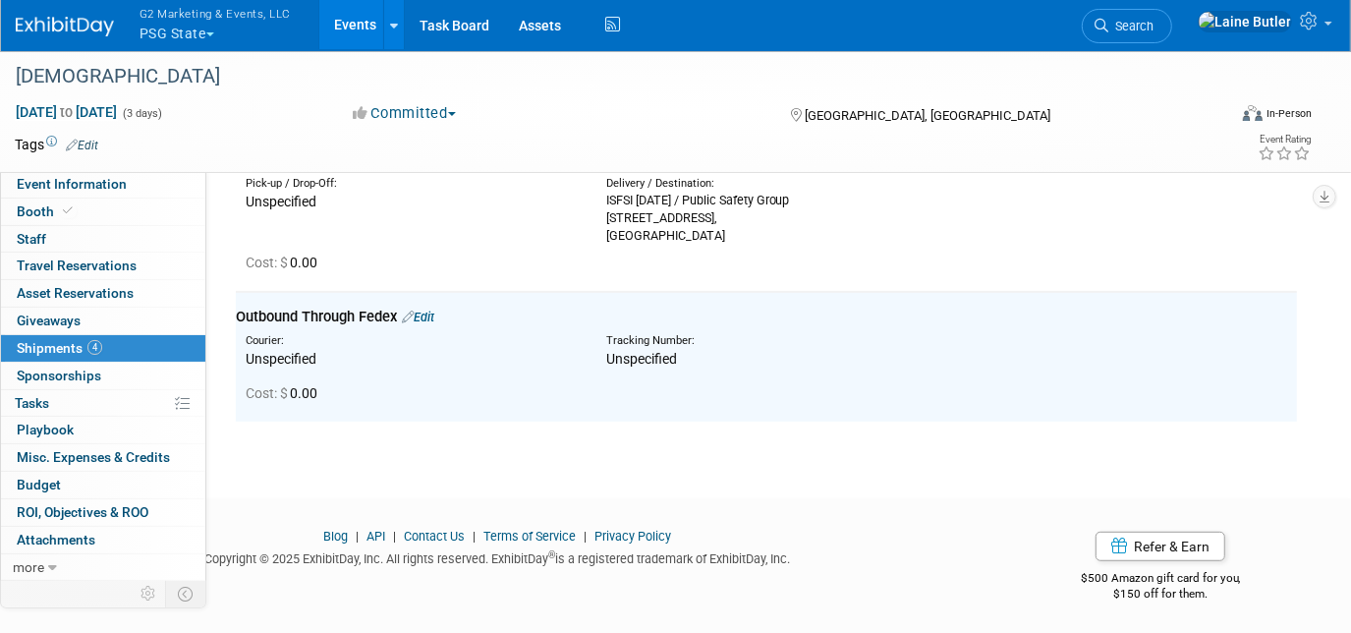
click at [57, 39] on div "G2 Marketing & Events, LLC PSG State Explore: My Workspaces 13 Go to Workspace:…" at bounding box center [663, 25] width 1295 height 51
click at [51, 24] on img at bounding box center [65, 27] width 98 height 20
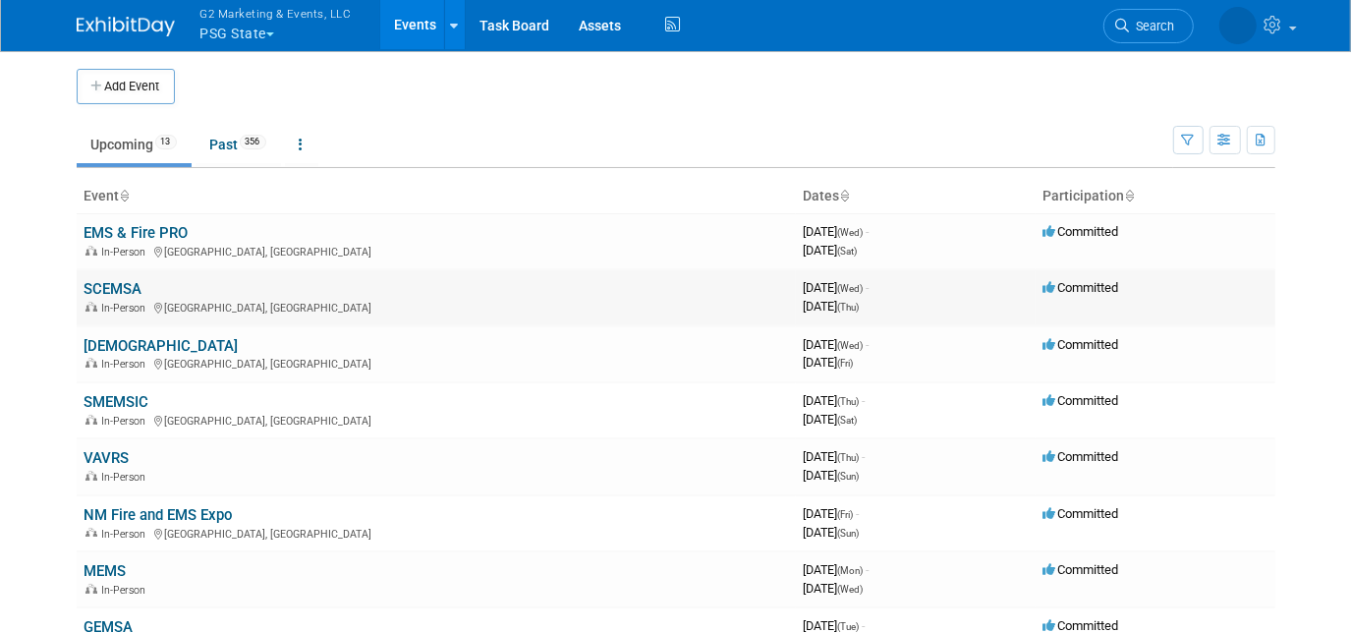
click at [107, 281] on link "SCEMSA" at bounding box center [114, 289] width 58 height 18
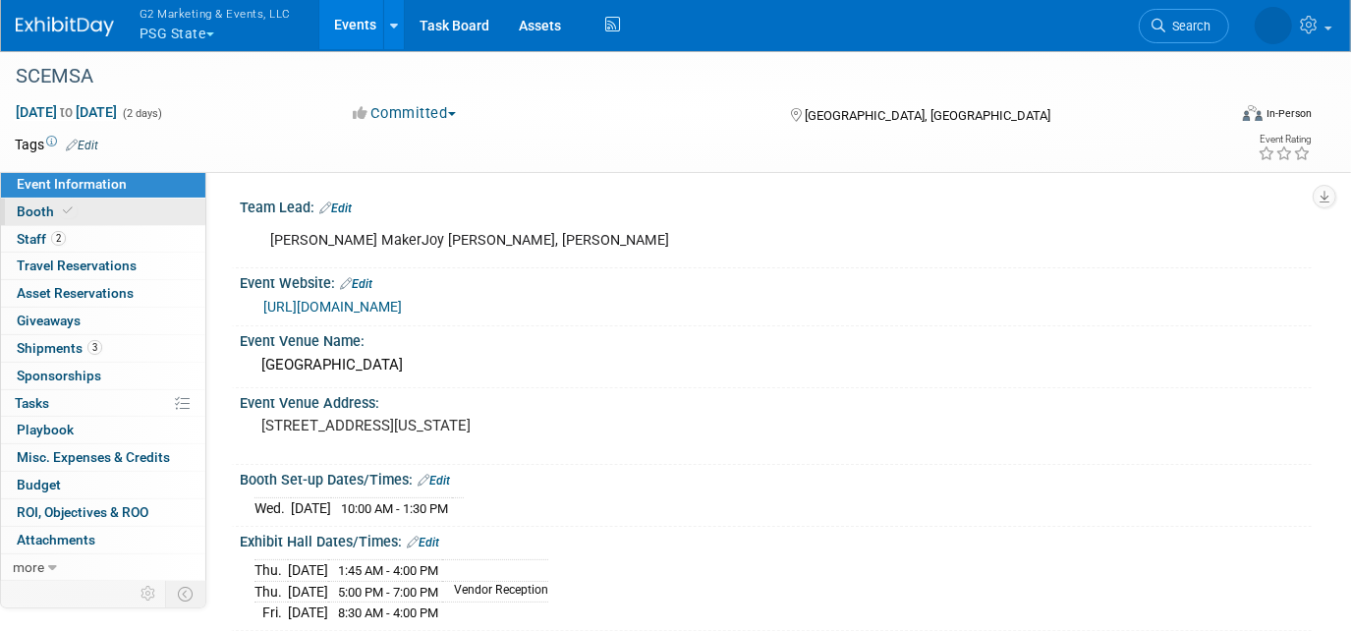
click at [44, 209] on span "Booth" at bounding box center [47, 211] width 60 height 16
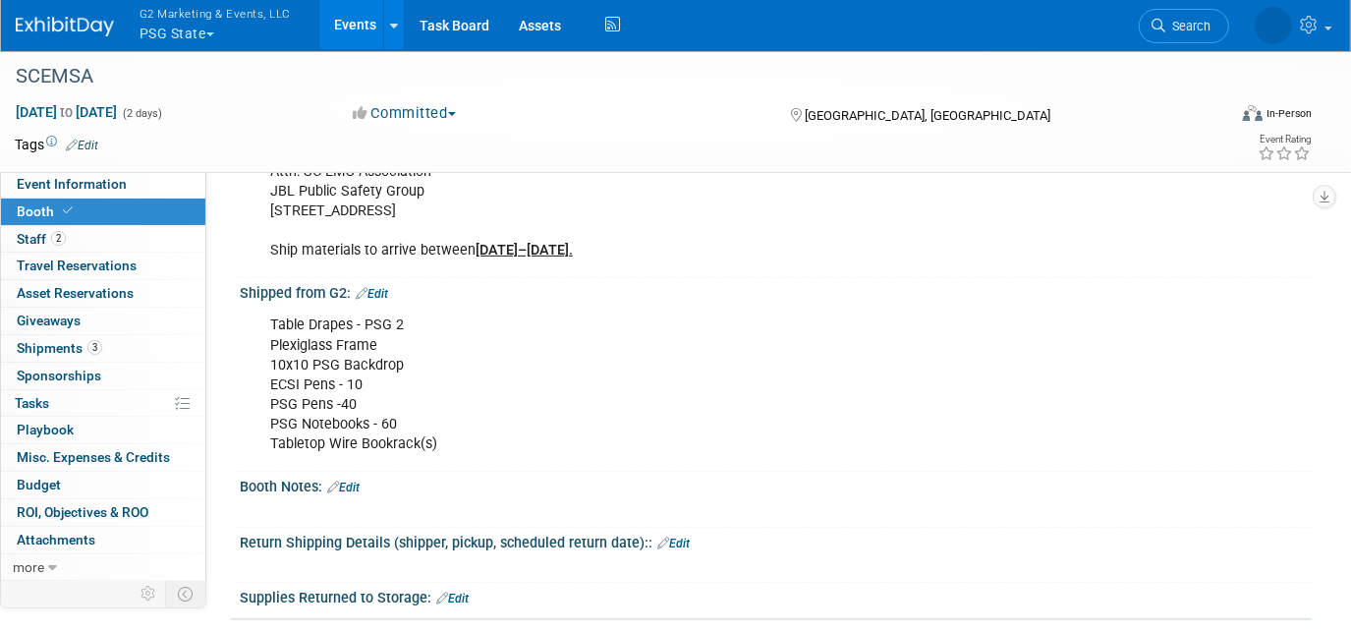
scroll to position [267, 0]
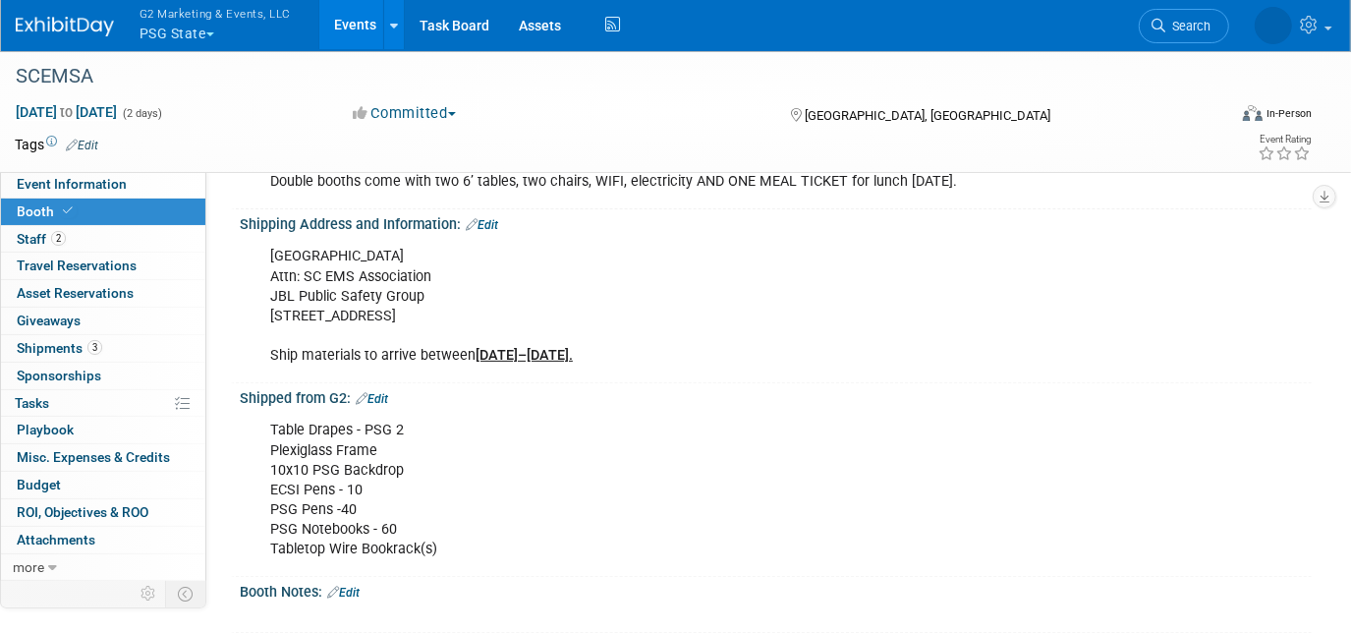
click at [41, 15] on link at bounding box center [77, 17] width 122 height 16
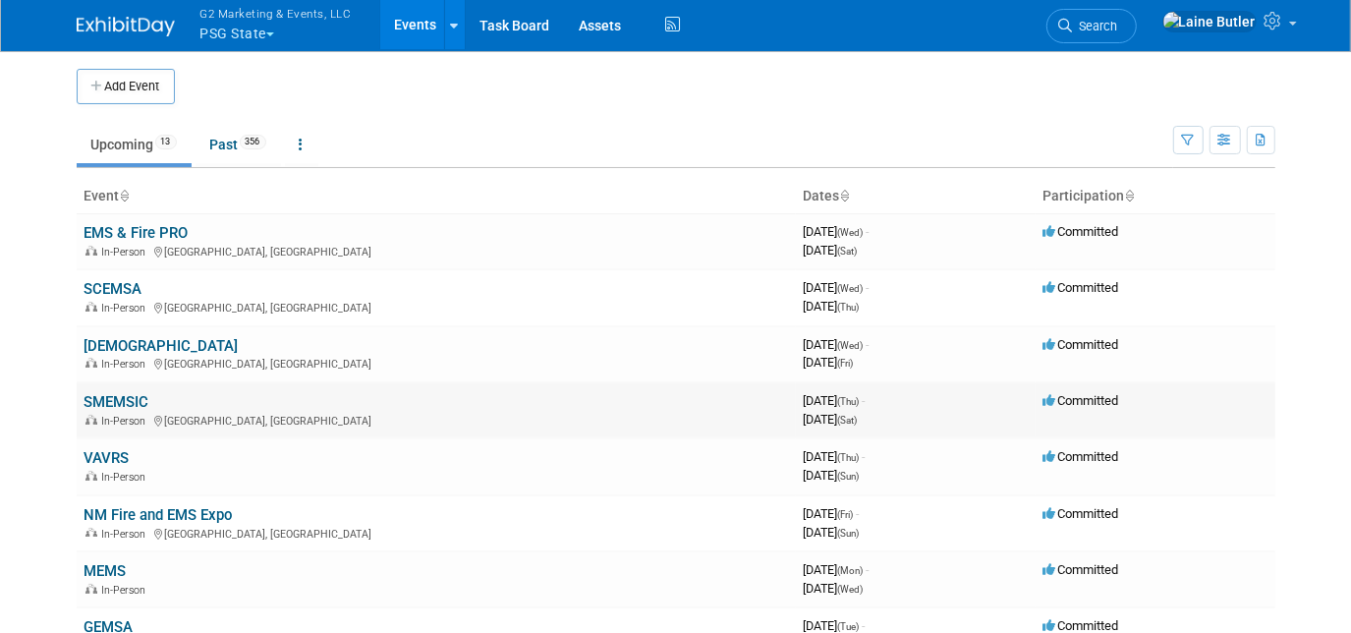
click at [120, 398] on link "SMEMSIC" at bounding box center [117, 402] width 65 height 18
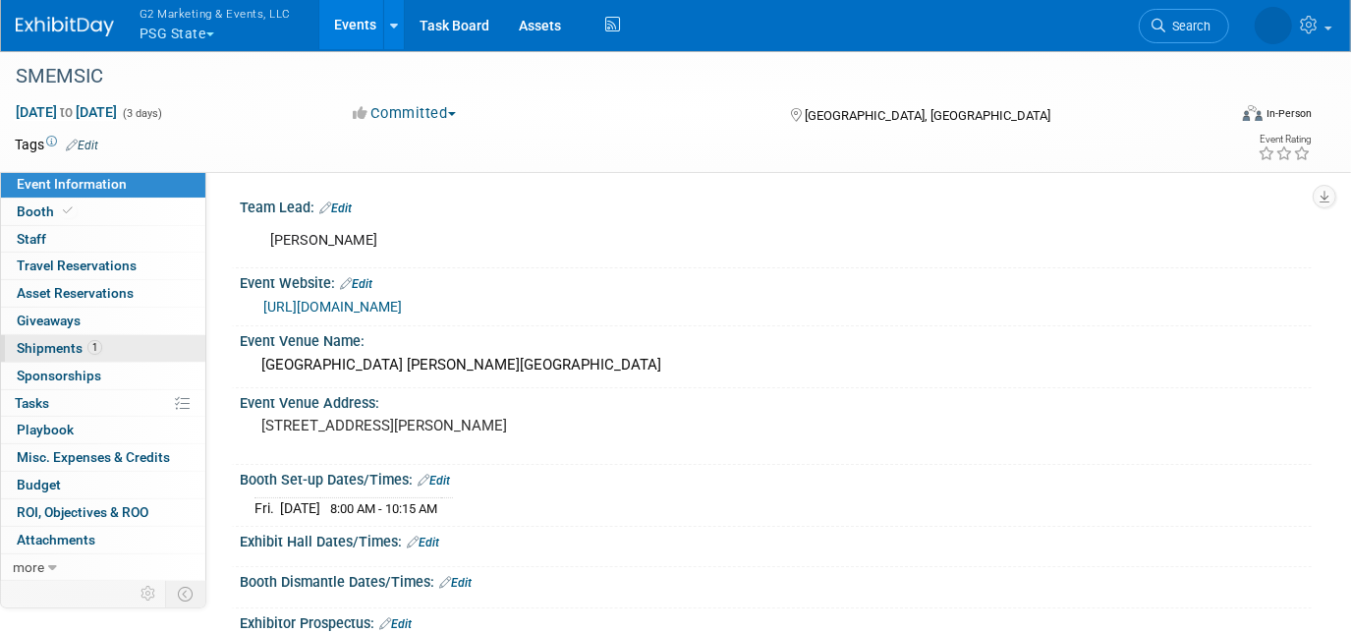
click at [41, 340] on span "Shipments 1" at bounding box center [59, 348] width 85 height 16
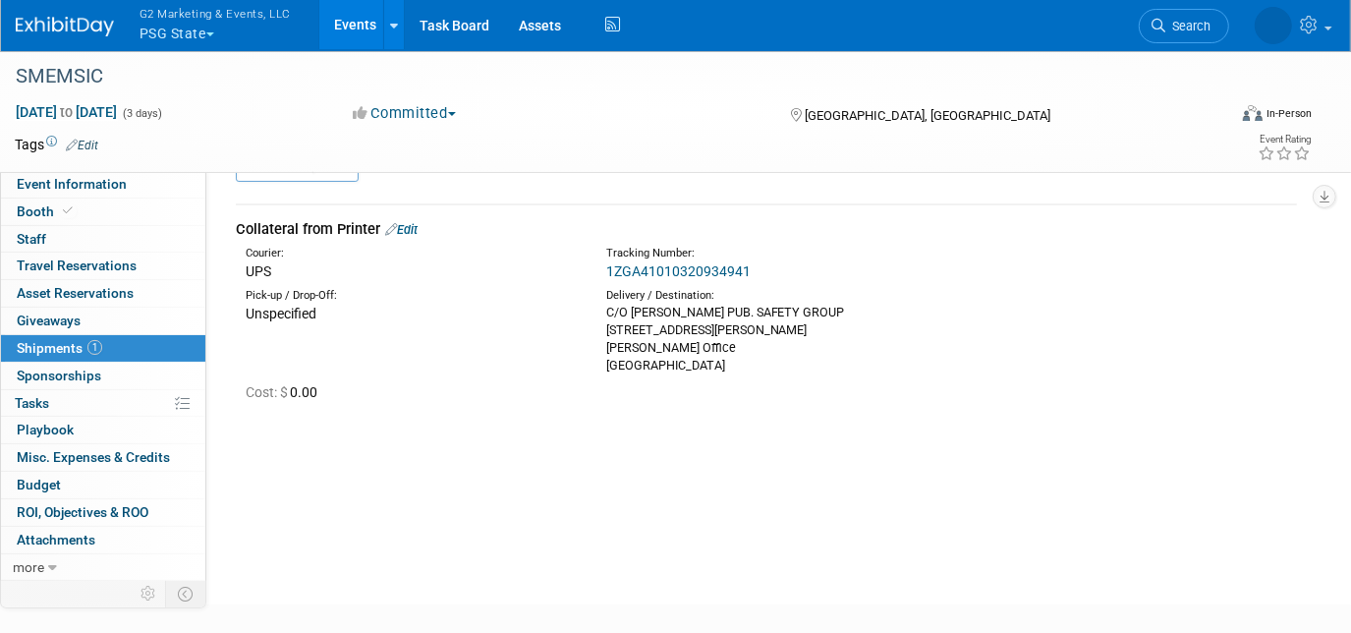
scroll to position [156, 0]
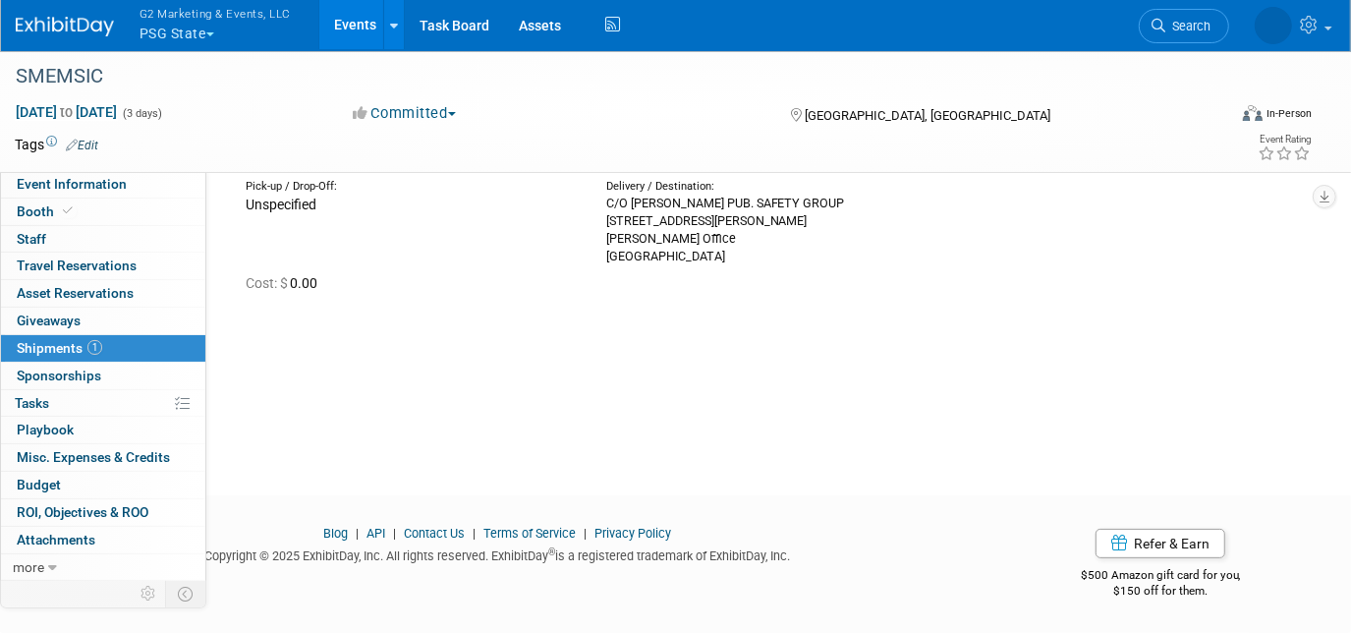
click at [96, 29] on img at bounding box center [65, 27] width 98 height 20
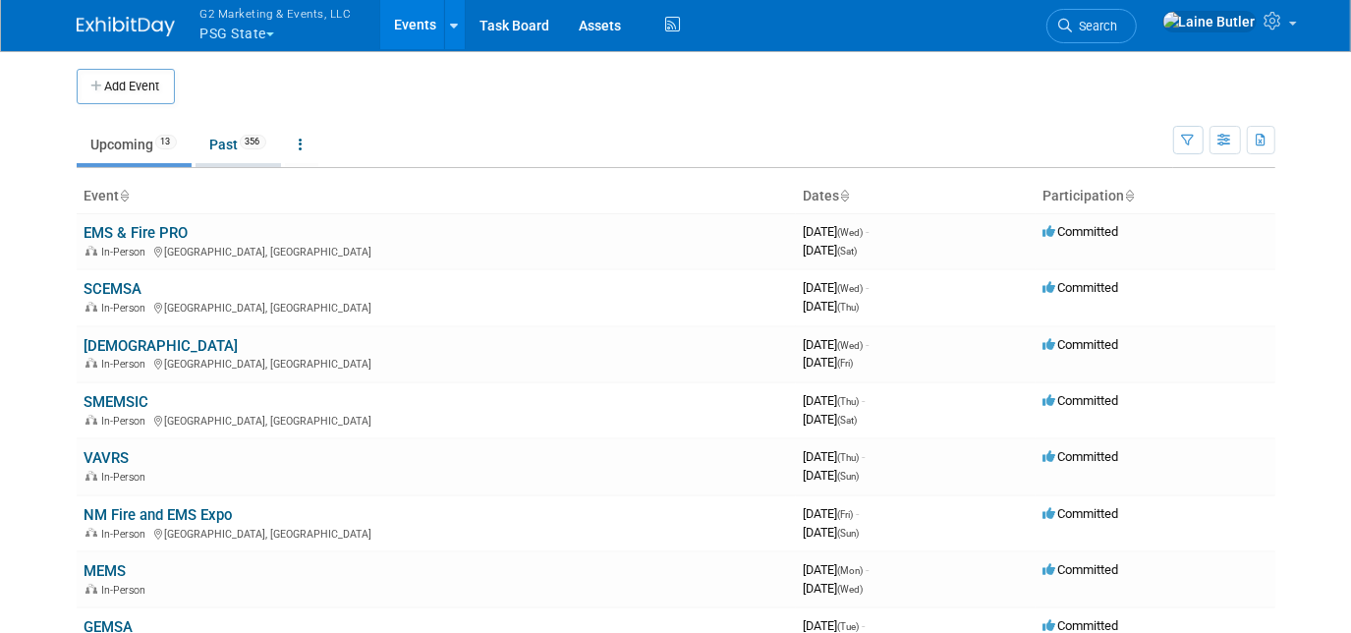
click at [225, 161] on link "Past 356" at bounding box center [238, 144] width 85 height 37
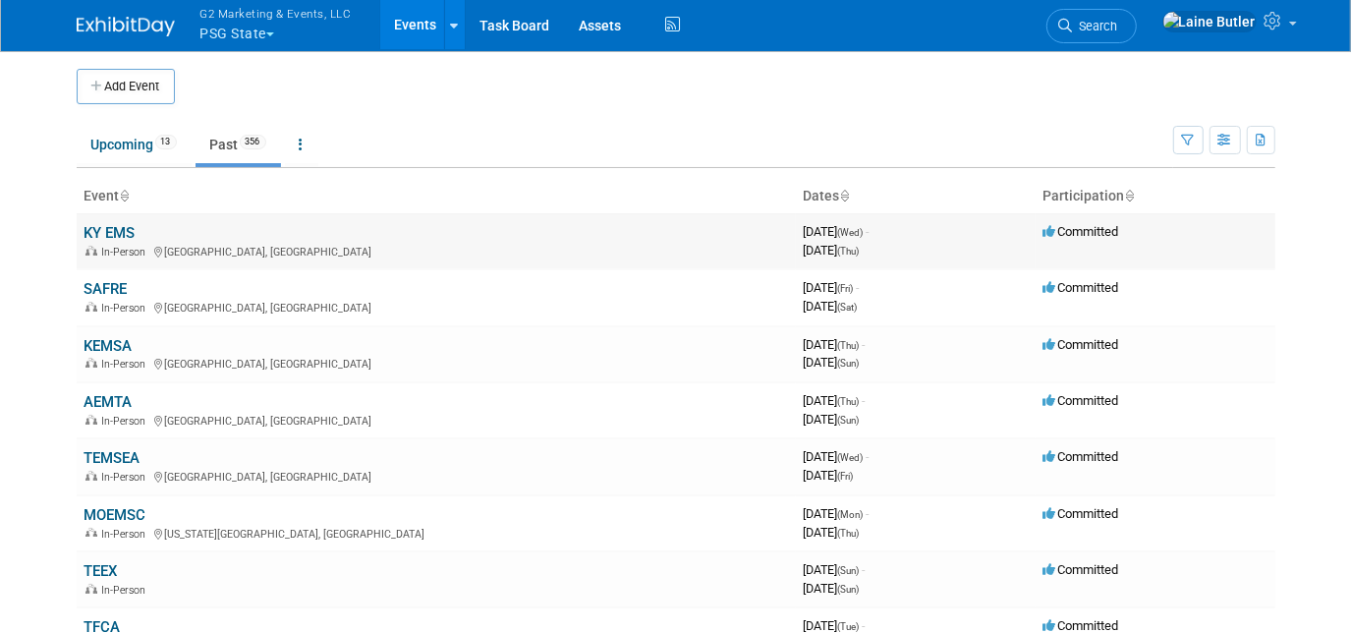
click at [113, 238] on link "KY EMS" at bounding box center [110, 233] width 51 height 18
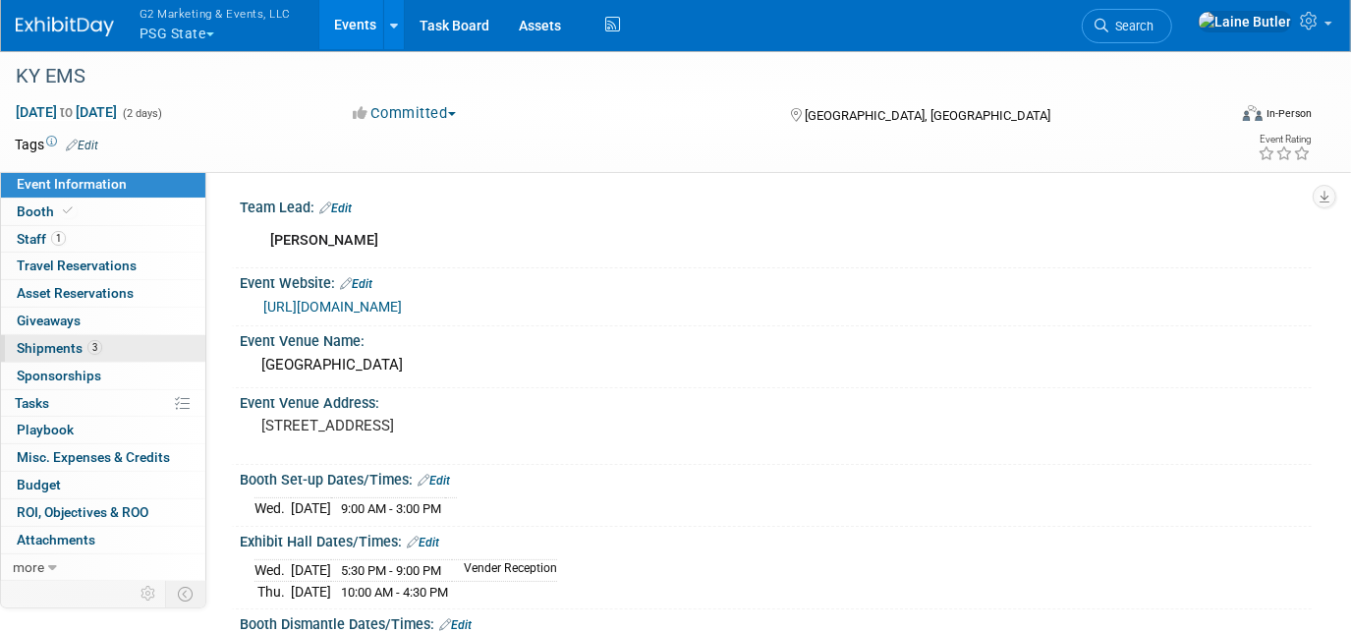
click at [55, 354] on span "Shipments 3" at bounding box center [59, 348] width 85 height 16
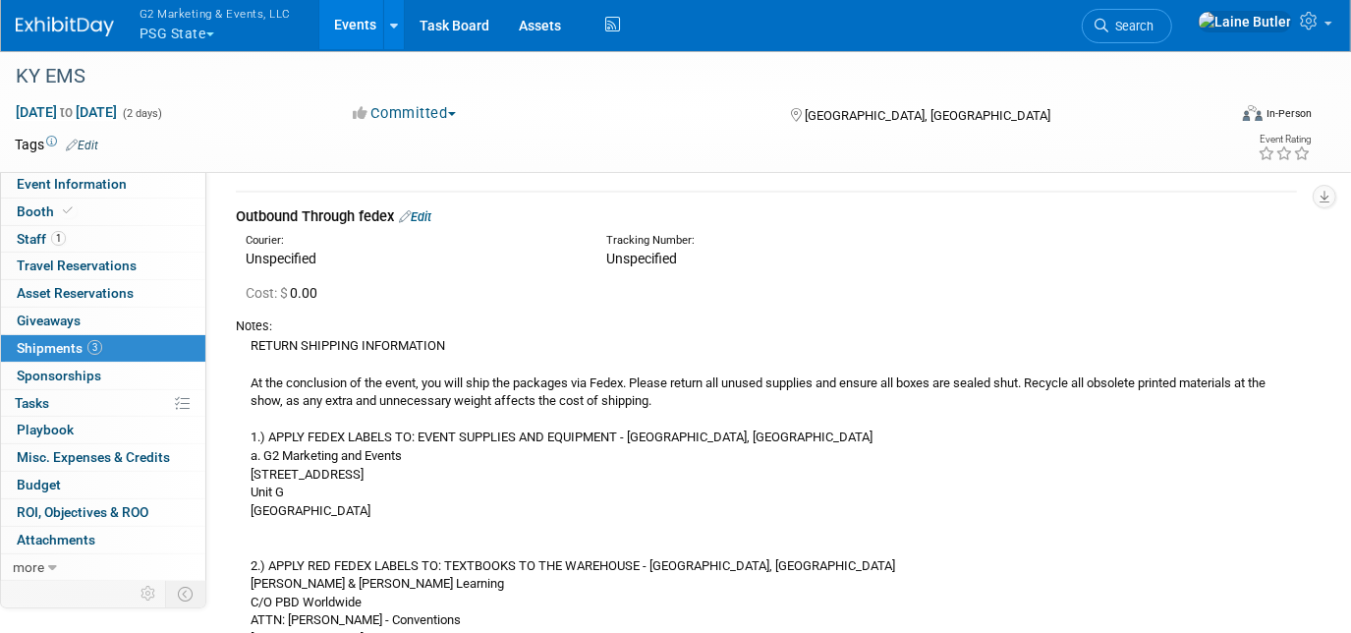
scroll to position [714, 0]
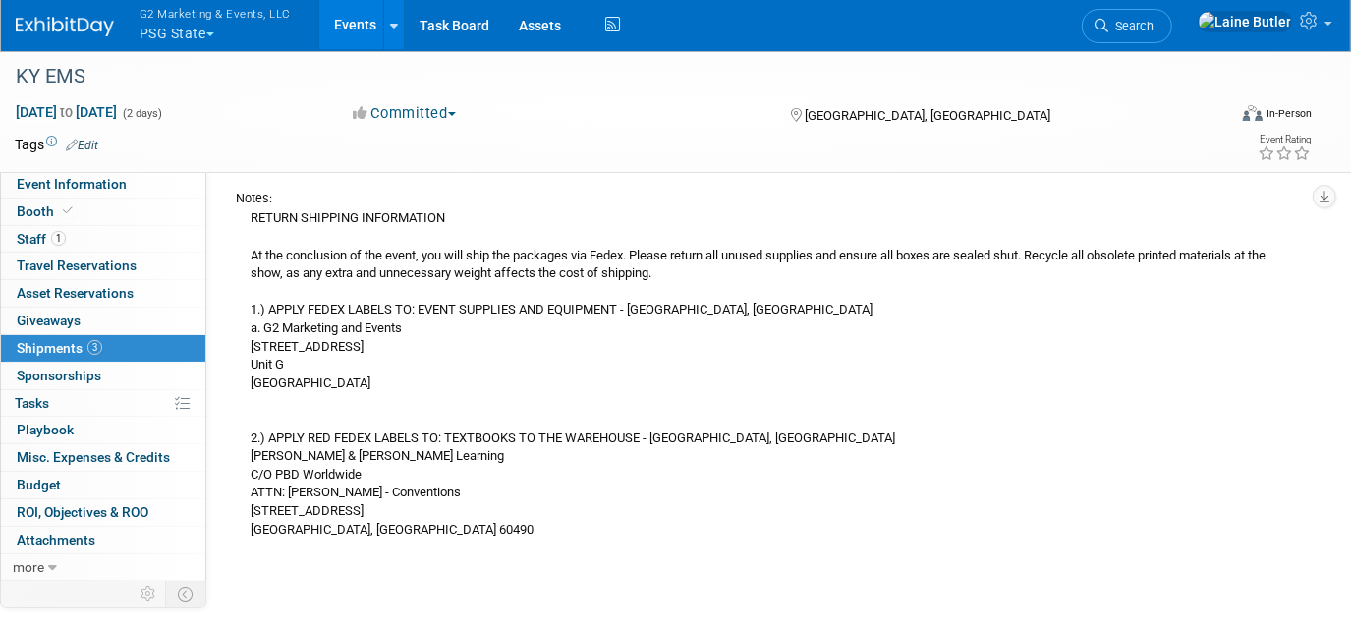
drag, startPoint x: 249, startPoint y: 220, endPoint x: 403, endPoint y: 550, distance: 364.4
click at [403, 550] on td "Outbound Through fedex Edit Courier: Unspecified Tracking Number: Cost: $ 0.00 …" at bounding box center [766, 311] width 1061 height 494
copy div "RETURN SHIPPING INFORMATION At the conclusion of the event, you will ship the p…"
click at [107, 28] on img at bounding box center [65, 27] width 98 height 20
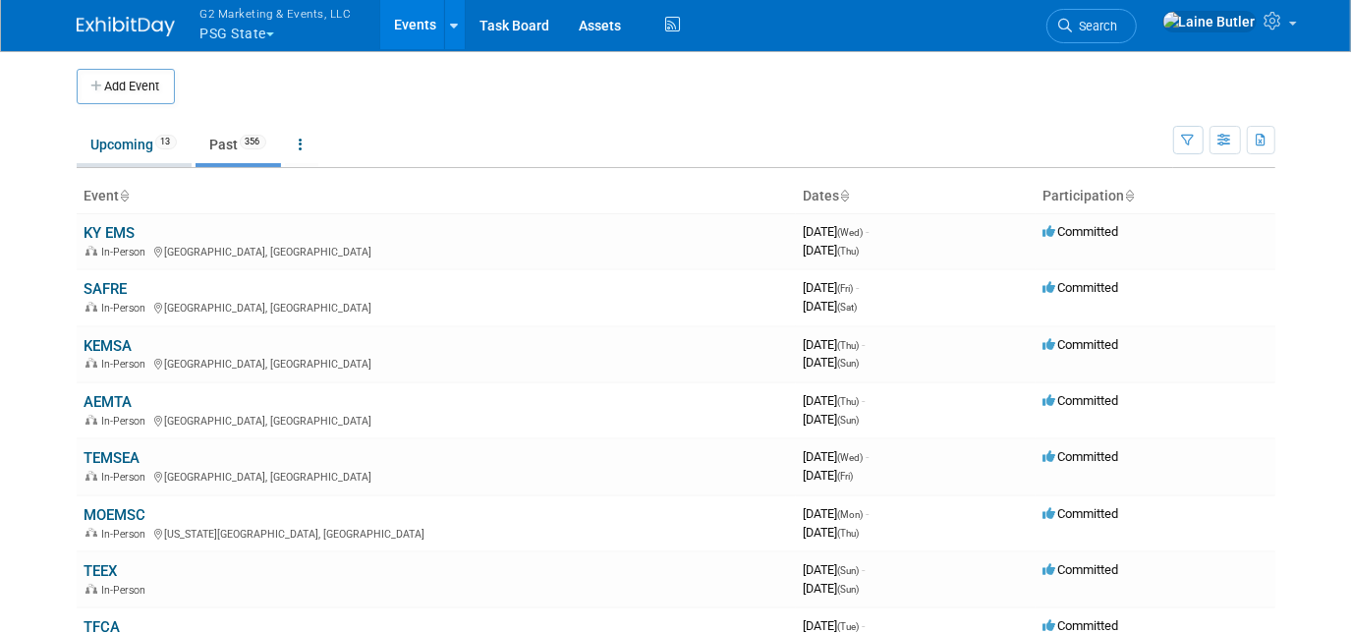
click at [123, 159] on link "Upcoming 13" at bounding box center [134, 144] width 115 height 37
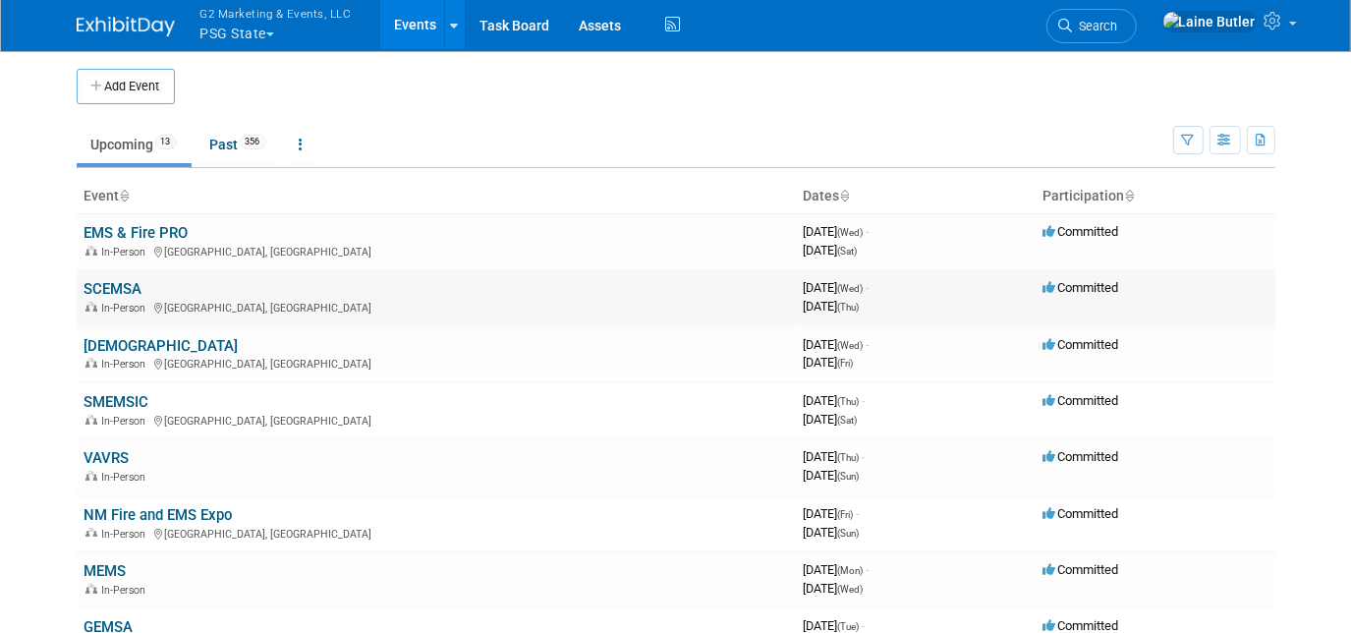
click at [112, 286] on link "SCEMSA" at bounding box center [114, 289] width 58 height 18
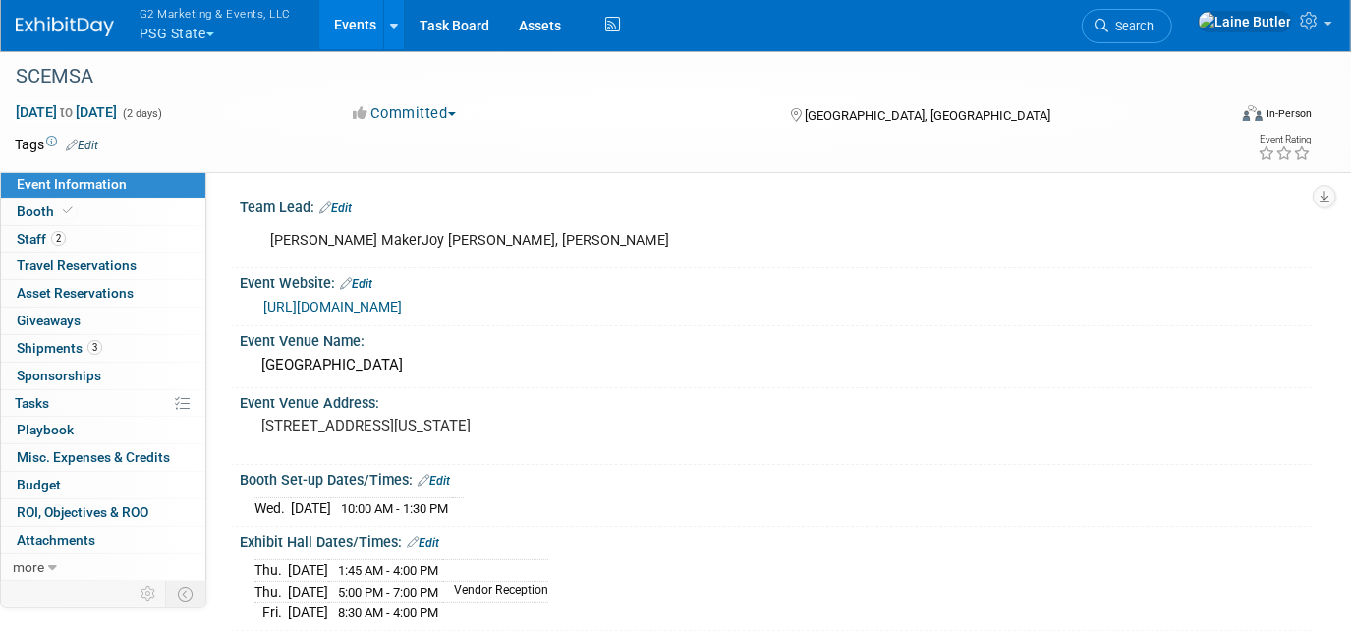
click at [85, 18] on img at bounding box center [65, 27] width 98 height 20
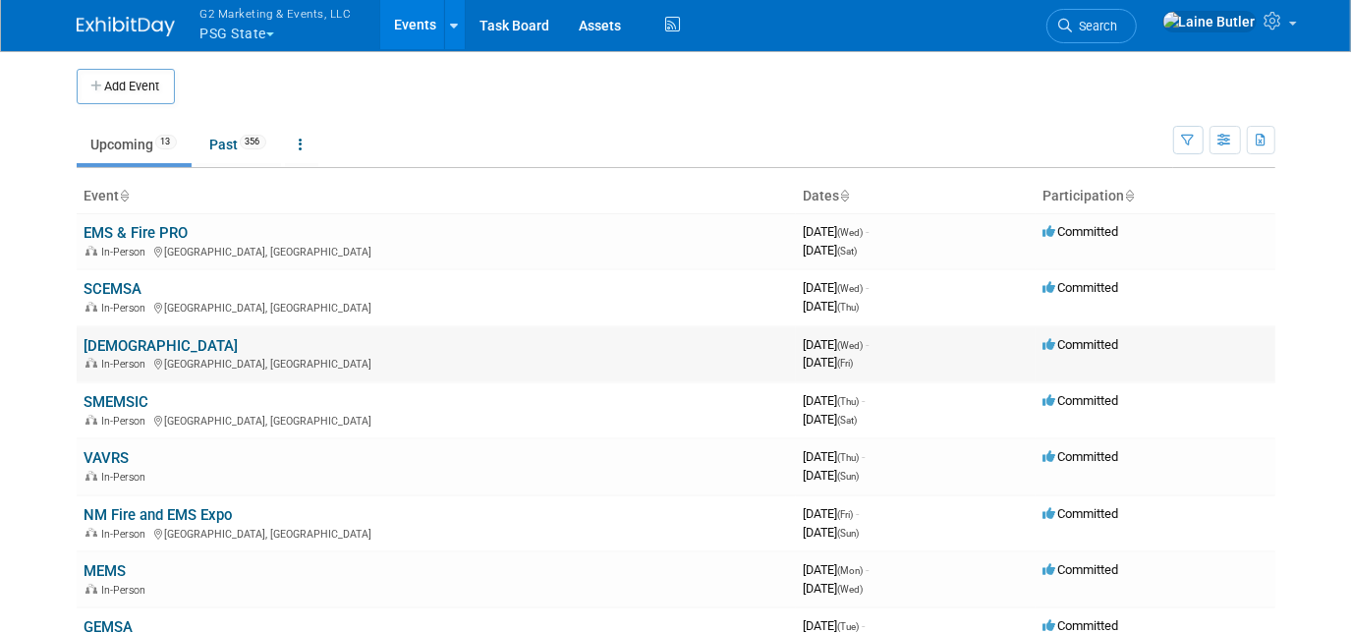
click at [102, 332] on td "[DEMOGRAPHIC_DATA] In-Person [GEOGRAPHIC_DATA], [GEOGRAPHIC_DATA]" at bounding box center [436, 354] width 719 height 56
click at [96, 340] on link "[DEMOGRAPHIC_DATA]" at bounding box center [162, 346] width 154 height 18
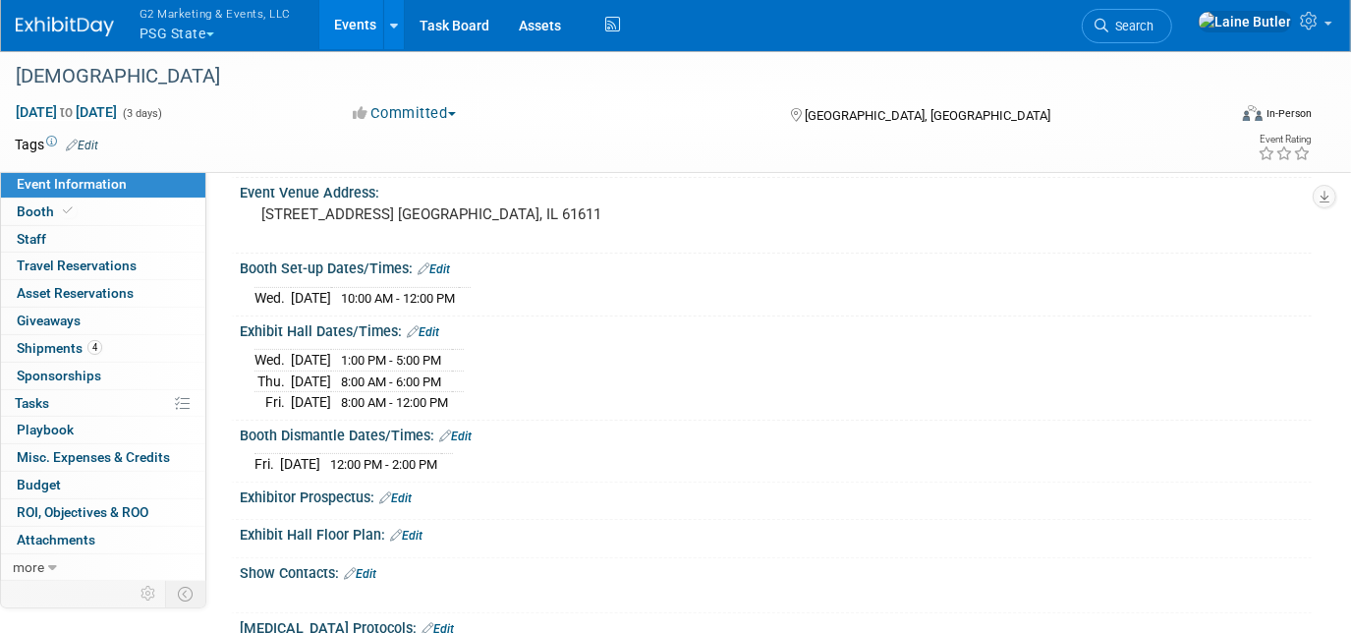
scroll to position [267, 0]
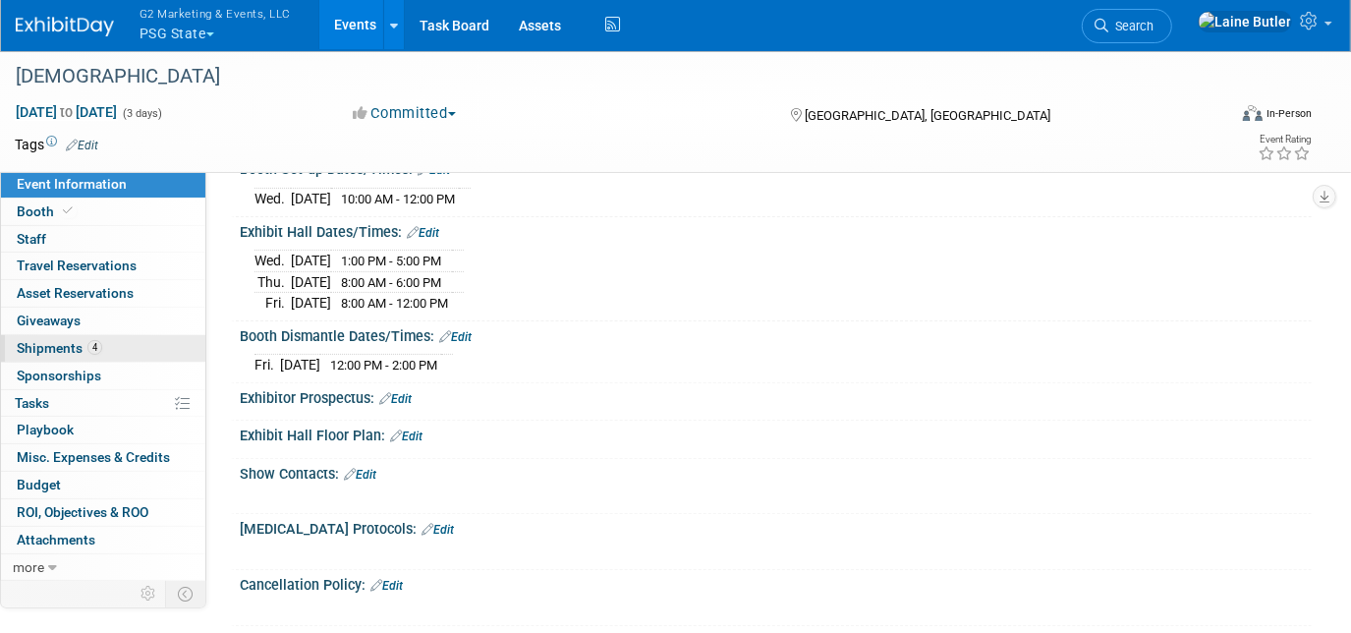
click at [28, 343] on span "Shipments 4" at bounding box center [59, 348] width 85 height 16
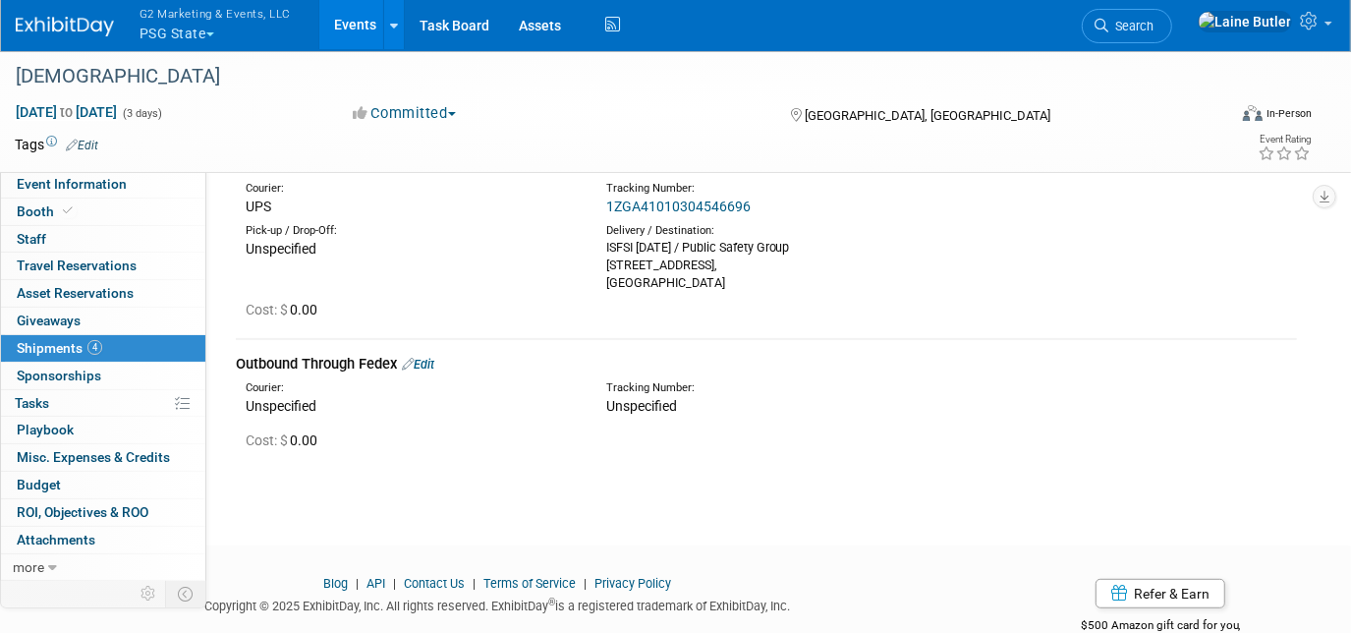
scroll to position [558, 0]
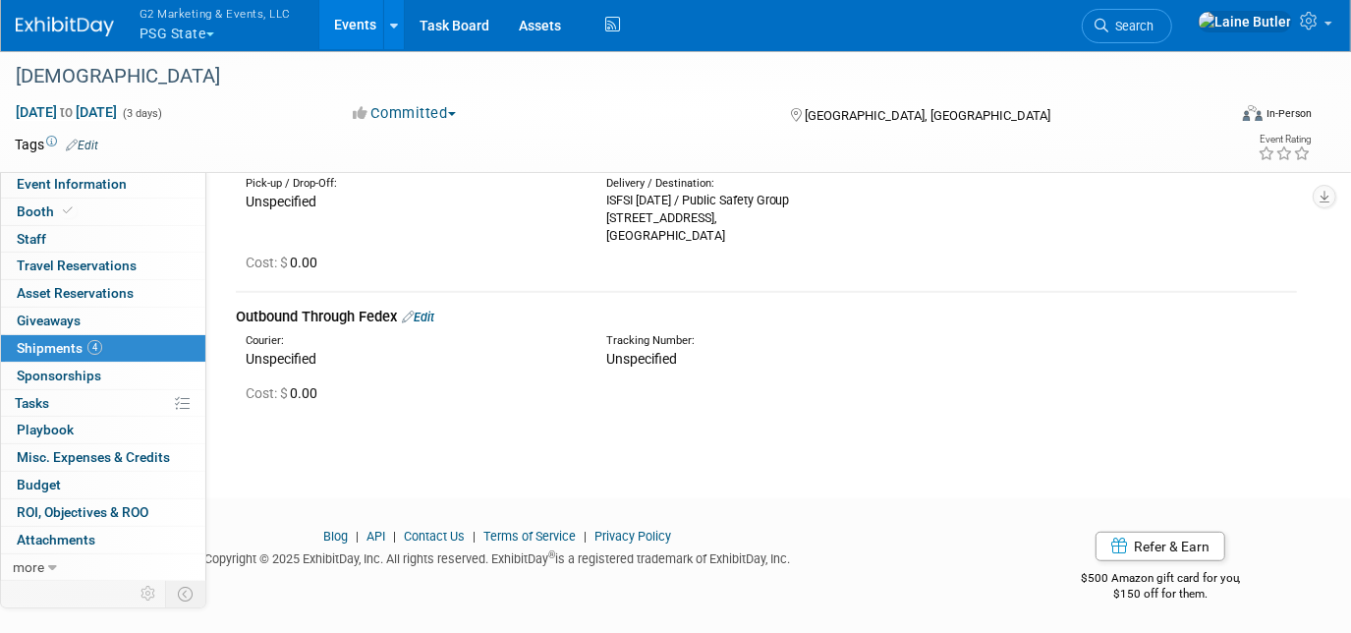
click at [445, 312] on div "Outbound Through Fedex Edit" at bounding box center [766, 317] width 1061 height 21
click at [434, 310] on link "Edit" at bounding box center [418, 317] width 32 height 15
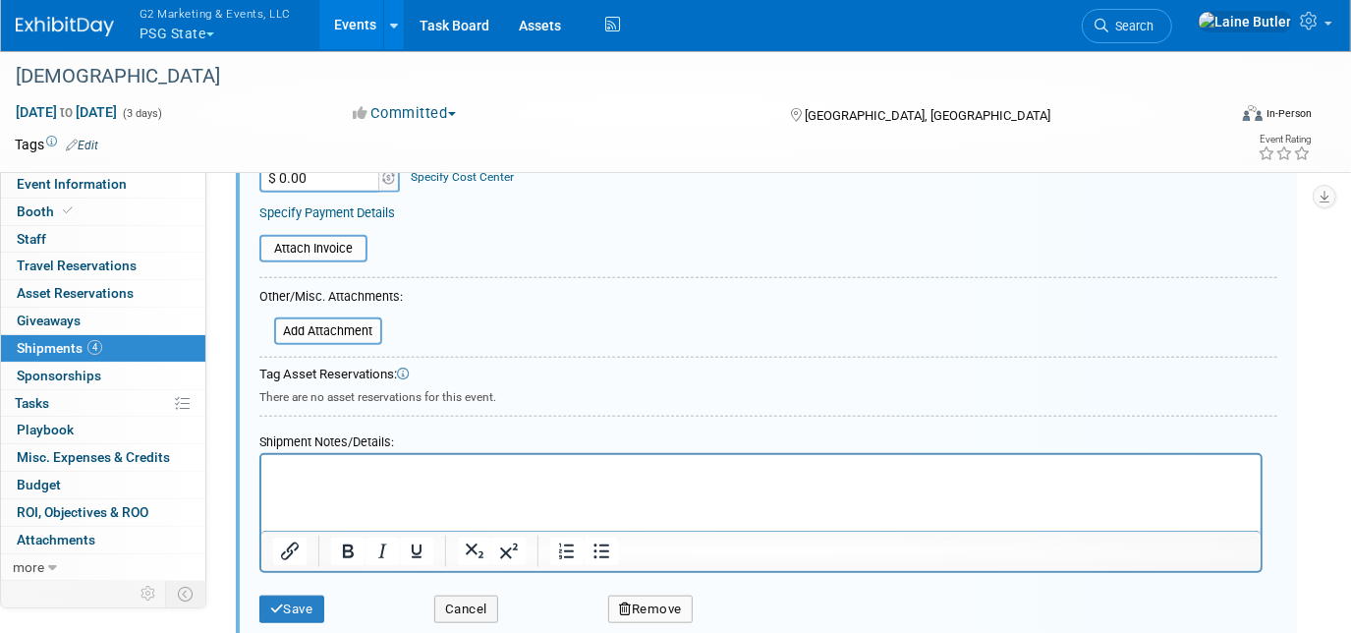
scroll to position [1071, 0]
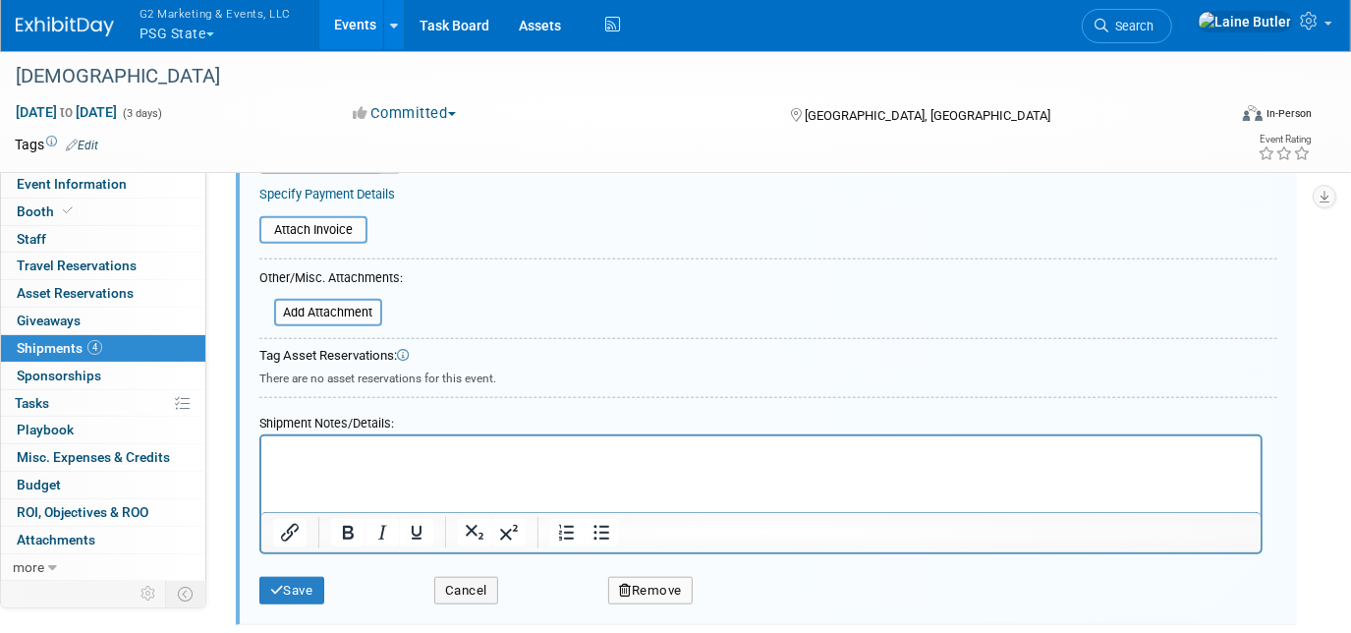
drag, startPoint x: 413, startPoint y: 470, endPoint x: 419, endPoint y: 457, distance: 14.1
click at [419, 463] on html at bounding box center [759, 449] width 999 height 28
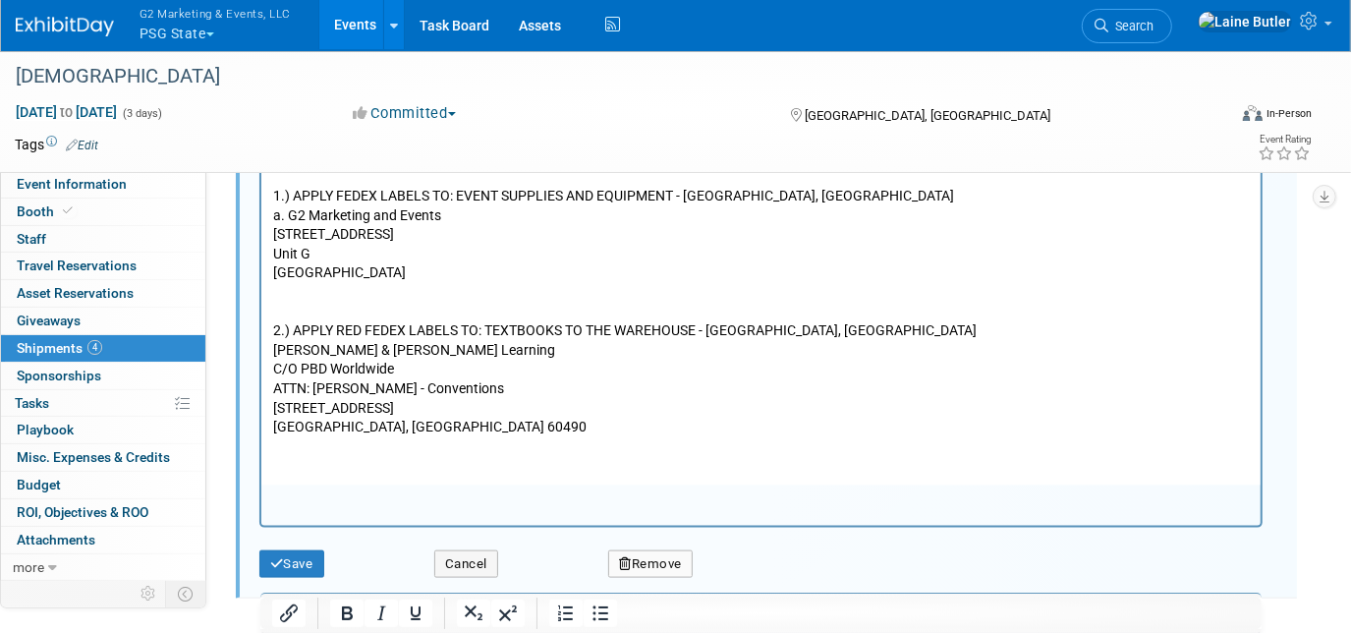
scroll to position [1596, 0]
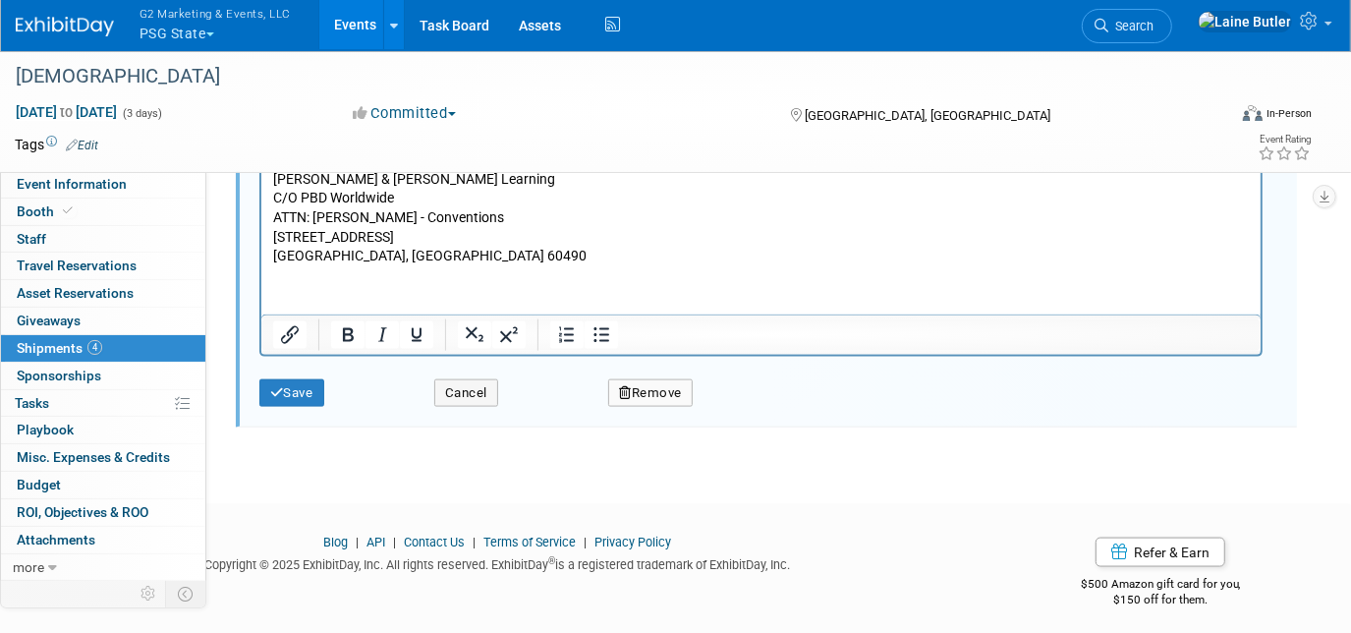
click at [280, 367] on div "Save" at bounding box center [332, 387] width 175 height 40
click at [293, 379] on button "Save" at bounding box center [291, 393] width 65 height 28
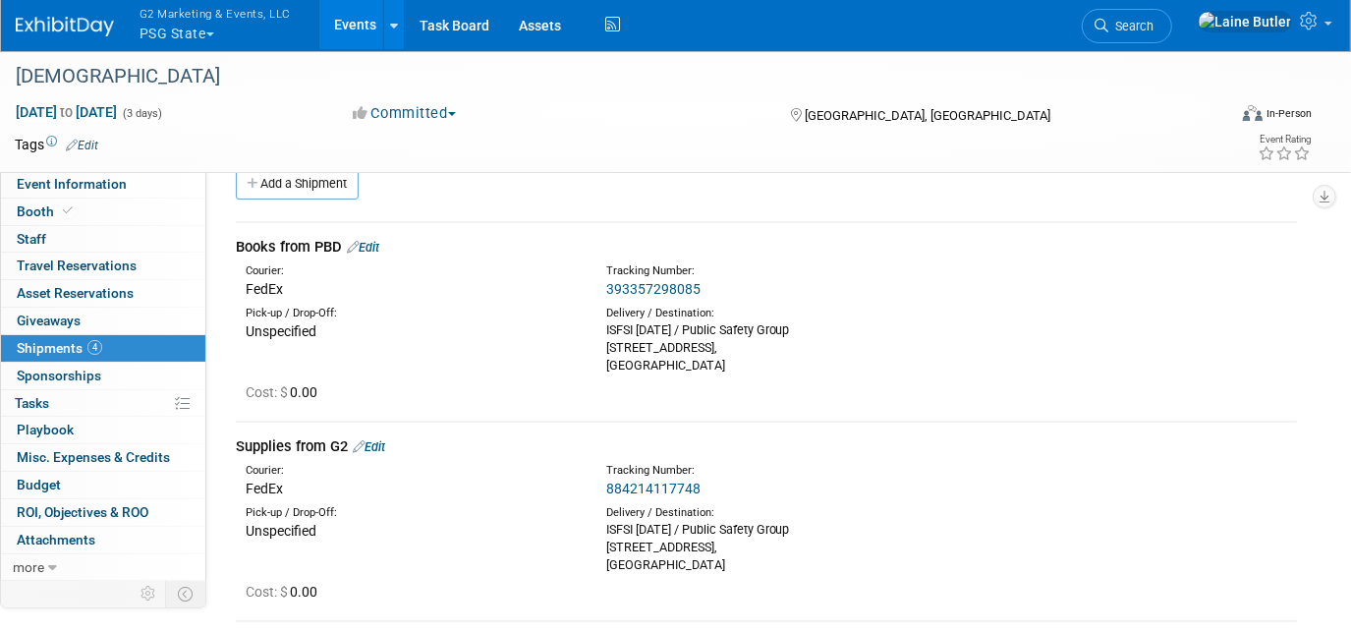
scroll to position [0, 0]
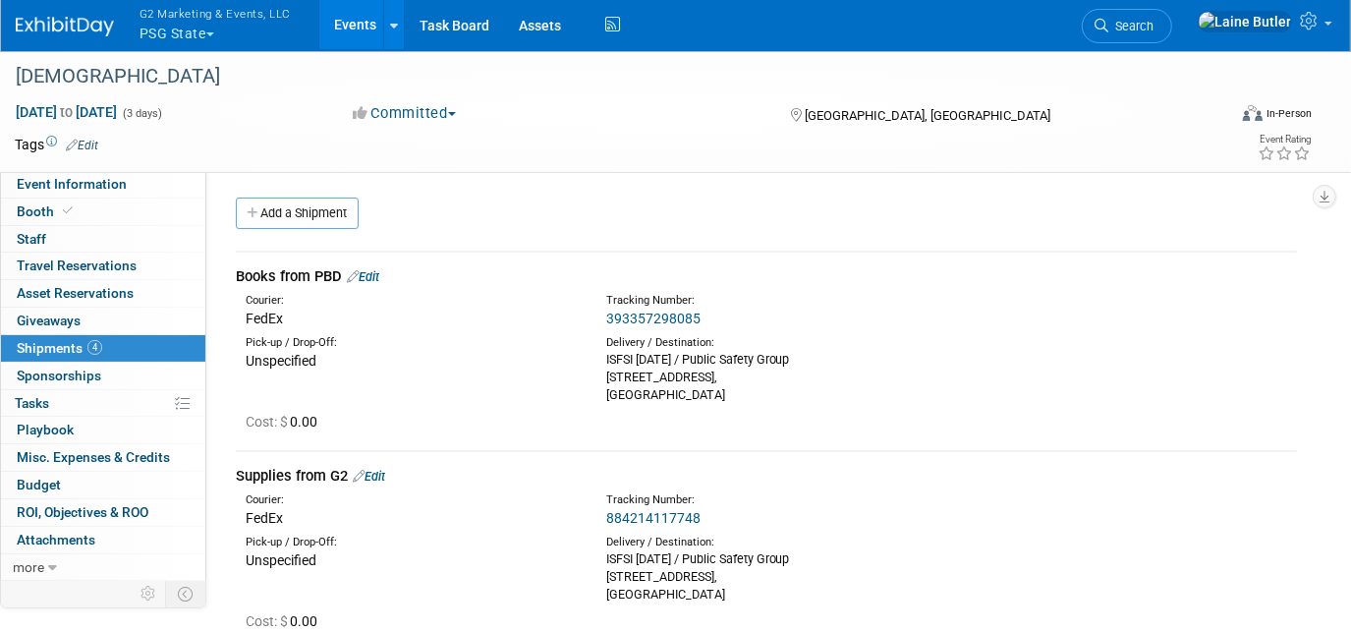
click at [654, 316] on link "393357298085" at bounding box center [653, 319] width 94 height 16
click at [379, 272] on link "Edit" at bounding box center [363, 276] width 32 height 15
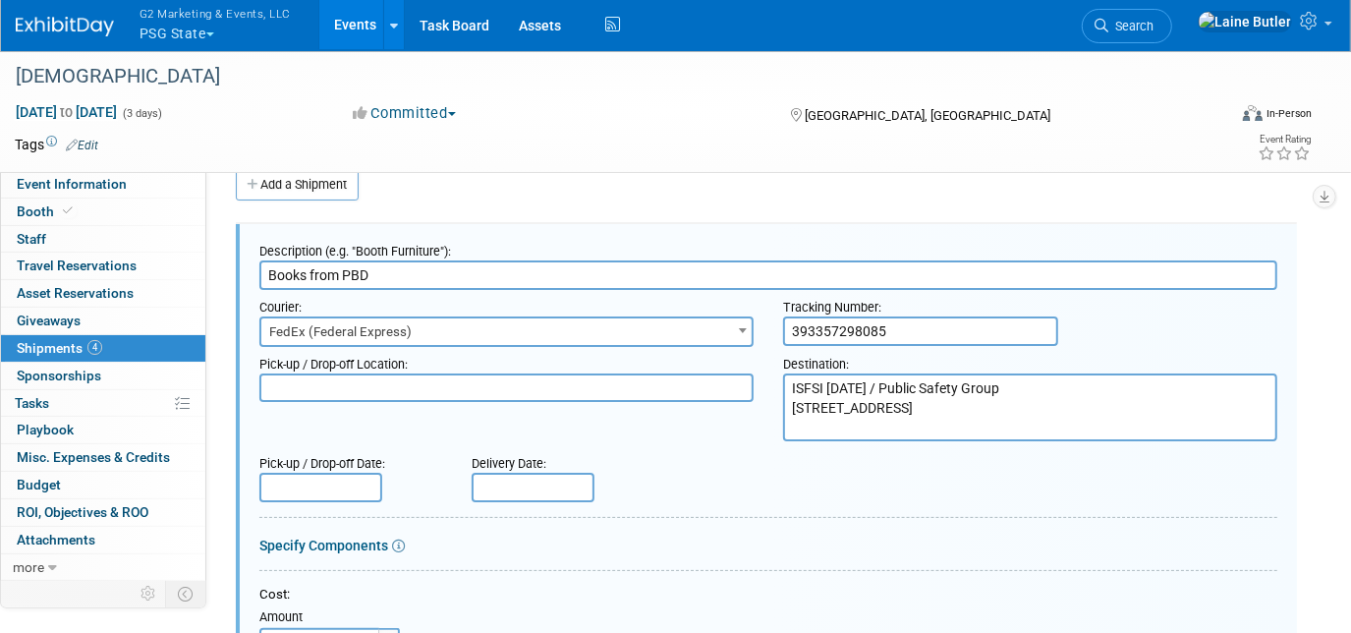
click at [517, 489] on input "text" at bounding box center [533, 487] width 123 height 29
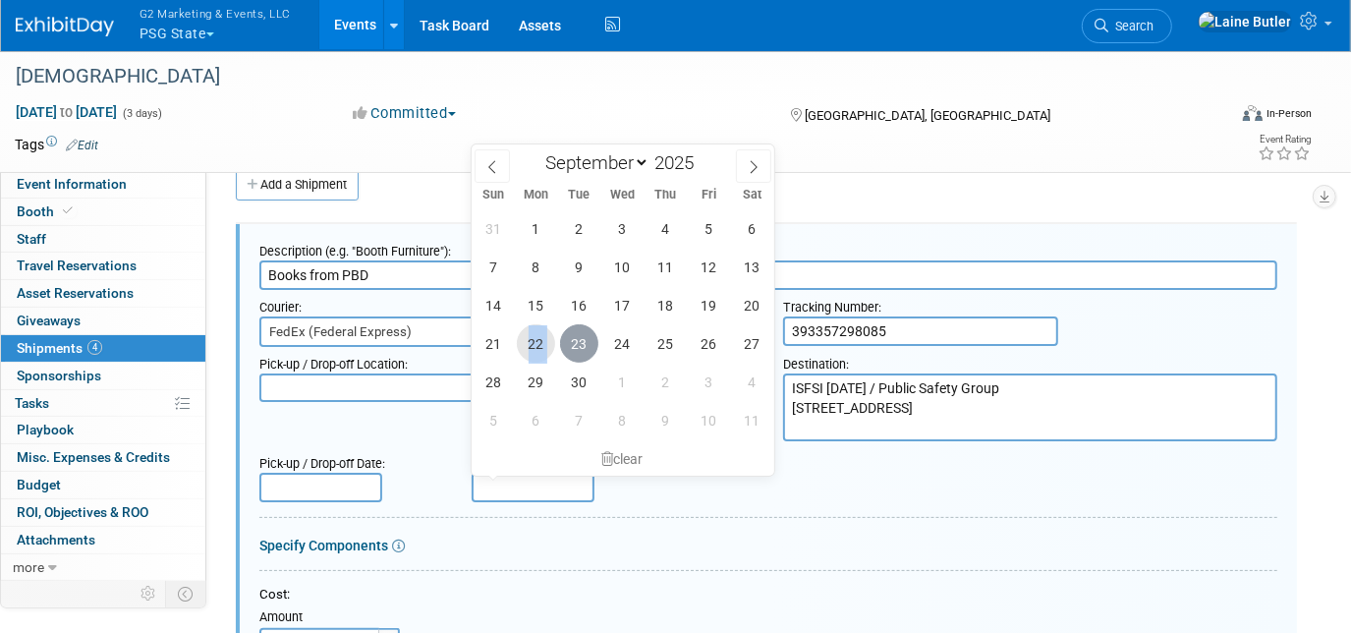
drag, startPoint x: 572, startPoint y: 339, endPoint x: 526, endPoint y: 341, distance: 46.2
click at [526, 341] on div "31 1 2 3 4 5 6 7 8 9 10 11 12 13 14 15 16 17 18 19 20 21 22 23 24 25 26 27 28 2…" at bounding box center [623, 324] width 303 height 230
click at [526, 341] on span "22" at bounding box center [536, 343] width 38 height 38
type input "[DATE]"
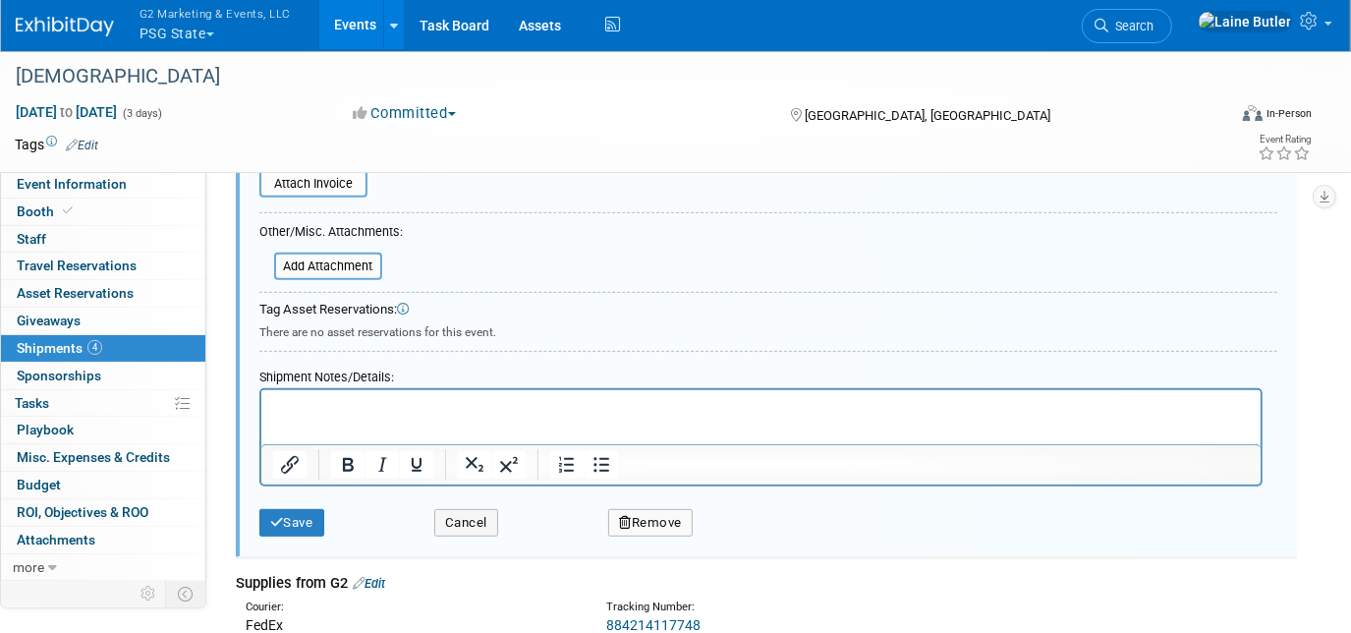
scroll to position [564, 0]
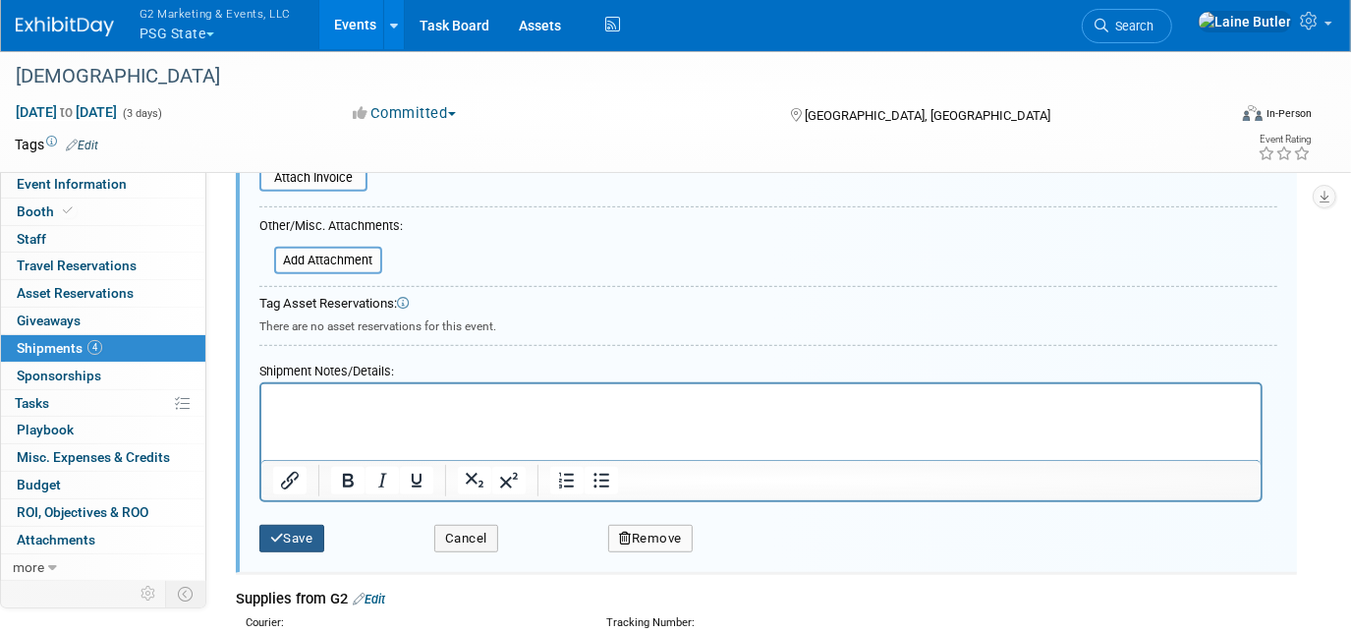
click at [316, 533] on button "Save" at bounding box center [291, 539] width 65 height 28
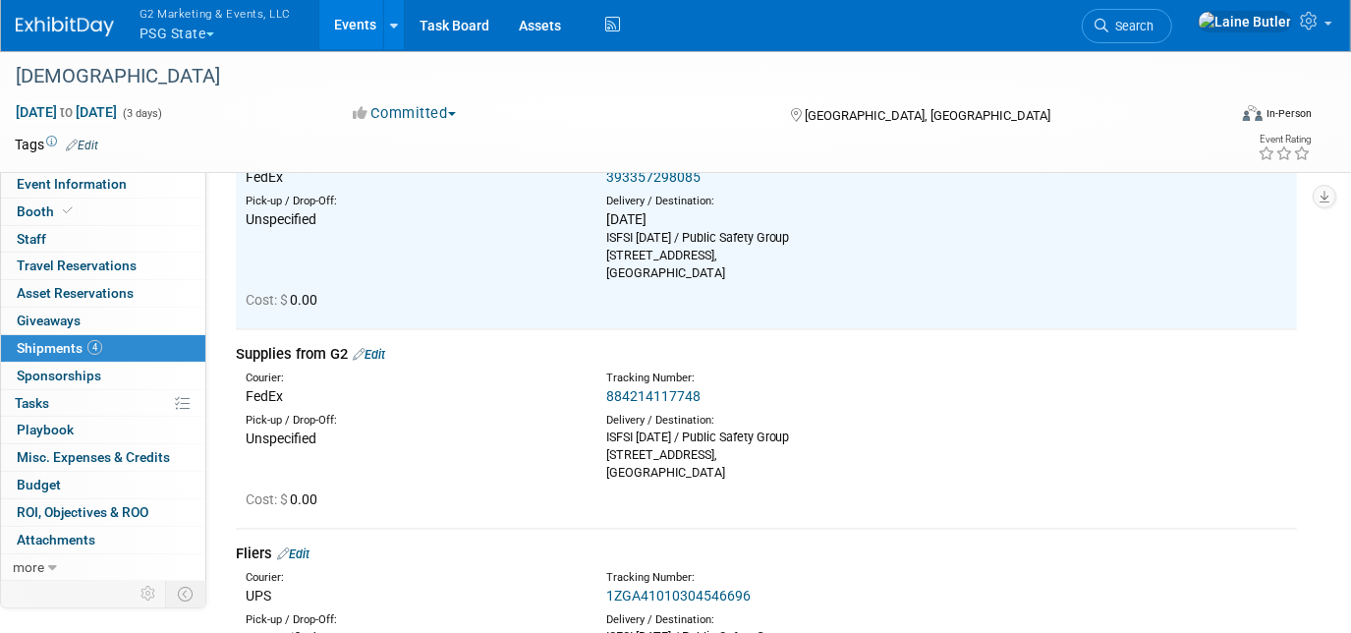
scroll to position [206, 0]
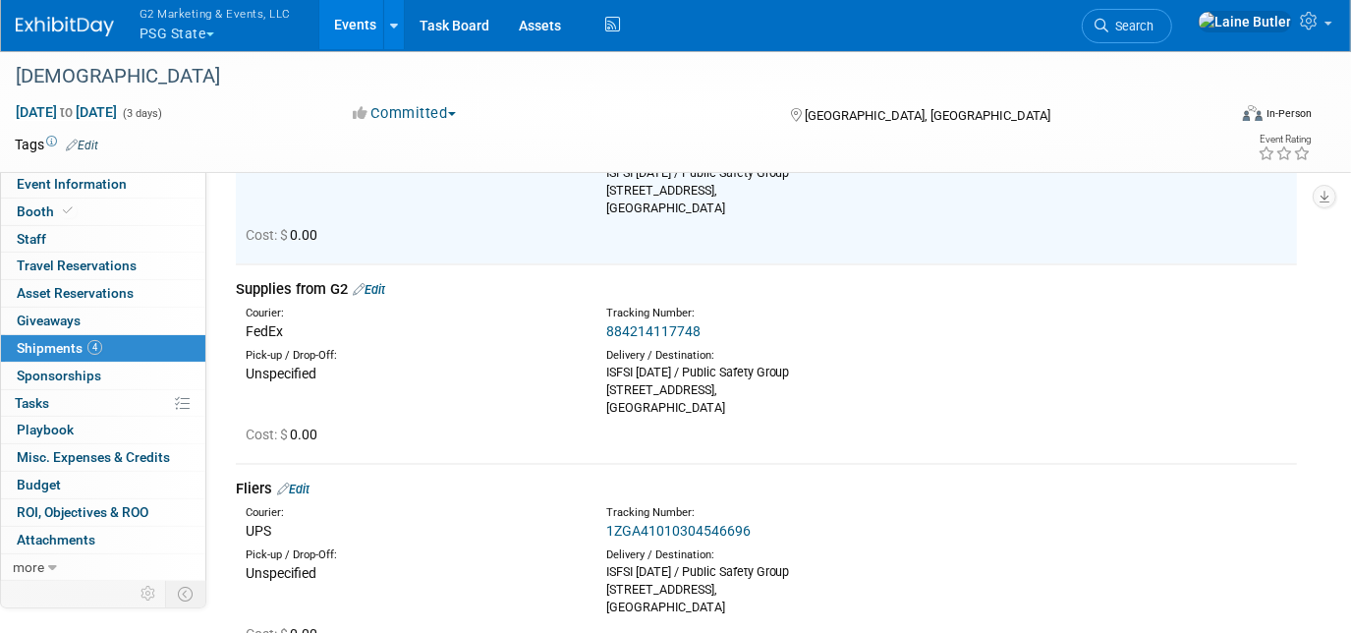
click at [656, 324] on link "884214117748" at bounding box center [653, 331] width 94 height 16
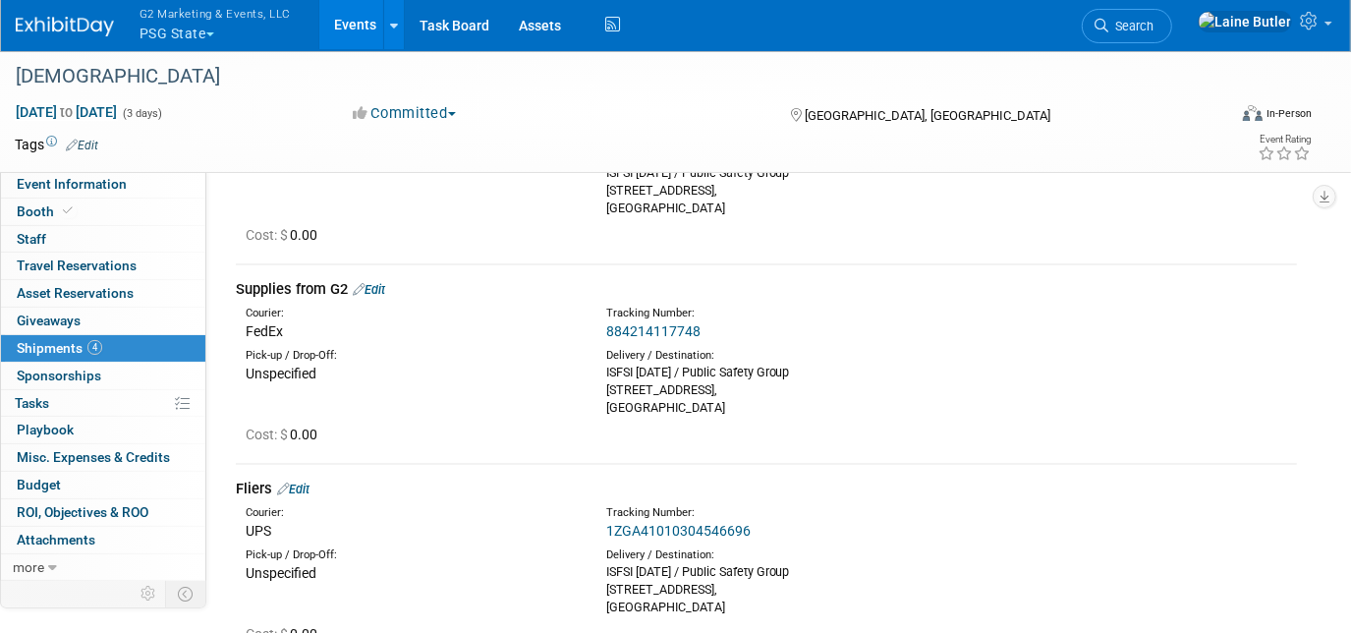
click at [385, 285] on link "Edit" at bounding box center [369, 289] width 32 height 15
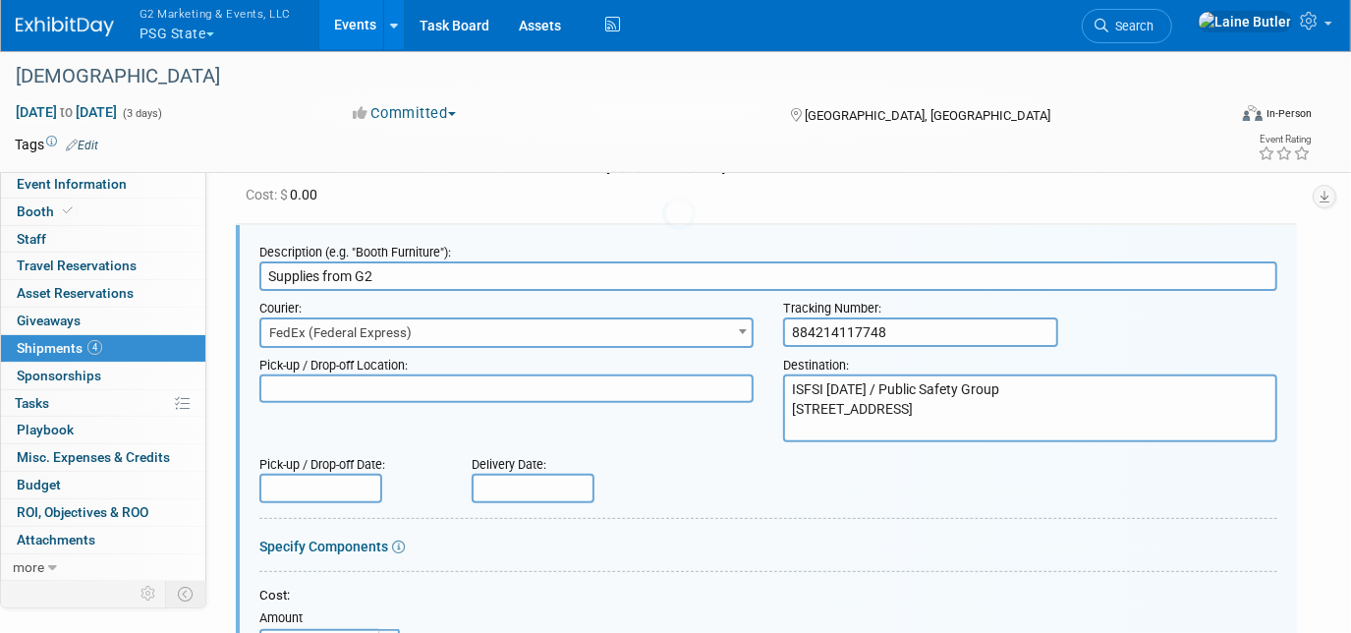
scroll to position [0, 0]
click at [529, 494] on input "text" at bounding box center [533, 488] width 123 height 29
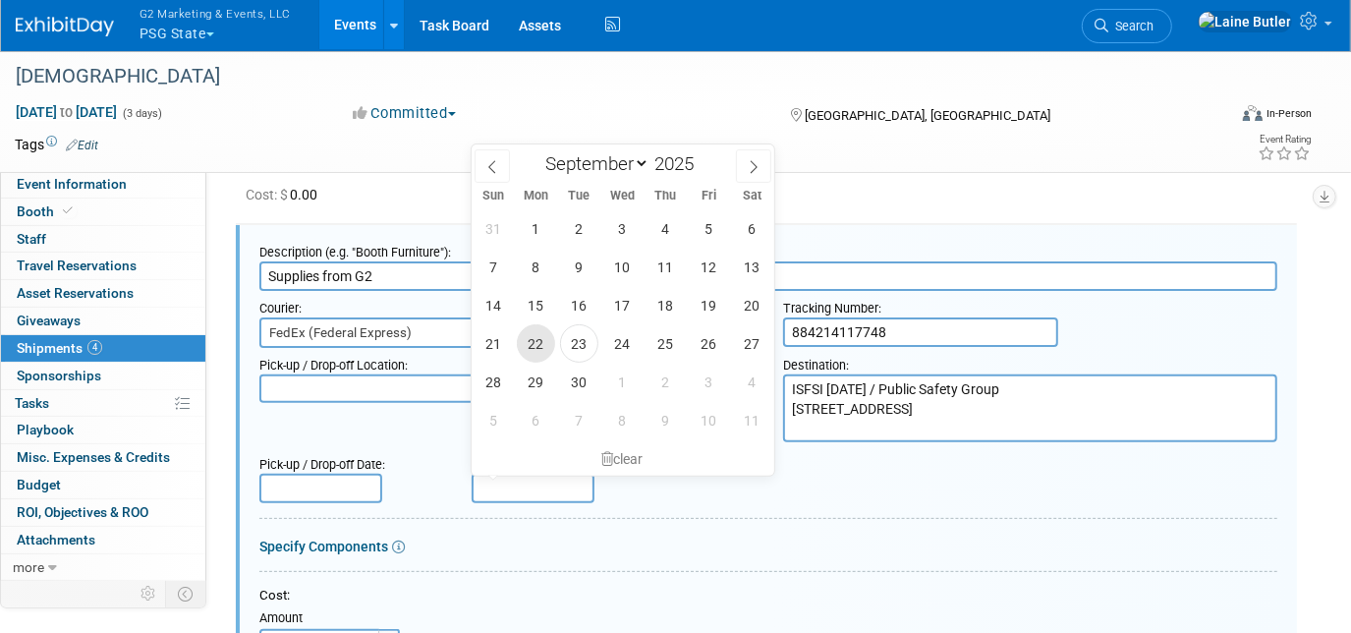
click at [537, 340] on span "22" at bounding box center [536, 343] width 38 height 38
type input "[DATE]"
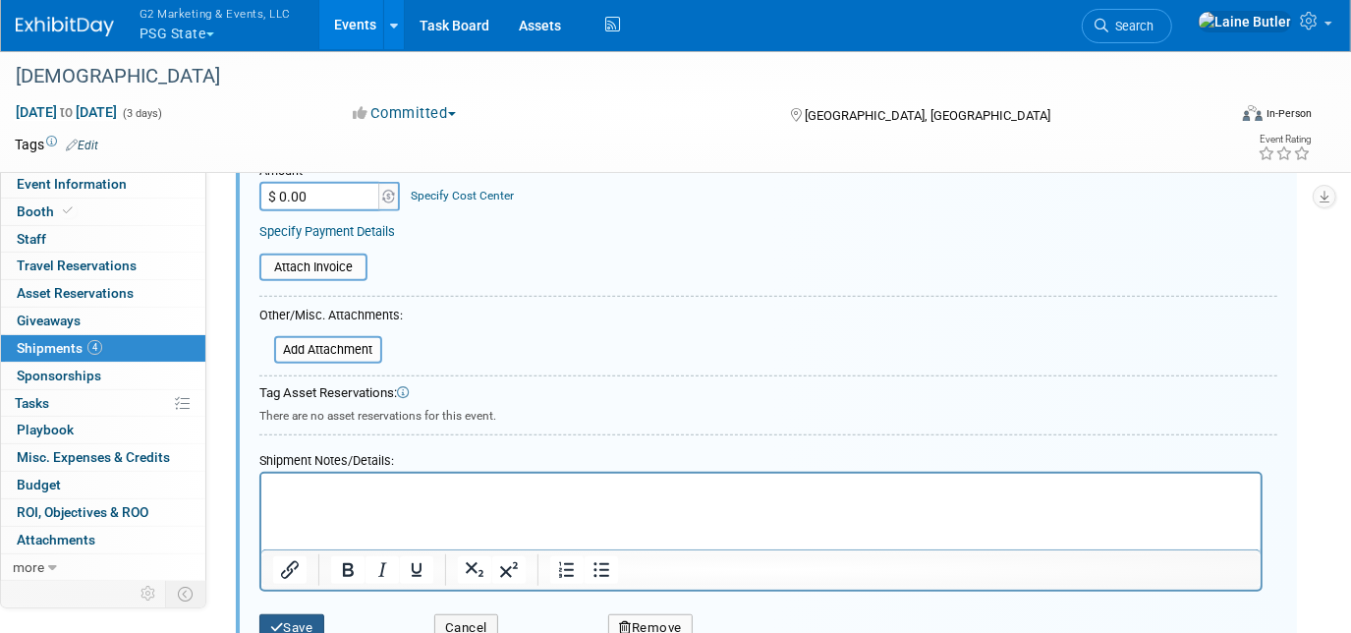
click at [322, 614] on button "Save" at bounding box center [291, 628] width 65 height 28
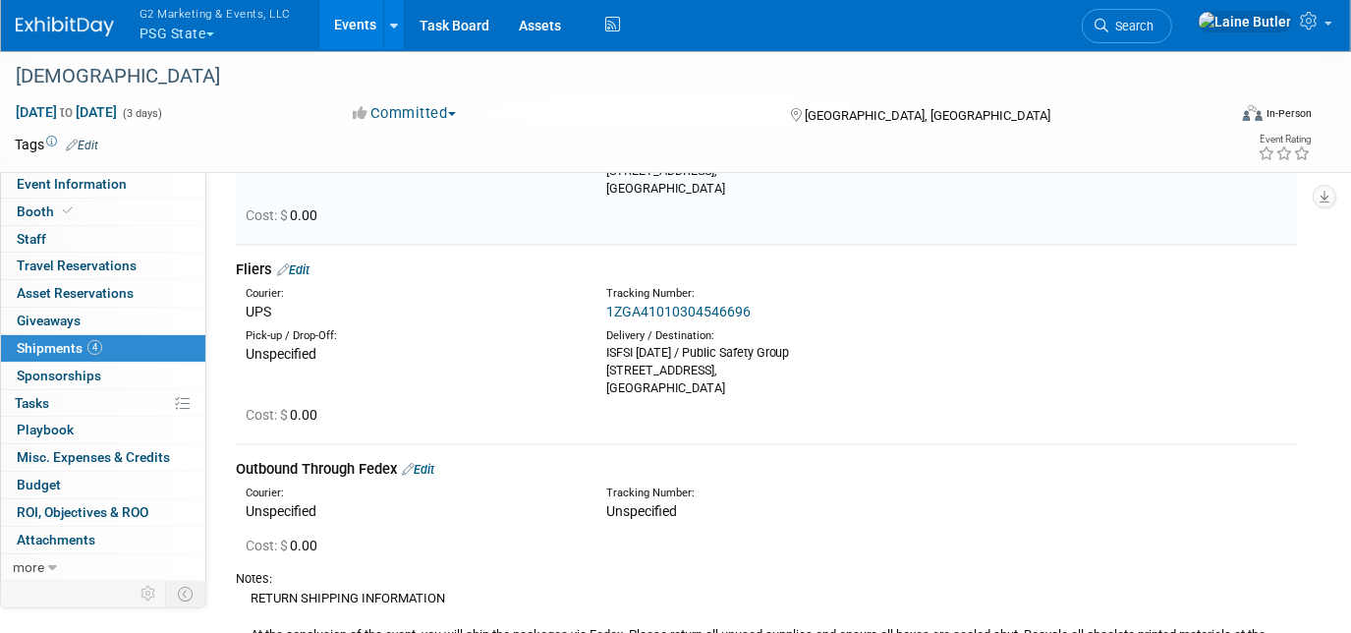
scroll to position [247, 0]
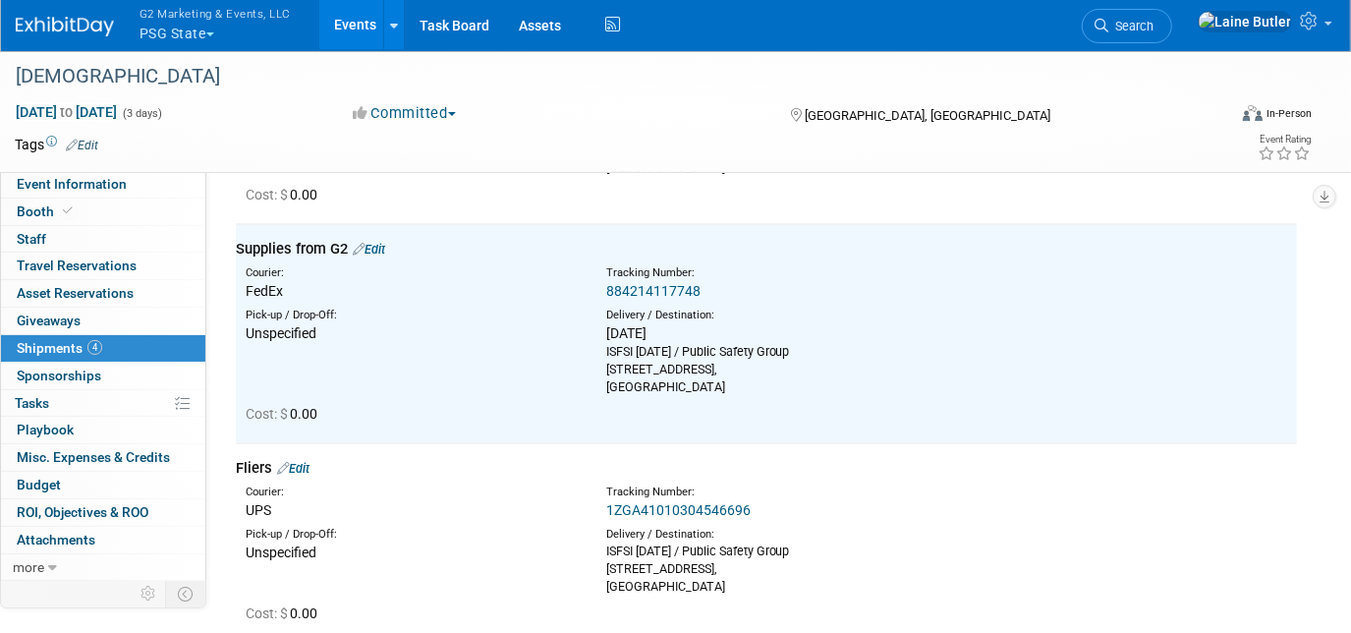
click at [657, 505] on link "1ZGA41010304546696" at bounding box center [678, 510] width 144 height 16
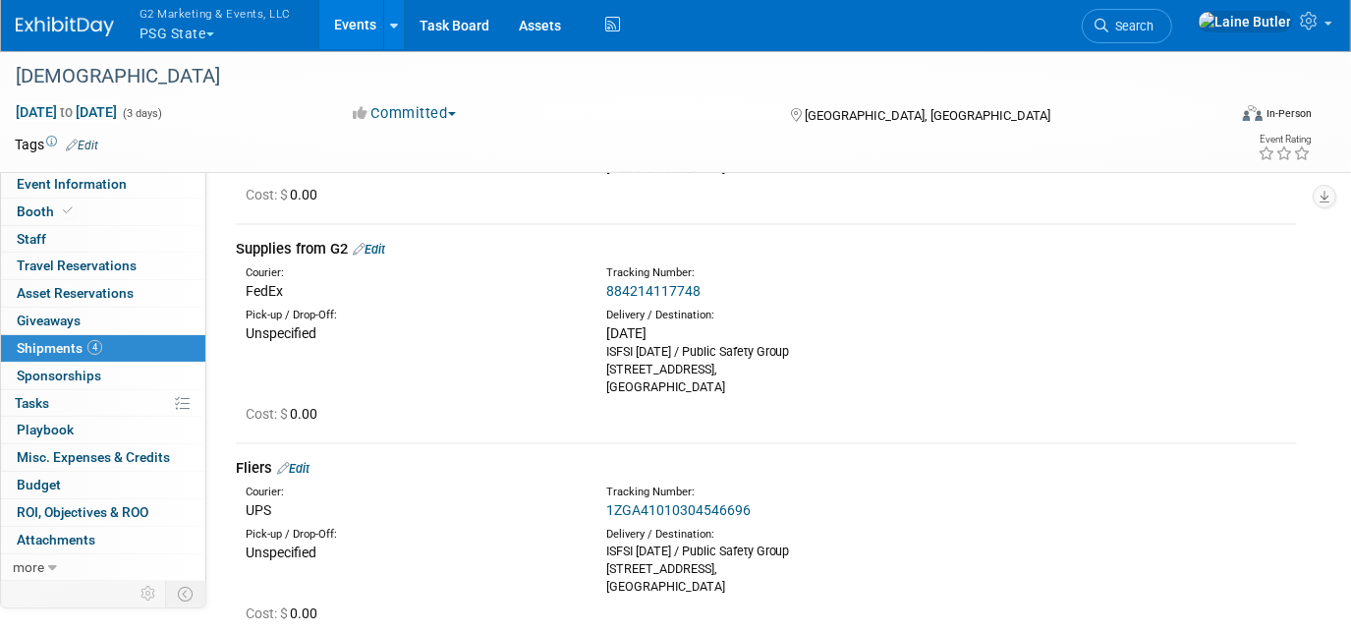
click at [289, 470] on icon at bounding box center [283, 468] width 12 height 13
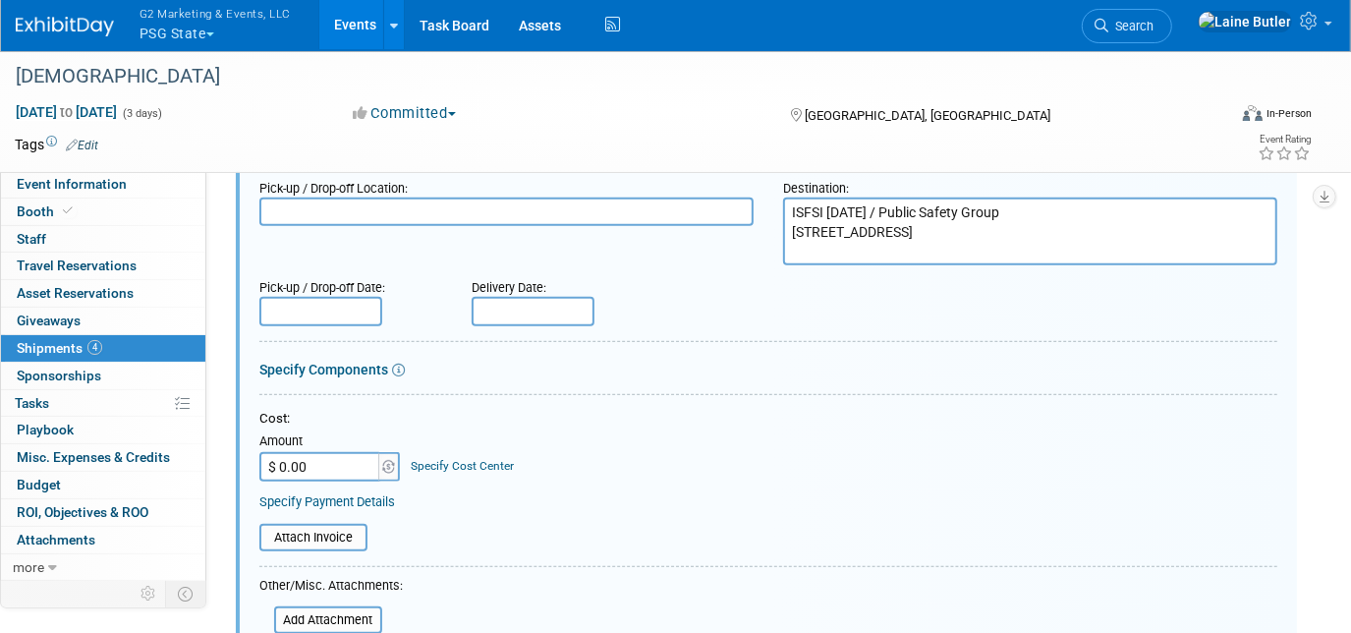
scroll to position [645, 0]
click at [529, 295] on input "text" at bounding box center [533, 309] width 123 height 29
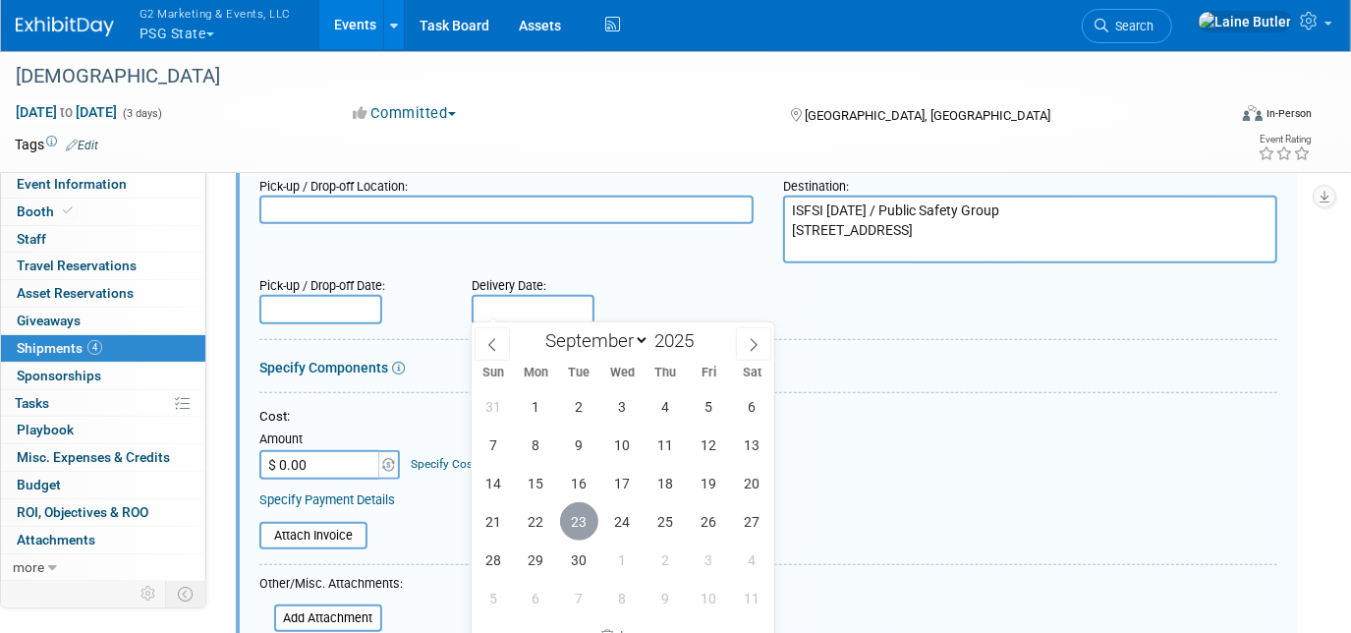
click at [587, 511] on span "23" at bounding box center [579, 521] width 38 height 38
type input "[DATE]"
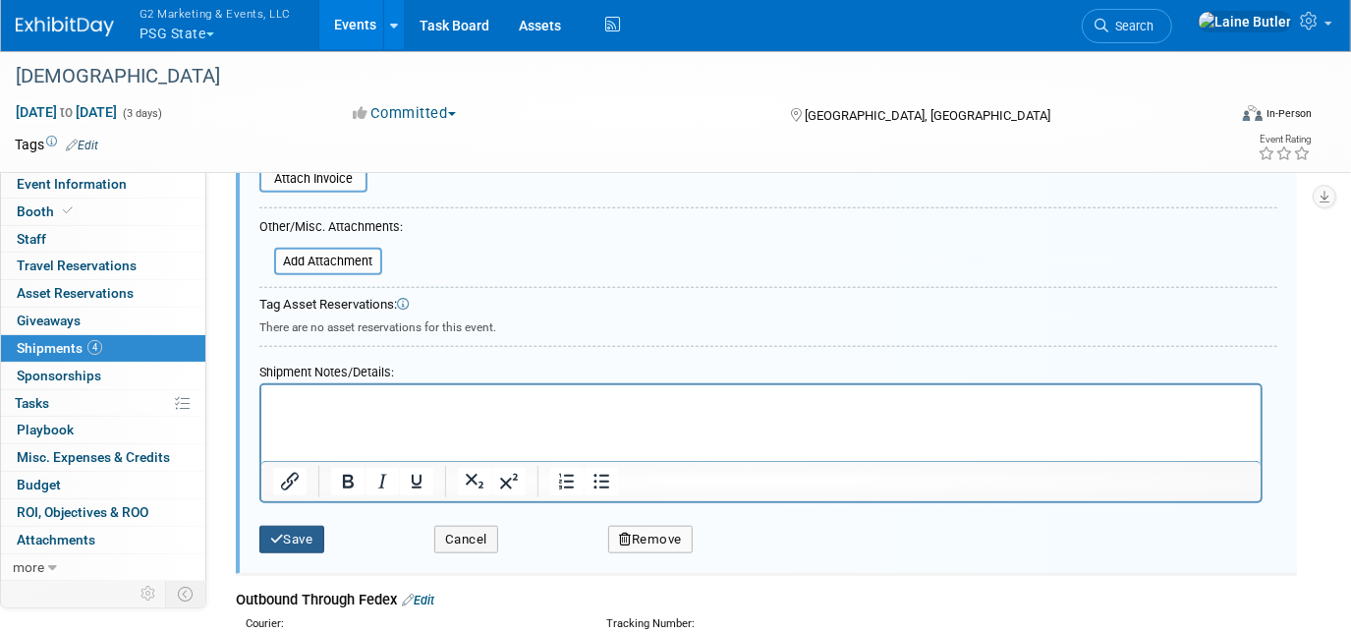
click at [302, 532] on button "Save" at bounding box center [291, 540] width 65 height 28
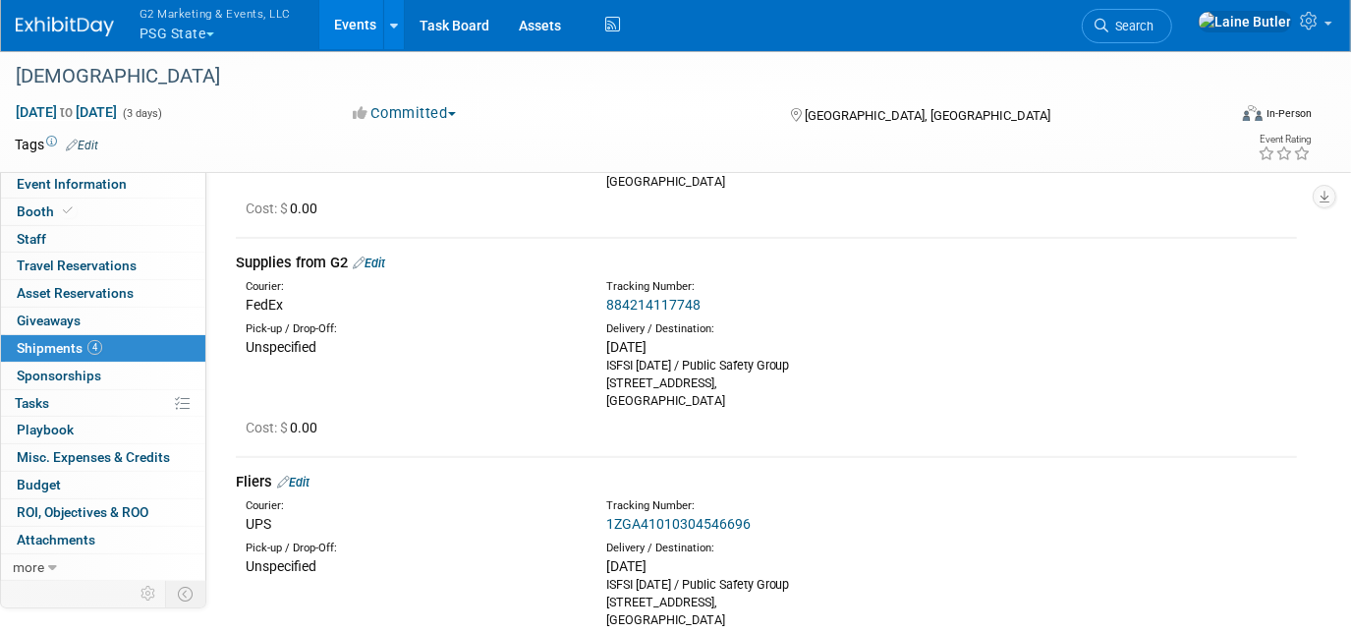
scroll to position [0, 0]
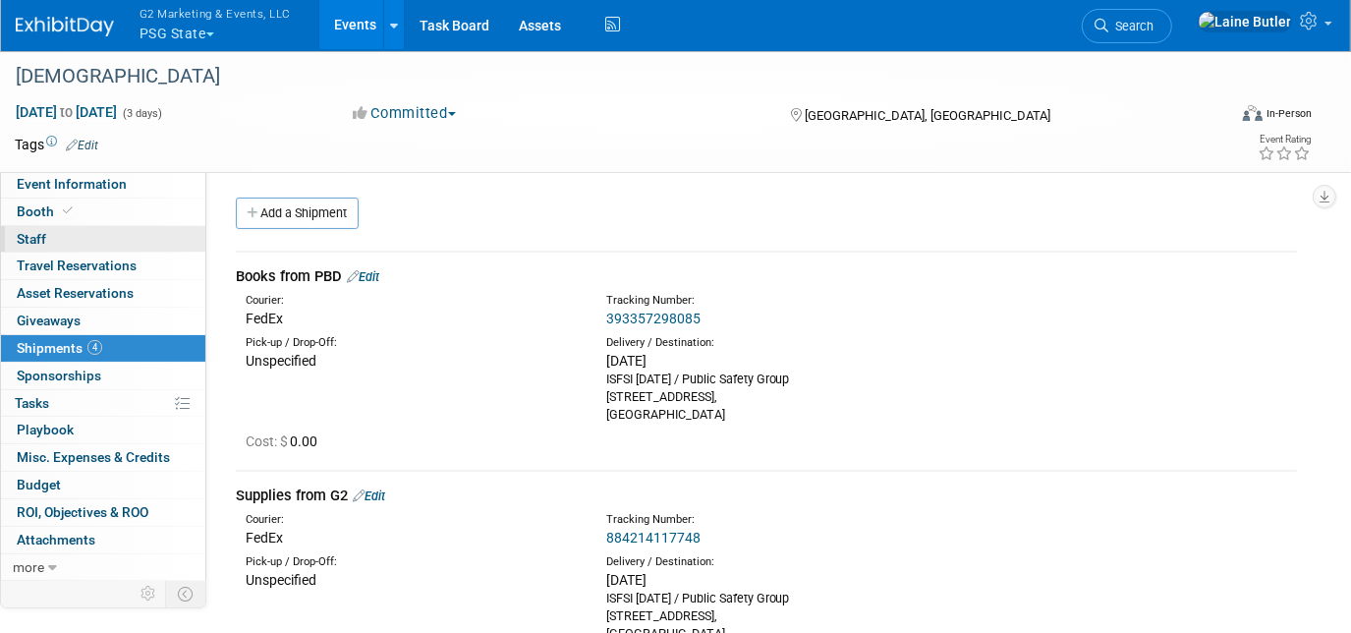
click at [109, 234] on link "0 Staff 0" at bounding box center [103, 239] width 204 height 27
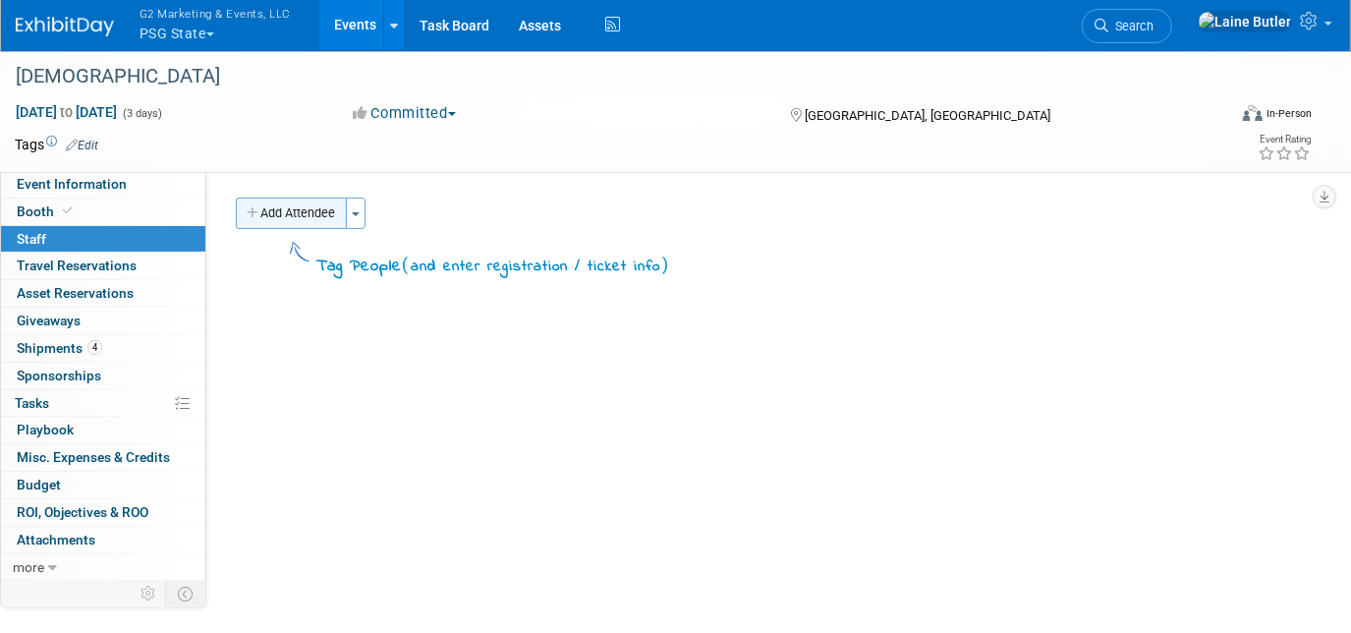
click at [263, 213] on button "Add Attendee" at bounding box center [291, 213] width 111 height 31
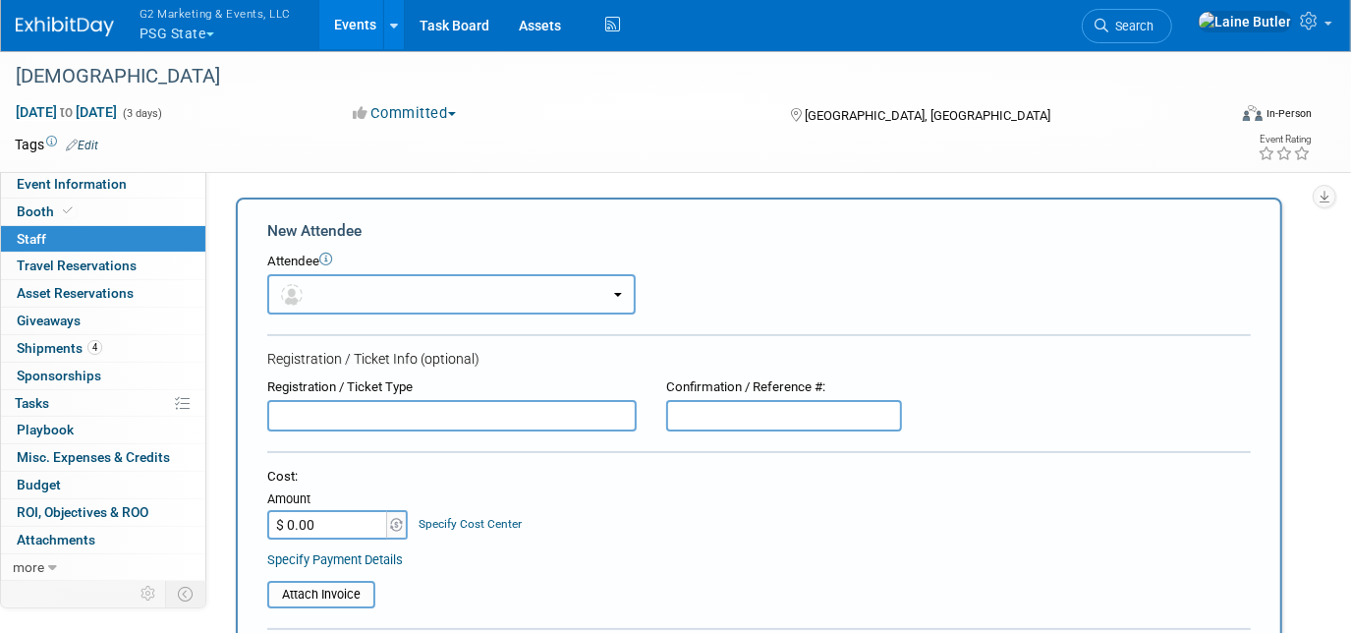
click at [345, 293] on button "button" at bounding box center [451, 294] width 368 height 40
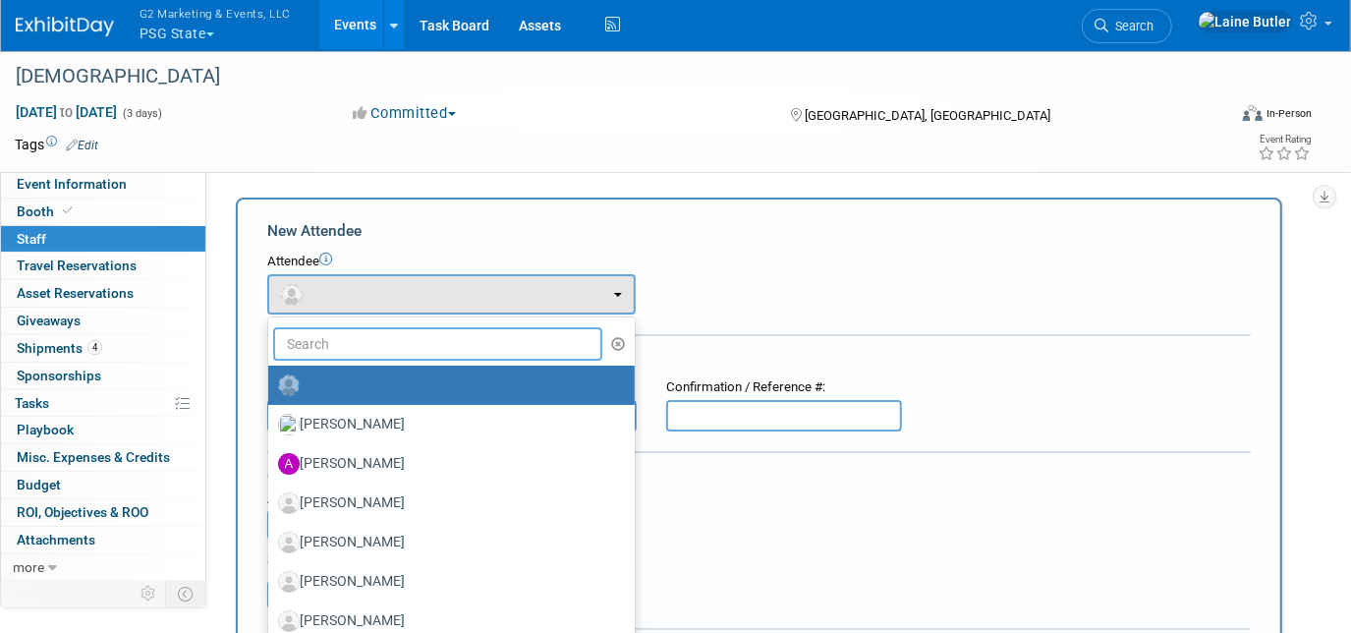
click at [361, 345] on input "text" at bounding box center [437, 343] width 329 height 33
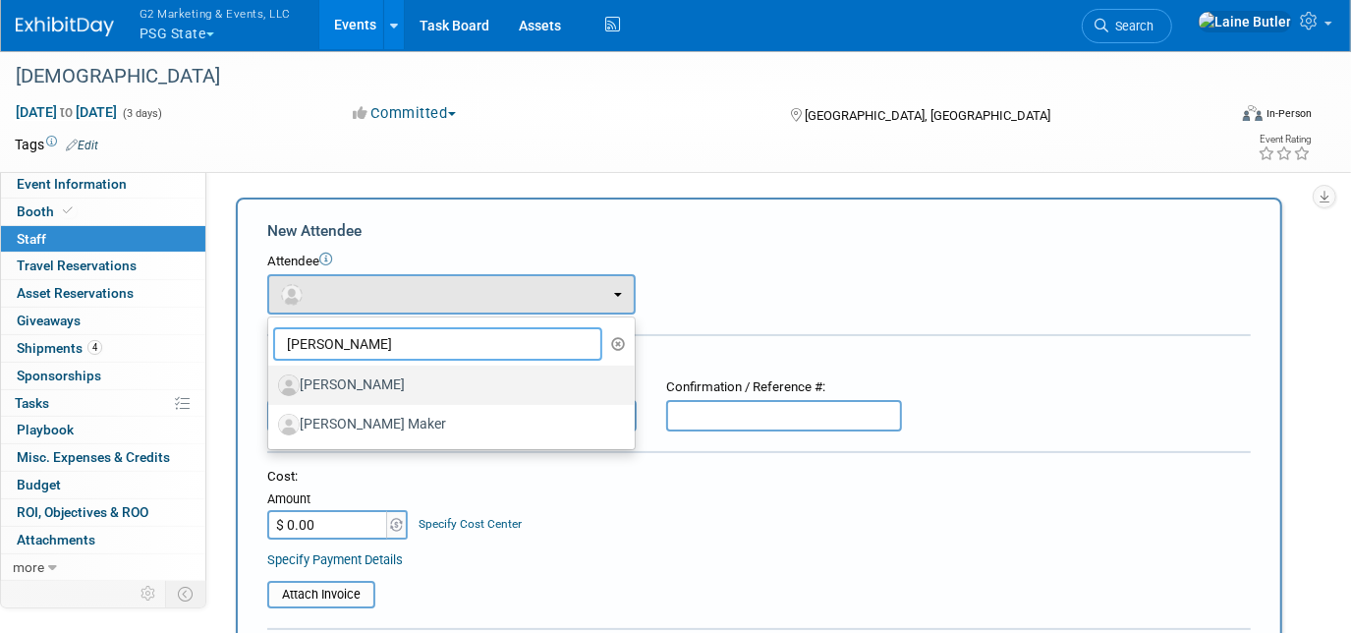
type input "[PERSON_NAME]"
click at [399, 399] on link "[PERSON_NAME]" at bounding box center [451, 385] width 367 height 39
click at [399, 387] on label "[PERSON_NAME]" at bounding box center [446, 384] width 337 height 31
click at [271, 387] on input "[PERSON_NAME]" at bounding box center [264, 382] width 13 height 13
select select "7a1592a8-8cc4-4cf3-a4ff-33bff3c81ed3"
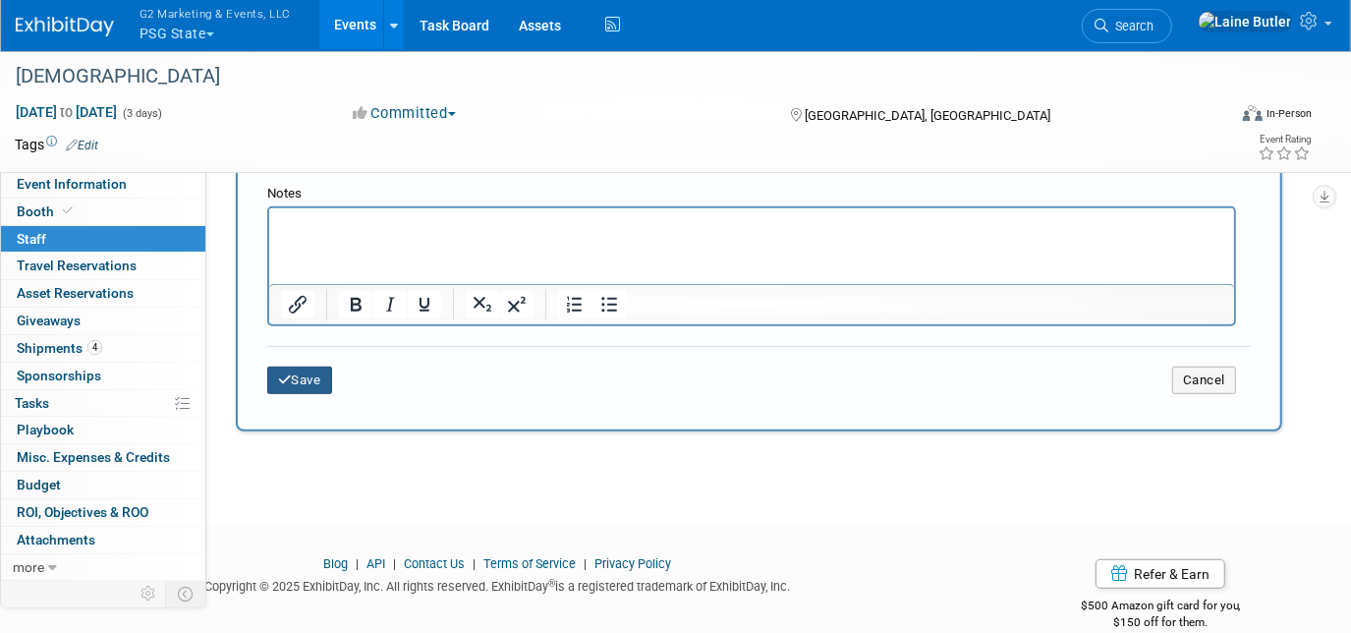
click at [311, 367] on button "Save" at bounding box center [299, 381] width 65 height 28
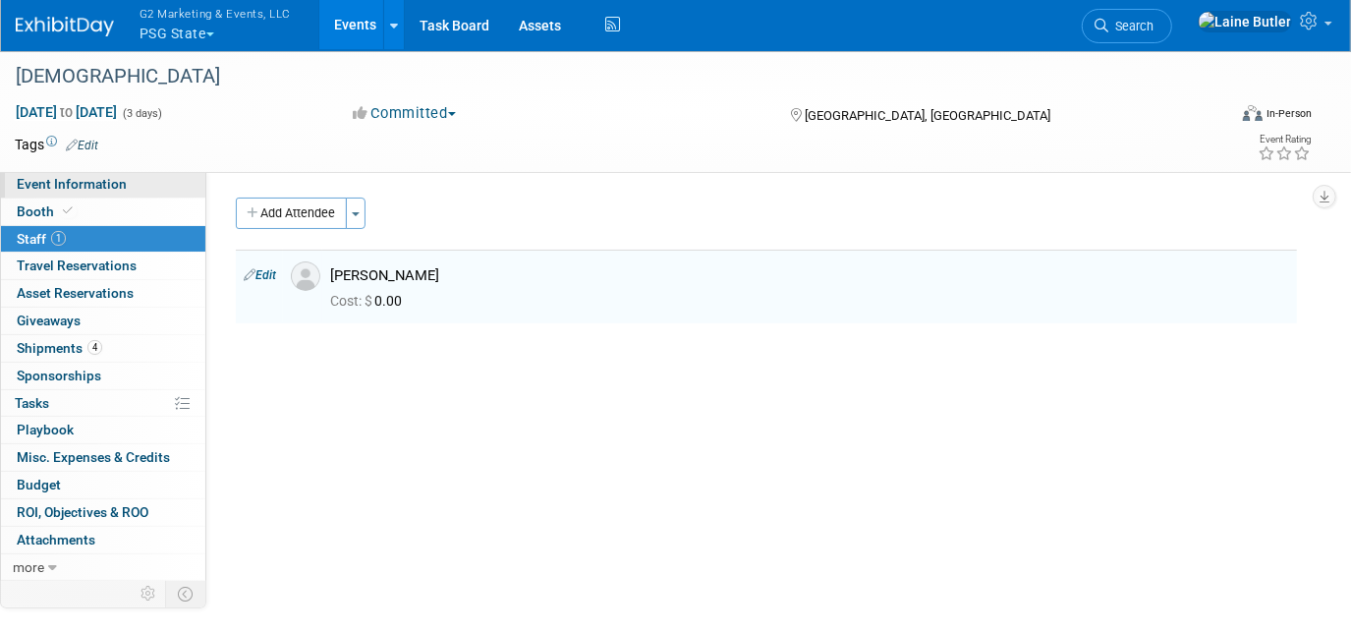
click at [157, 196] on link "Event Information" at bounding box center [103, 184] width 204 height 27
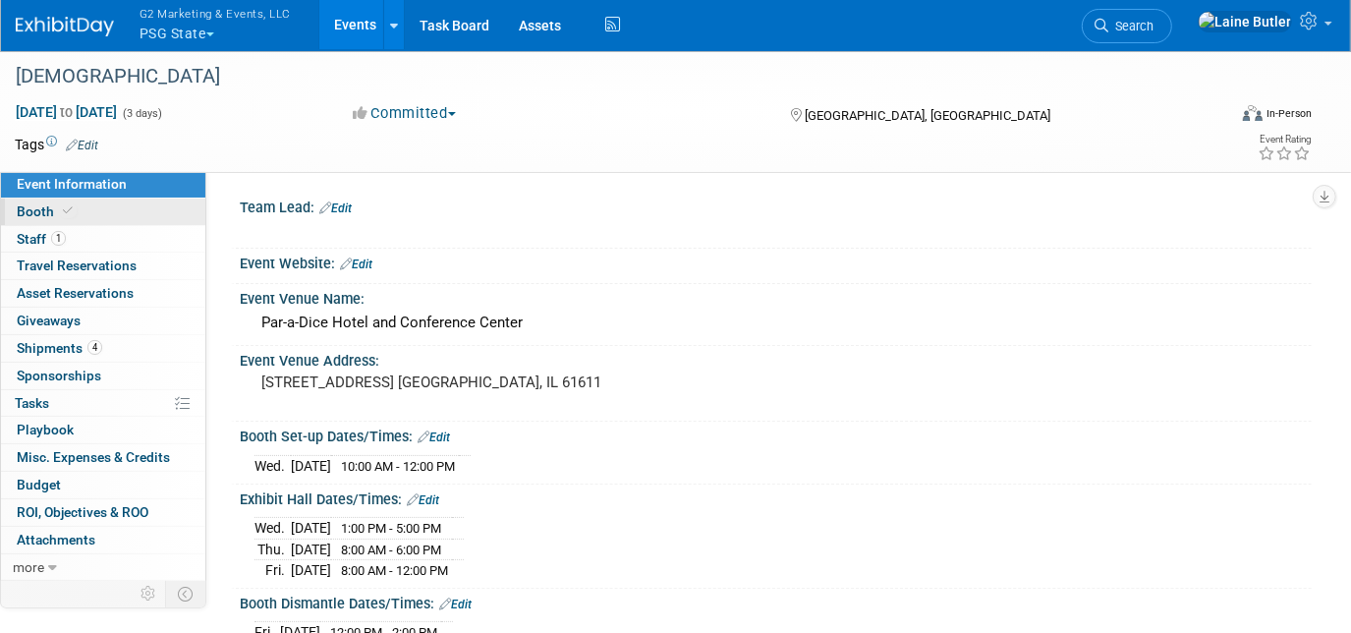
click at [146, 204] on link "Booth" at bounding box center [103, 211] width 204 height 27
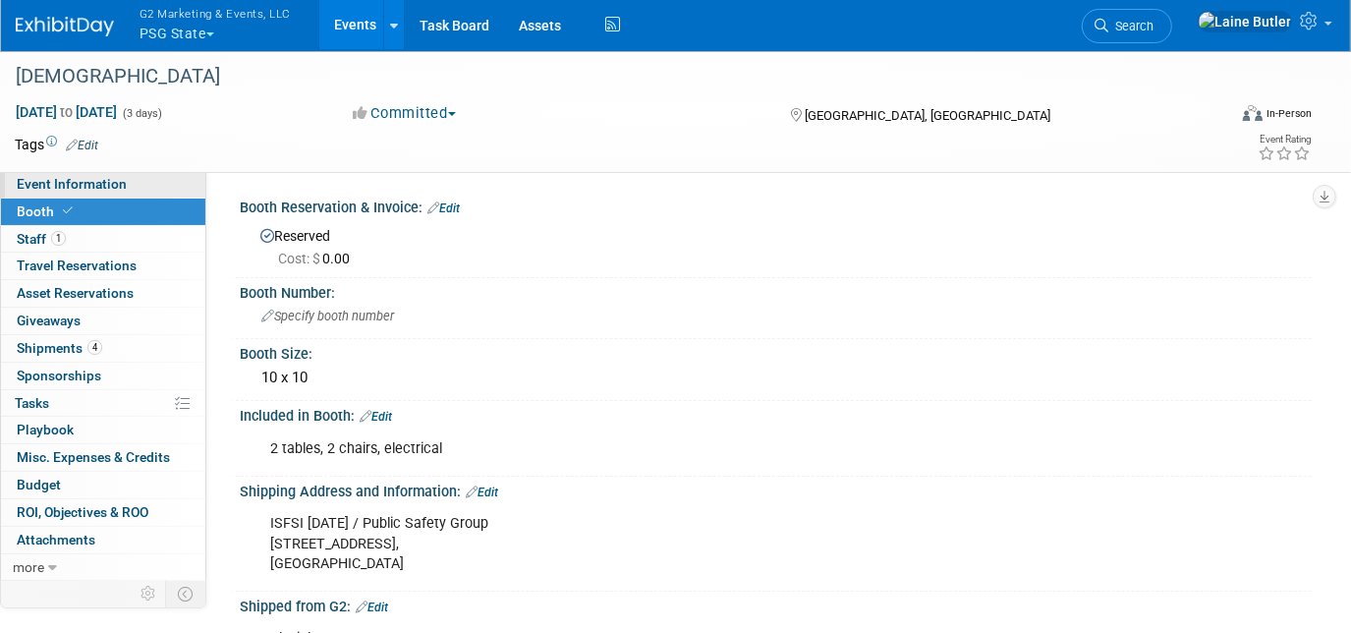
click at [149, 183] on link "Event Information" at bounding box center [103, 184] width 204 height 27
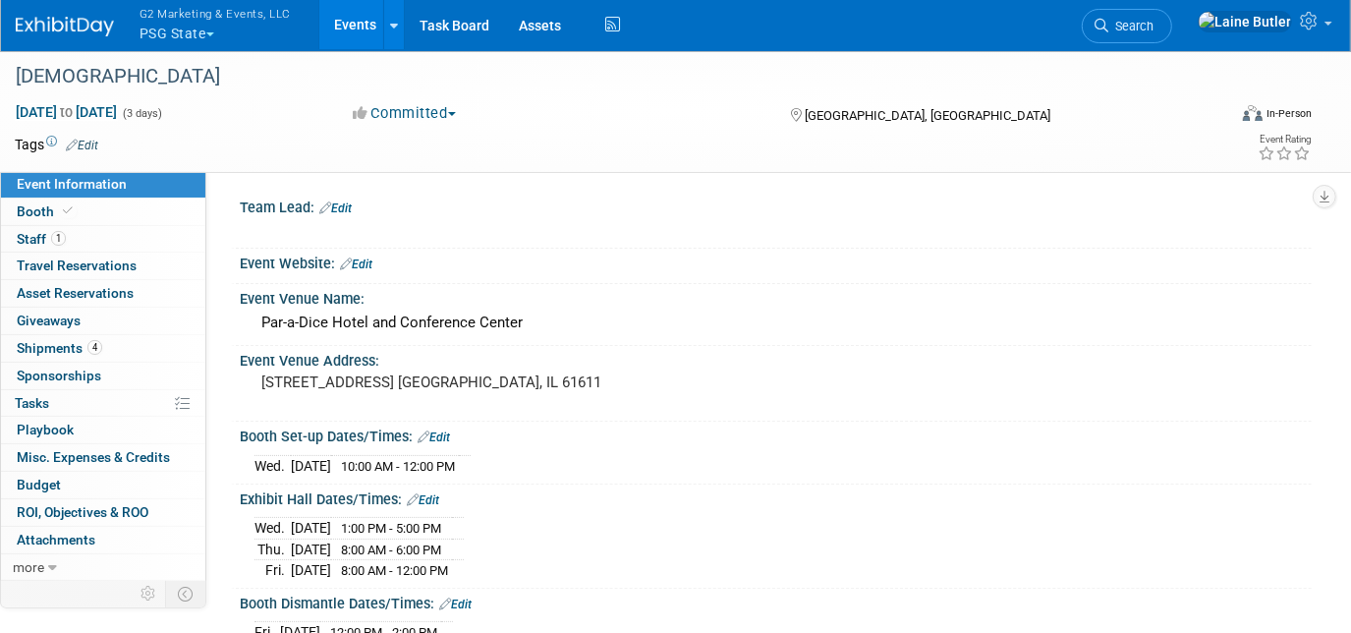
click at [346, 208] on link "Edit" at bounding box center [335, 208] width 32 height 14
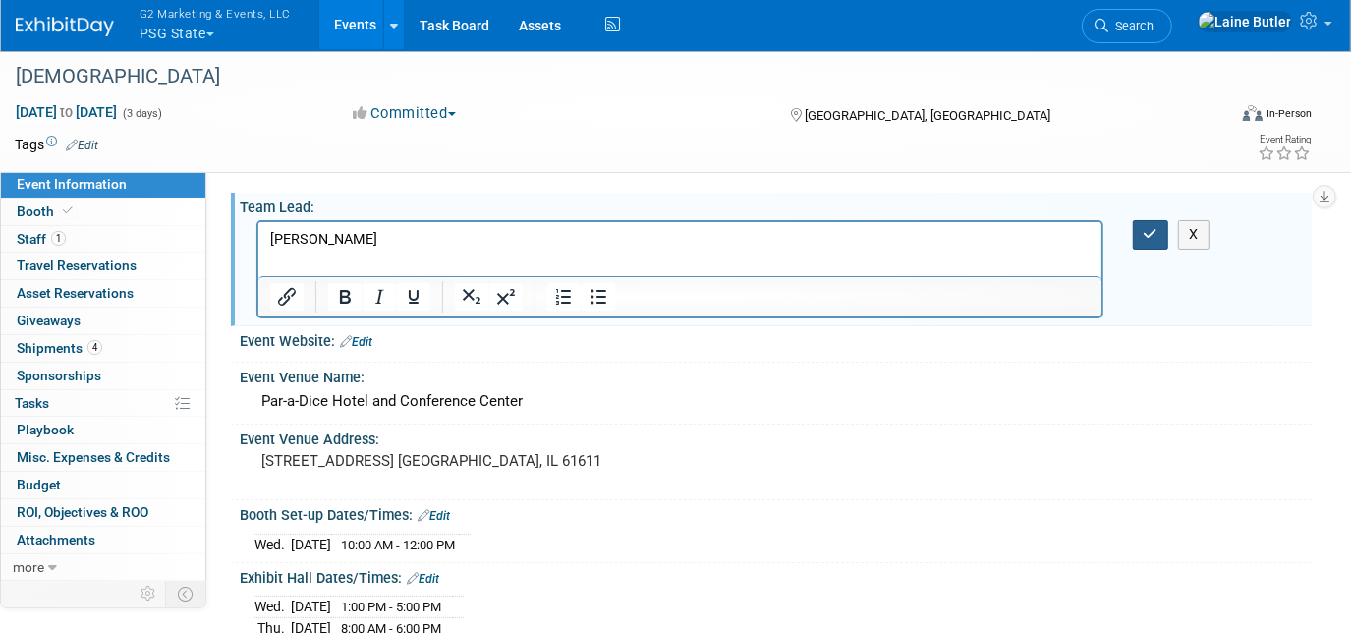
click at [1161, 238] on button "button" at bounding box center [1151, 234] width 36 height 28
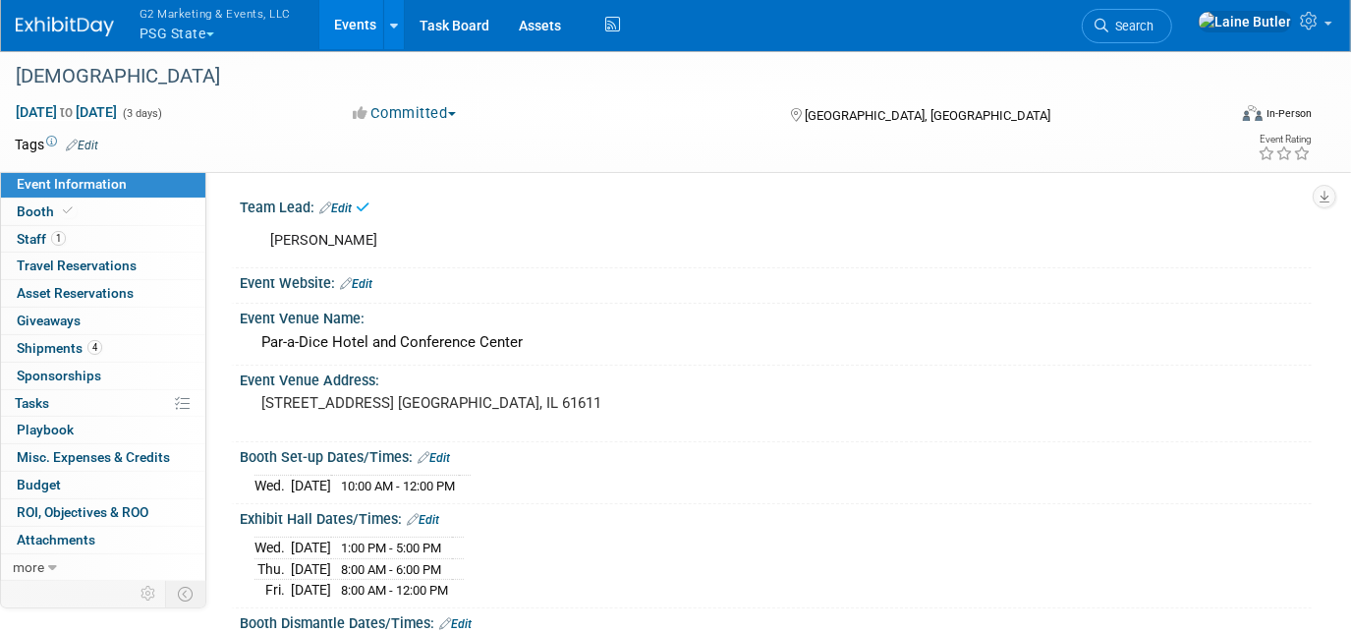
click at [368, 287] on link "Edit" at bounding box center [356, 284] width 32 height 14
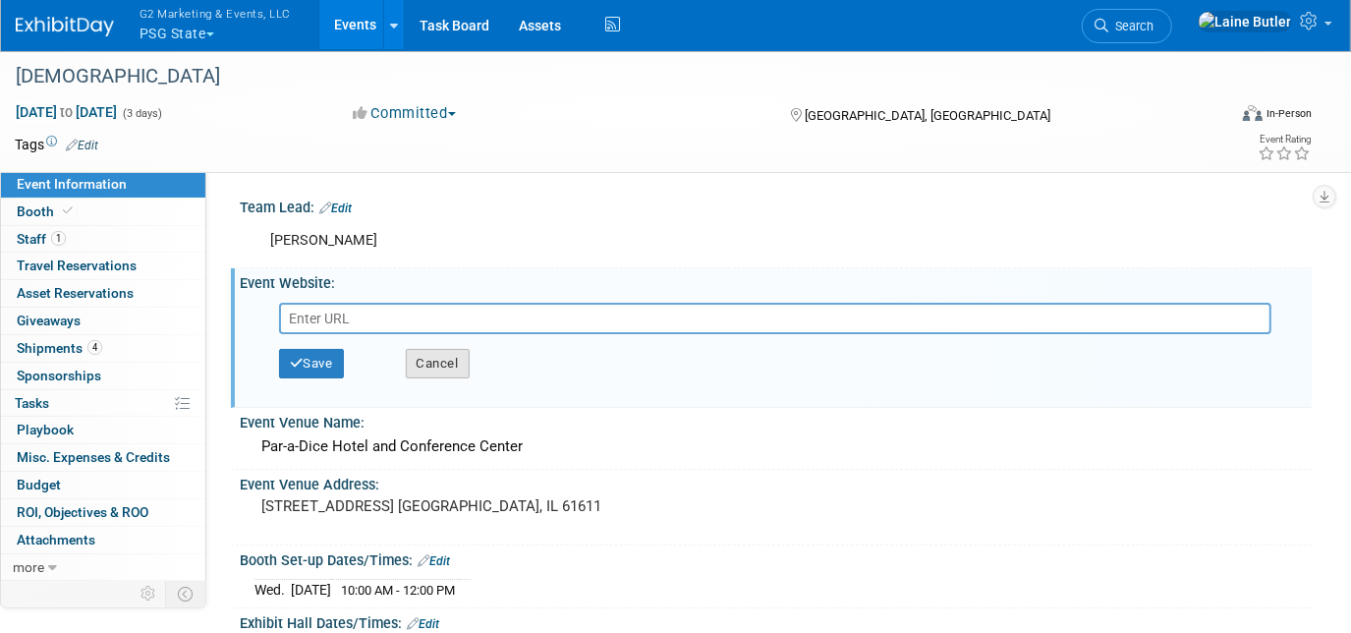
paste input "[URL][DOMAIN_NAME]"
type input "[URL][DOMAIN_NAME]"
click at [317, 356] on button "Save" at bounding box center [311, 363] width 65 height 29
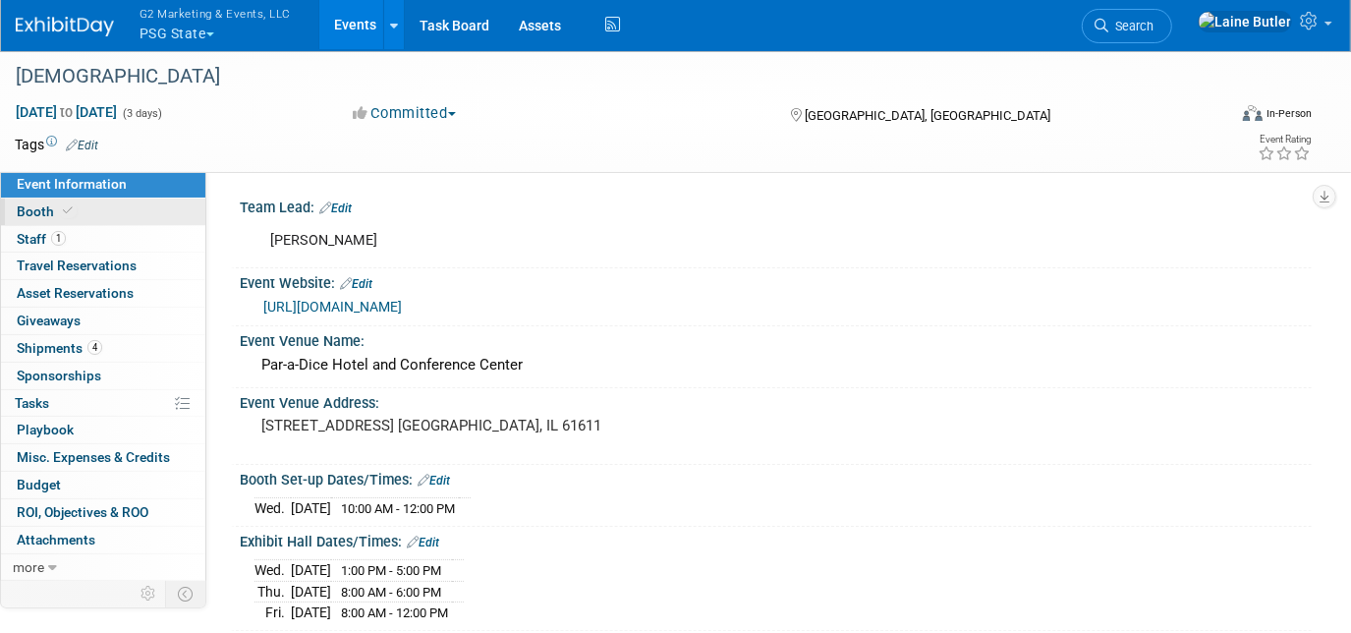
click at [144, 219] on link "Booth" at bounding box center [103, 211] width 204 height 27
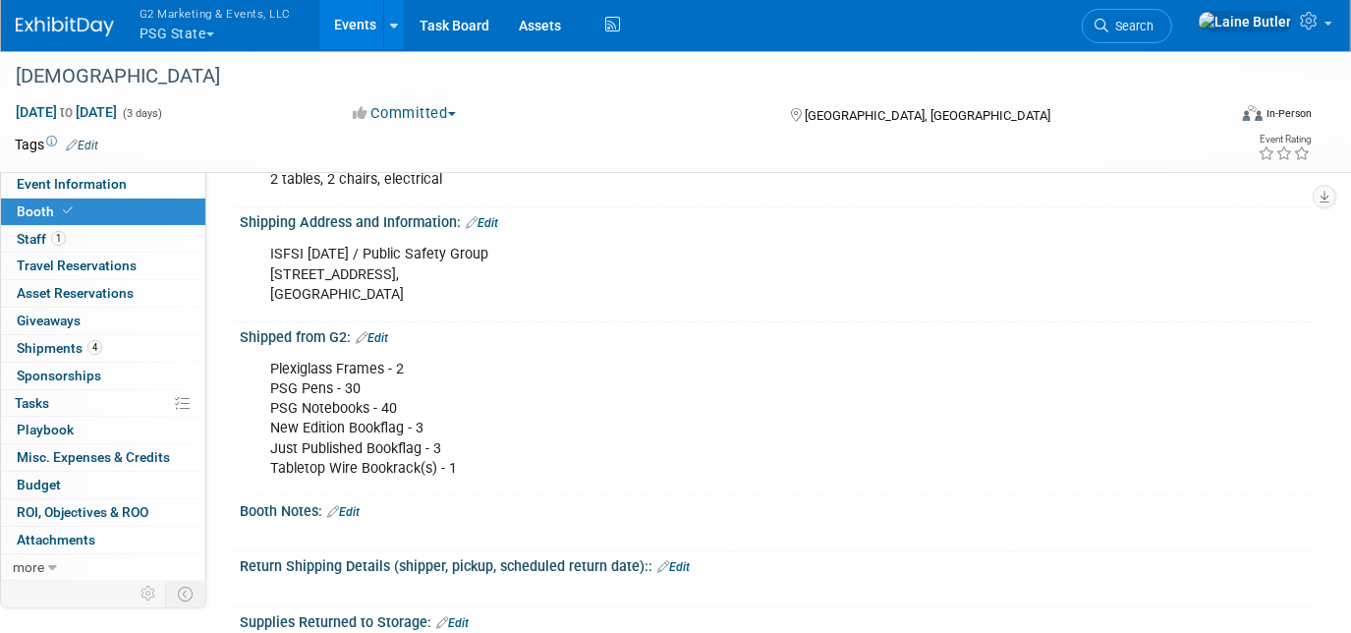
scroll to position [357, 0]
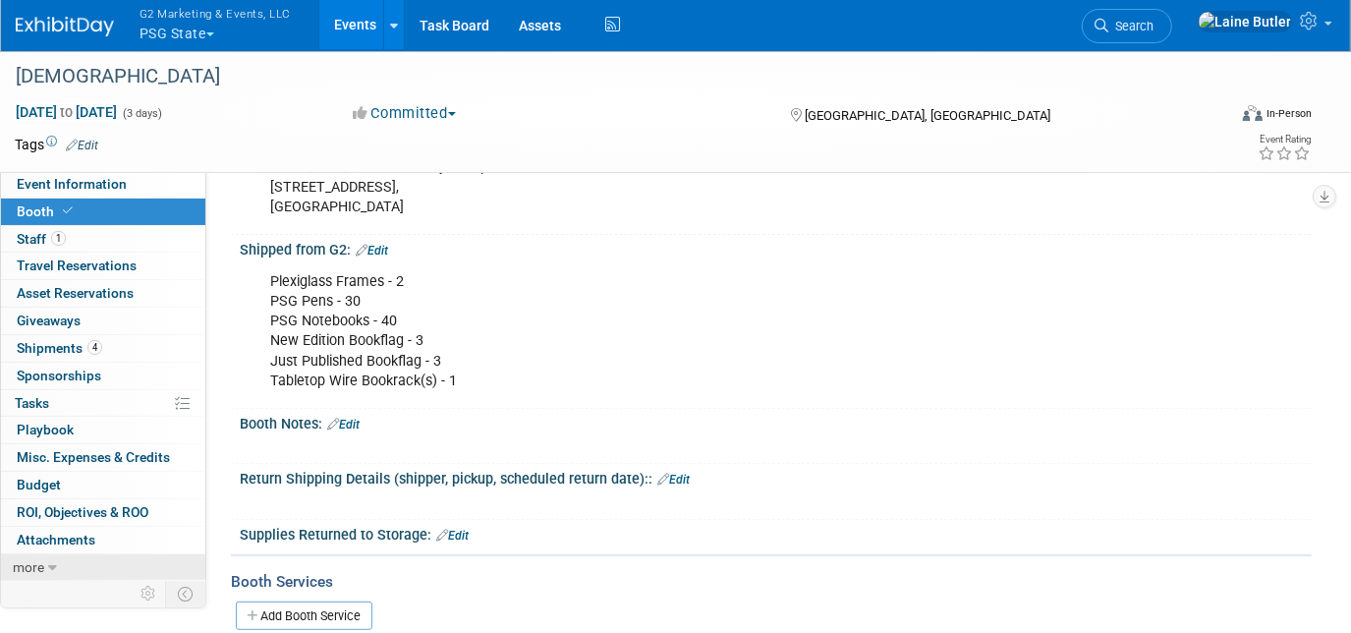
click at [63, 554] on link "more" at bounding box center [103, 567] width 204 height 27
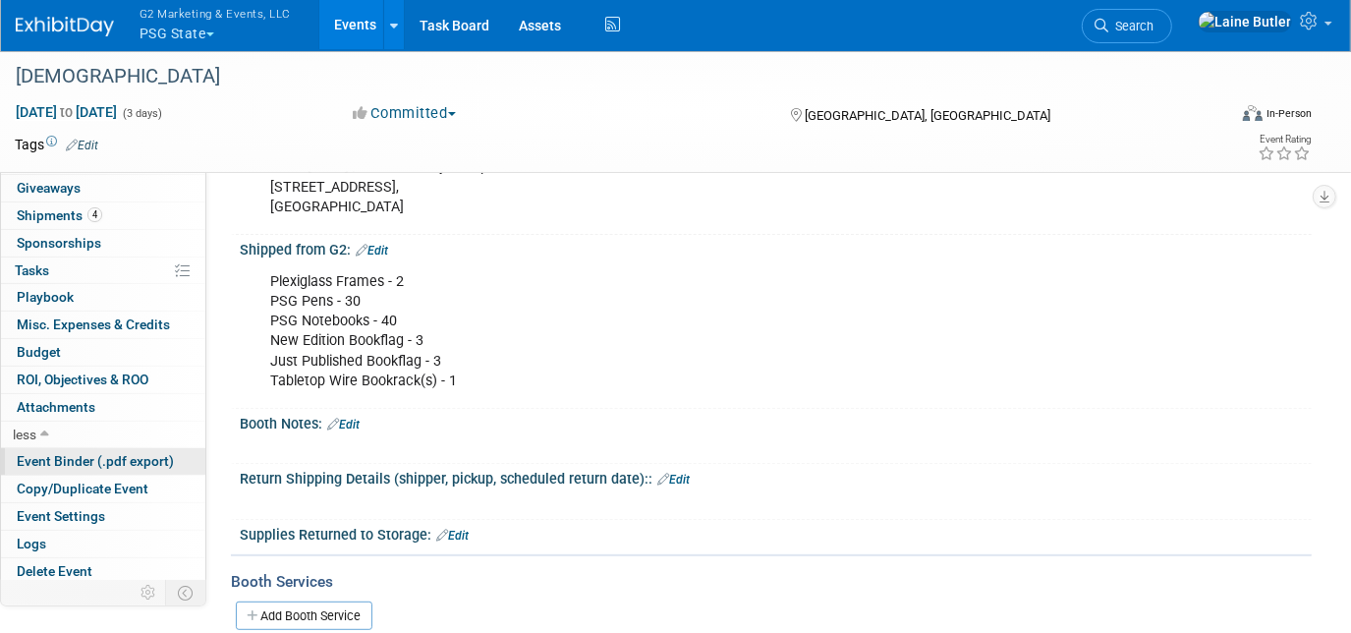
click at [112, 469] on link "Event Binder (.pdf export)" at bounding box center [103, 461] width 204 height 27
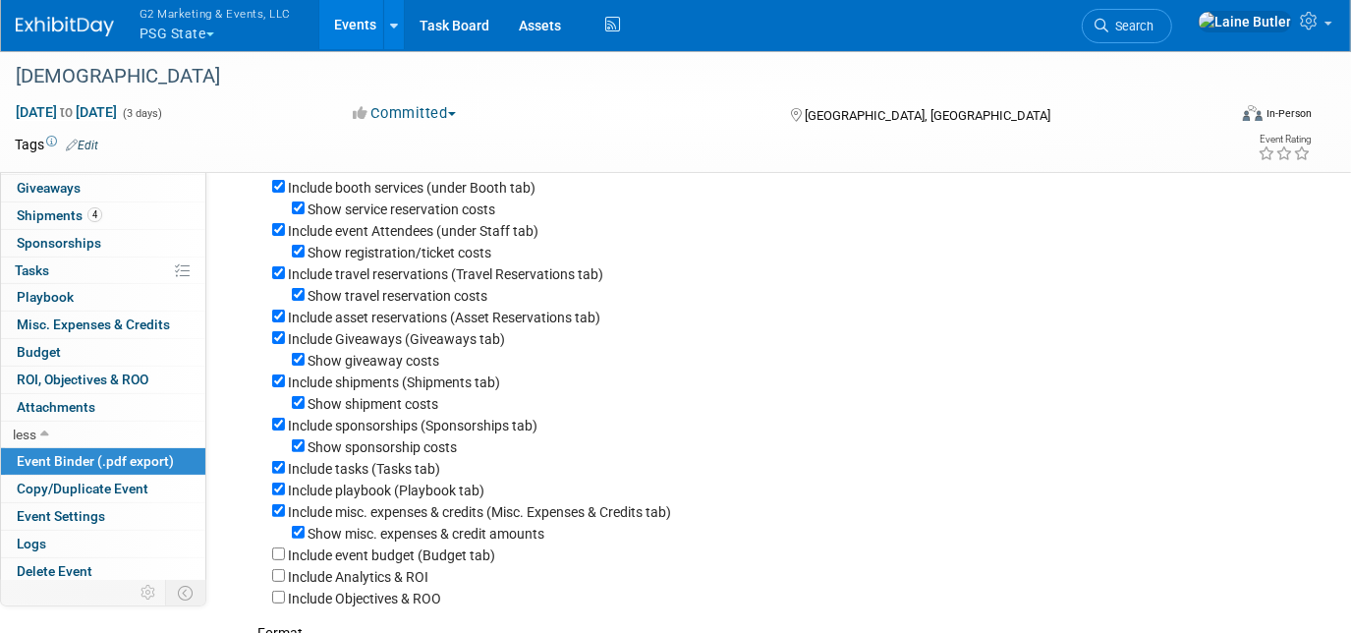
scroll to position [178, 0]
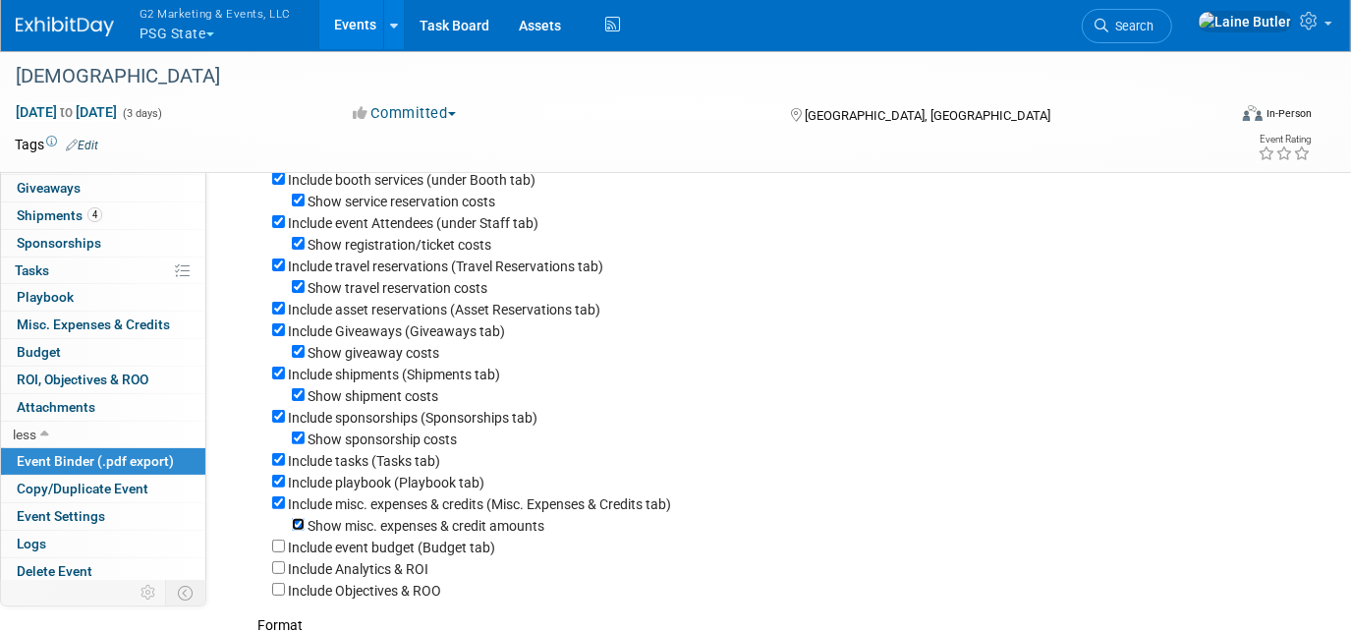
click at [303, 529] on input "Show misc. expenses & credit amounts" at bounding box center [298, 524] width 13 height 13
checkbox input "false"
click at [285, 510] on div "Include misc. expenses & credits (Misc. Expenses & Credits tab)" at bounding box center [784, 503] width 1025 height 22
click at [279, 487] on input "Include playbook (Playbook tab)" at bounding box center [278, 481] width 13 height 13
checkbox input "false"
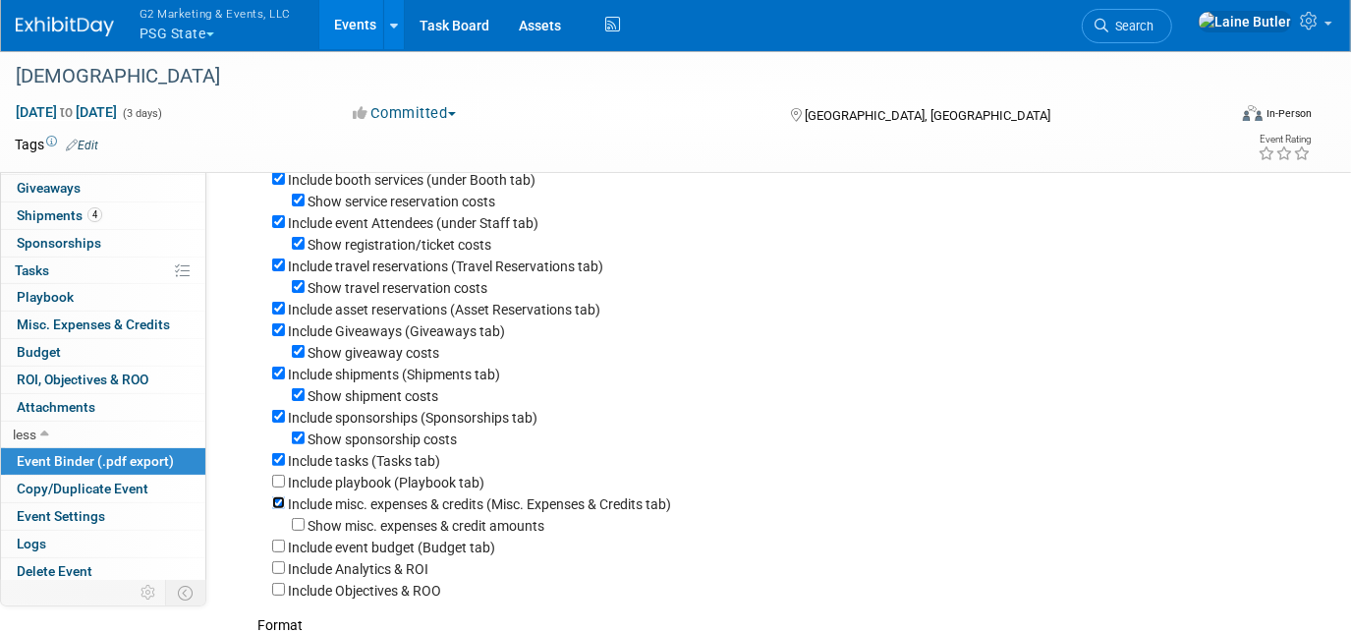
click at [275, 507] on input "Include misc. expenses & credits (Misc. Expenses & Credits tab)" at bounding box center [278, 502] width 13 height 13
checkbox input "false"
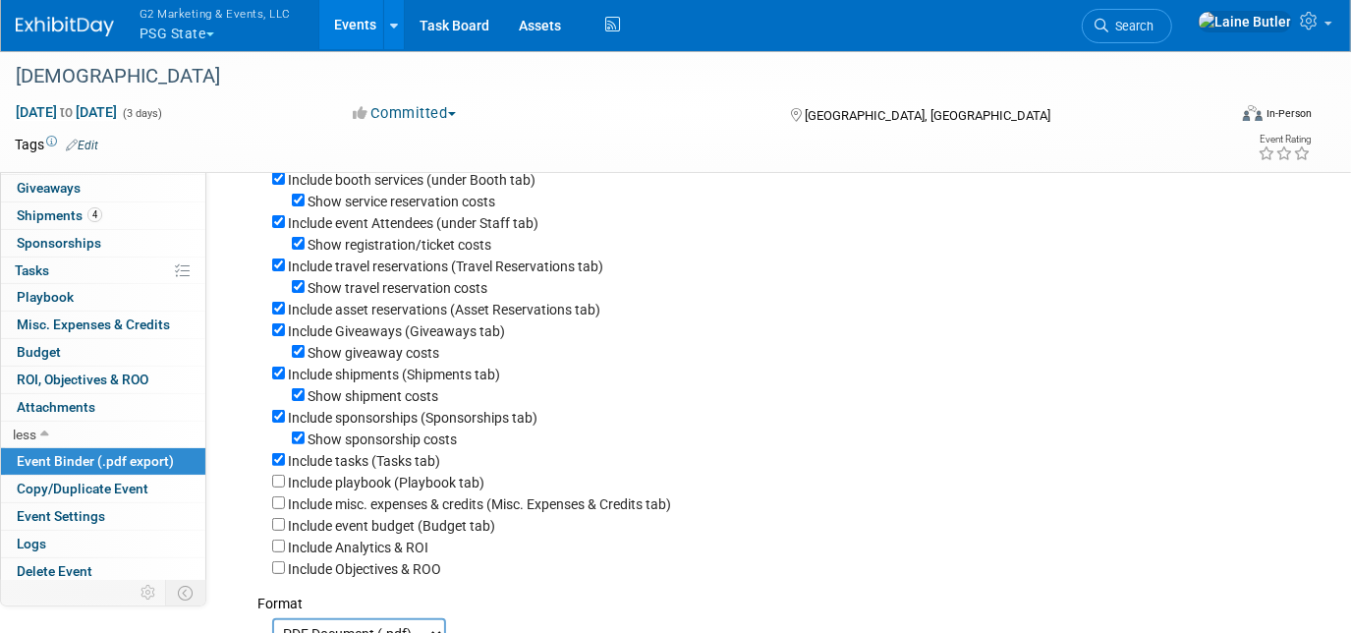
click at [280, 458] on div "Include tasks (Tasks tab)" at bounding box center [784, 460] width 1025 height 22
click at [299, 442] on input "Show sponsorship costs" at bounding box center [298, 437] width 13 height 13
checkbox input "false"
click at [283, 465] on input "Include tasks (Tasks tab)" at bounding box center [278, 459] width 13 height 13
checkbox input "false"
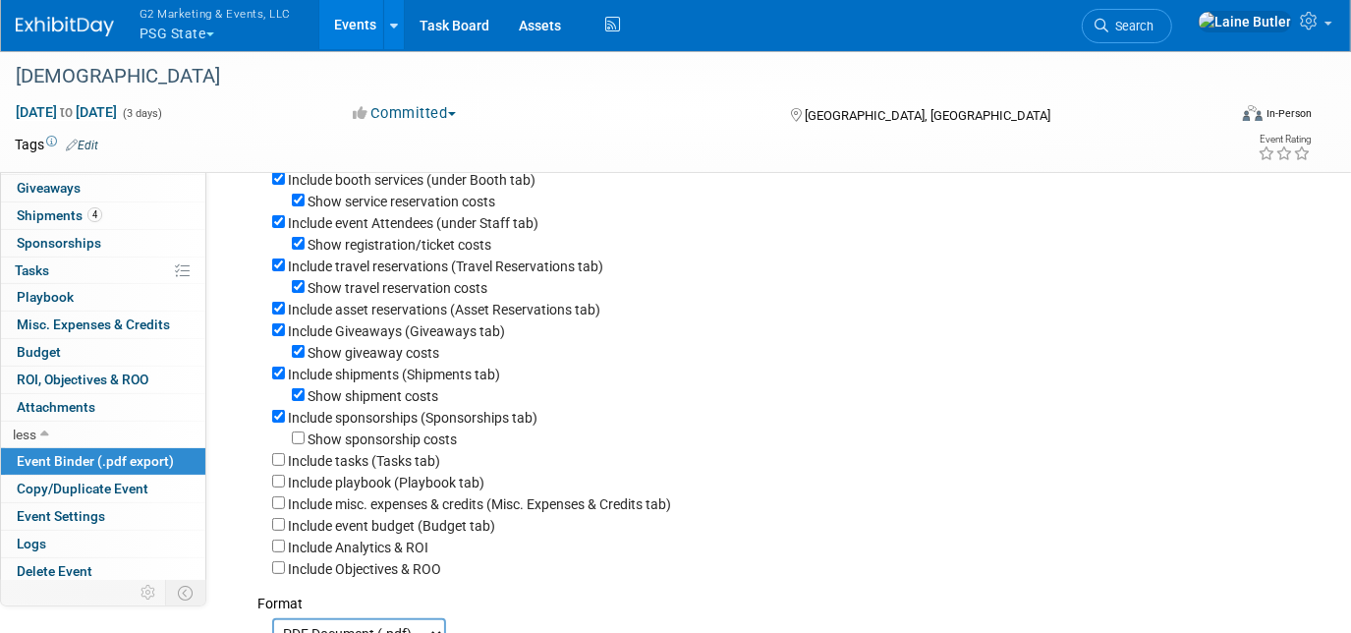
click at [306, 400] on div "Show shipment costs" at bounding box center [784, 395] width 1025 height 22
click at [297, 401] on input "Show shipment costs" at bounding box center [298, 394] width 13 height 13
checkbox input "false"
click at [282, 421] on input "Include sponsorships (Sponsorships tab)" at bounding box center [278, 416] width 13 height 13
checkbox input "false"
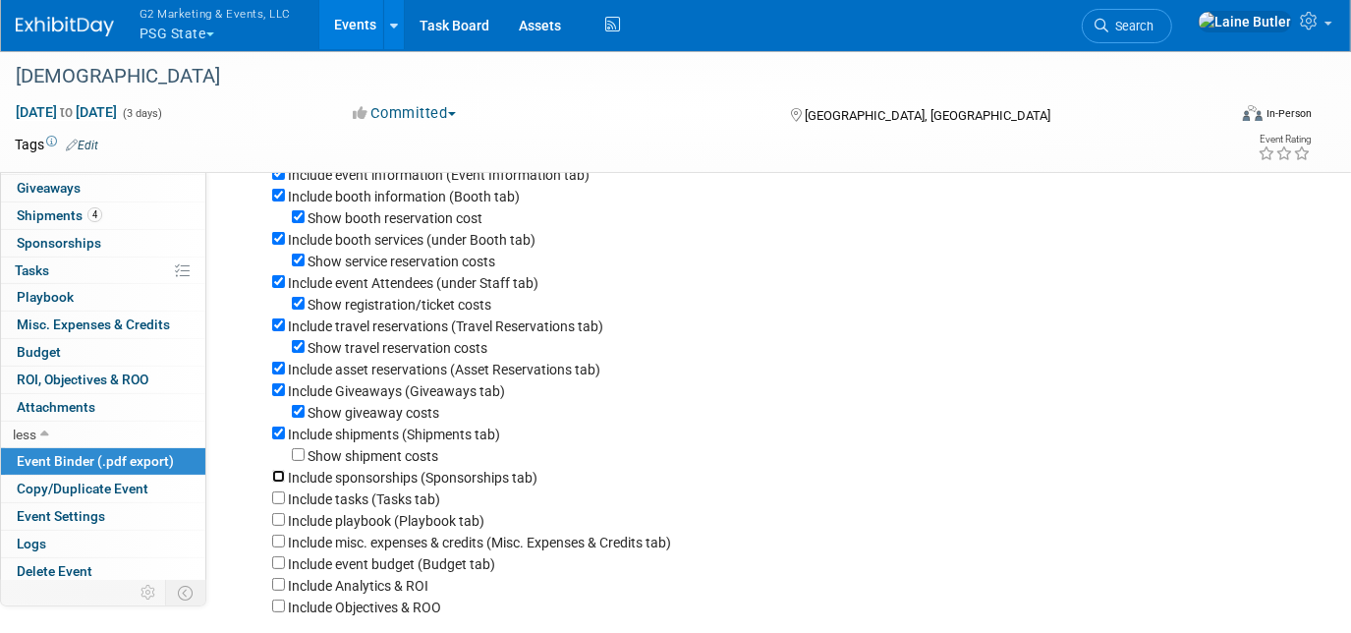
scroll to position [88, 0]
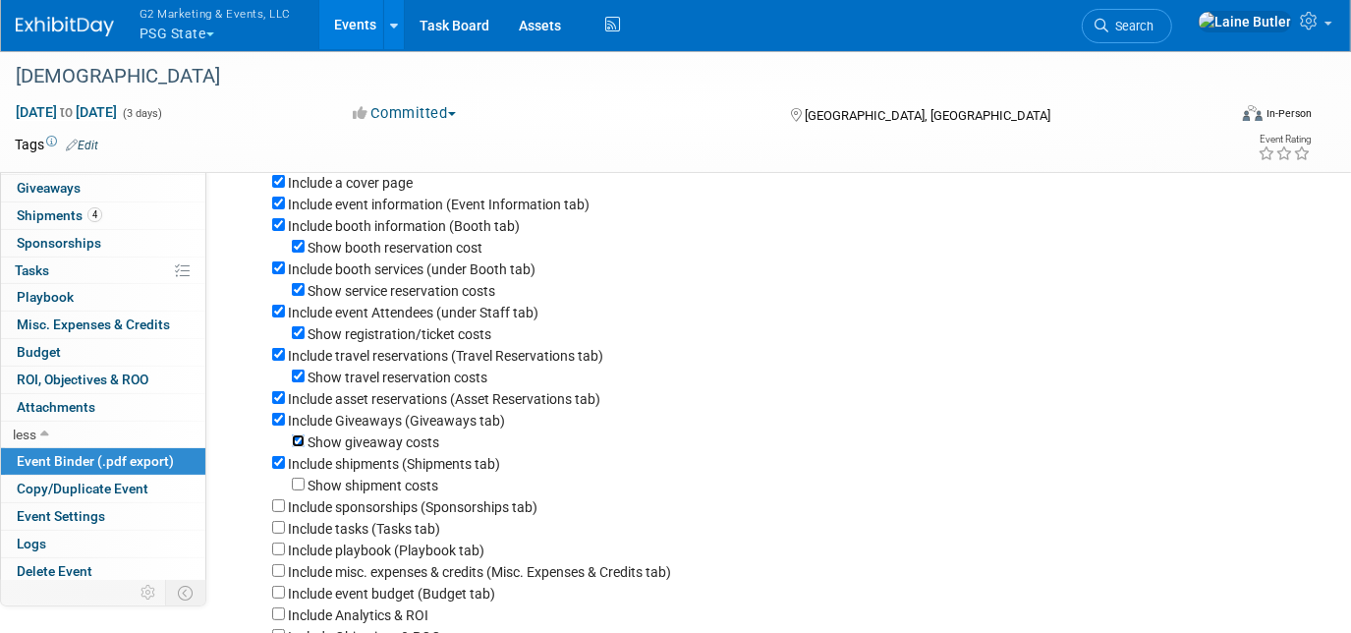
click at [304, 445] on input "Show giveaway costs" at bounding box center [298, 440] width 13 height 13
checkbox input "false"
click at [275, 424] on input "Include Giveaways (Giveaways tab)" at bounding box center [278, 419] width 13 height 13
checkbox input "false"
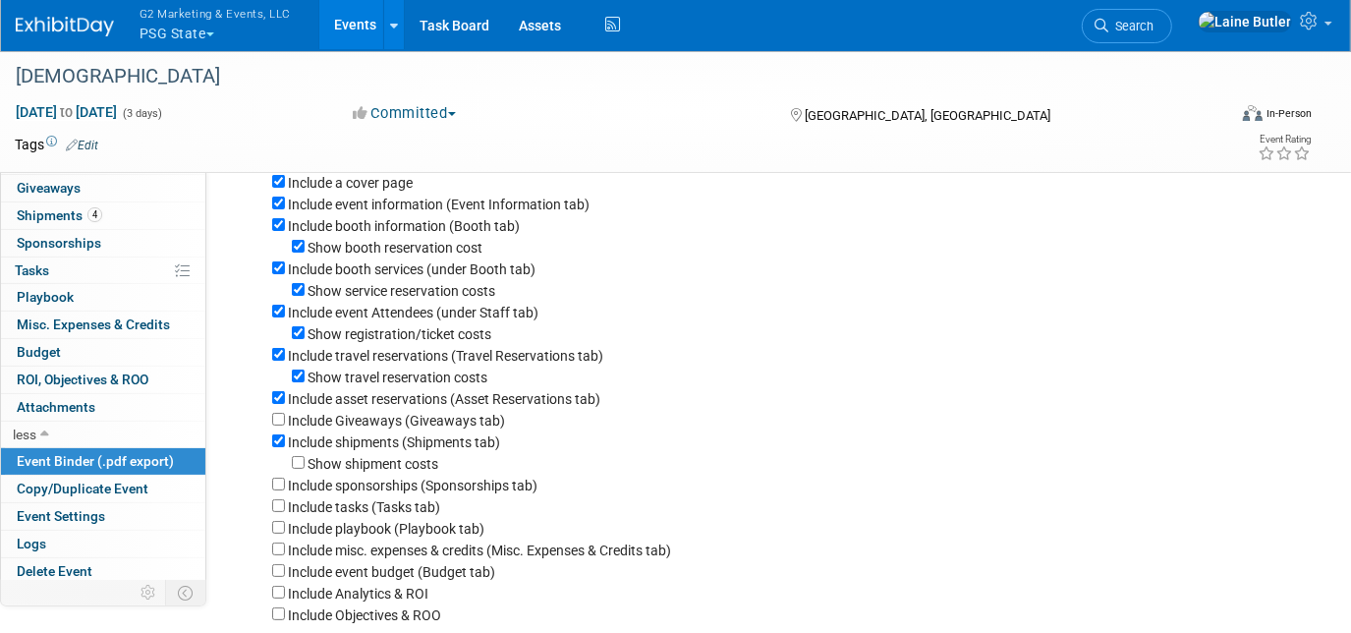
click at [276, 409] on div "Include asset reservations (Asset Reservations tab)" at bounding box center [784, 398] width 1025 height 22
click at [279, 403] on input "Include asset reservations (Asset Reservations tab)" at bounding box center [278, 397] width 13 height 13
checkbox input "false"
click at [306, 377] on div "Show travel reservation costs" at bounding box center [784, 377] width 1025 height 22
click at [289, 362] on label "Include travel reservations (Travel Reservations tab)" at bounding box center [445, 356] width 315 height 16
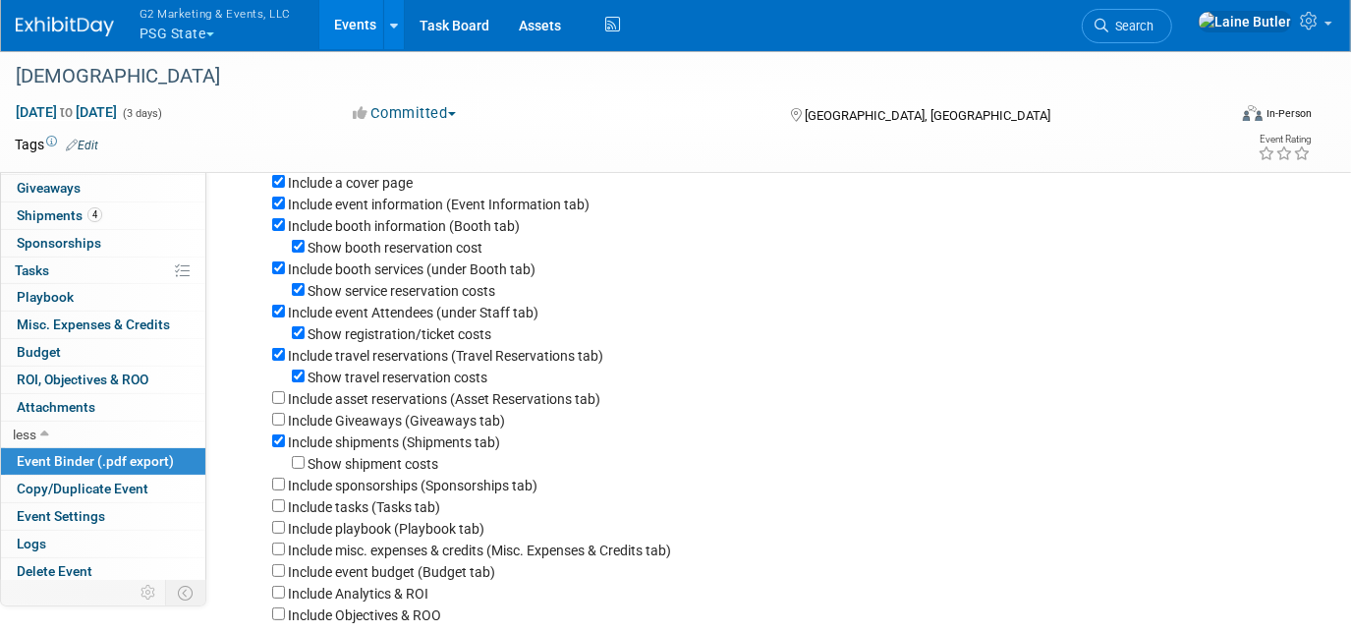
click at [285, 361] on input "Include travel reservations (Travel Reservations tab)" at bounding box center [278, 354] width 13 height 13
checkbox input "false"
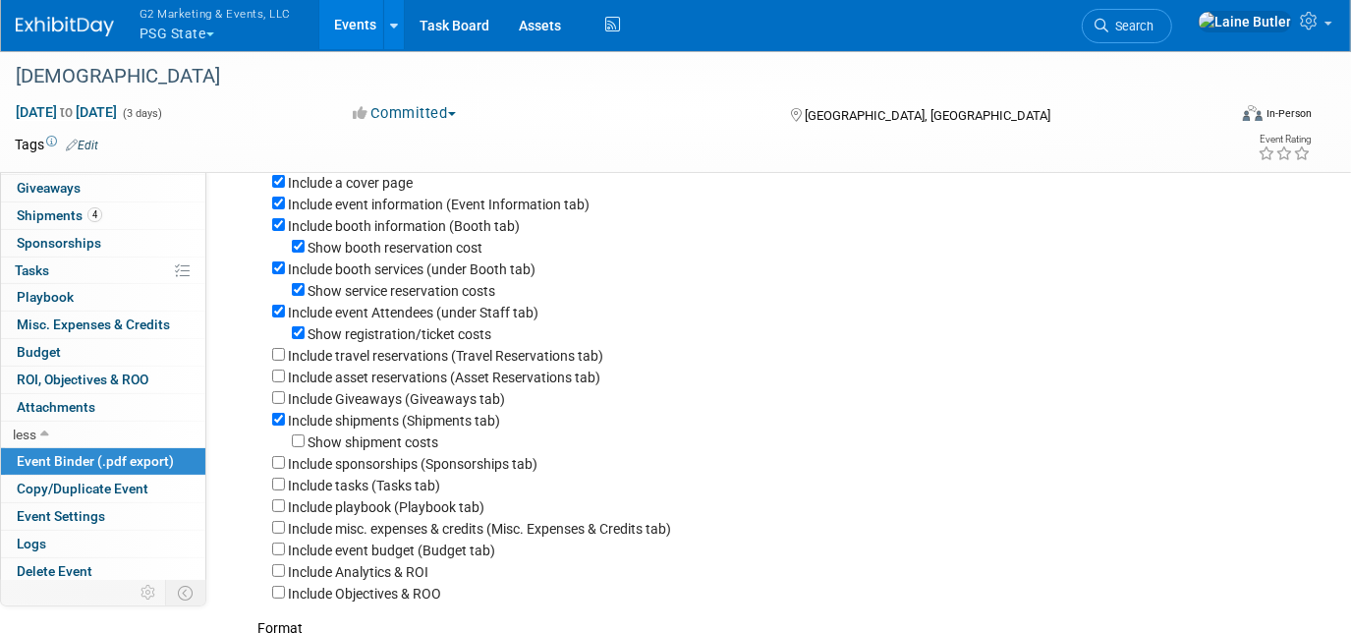
click at [290, 335] on div "Show registration/ticket costs" at bounding box center [784, 333] width 1025 height 22
click at [301, 291] on input "Show service reservation costs" at bounding box center [298, 289] width 13 height 13
checkbox input "false"
click at [280, 264] on input "Include booth services (under Booth tab)" at bounding box center [278, 267] width 13 height 13
checkbox input "false"
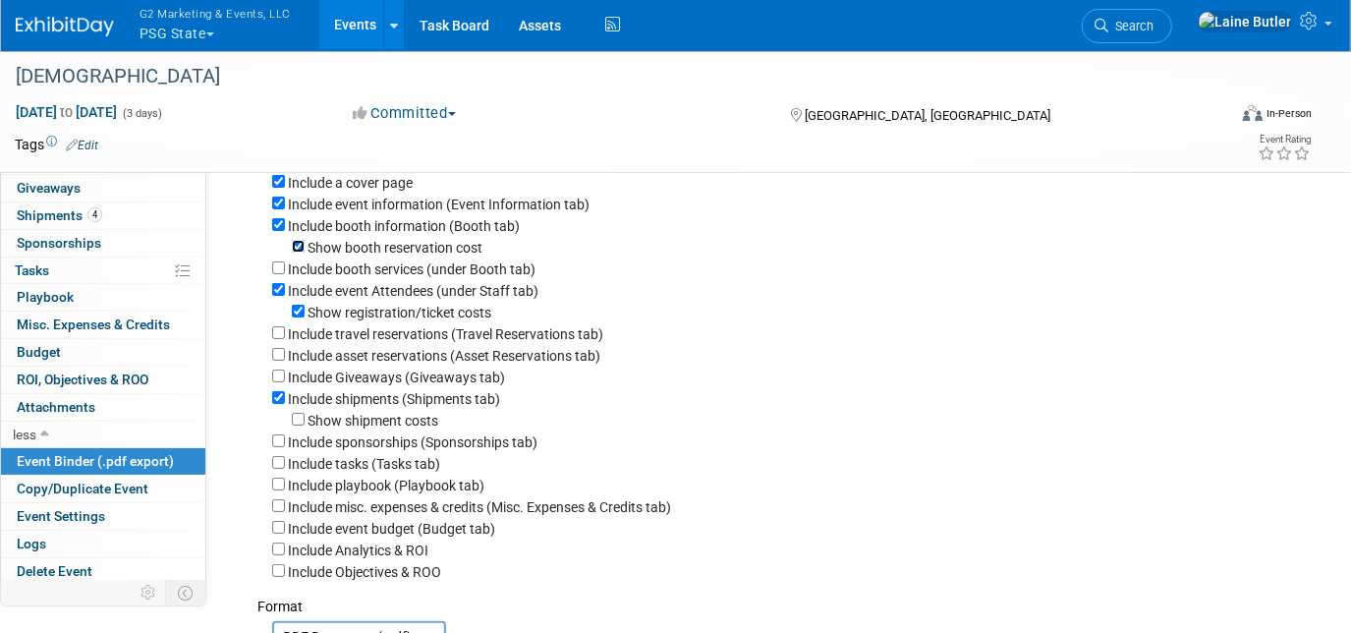
click at [296, 243] on input "Show booth reservation cost" at bounding box center [298, 246] width 13 height 13
checkbox input "false"
click at [300, 312] on input "Show registration/ticket costs" at bounding box center [298, 311] width 13 height 13
checkbox input "false"
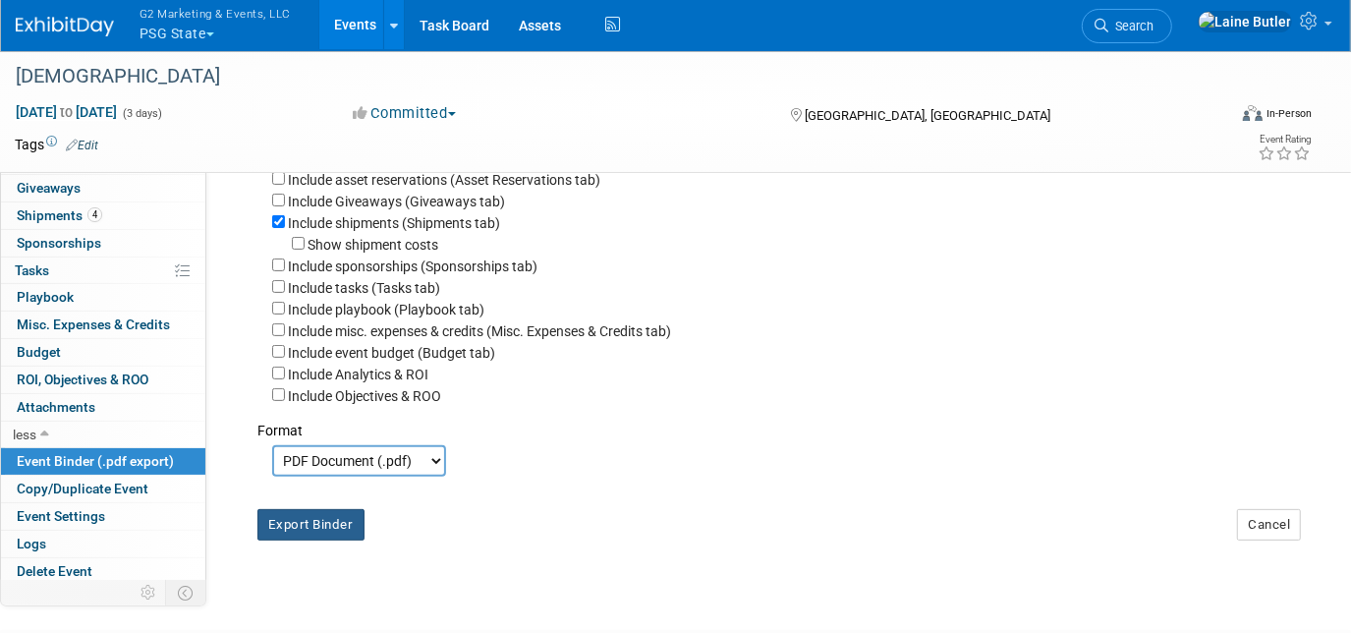
scroll to position [267, 0]
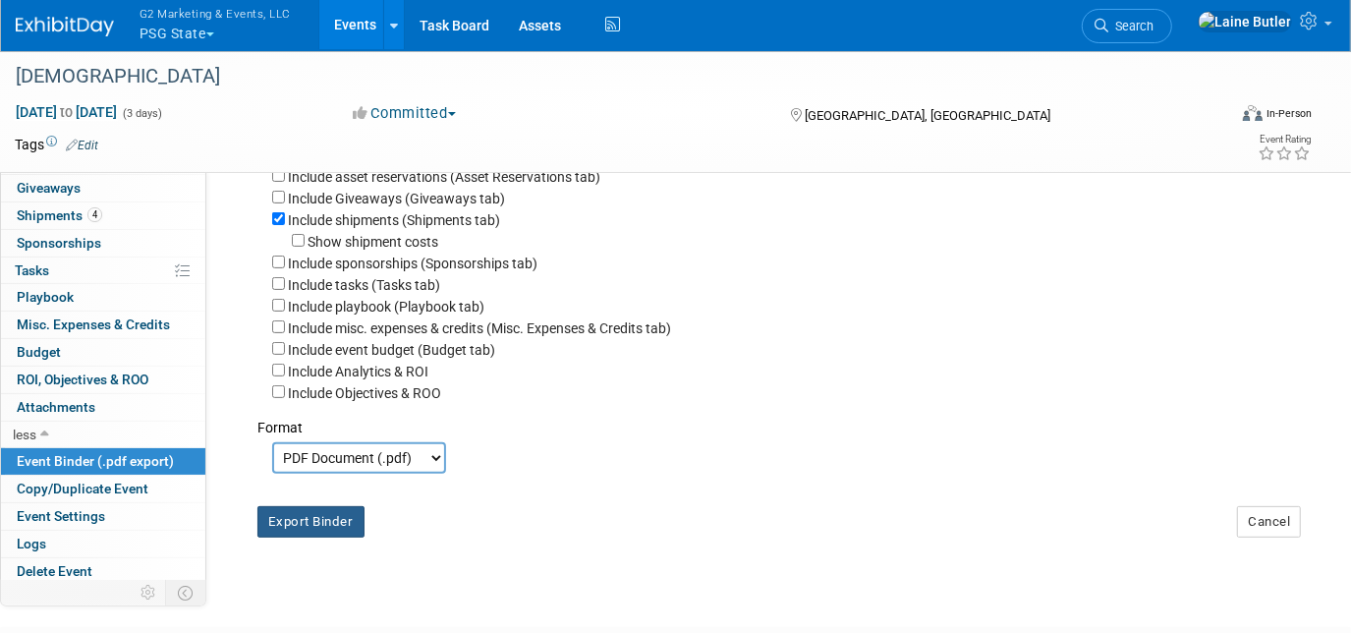
click at [306, 524] on button "Export Binder" at bounding box center [310, 521] width 107 height 31
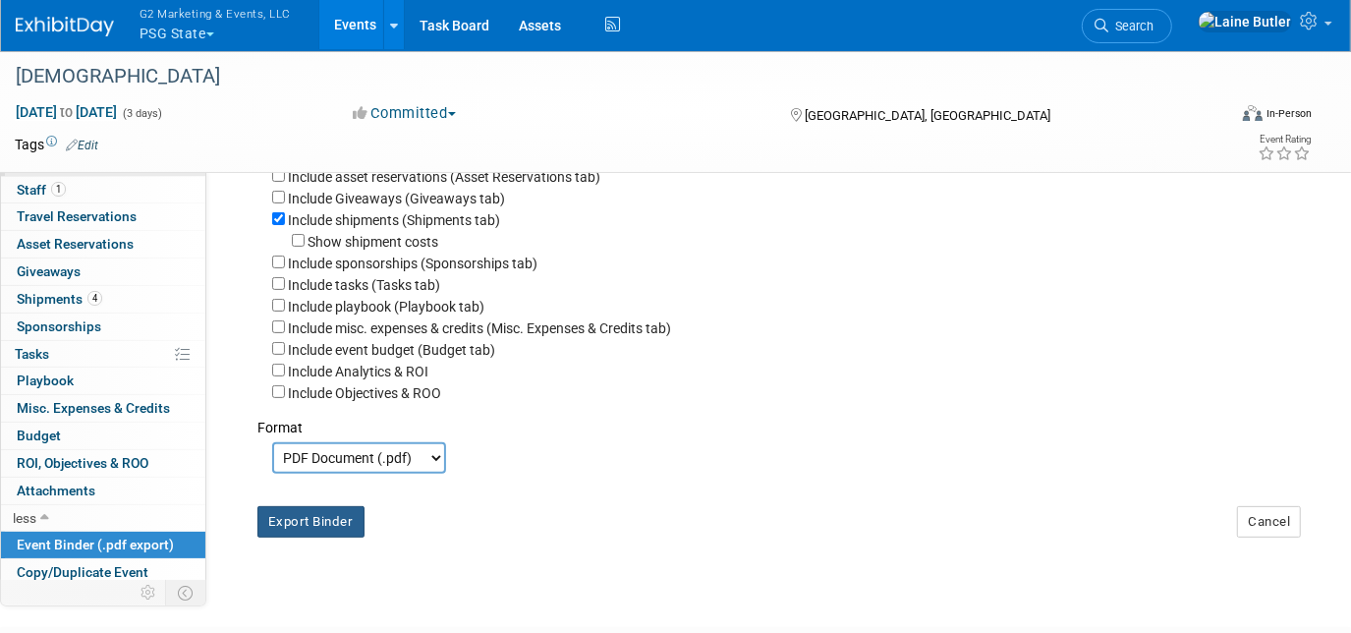
scroll to position [0, 0]
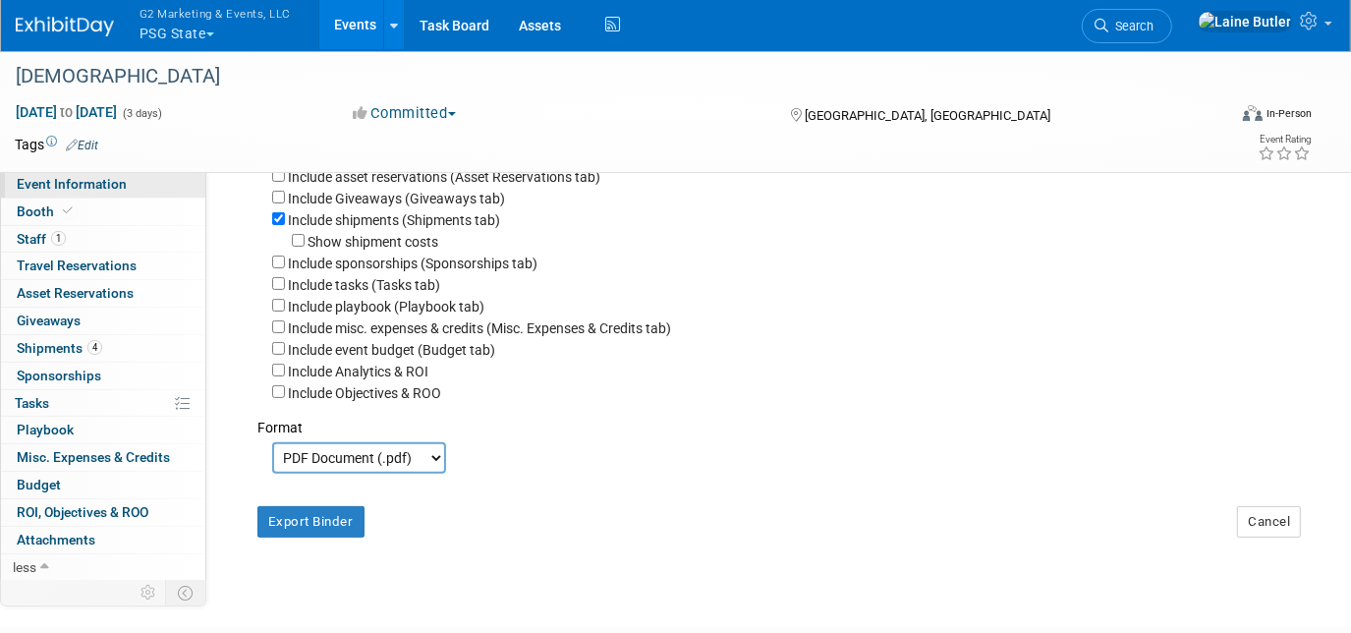
click at [109, 189] on span "Event Information" at bounding box center [72, 184] width 110 height 16
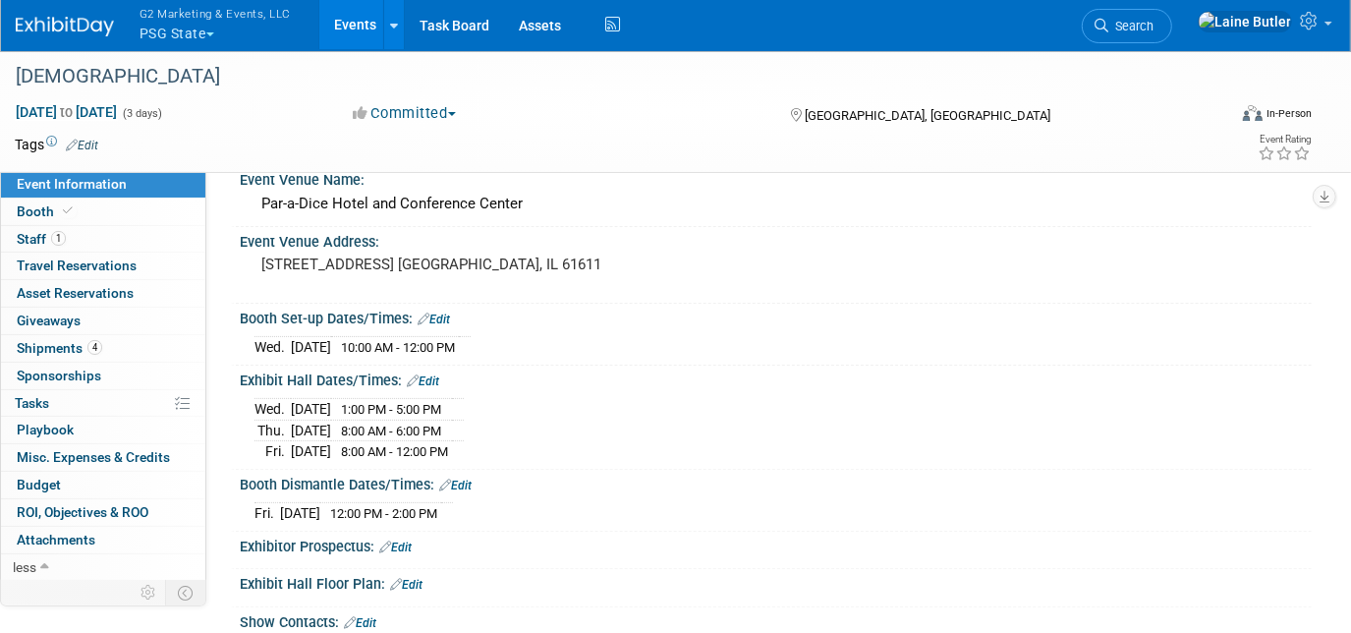
scroll to position [267, 0]
